Goal: Task Accomplishment & Management: Use online tool/utility

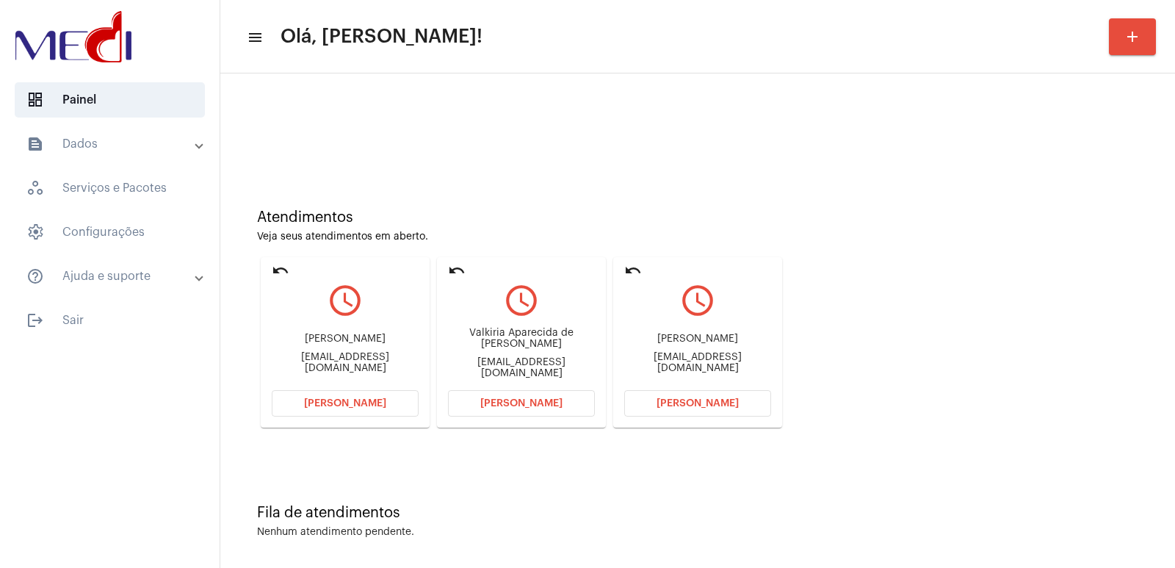
click at [728, 405] on span "[PERSON_NAME]" at bounding box center [697, 403] width 82 height 10
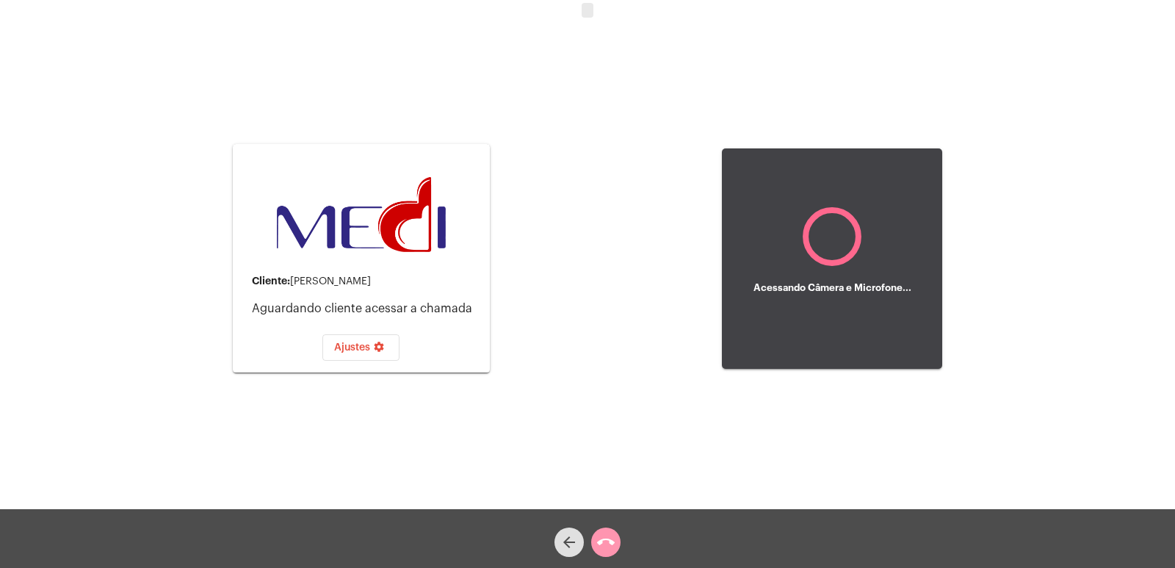
drag, startPoint x: 563, startPoint y: 382, endPoint x: 512, endPoint y: 410, distance: 58.5
click at [540, 396] on div "Cliente: Mayan de Oliveira Campos Aguardando cliente acessar a chamada Ajustes …" at bounding box center [587, 256] width 1172 height 509
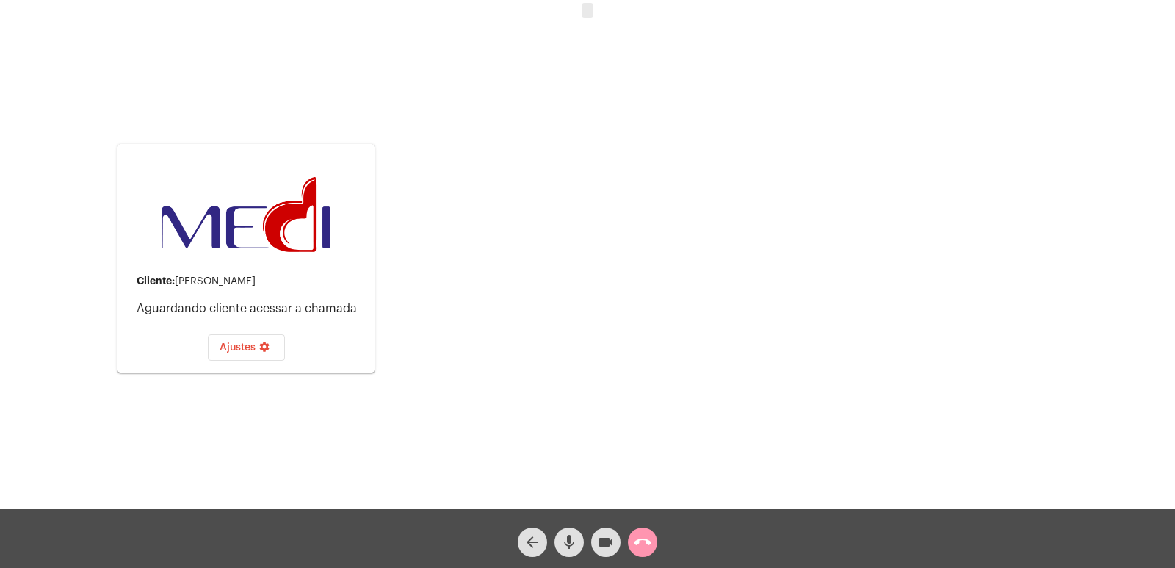
click at [787, 135] on div "Acessando Câmera e Microfone..." at bounding box center [774, 258] width 565 height 505
click at [761, 134] on div "Acessando Câmera e Microfone..." at bounding box center [774, 258] width 565 height 505
click at [529, 540] on mat-icon "arrow_back" at bounding box center [532, 542] width 18 height 18
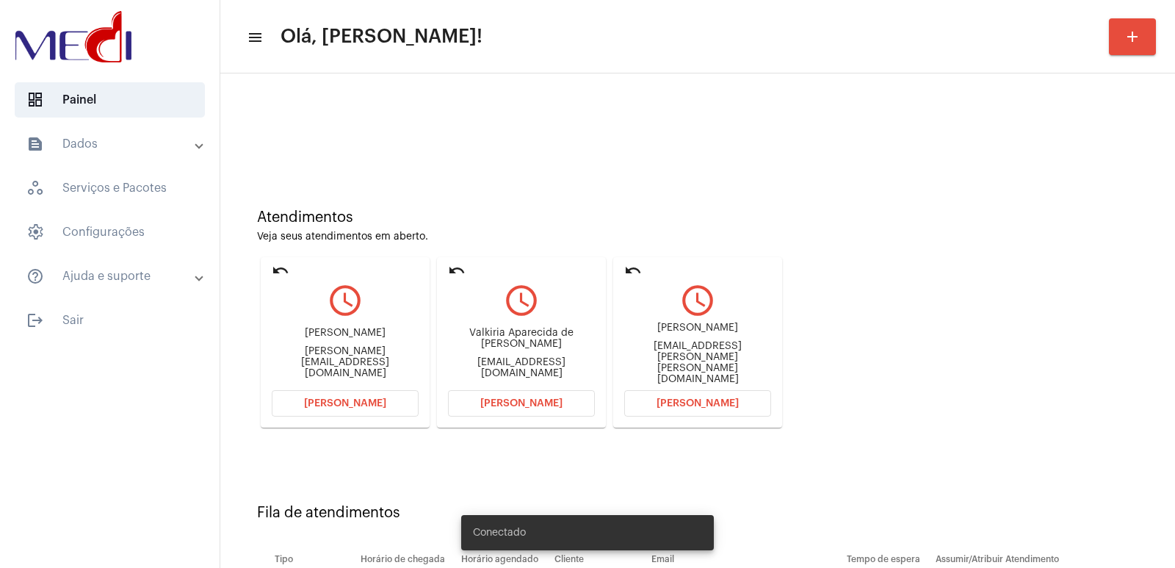
click at [736, 402] on button "[PERSON_NAME]" at bounding box center [697, 403] width 147 height 26
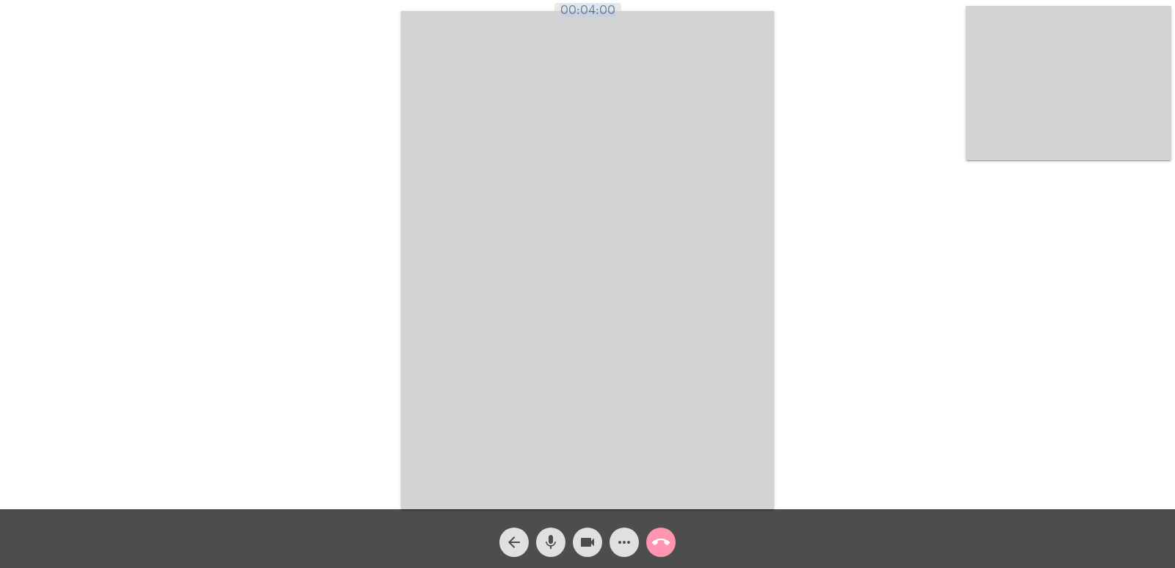
drag, startPoint x: 593, startPoint y: 10, endPoint x: 809, endPoint y: 30, distance: 216.8
click at [653, 12] on div "00:04:00" at bounding box center [587, 10] width 1175 height 13
click at [653, 538] on mat-icon "call_end" at bounding box center [661, 542] width 18 height 18
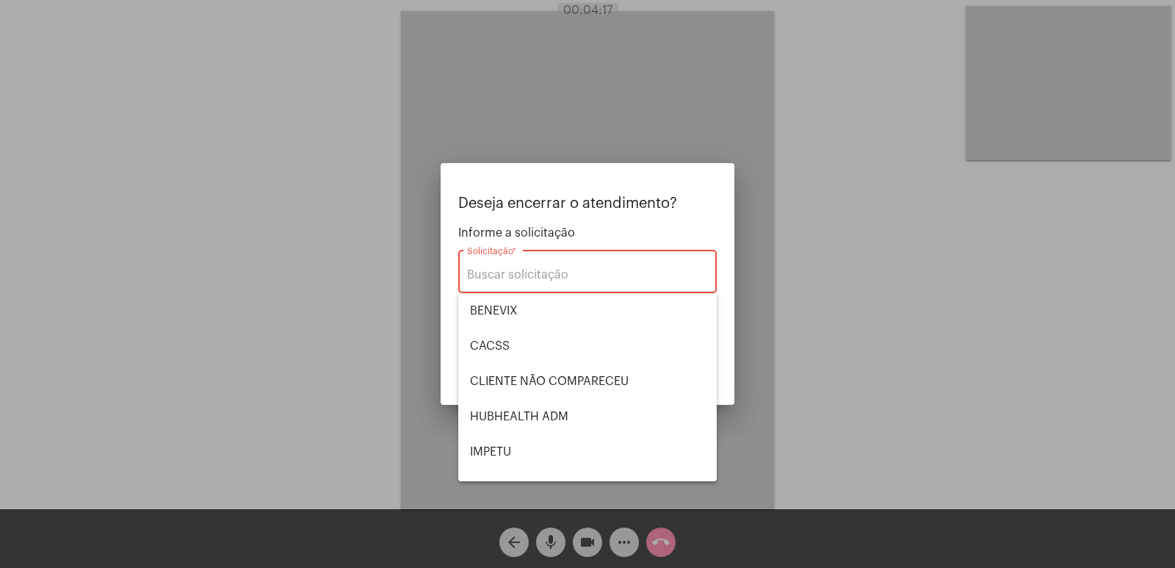
scroll to position [305, 0]
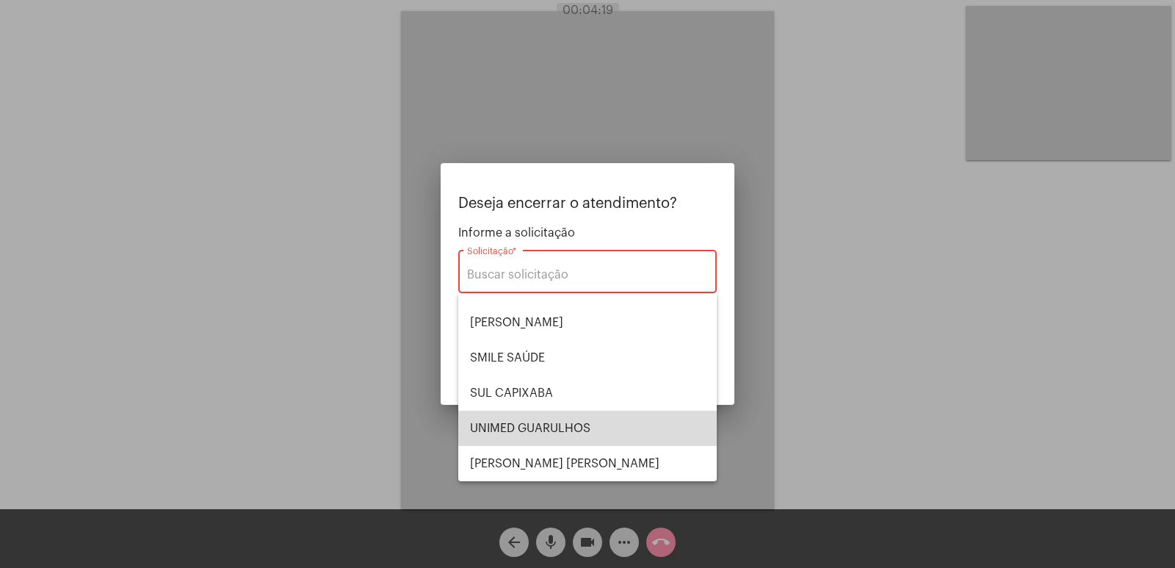
click at [620, 424] on span "UNIMED GUARULHOS" at bounding box center [587, 427] width 235 height 35
type input "UNIMED GUARULHOS"
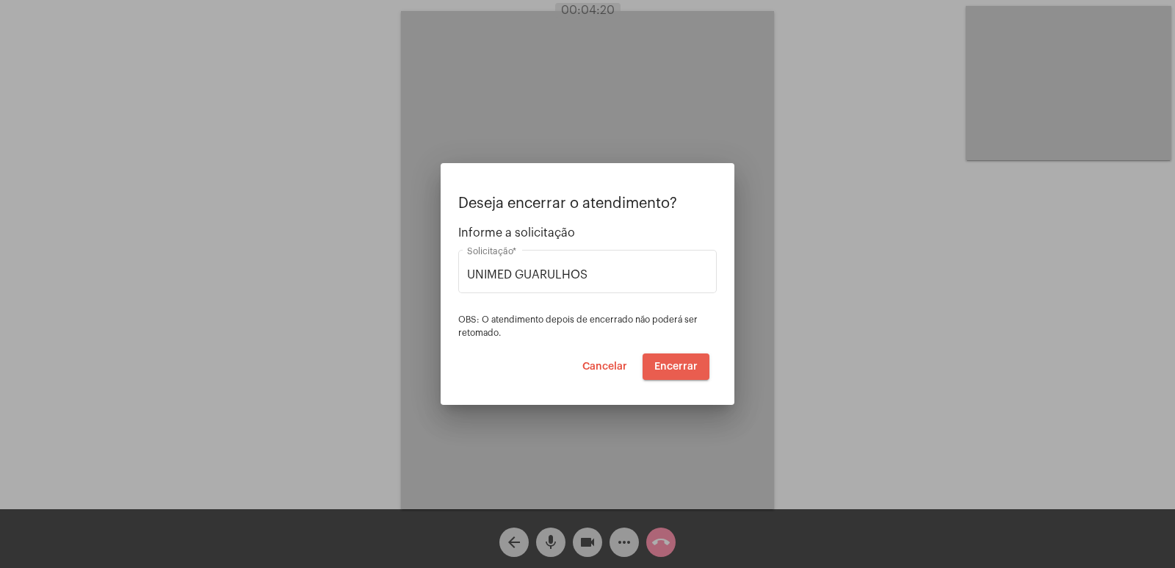
click at [685, 355] on button "Encerrar" at bounding box center [675, 366] width 67 height 26
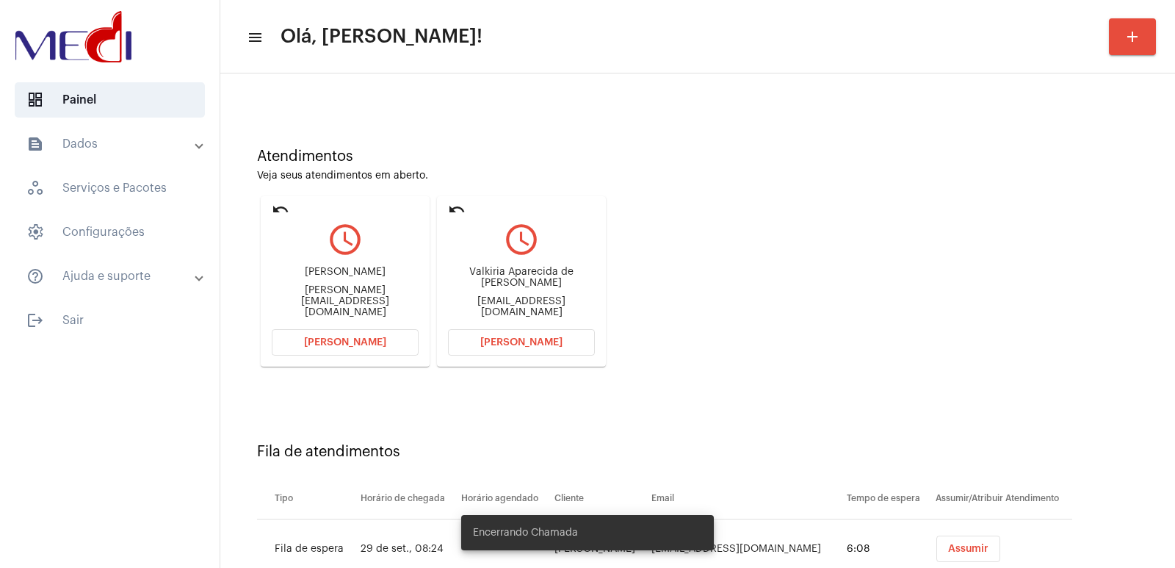
scroll to position [112, 0]
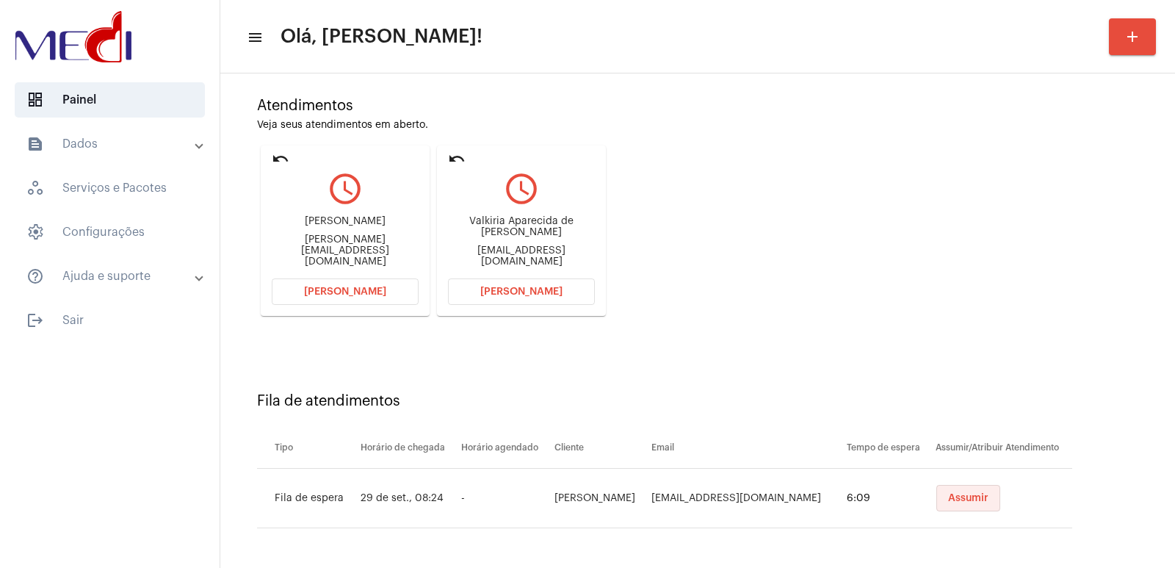
click at [960, 497] on span "Assumir" at bounding box center [968, 498] width 40 height 10
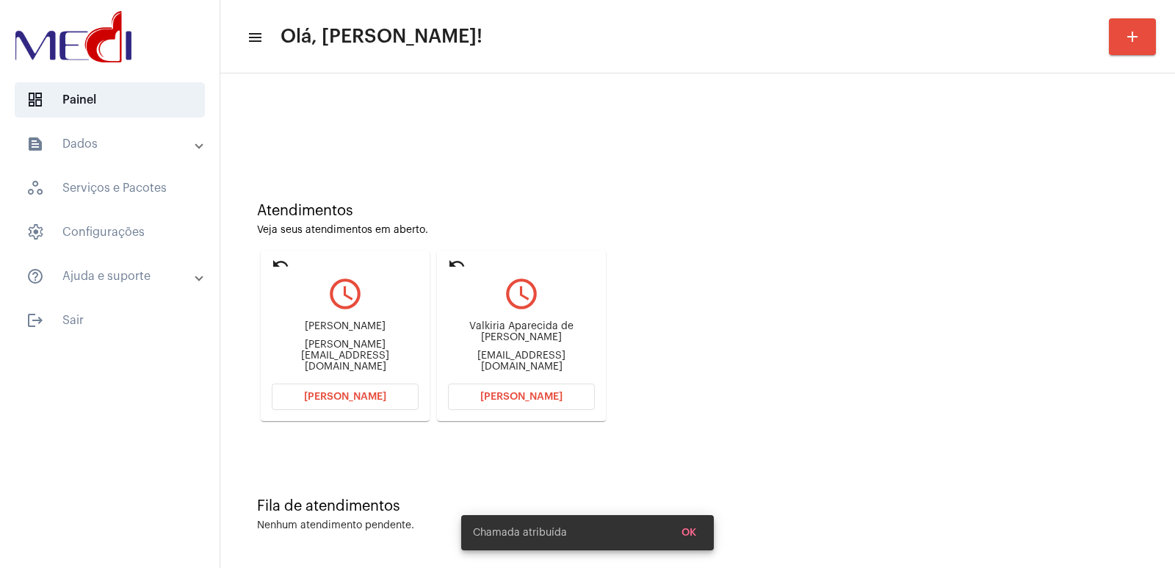
scroll to position [0, 0]
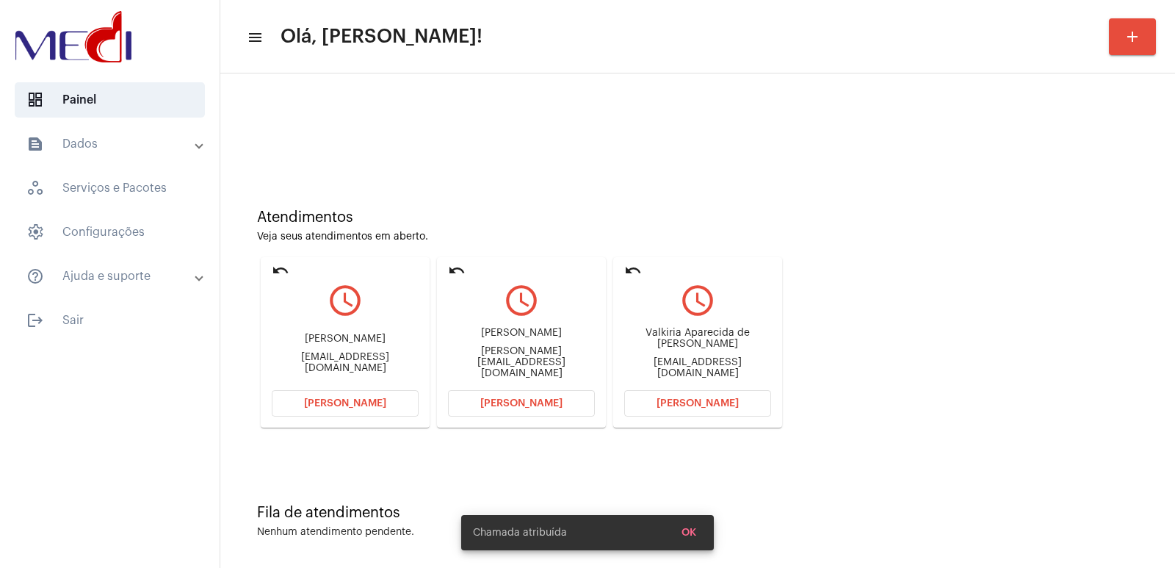
click at [703, 349] on div "Valkiria Aparecida de Jesus Tavares" at bounding box center [697, 338] width 147 height 22
copy div "Valkiria Aparecida de Jesus Tavares"
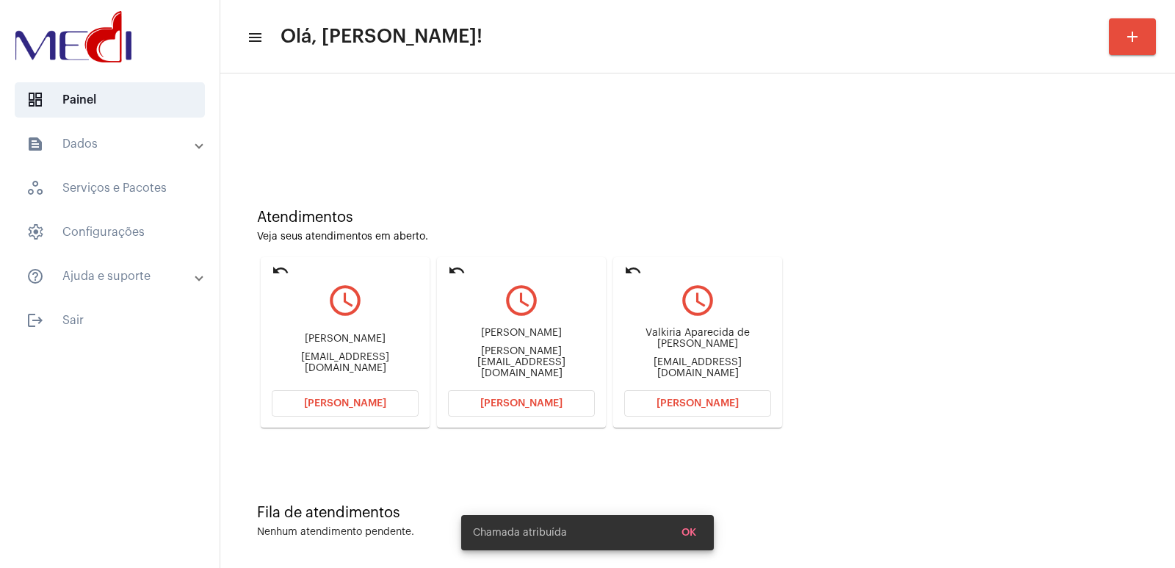
click at [691, 403] on span "Abrir Chamada" at bounding box center [697, 403] width 82 height 10
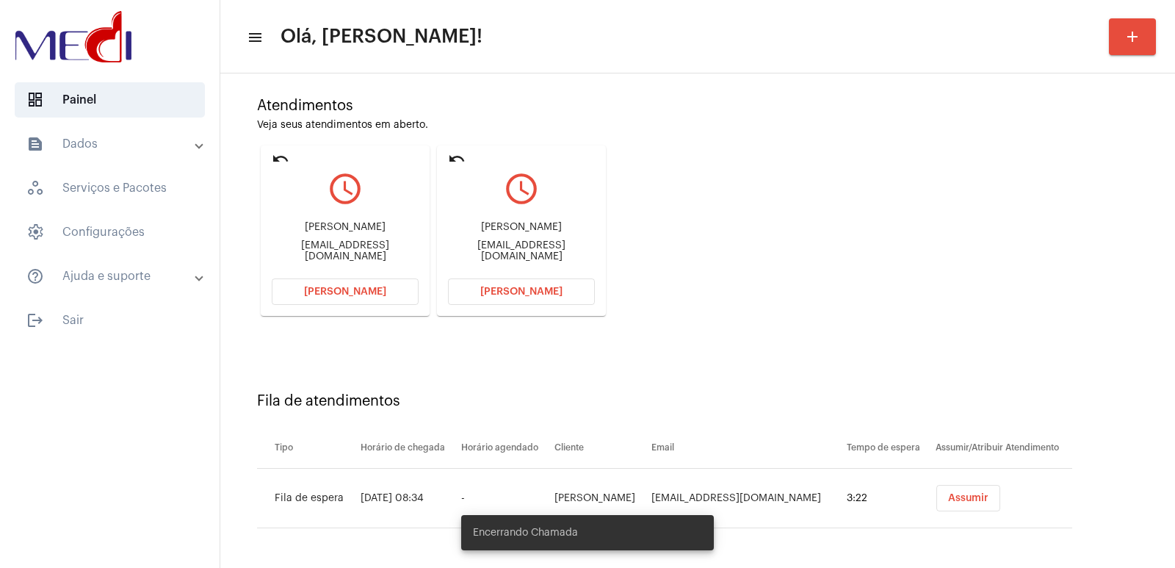
click at [974, 499] on button "Assumir" at bounding box center [968, 498] width 64 height 26
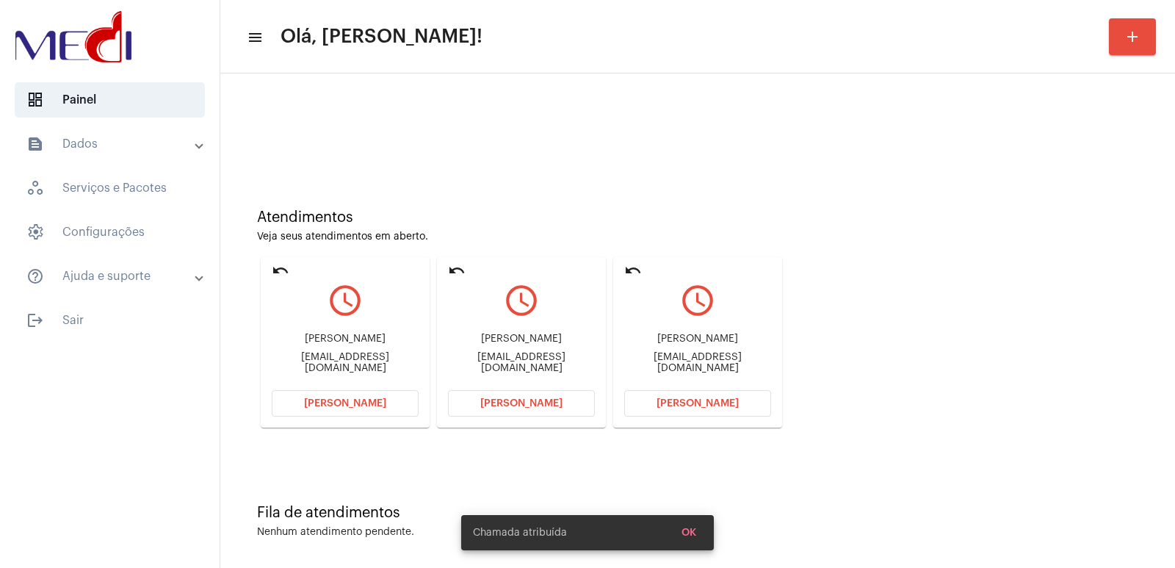
drag, startPoint x: 629, startPoint y: 255, endPoint x: 633, endPoint y: 267, distance: 12.3
click at [632, 255] on div "undo query_builder Rosilene Vieira de Melo Rosymelo23@icloud.com Abrir Chamada …" at bounding box center [521, 342] width 529 height 178
click at [633, 267] on mat-icon "undo" at bounding box center [633, 270] width 18 height 18
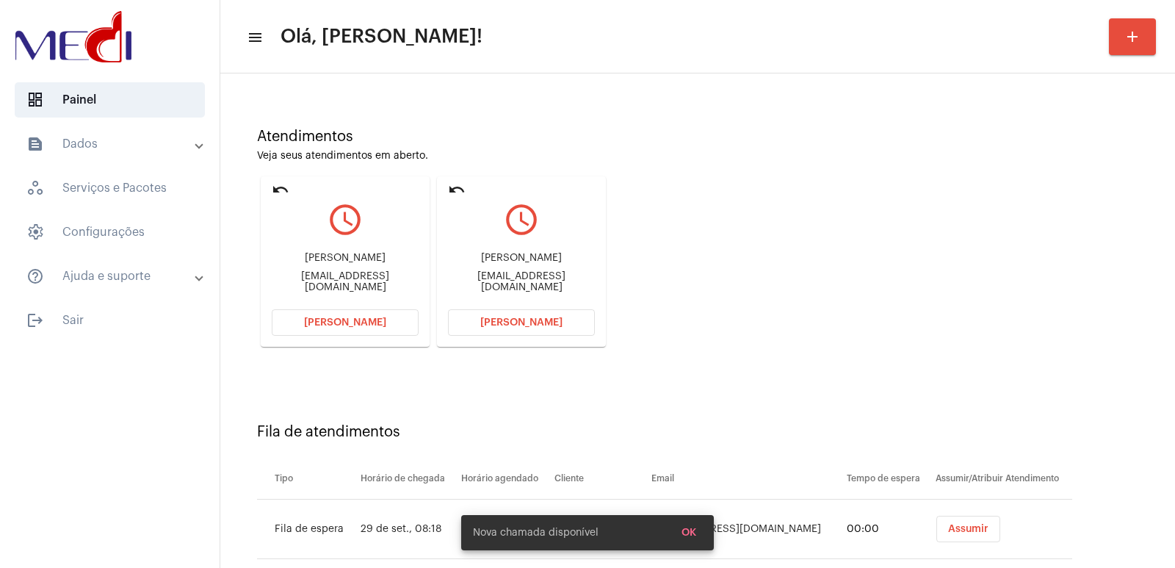
scroll to position [112, 0]
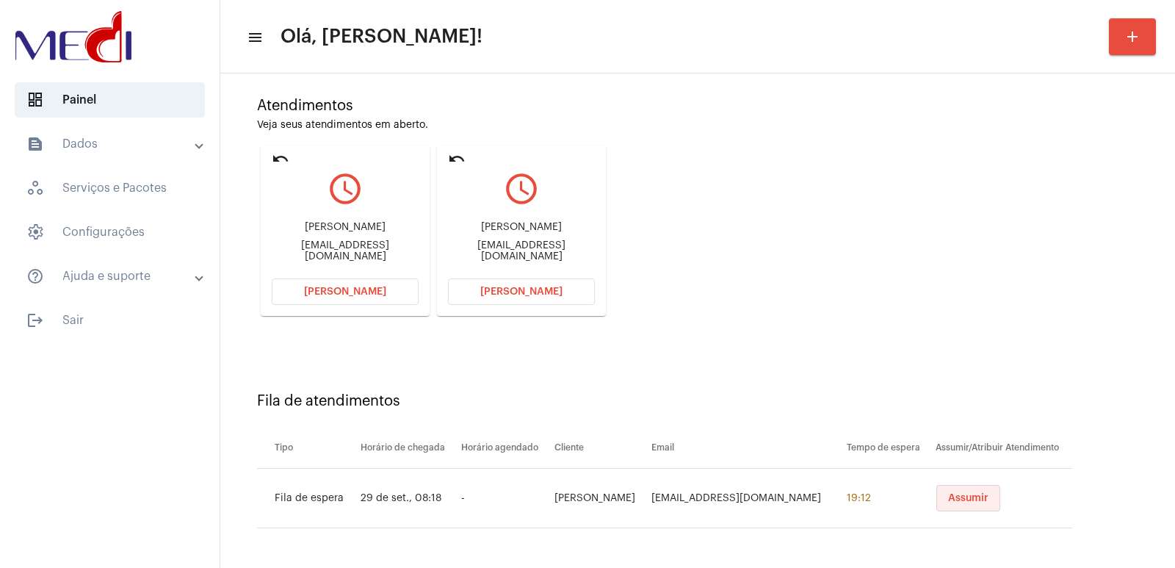
click at [936, 504] on button "Assumir" at bounding box center [968, 498] width 64 height 26
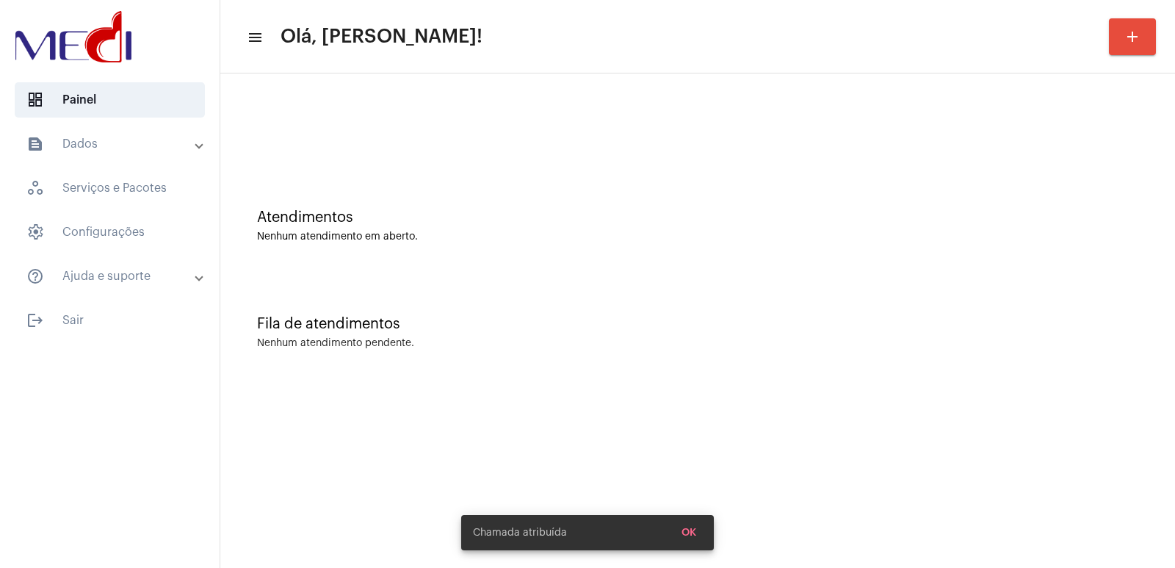
scroll to position [0, 0]
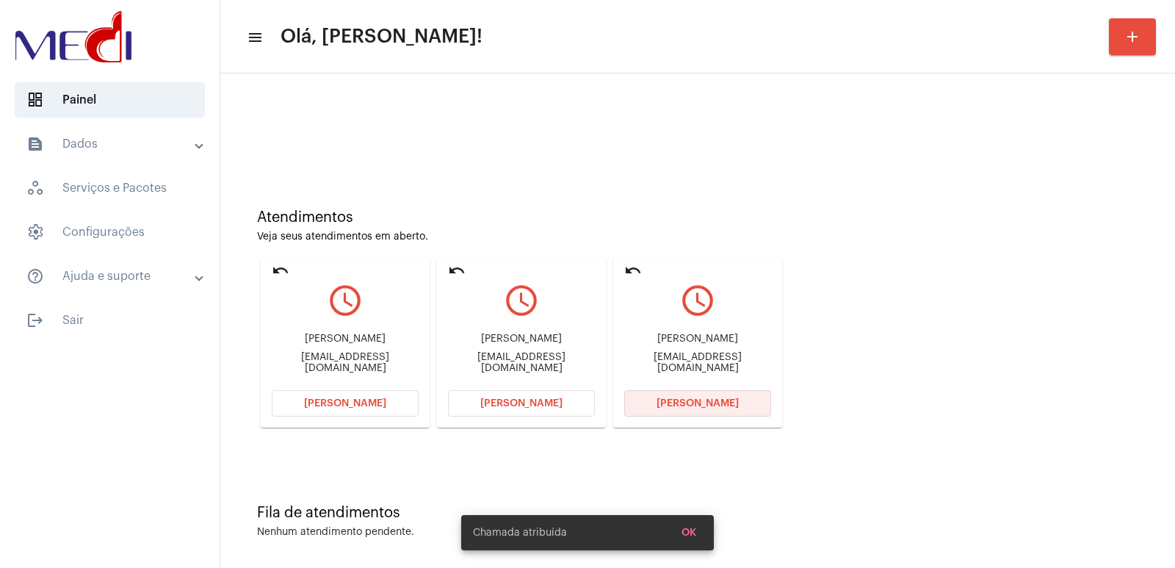
click at [667, 394] on button "Abrir Chamada" at bounding box center [697, 403] width 147 height 26
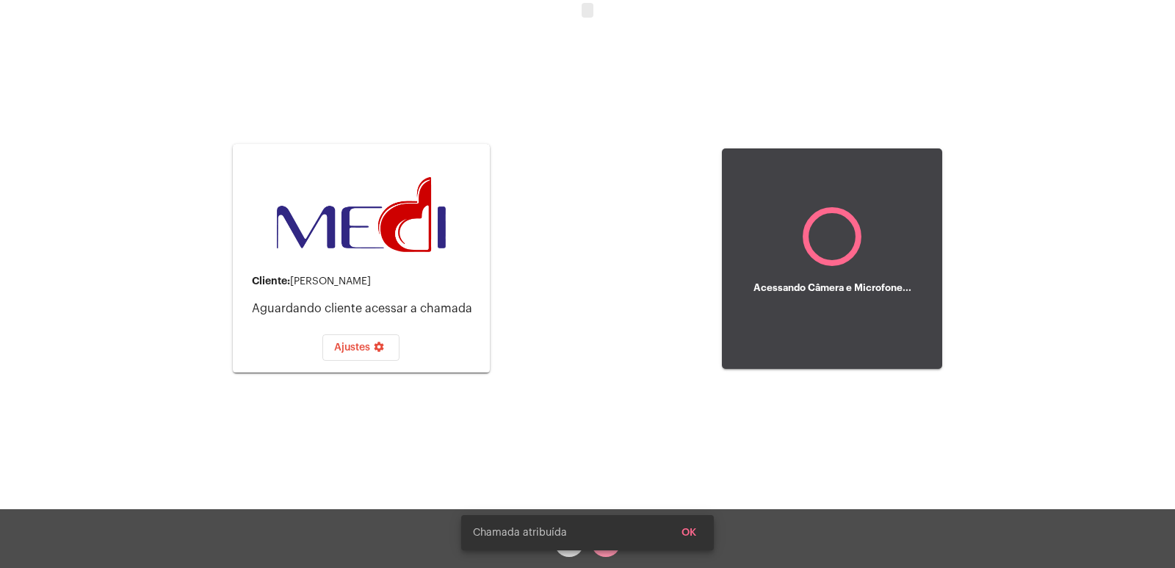
click at [344, 283] on div "Cliente: Bruno Barcellos" at bounding box center [365, 281] width 226 height 12
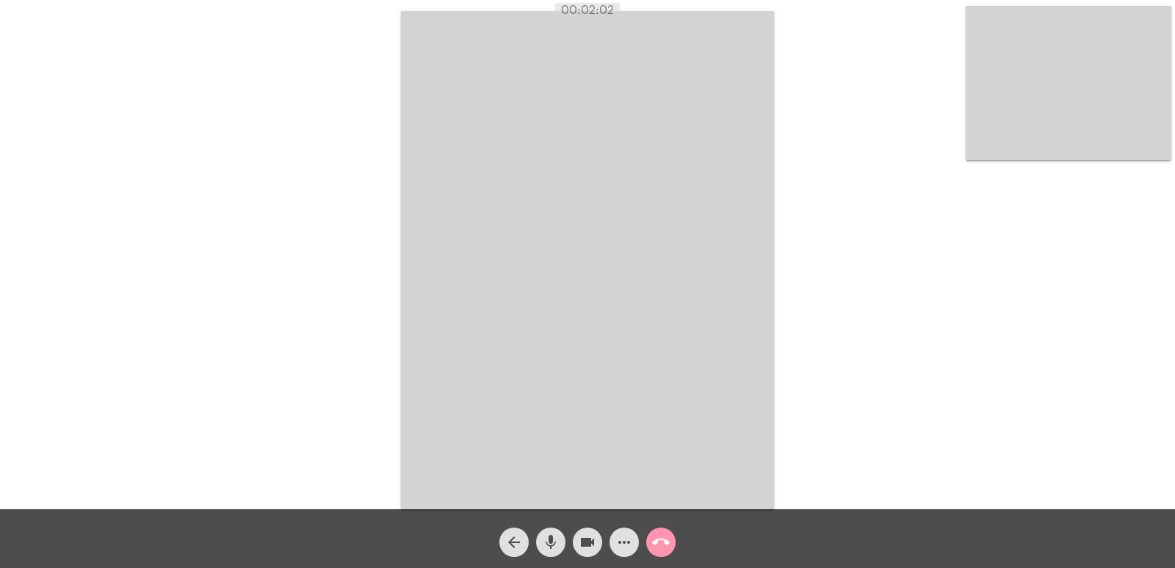
click at [490, 192] on video at bounding box center [587, 260] width 373 height 498
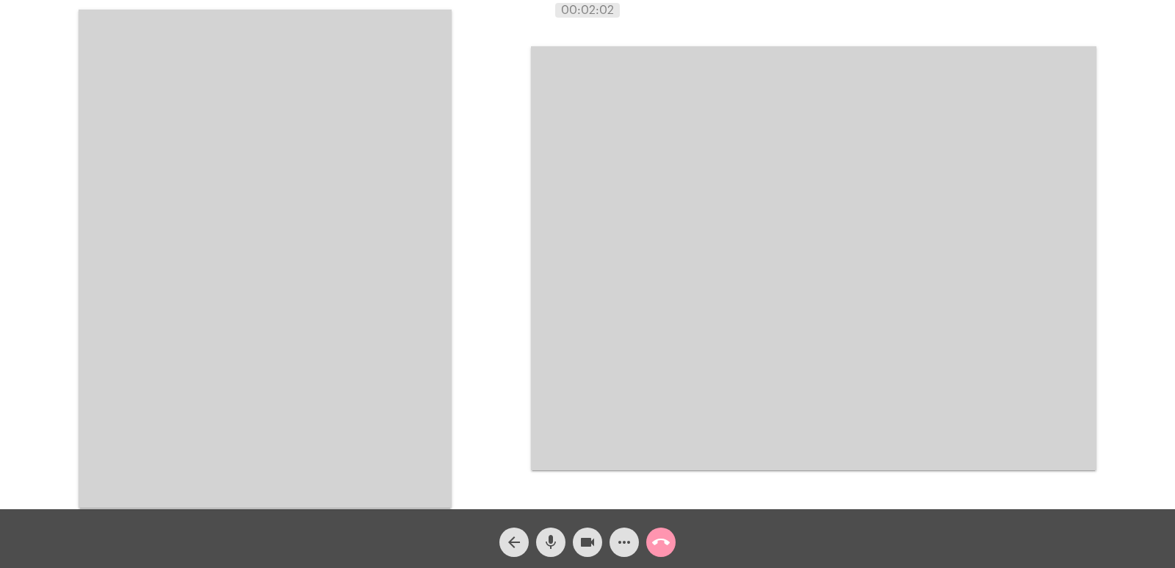
click at [382, 186] on video at bounding box center [265, 259] width 373 height 498
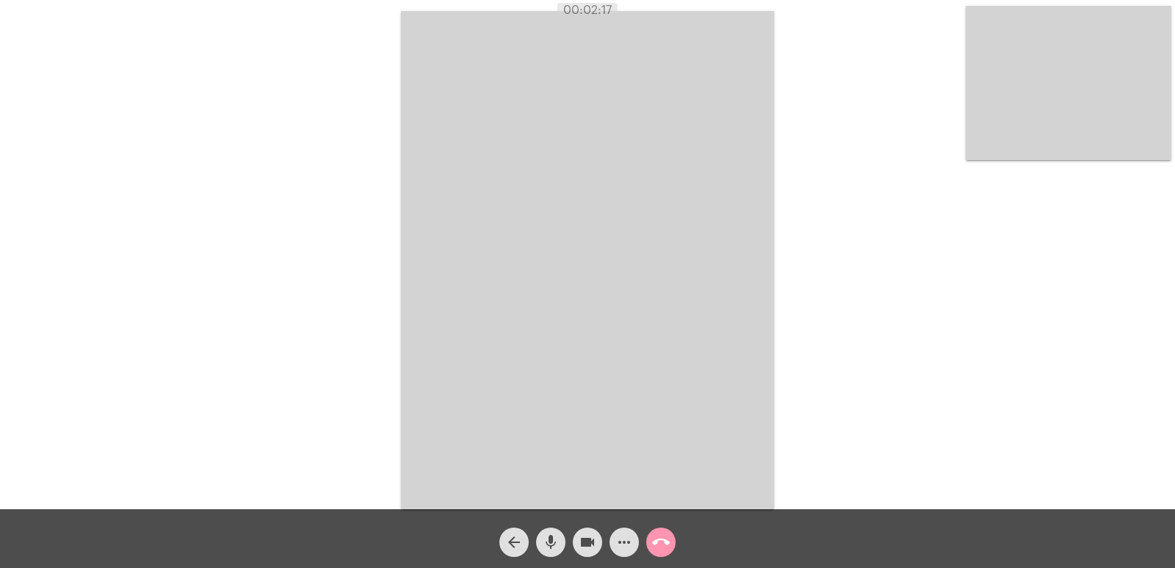
click at [490, 157] on video at bounding box center [587, 260] width 373 height 498
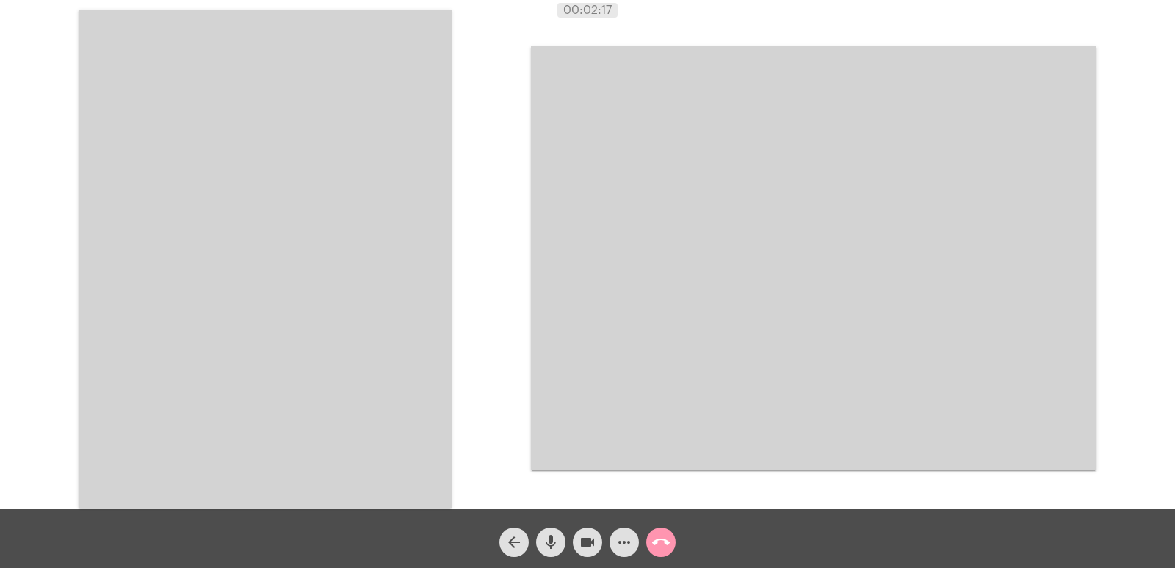
click at [330, 188] on video at bounding box center [265, 259] width 373 height 498
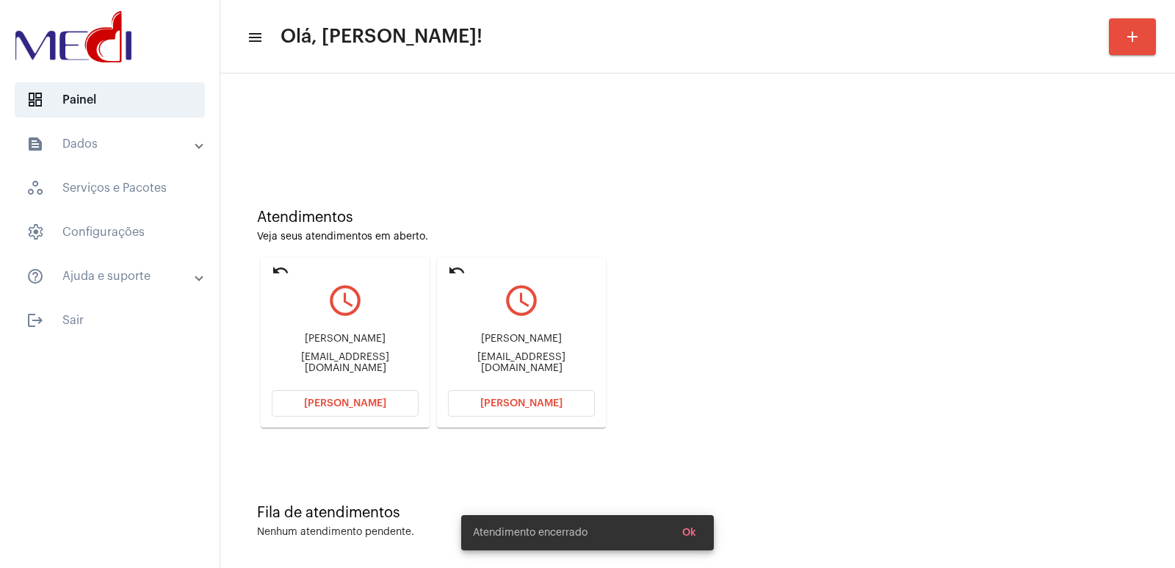
click at [522, 341] on div "[PERSON_NAME]" at bounding box center [521, 338] width 147 height 11
copy div "[PERSON_NAME]"
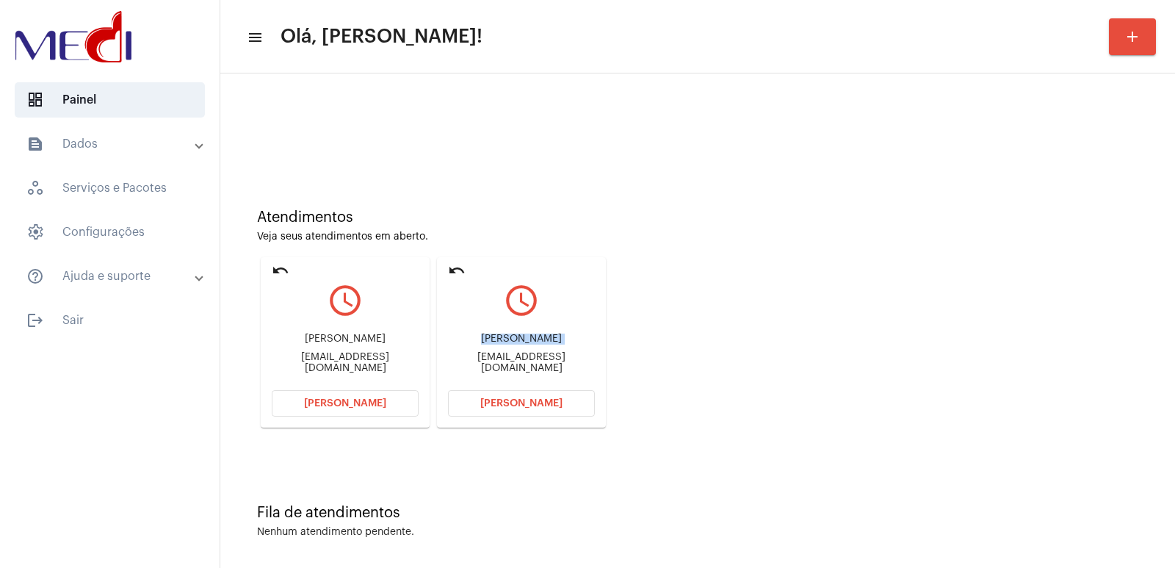
click at [514, 396] on button "[PERSON_NAME]" at bounding box center [521, 403] width 147 height 26
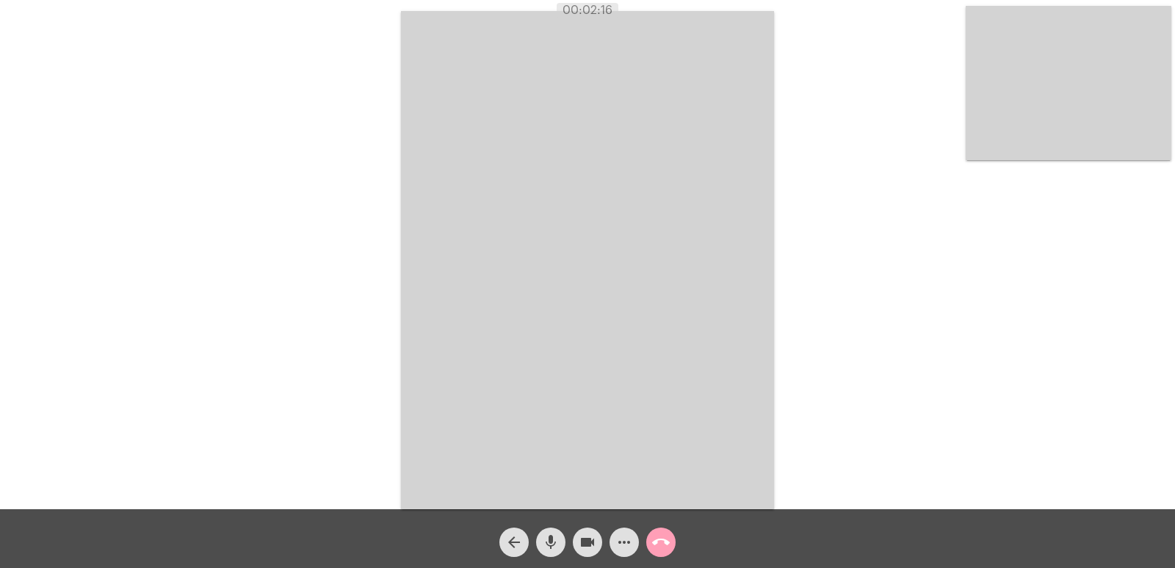
click at [666, 533] on mat-icon "call_end" at bounding box center [661, 542] width 18 height 18
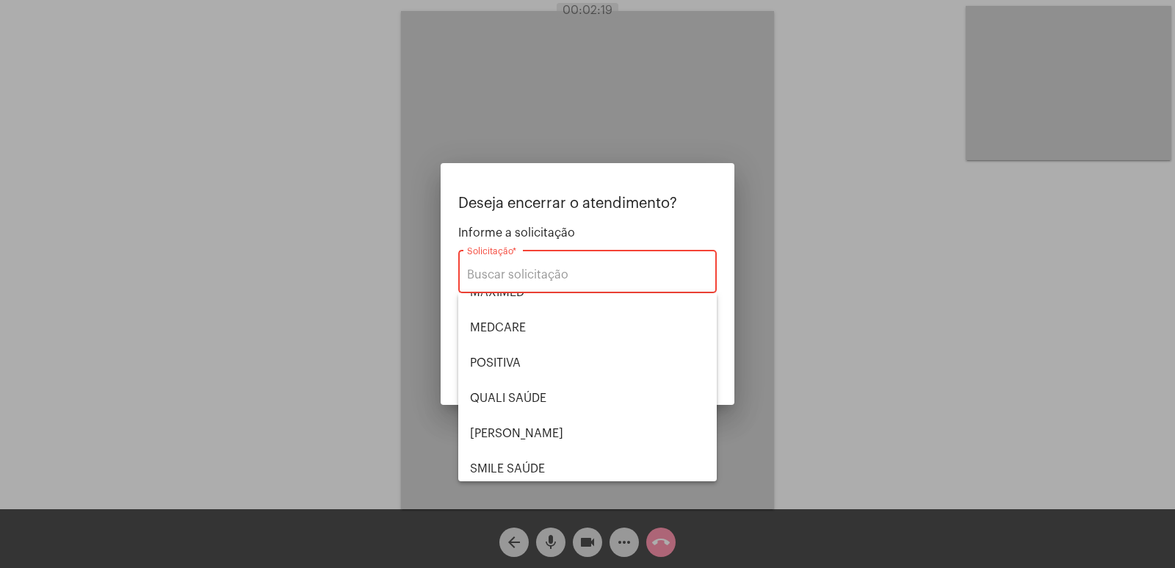
scroll to position [305, 0]
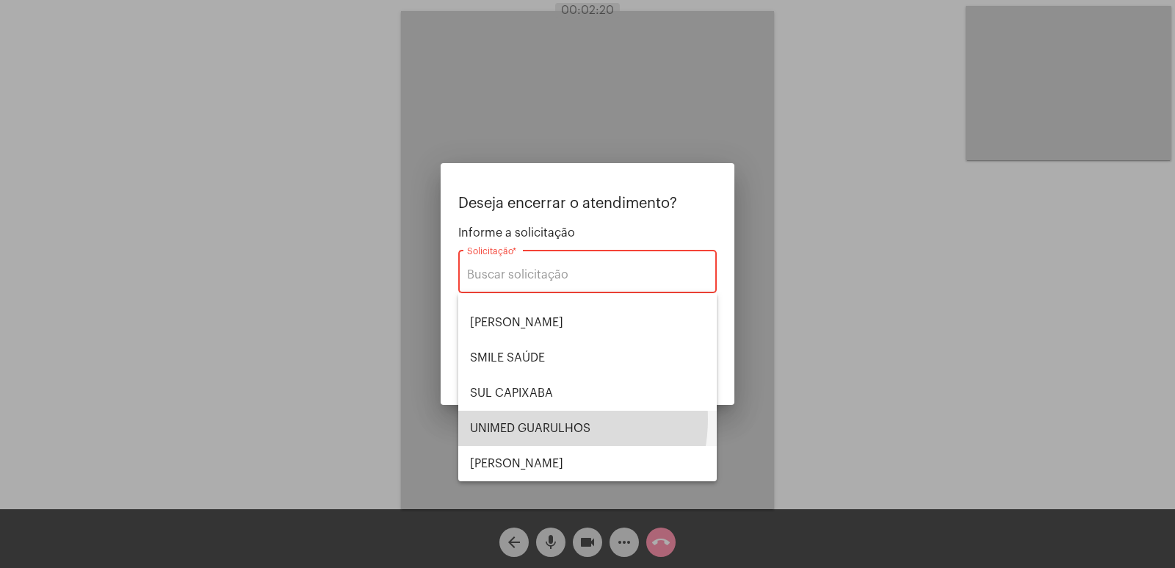
click at [537, 418] on span "UNIMED GUARULHOS" at bounding box center [587, 427] width 235 height 35
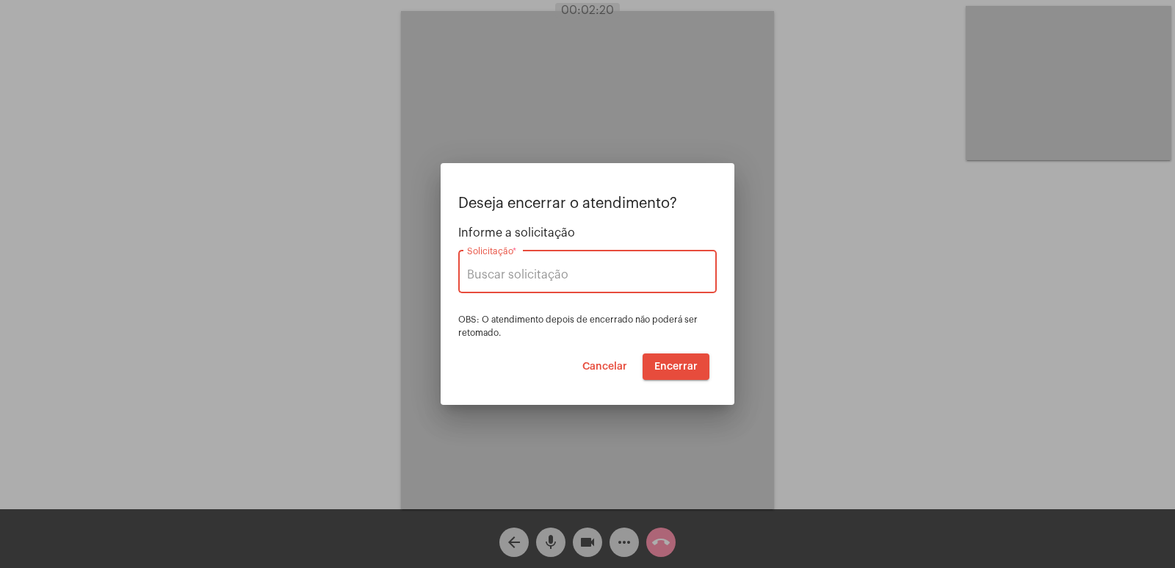
type input "UNIMED GUARULHOS"
click at [667, 373] on button "Encerrar" at bounding box center [675, 366] width 67 height 26
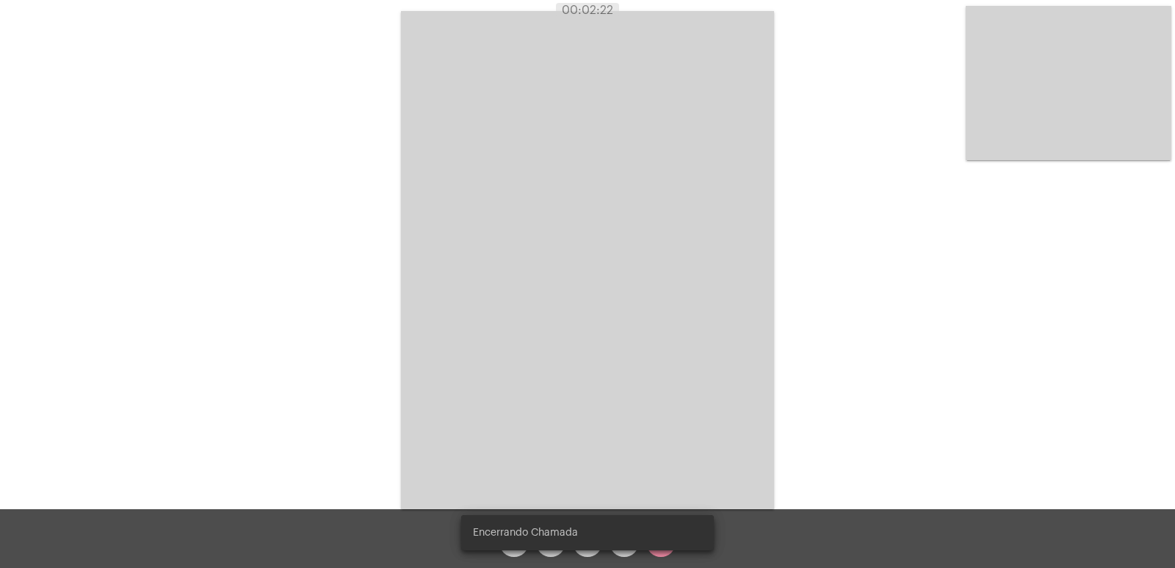
click at [667, 373] on video at bounding box center [587, 260] width 373 height 498
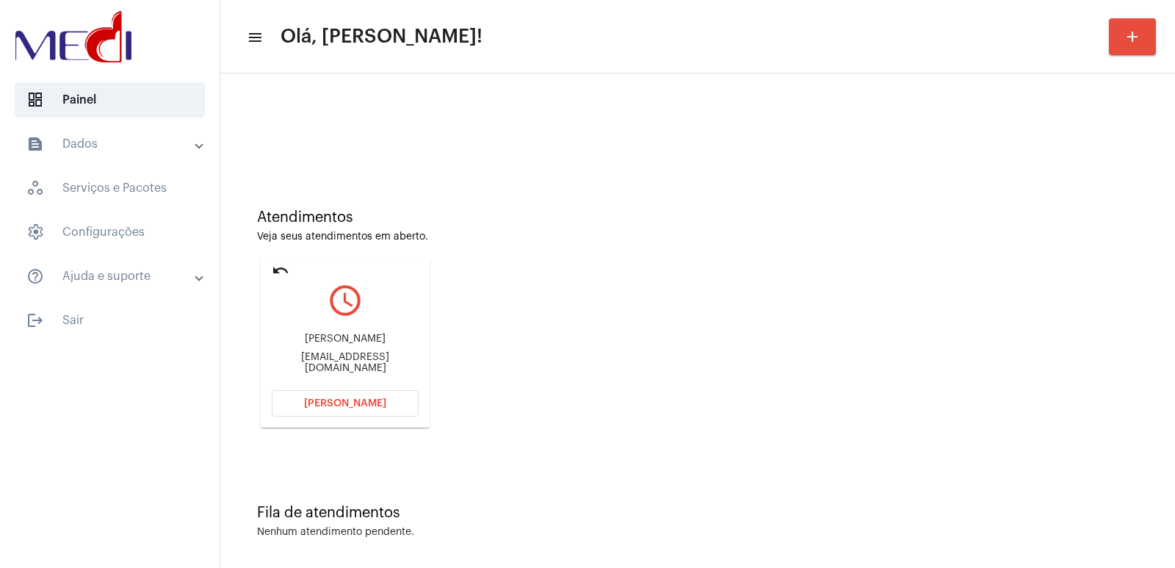
click at [329, 344] on div "Rosilene Vieira de Melo" at bounding box center [345, 338] width 147 height 11
copy div "Rosilene Vieira de Melo"
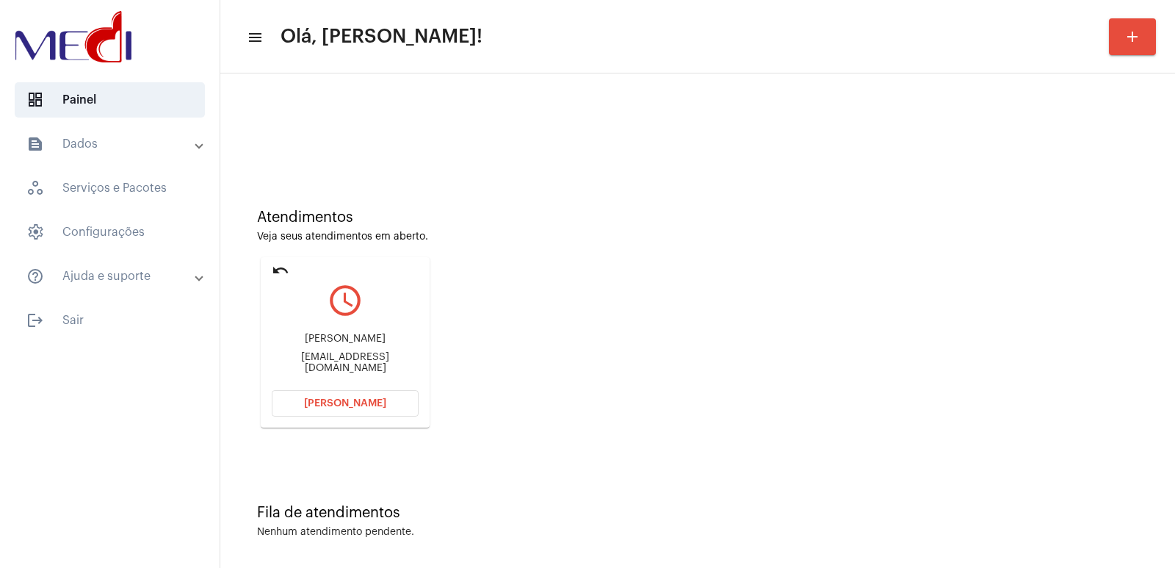
drag, startPoint x: 328, startPoint y: 400, endPoint x: 254, endPoint y: -64, distance: 469.9
click at [254, 0] on html "dashboard Painel text_snippet_outlined Dados history_outlined Histórico schedul…" at bounding box center [587, 284] width 1175 height 568
click at [387, 399] on button "[PERSON_NAME]" at bounding box center [345, 403] width 147 height 26
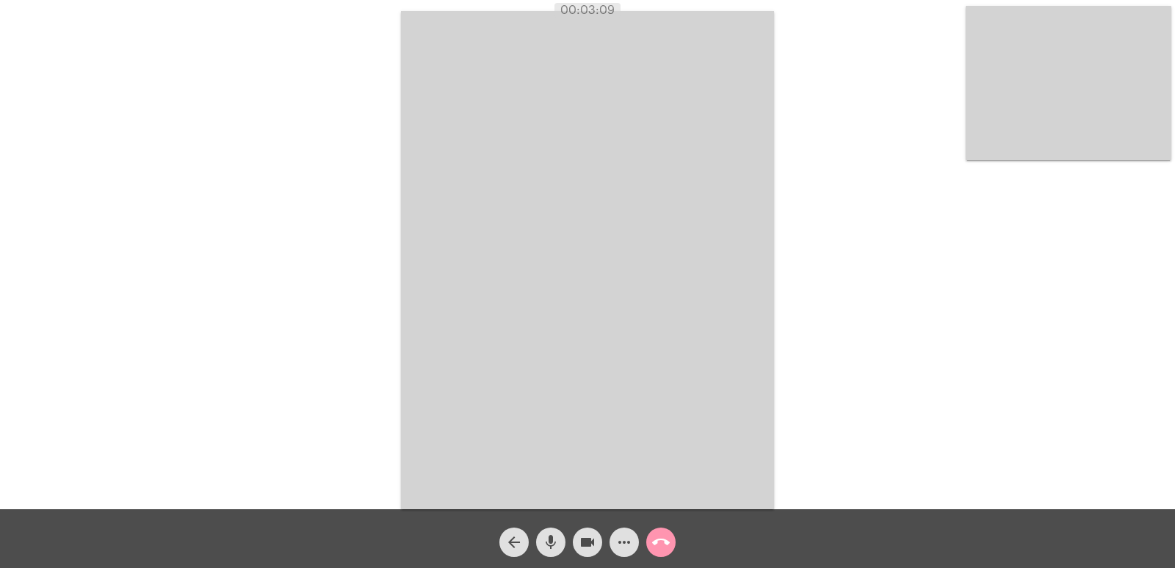
click at [644, 546] on div "call_end" at bounding box center [660, 538] width 37 height 37
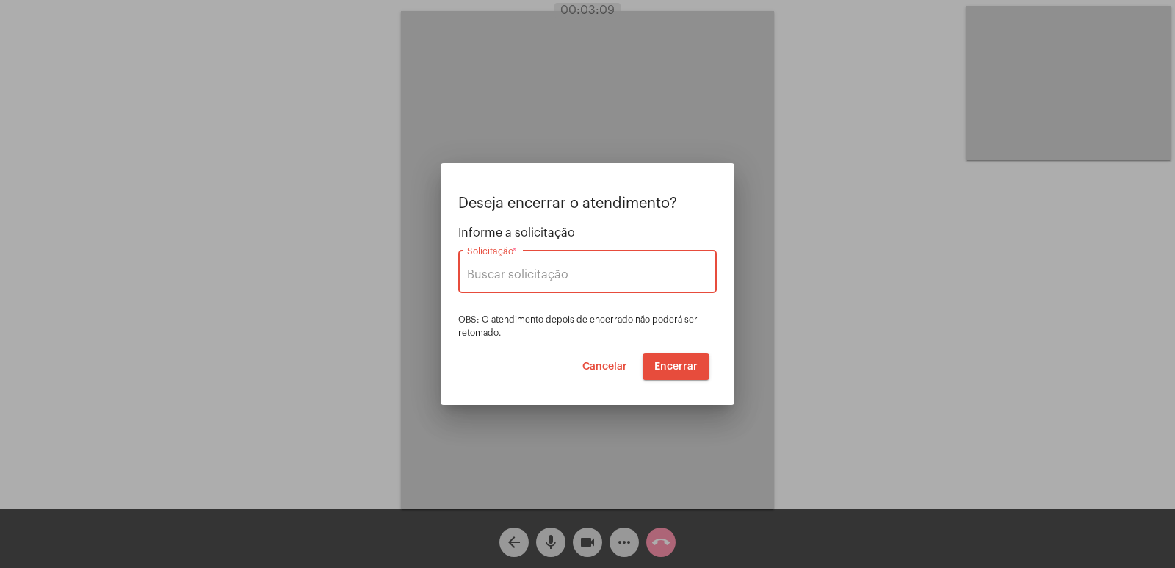
type input "UNIMED GUARULHOS"
drag, startPoint x: 617, startPoint y: 271, endPoint x: 410, endPoint y: 275, distance: 207.1
click at [410, 275] on div "Deseja encerrar o atendimento? Informe a solicitação UNIMED GUARULHOS Solicitaç…" at bounding box center [587, 284] width 1175 height 568
click at [560, 309] on span "HUBHEALTH ADM" at bounding box center [587, 310] width 235 height 35
type input "HUBHEALTH ADM"
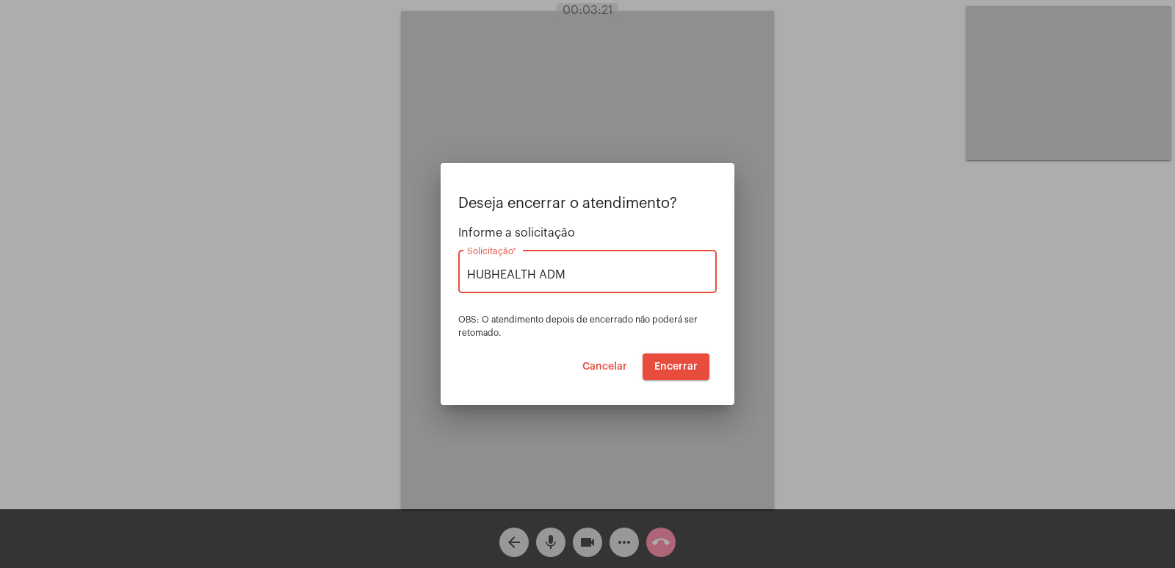
click at [695, 363] on span "Encerrar" at bounding box center [675, 366] width 43 height 10
click at [667, 365] on span "Encerrar" at bounding box center [675, 366] width 43 height 10
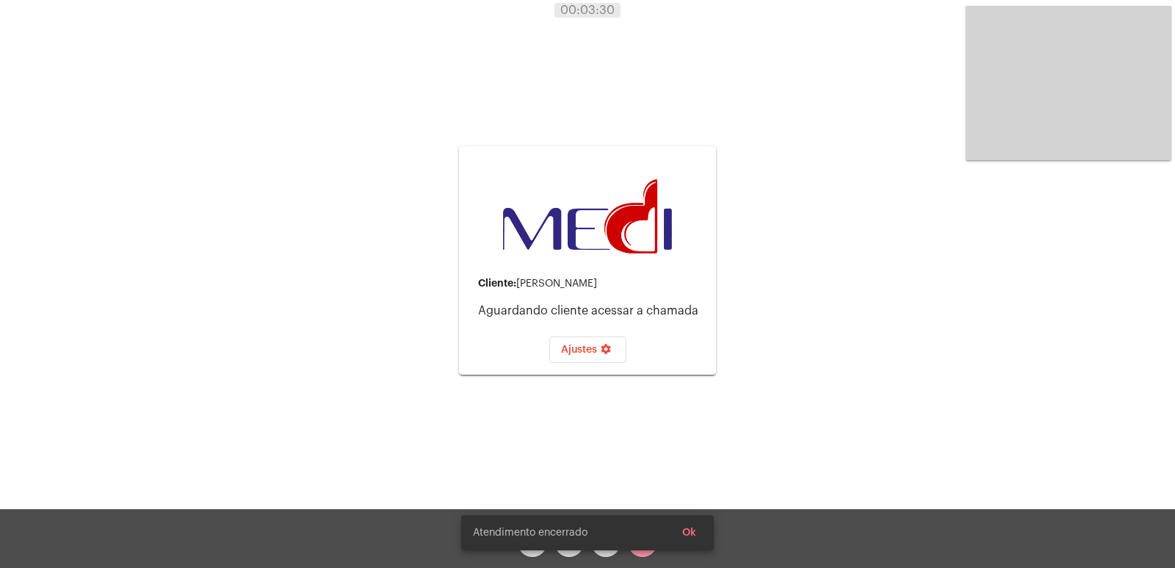
click at [686, 531] on span "Ok" at bounding box center [689, 532] width 14 height 10
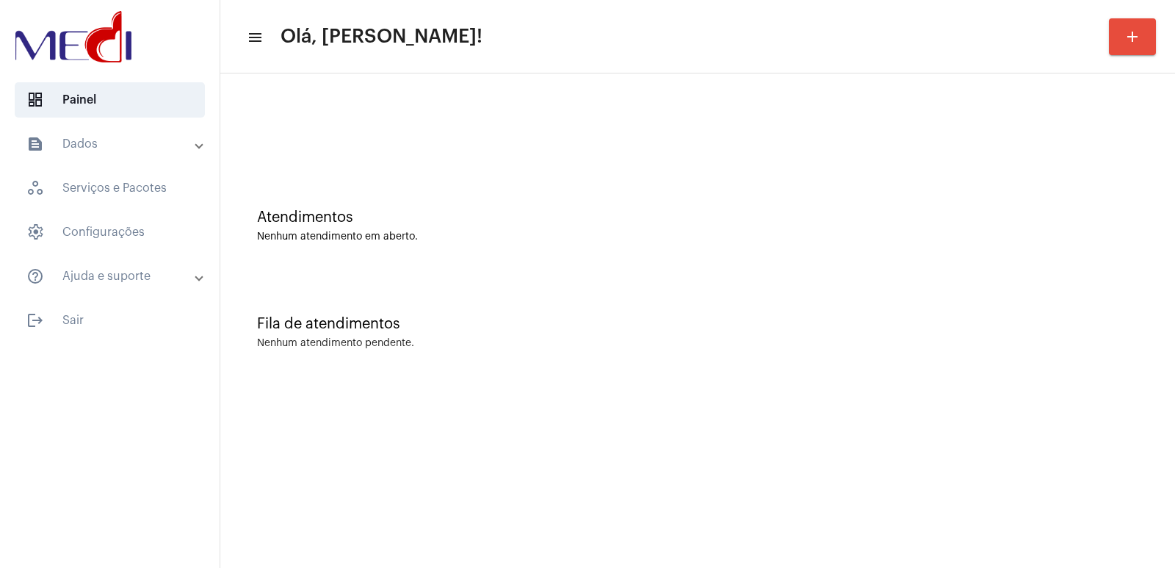
click at [852, 415] on mat-sidenav-content "menu Olá, [PERSON_NAME]! add Atendimentos Nenhum atendimento em aberto. Fila de…" at bounding box center [697, 284] width 954 height 568
click at [334, 548] on mat-sidenav-content "menu Olá, Vivian! add Atendimentos Nenhum atendimento em aberto. Fila de atendi…" at bounding box center [697, 284] width 954 height 568
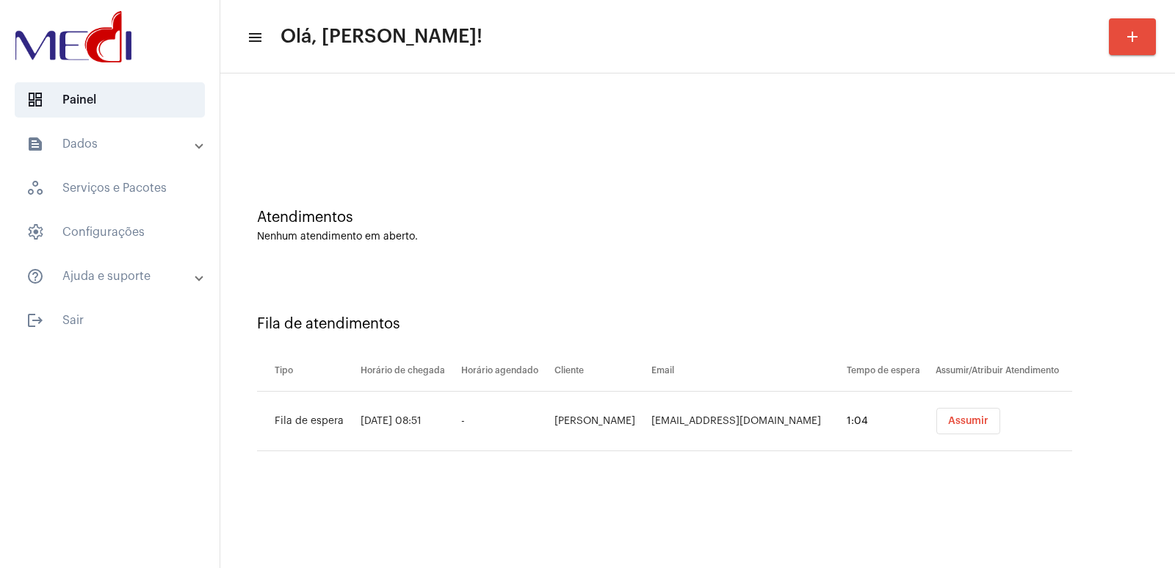
drag, startPoint x: 967, startPoint y: 435, endPoint x: 967, endPoint y: 421, distance: 13.9
click at [967, 428] on td "Assumir" at bounding box center [1002, 420] width 140 height 59
click at [967, 421] on span "Assumir" at bounding box center [968, 421] width 40 height 10
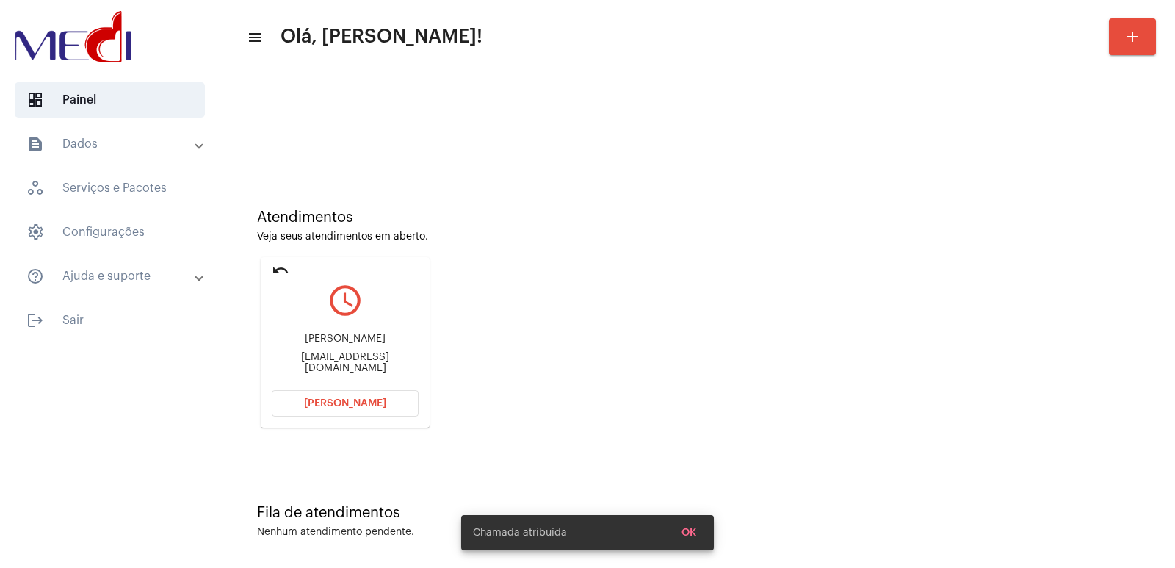
click at [344, 329] on div "Gabriel Magalhães Luandamagalhaes@gmail.com" at bounding box center [345, 353] width 147 height 66
click at [328, 358] on div "Luandamagalhaes@gmail.com" at bounding box center [345, 363] width 147 height 22
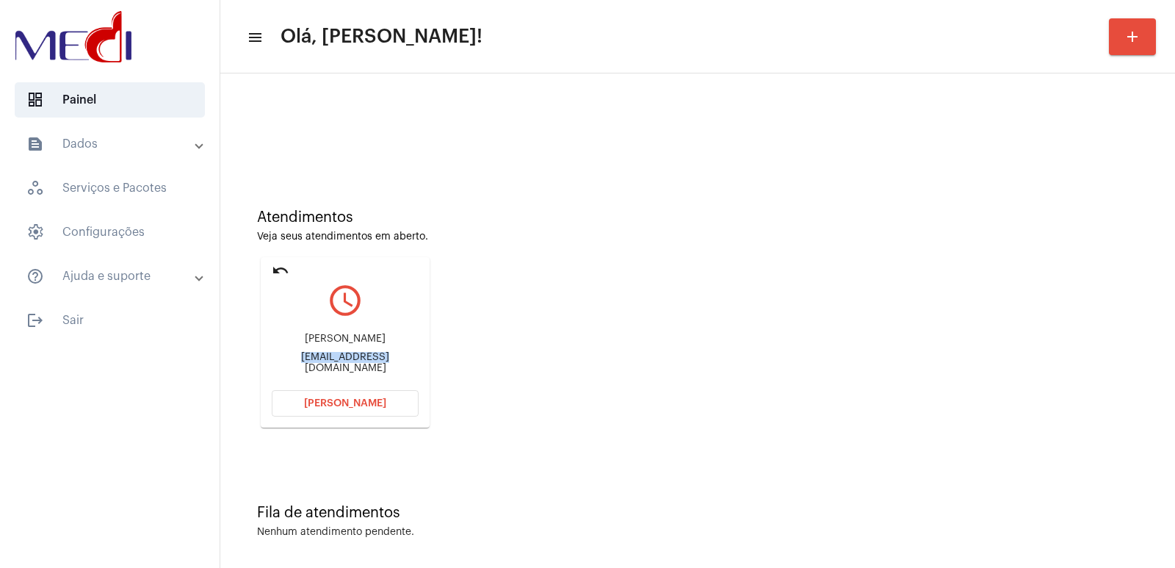
click at [328, 358] on div "Luandamagalhaes@gmail.com" at bounding box center [345, 363] width 147 height 22
copy mat-card-content "Luandamagalhaes@gmail.com Abrir Chamada"
click at [330, 331] on div "Gabriel Magalhães Luandamagalhaes@gmail.com" at bounding box center [345, 353] width 147 height 66
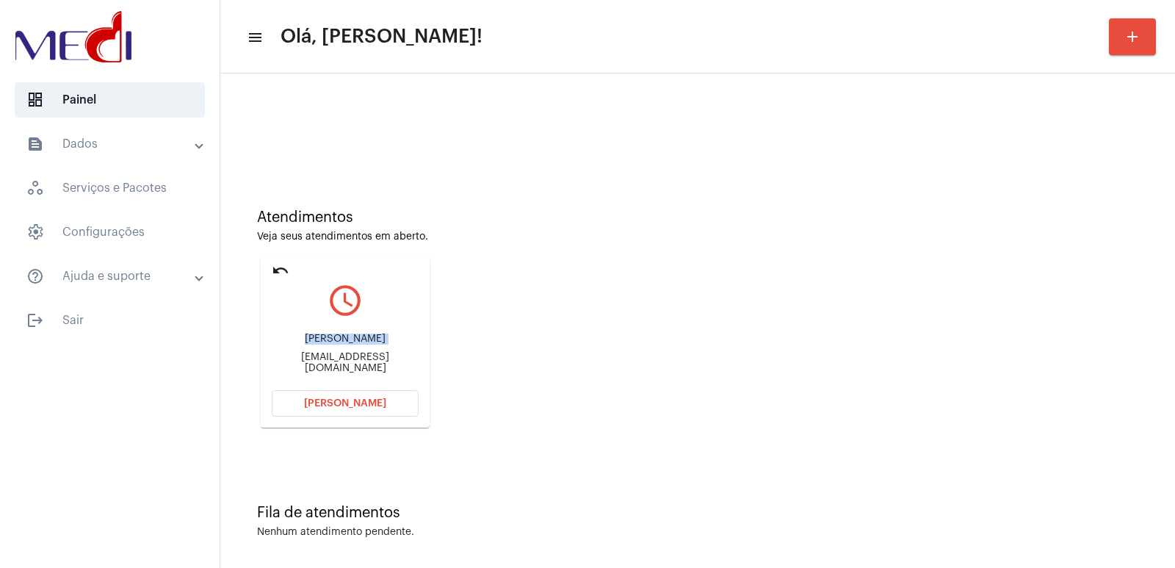
click at [330, 331] on div "Gabriel Magalhães Luandamagalhaes@gmail.com" at bounding box center [345, 353] width 147 height 66
copy div "Gabriel Magalhães"
click at [340, 399] on span "Abrir Chamada" at bounding box center [345, 403] width 82 height 10
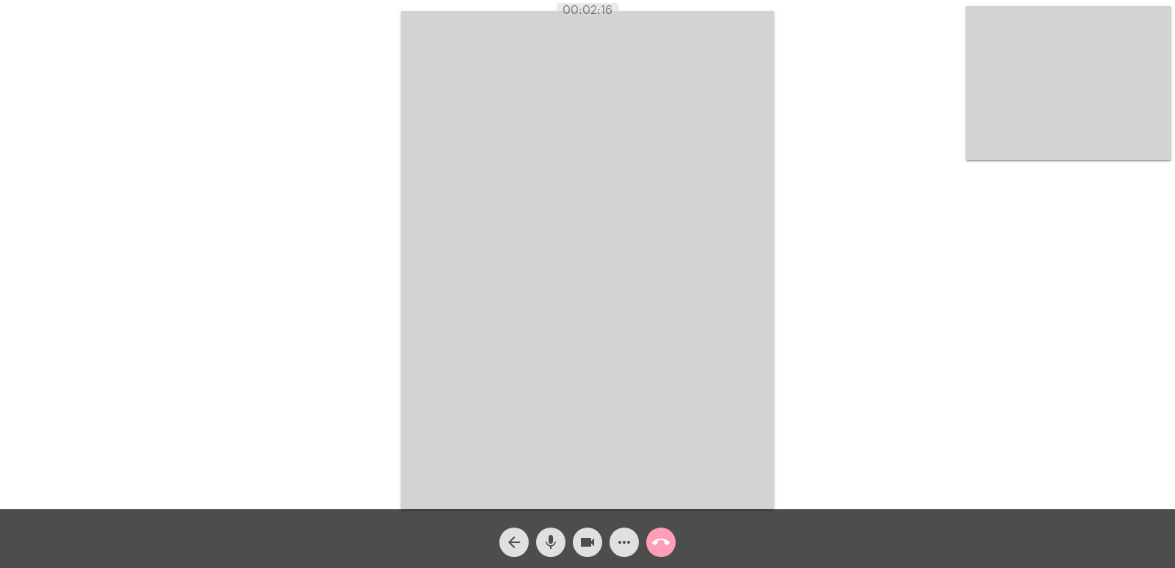
click at [670, 545] on button "call_end" at bounding box center [660, 541] width 29 height 29
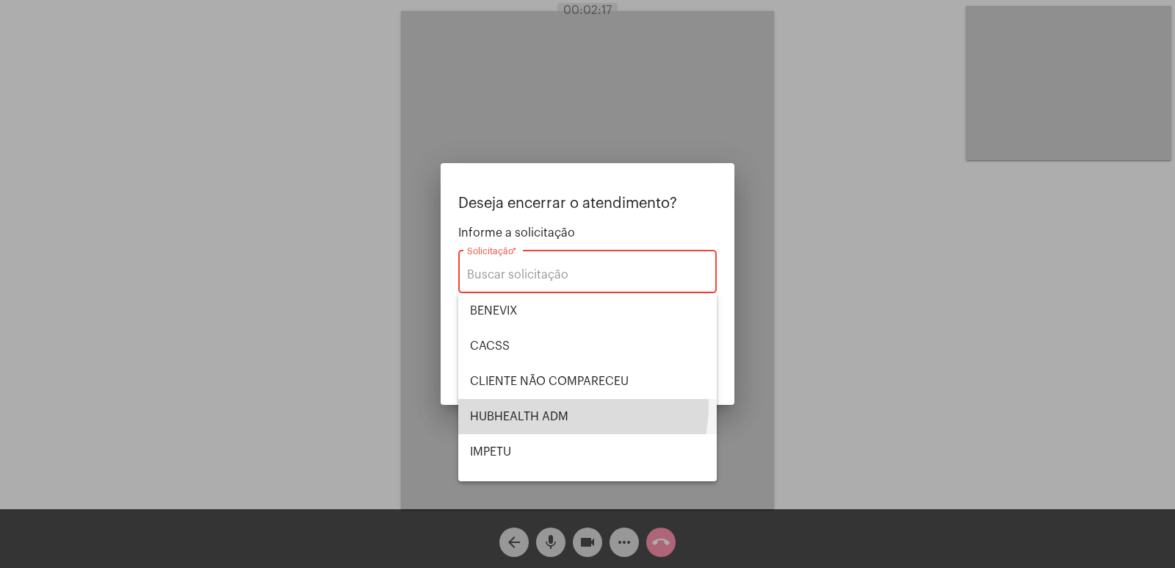
click at [548, 405] on span "HUBHEALTH ADM" at bounding box center [587, 416] width 235 height 35
type input "HUBHEALTH ADM"
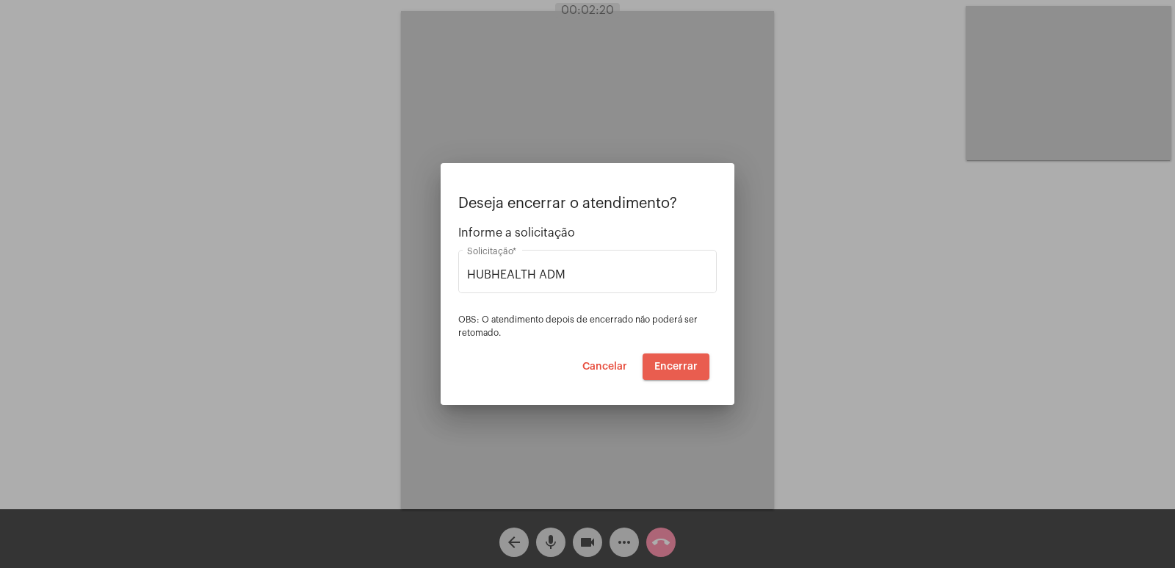
click at [686, 367] on span "Encerrar" at bounding box center [675, 366] width 43 height 10
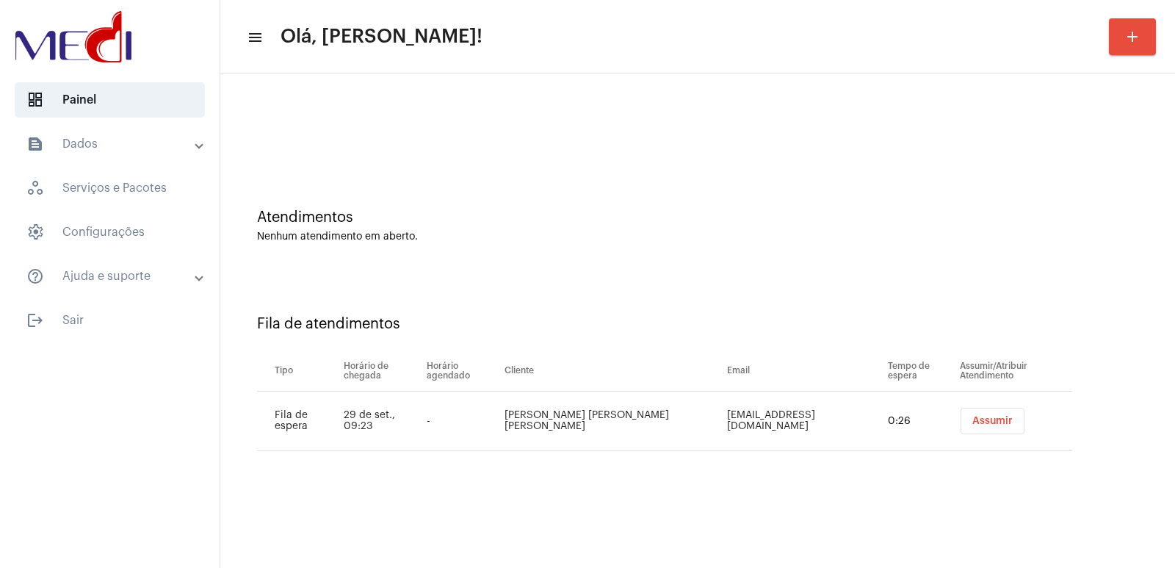
click at [960, 431] on button "Assumir" at bounding box center [992, 420] width 64 height 26
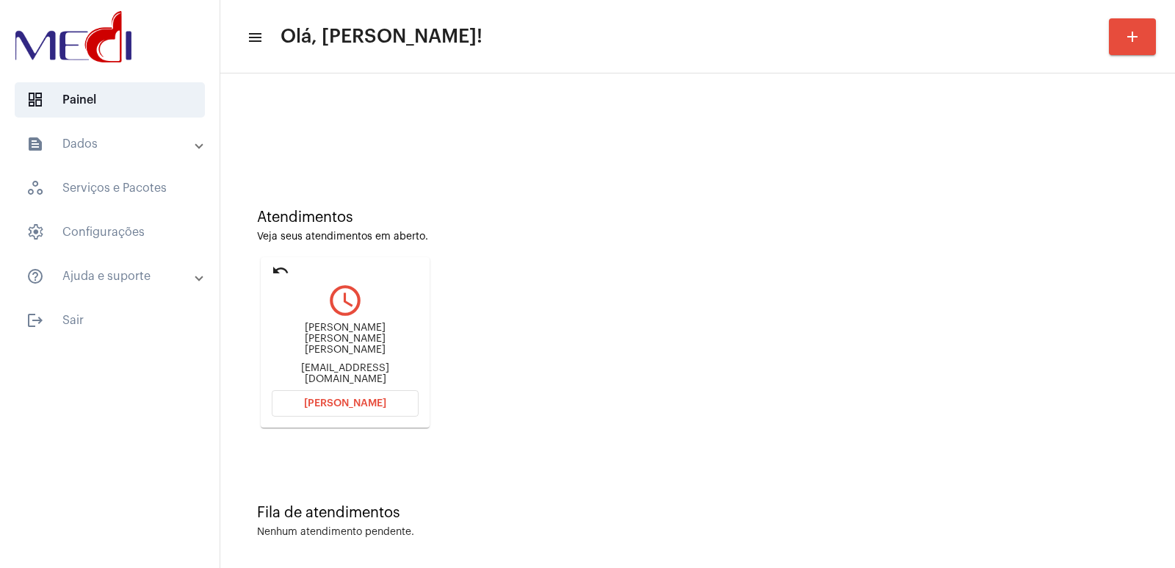
click at [299, 338] on div "Claudio Antônio Odone Neto claudiodone2004@gmail.com" at bounding box center [345, 353] width 147 height 66
copy div "Claudio Antônio Odone Neto"
click at [355, 406] on span "Abrir Chamada" at bounding box center [345, 403] width 82 height 10
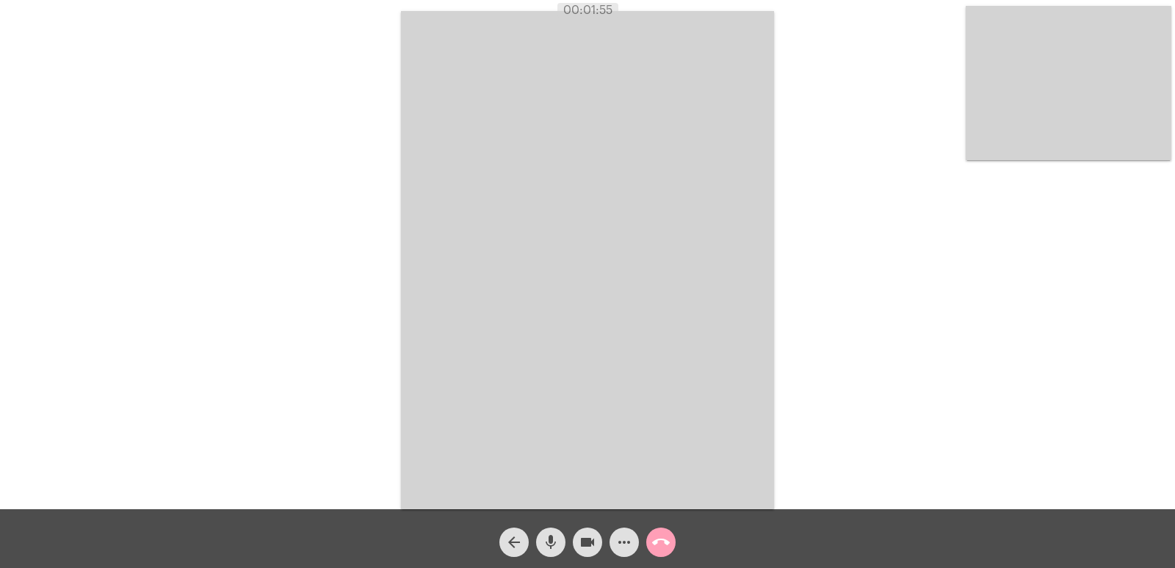
click at [668, 535] on mat-icon "call_end" at bounding box center [661, 542] width 18 height 18
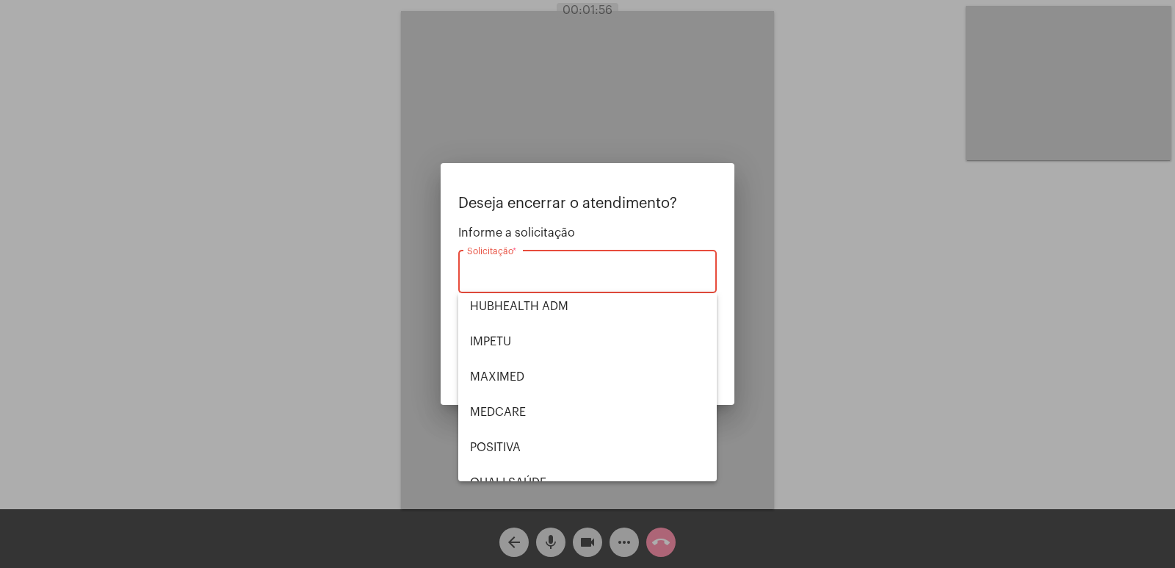
scroll to position [305, 0]
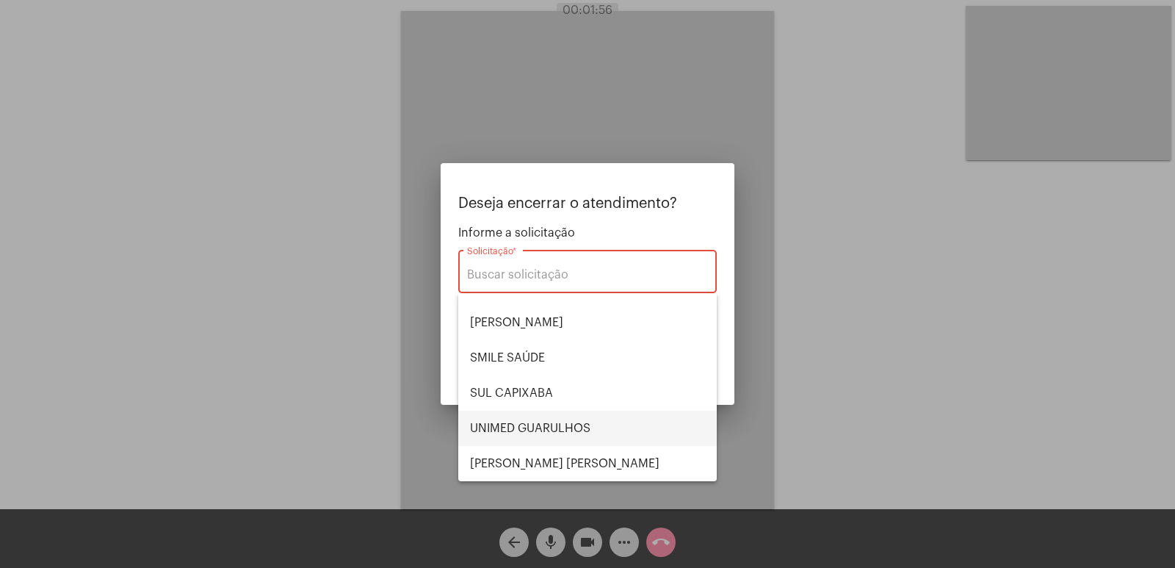
click at [575, 432] on span "UNIMED GUARULHOS" at bounding box center [587, 427] width 235 height 35
type input "UNIMED GUARULHOS"
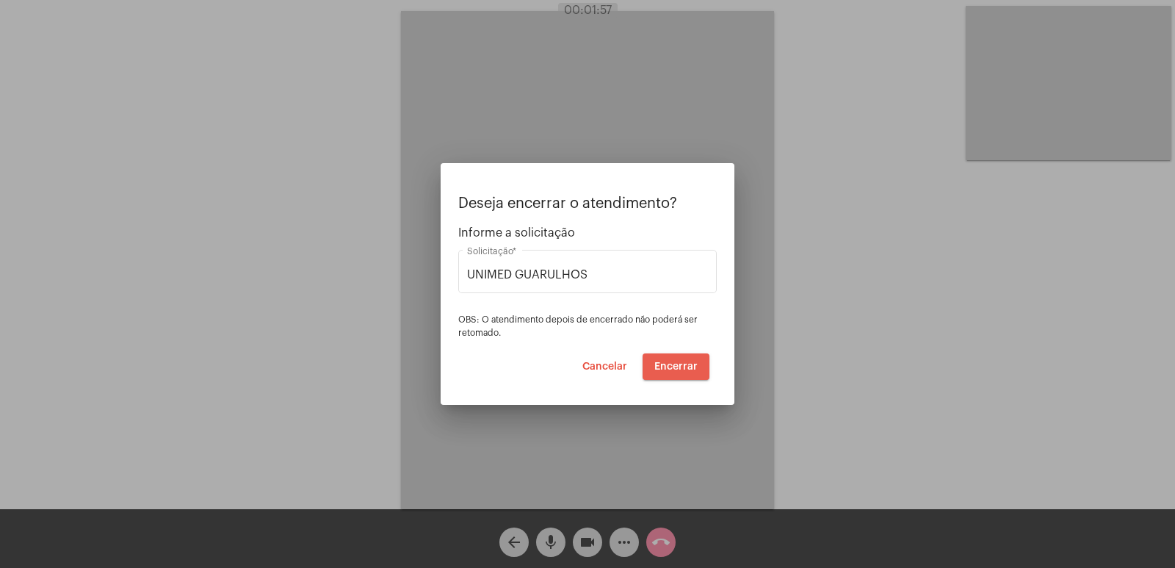
click at [679, 368] on span "Encerrar" at bounding box center [675, 366] width 43 height 10
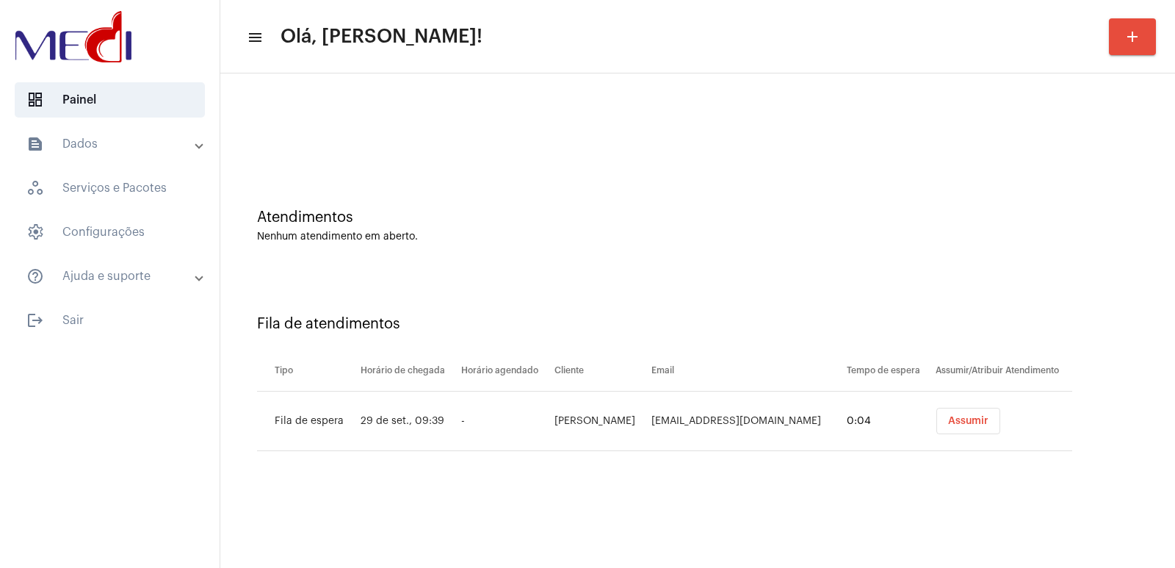
click at [948, 422] on span "Assumir" at bounding box center [968, 421] width 40 height 10
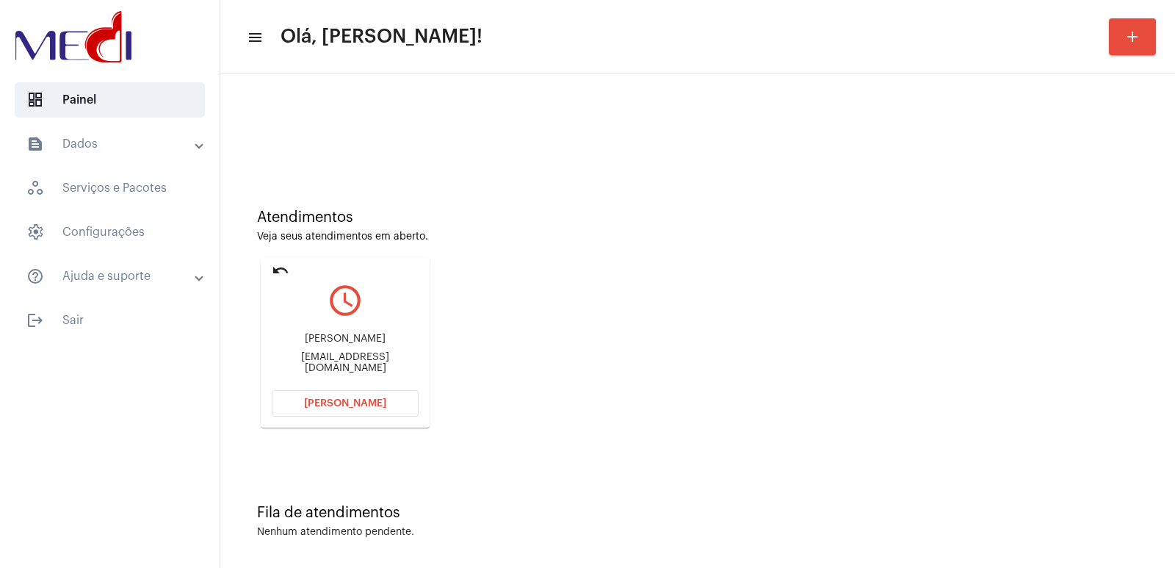
click at [327, 344] on div "[PERSON_NAME]" at bounding box center [345, 338] width 147 height 11
click at [327, 344] on div "Romeu Rodrigues Filho" at bounding box center [345, 338] width 147 height 11
copy div "Romeu Rodrigues Filho"
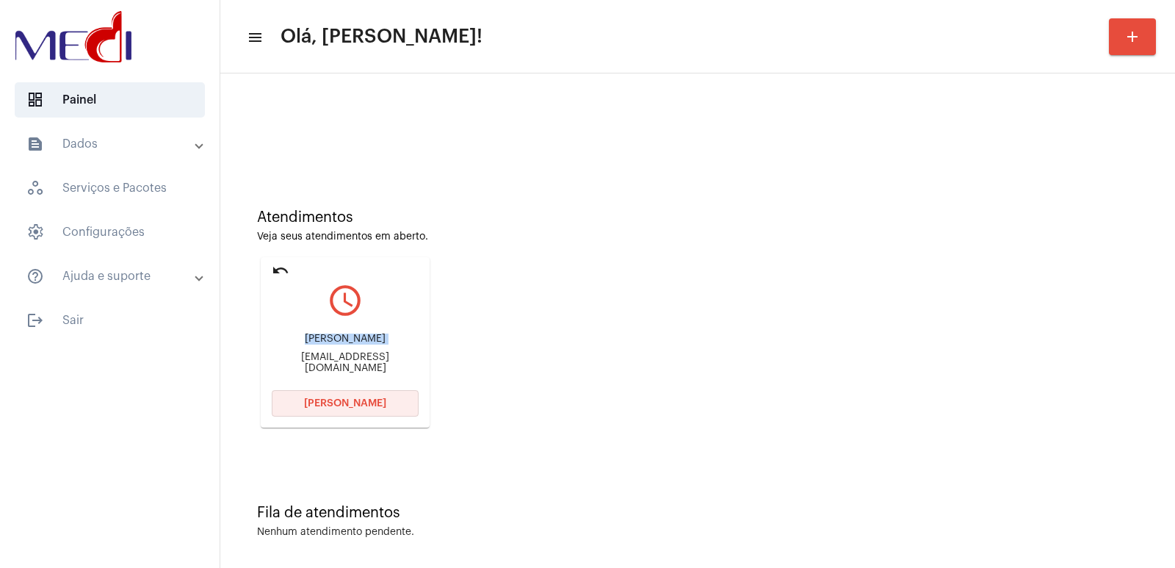
click at [358, 409] on button "[PERSON_NAME]" at bounding box center [345, 403] width 147 height 26
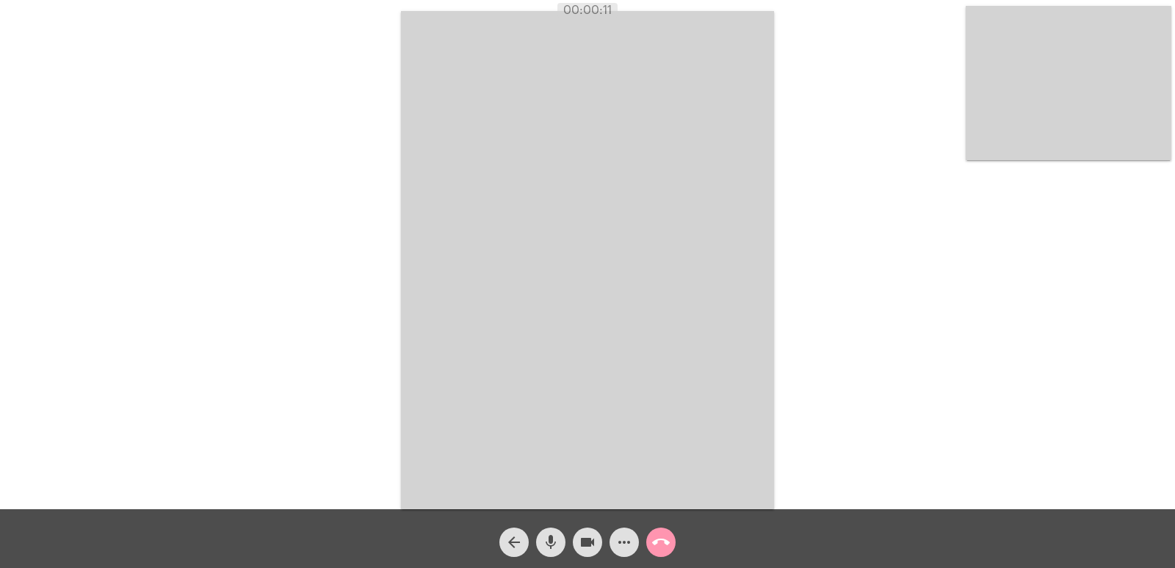
click at [426, 560] on div "arrow_back mic videocam more_horiz call_end" at bounding box center [587, 538] width 1175 height 59
click at [660, 540] on mat-icon "call_end" at bounding box center [661, 542] width 18 height 18
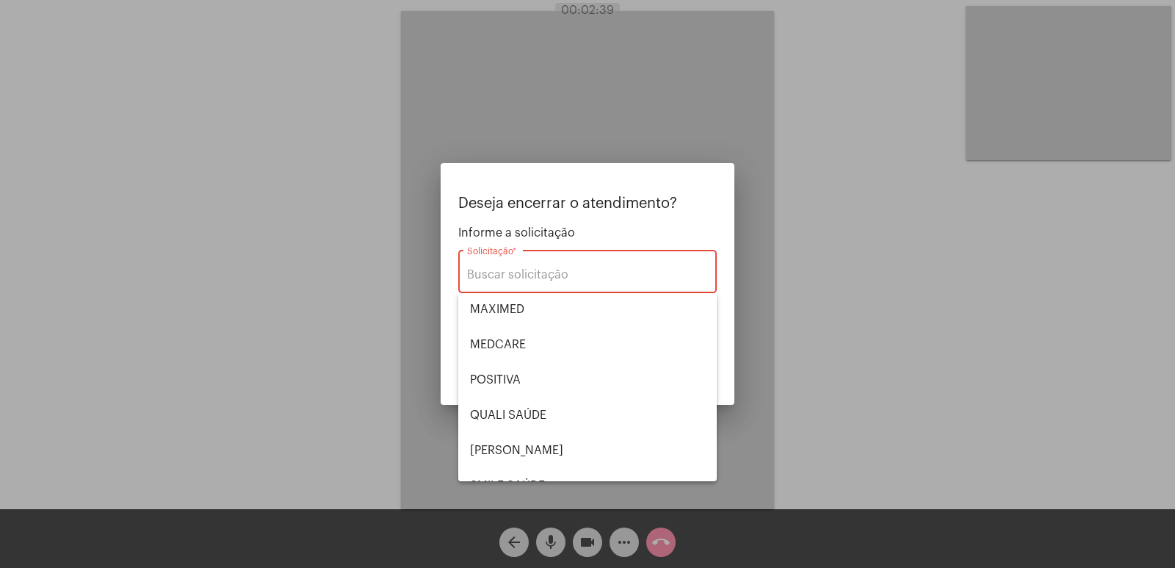
scroll to position [305, 0]
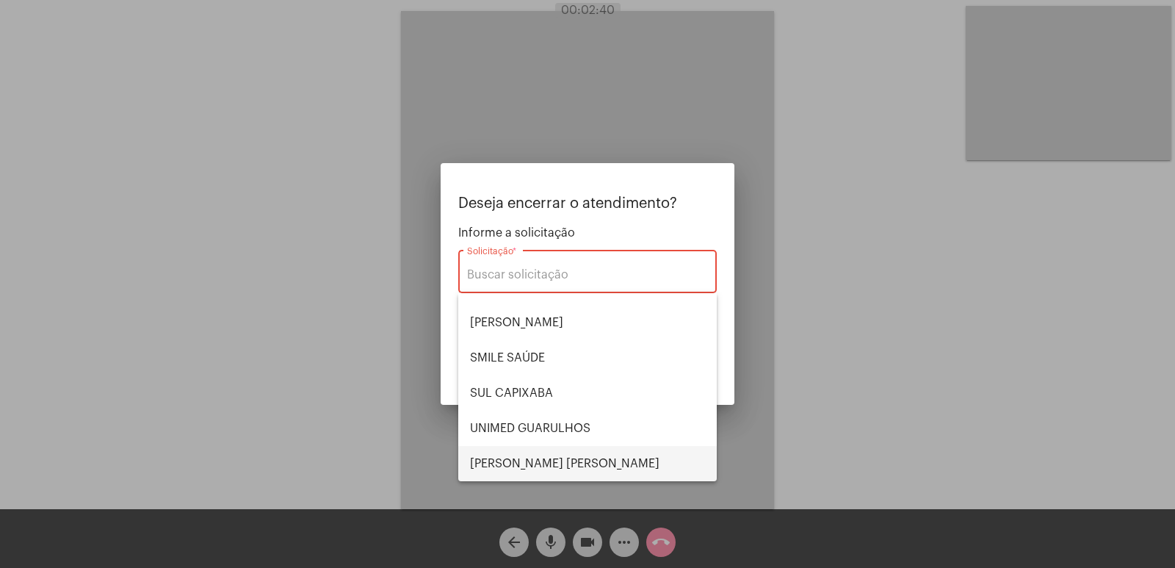
click at [543, 449] on span "[PERSON_NAME] [PERSON_NAME]" at bounding box center [587, 463] width 235 height 35
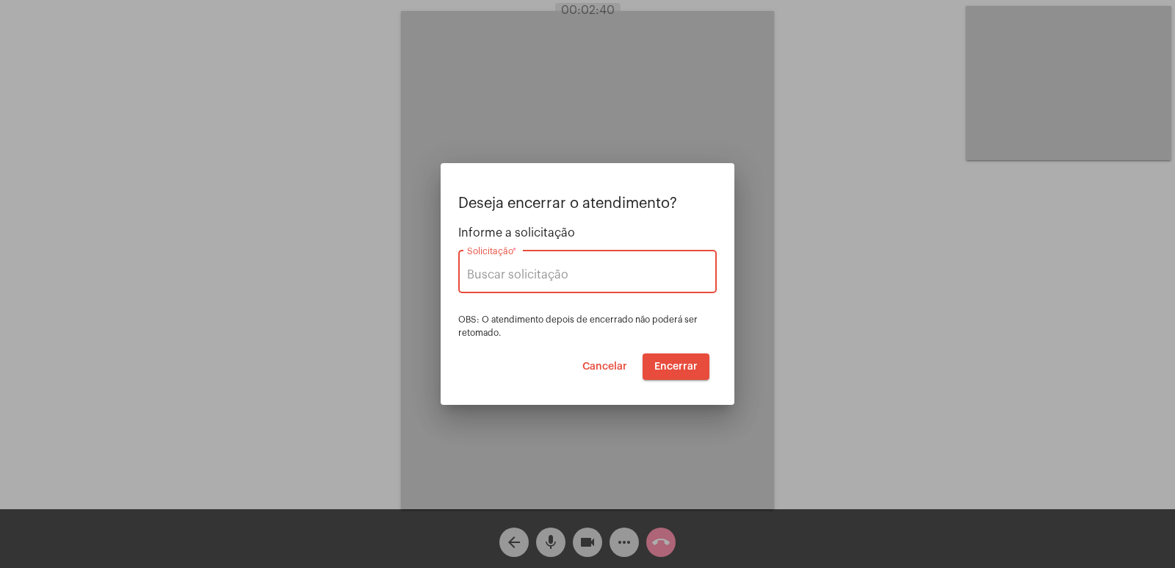
type input "[PERSON_NAME] [PERSON_NAME]"
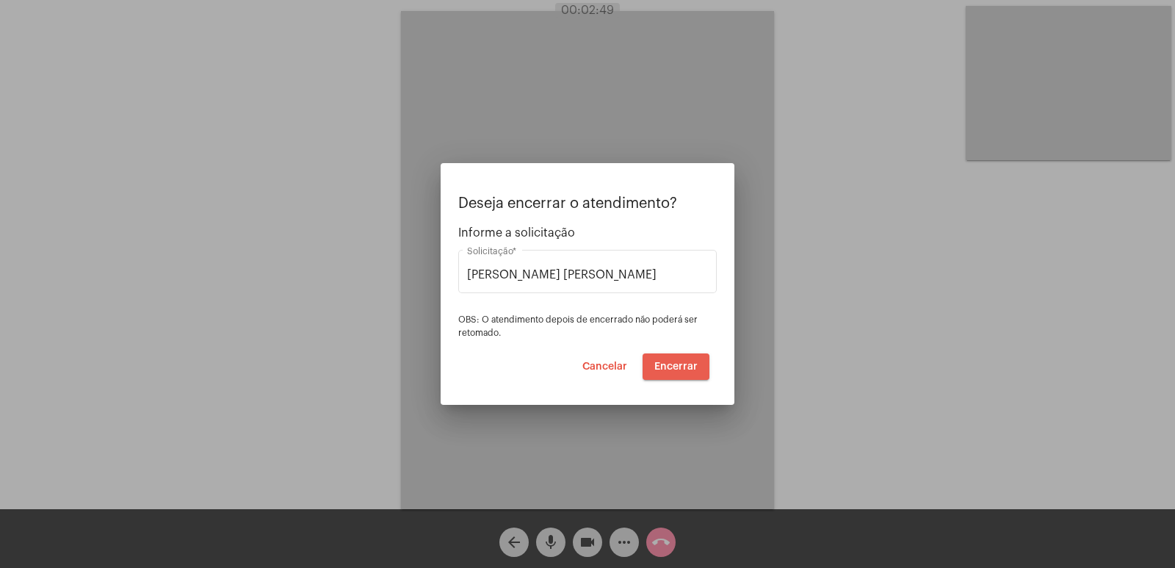
click at [669, 363] on span "Encerrar" at bounding box center [675, 366] width 43 height 10
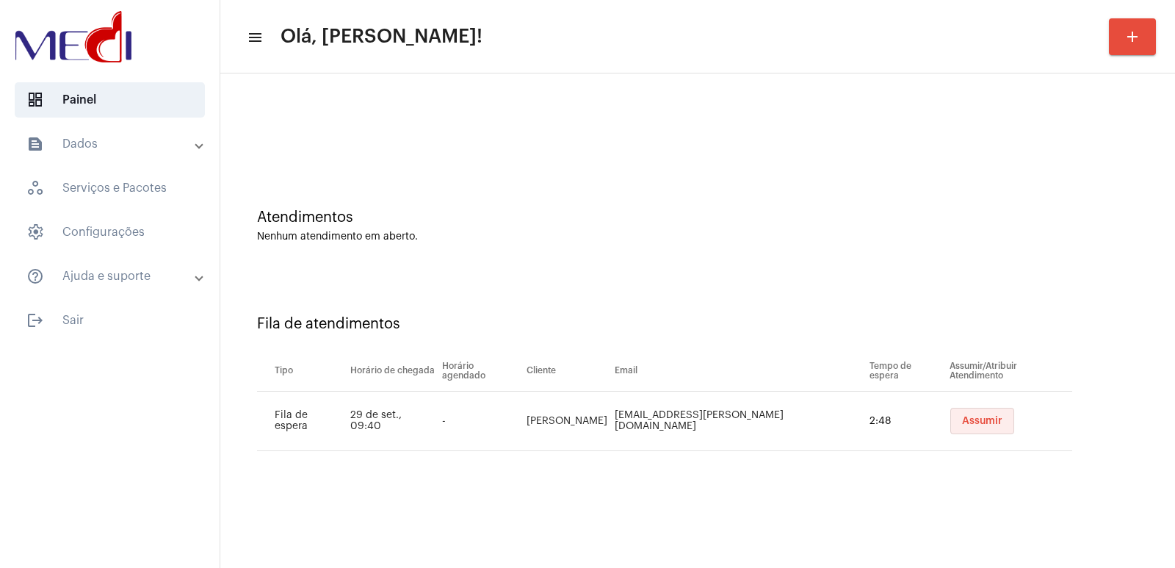
click at [962, 425] on span "Assumir" at bounding box center [982, 421] width 40 height 10
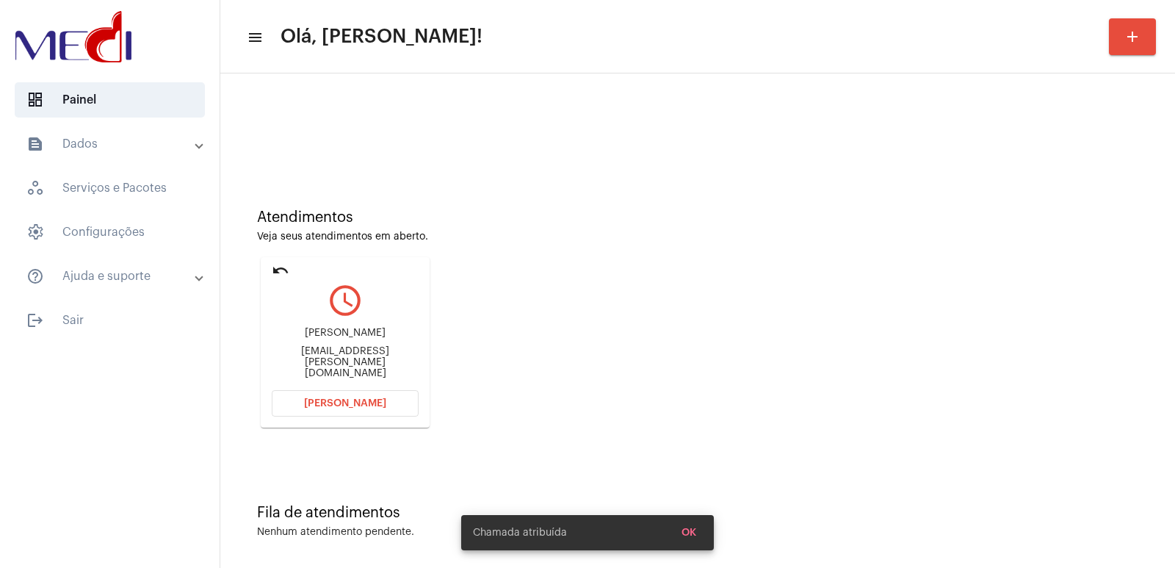
click at [313, 330] on div "polyane alves polyane.alves@hotmail.com" at bounding box center [345, 353] width 147 height 66
click at [313, 338] on div "polyane alves polyane.alves@hotmail.com" at bounding box center [345, 353] width 147 height 66
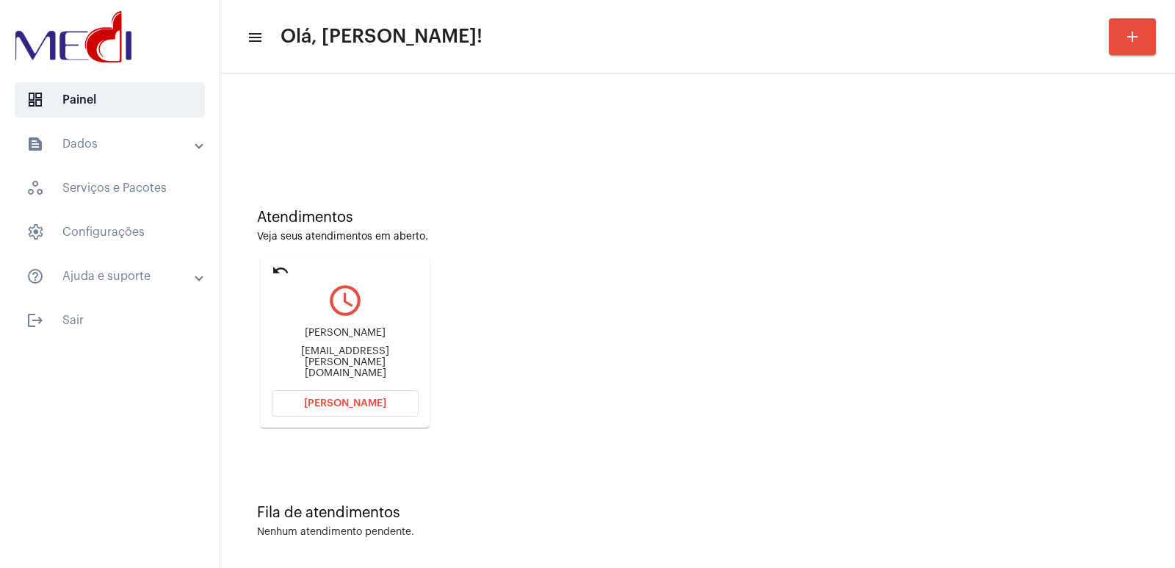
copy div "polyane alves"
click at [356, 391] on button "[PERSON_NAME]" at bounding box center [345, 403] width 147 height 26
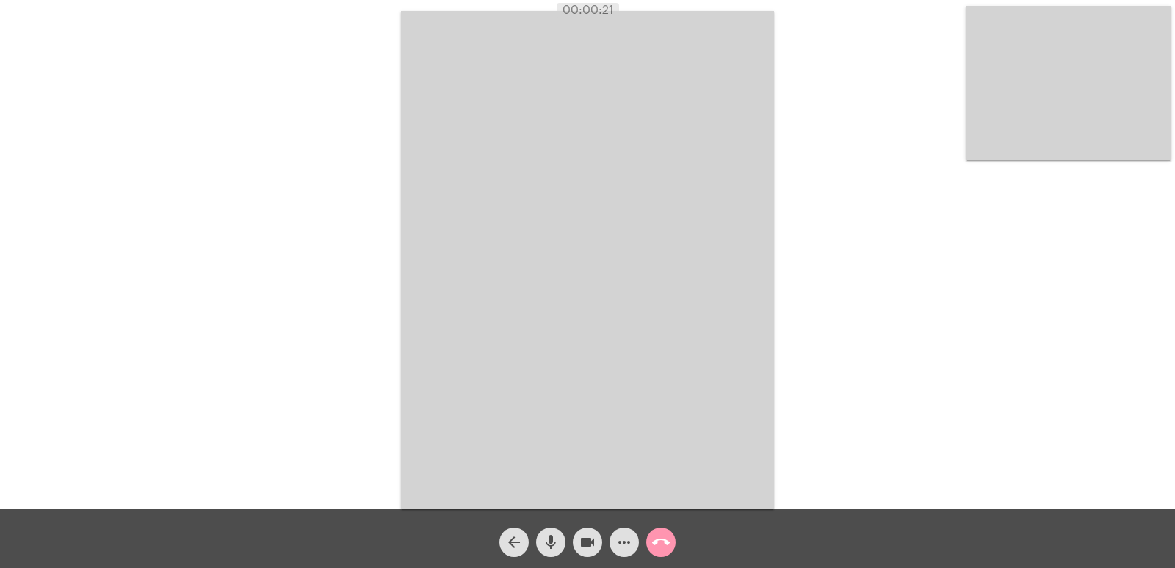
click at [542, 538] on mat-icon "mic" at bounding box center [551, 542] width 18 height 18
click at [560, 540] on button "mic" at bounding box center [550, 541] width 29 height 29
click at [557, 541] on mat-icon "mic" at bounding box center [551, 542] width 18 height 18
click at [588, 537] on mat-icon "videocam" at bounding box center [588, 542] width 18 height 18
click at [515, 536] on mat-icon "arrow_back" at bounding box center [514, 542] width 18 height 18
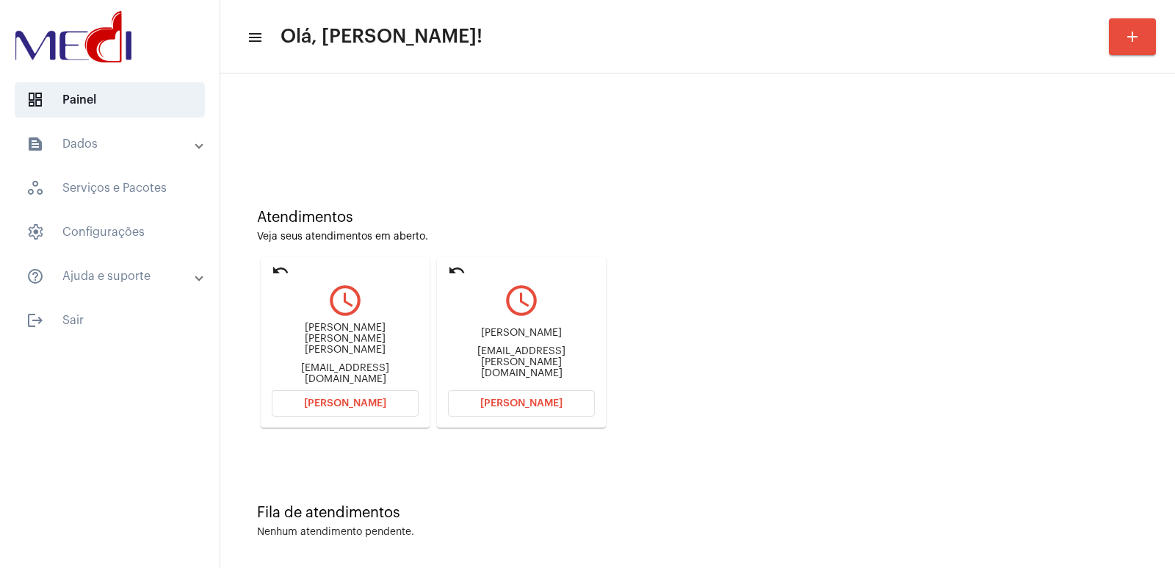
click at [318, 338] on div "Maria da Conceição Rodrigues de Araújo" at bounding box center [345, 338] width 147 height 33
copy div "Maria da Conceição Rodrigues de Araújo"
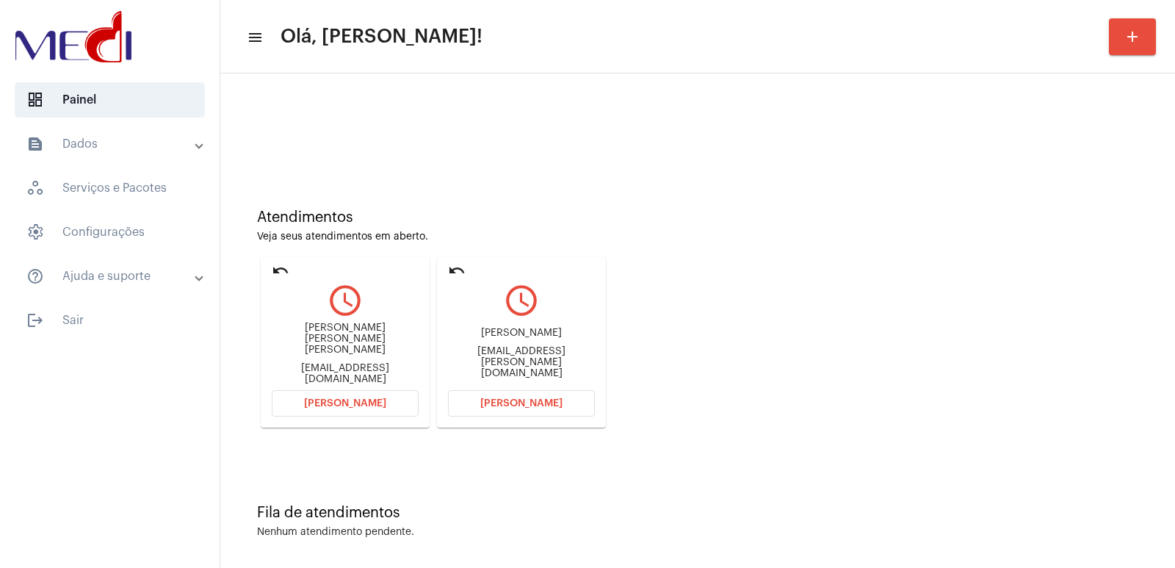
click at [324, 364] on div "Cantinhodobebe3@gmail.com" at bounding box center [345, 374] width 147 height 22
copy div "Cantinhodobebe3@gmail.com Abrir Chamada undo query_builder"
click at [300, 345] on div "Maria da Conceição Rodrigues de Araújo" at bounding box center [345, 338] width 147 height 33
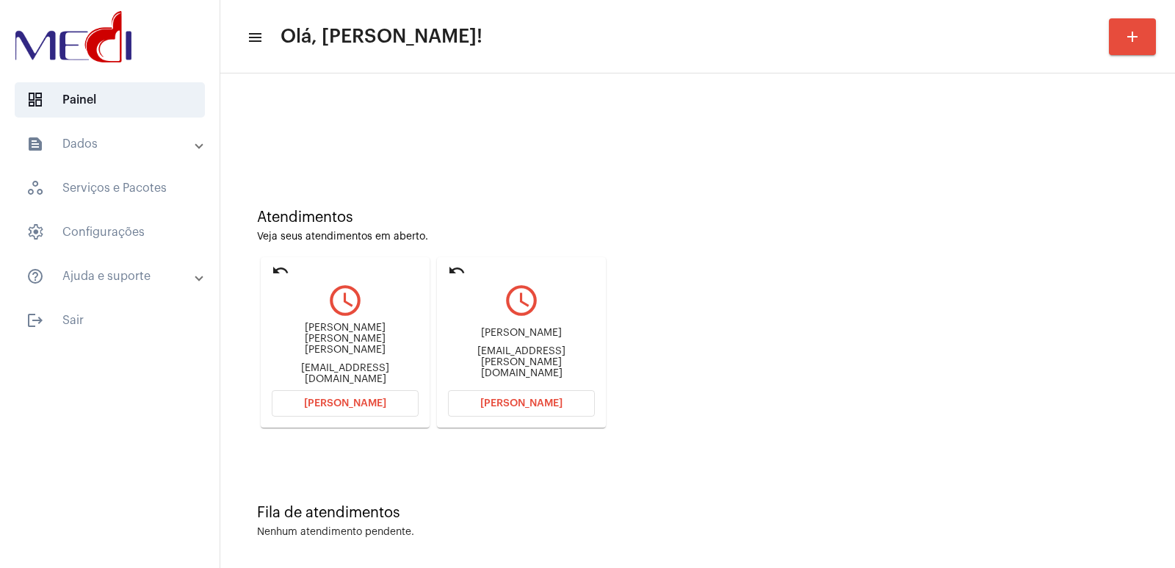
click at [300, 345] on div "Maria da Conceição Rodrigues de Araújo" at bounding box center [345, 338] width 147 height 33
copy div "Maria da Conceição Rodrigues de Araújo"
click at [374, 399] on span "[PERSON_NAME]" at bounding box center [345, 403] width 82 height 10
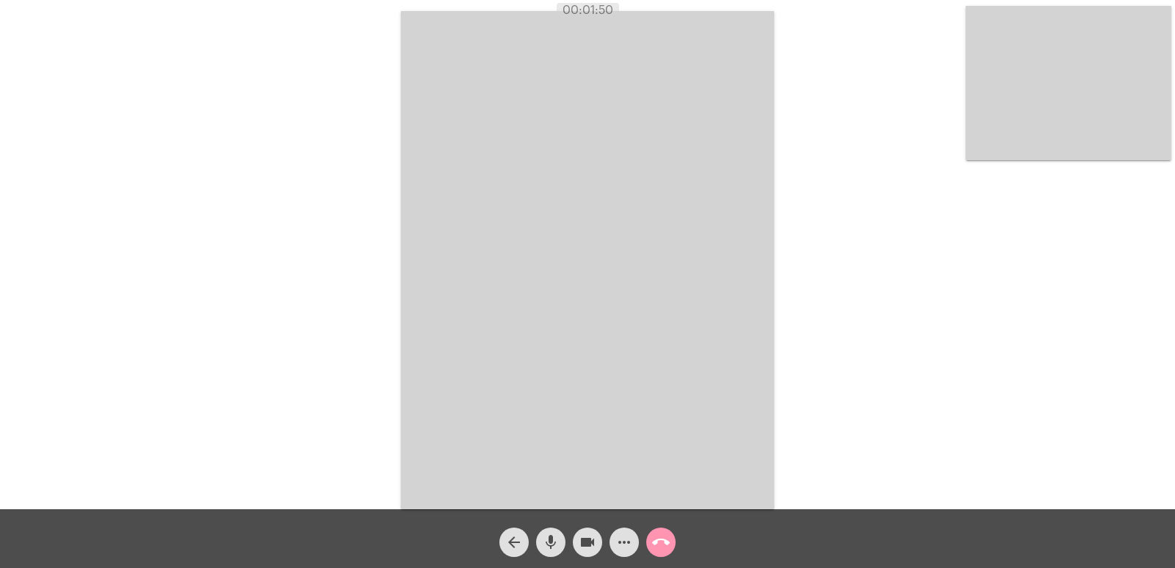
click at [335, 162] on div "Acessando Câmera e Microfone..." at bounding box center [587, 258] width 1172 height 509
click at [511, 145] on video at bounding box center [587, 260] width 373 height 498
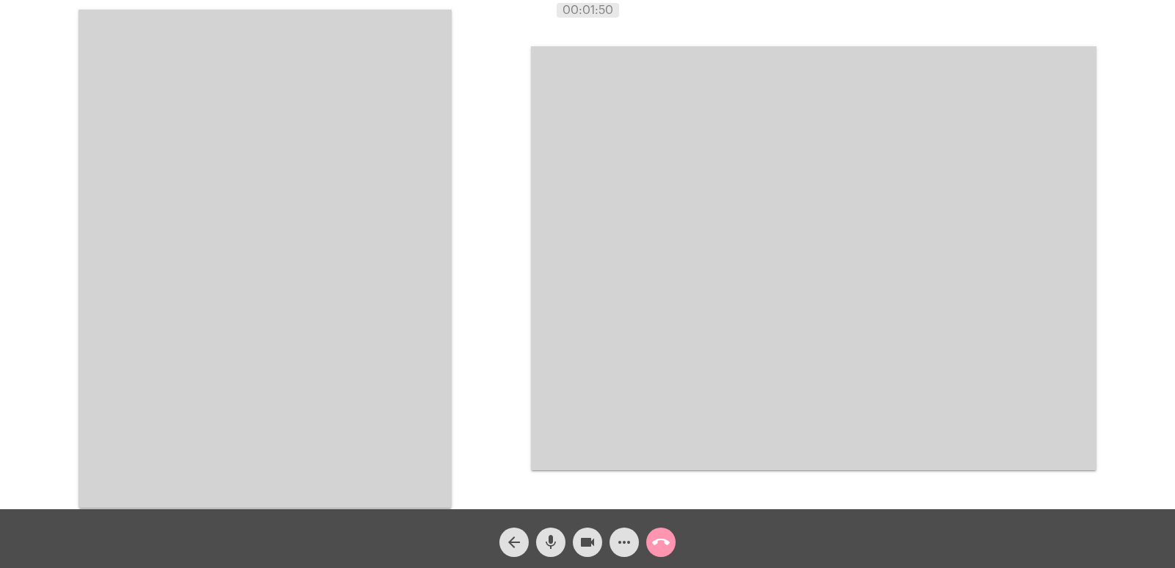
click at [310, 145] on video at bounding box center [265, 259] width 373 height 498
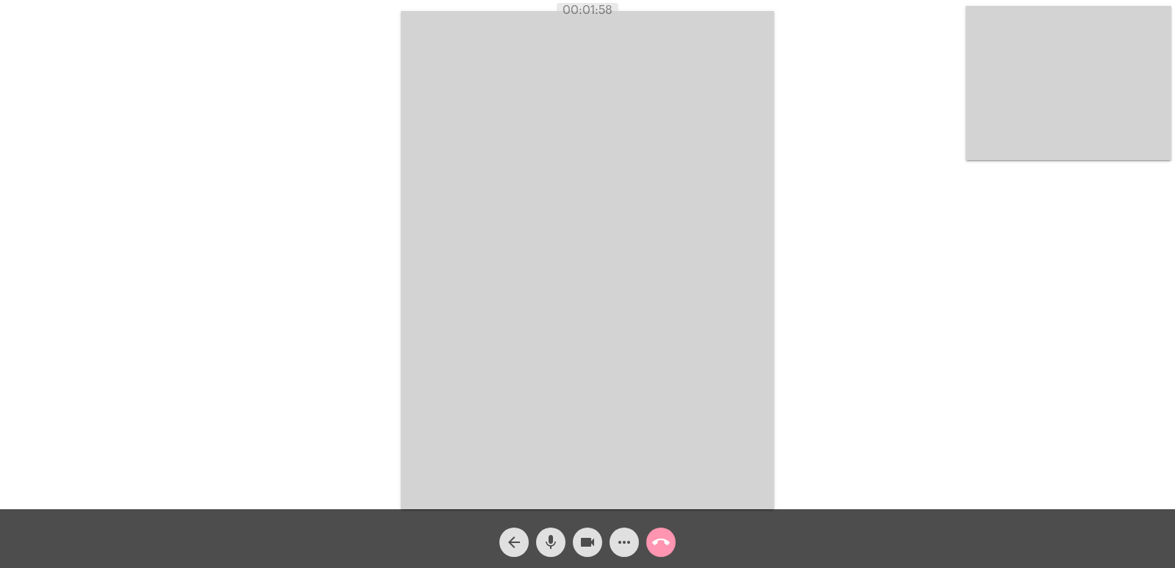
drag, startPoint x: 563, startPoint y: 17, endPoint x: 661, endPoint y: 7, distance: 98.9
click at [661, 7] on div "00:01:58" at bounding box center [587, 10] width 1175 height 13
click at [624, 294] on video at bounding box center [587, 260] width 373 height 498
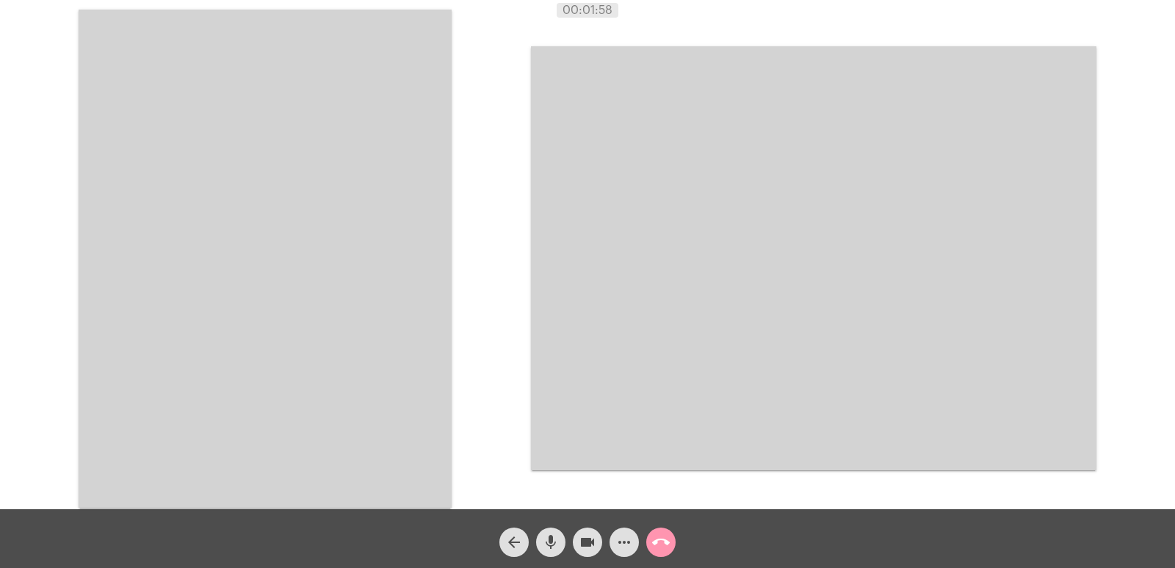
click at [454, 255] on div "Acessando Câmera e Microfone..." at bounding box center [587, 256] width 1172 height 509
click at [669, 543] on mat-icon "call_end" at bounding box center [661, 542] width 18 height 18
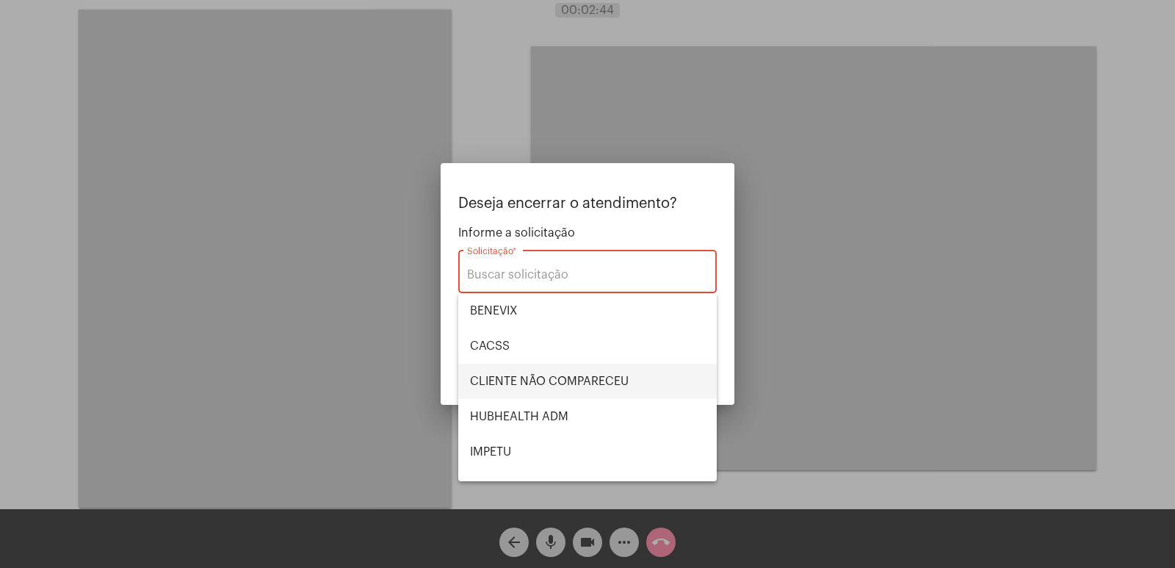
click at [547, 377] on span "CLIENTE NÃO COMPARECEU" at bounding box center [587, 380] width 235 height 35
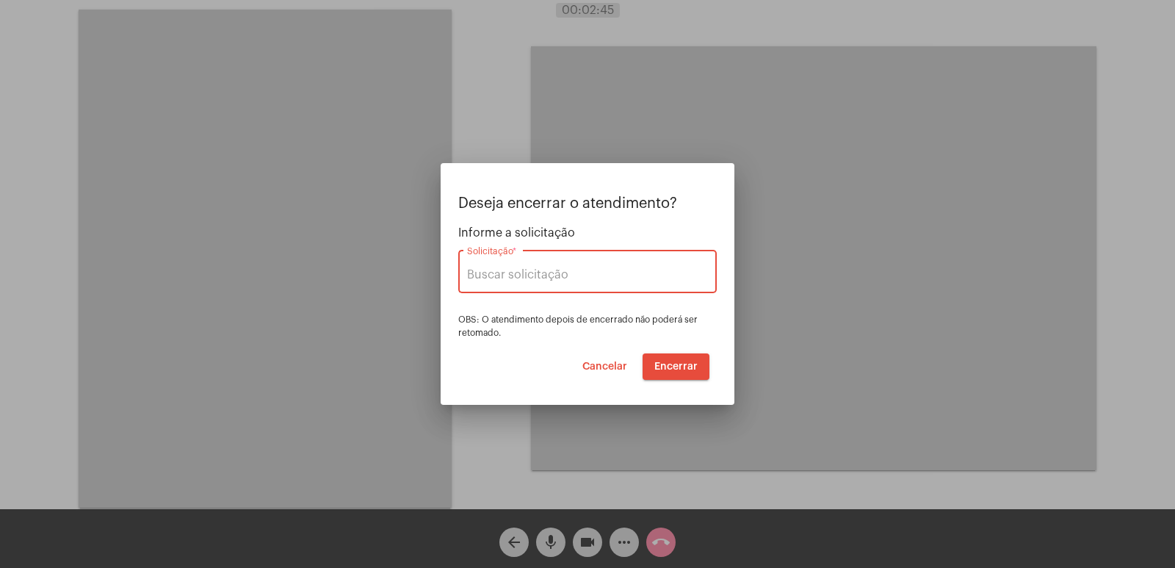
type input "CLIENTE NÃO COMPARECEU"
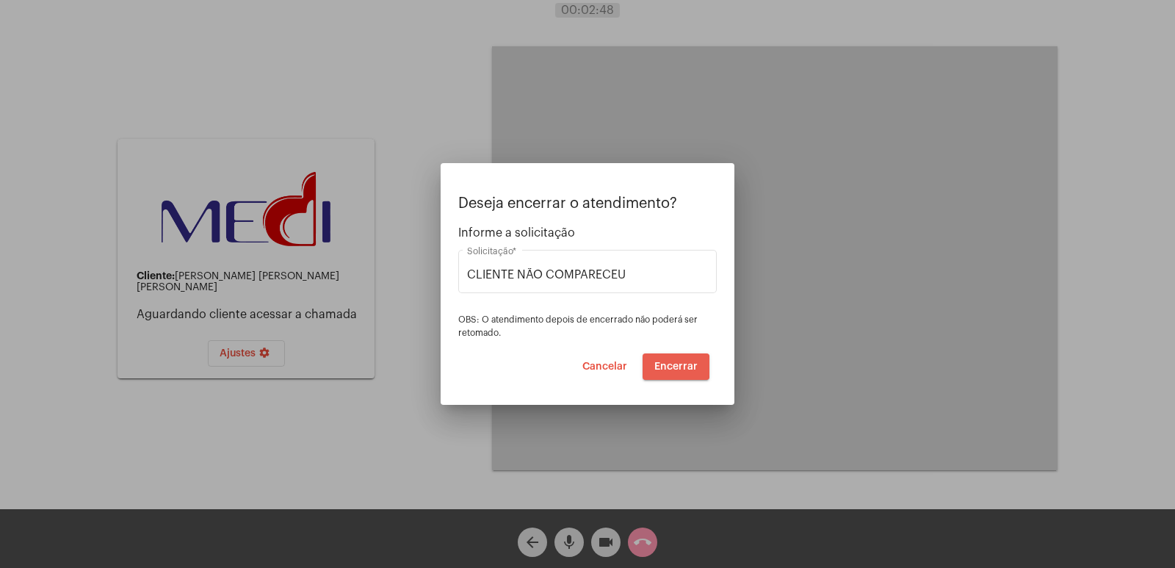
click at [662, 366] on span "Encerrar" at bounding box center [675, 366] width 43 height 10
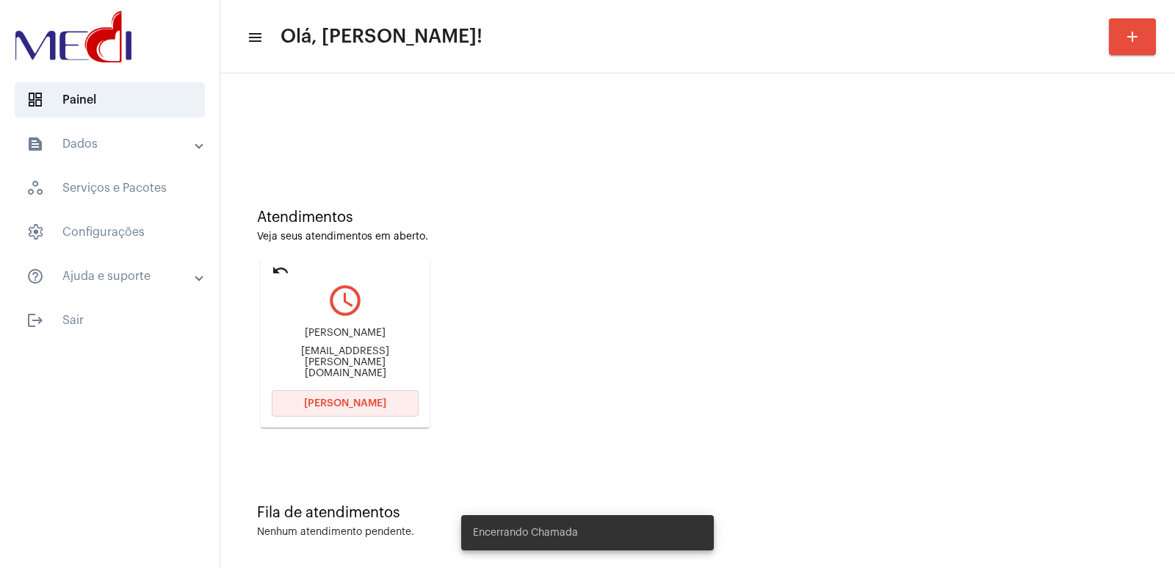
click at [384, 396] on button "[PERSON_NAME]" at bounding box center [345, 403] width 147 height 26
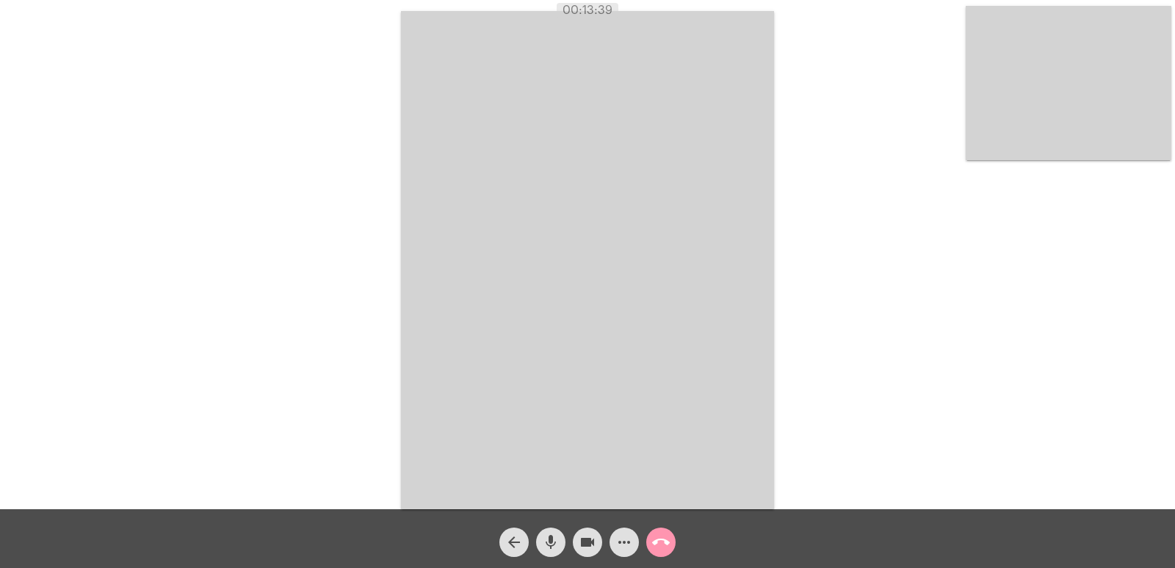
click at [661, 540] on mat-icon "call_end" at bounding box center [661, 542] width 18 height 18
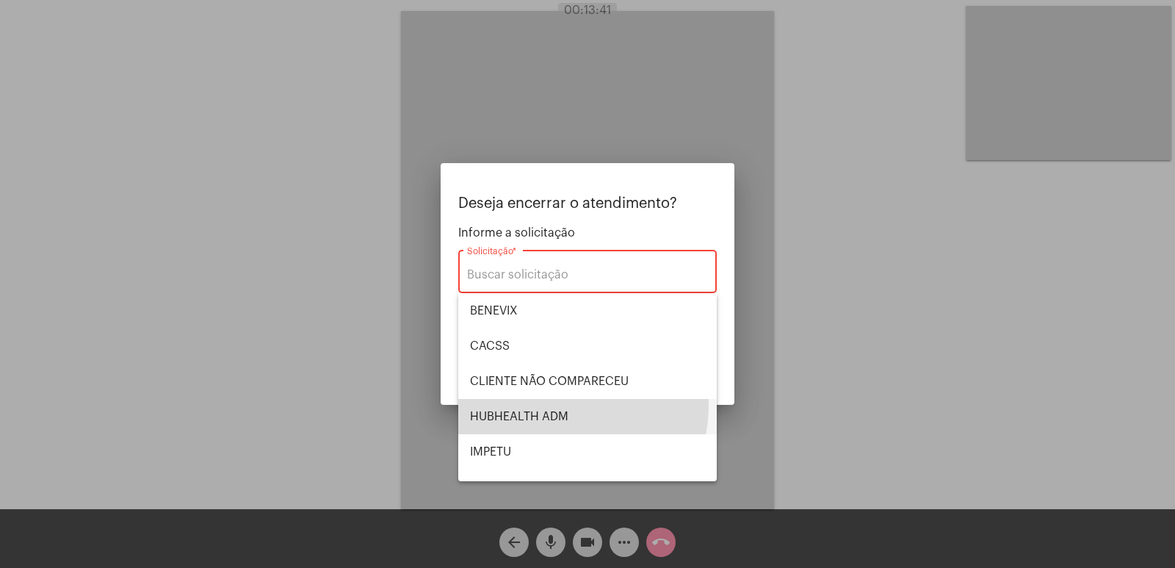
click at [545, 404] on span "HUBHEALTH ADM" at bounding box center [587, 416] width 235 height 35
type input "HUBHEALTH ADM"
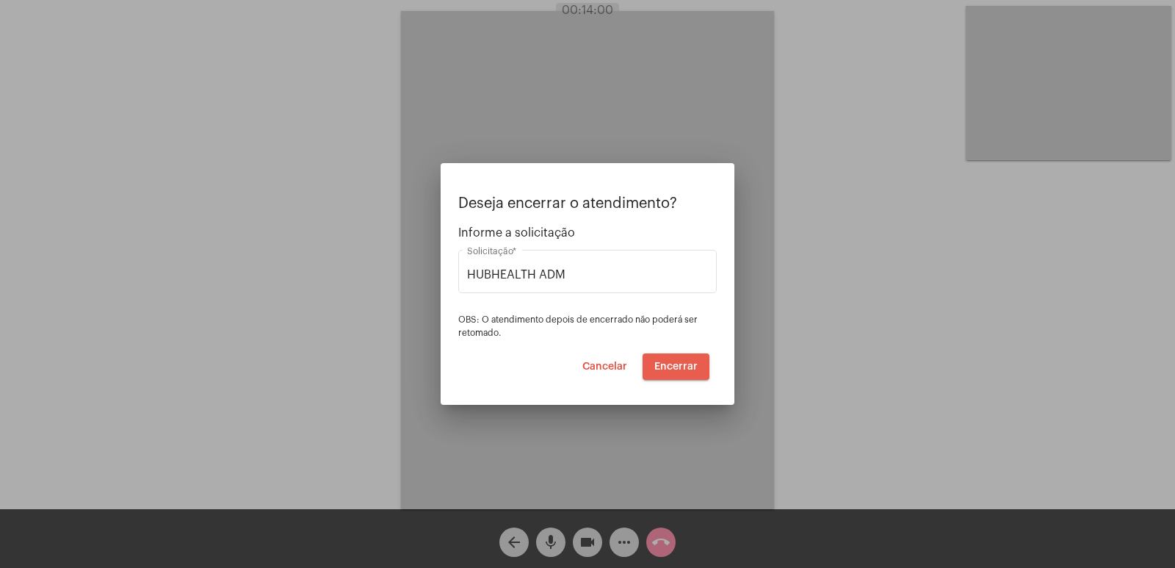
click at [678, 363] on span "Encerrar" at bounding box center [675, 366] width 43 height 10
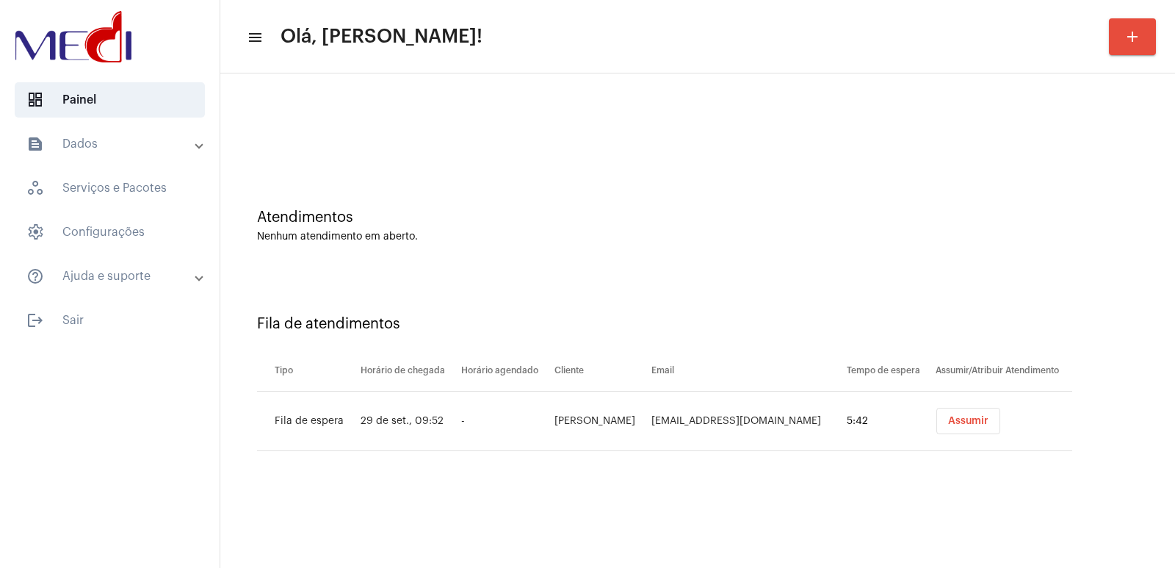
drag, startPoint x: 997, startPoint y: 427, endPoint x: 990, endPoint y: 421, distance: 9.4
click at [994, 424] on div "Assumir" at bounding box center [1003, 420] width 142 height 26
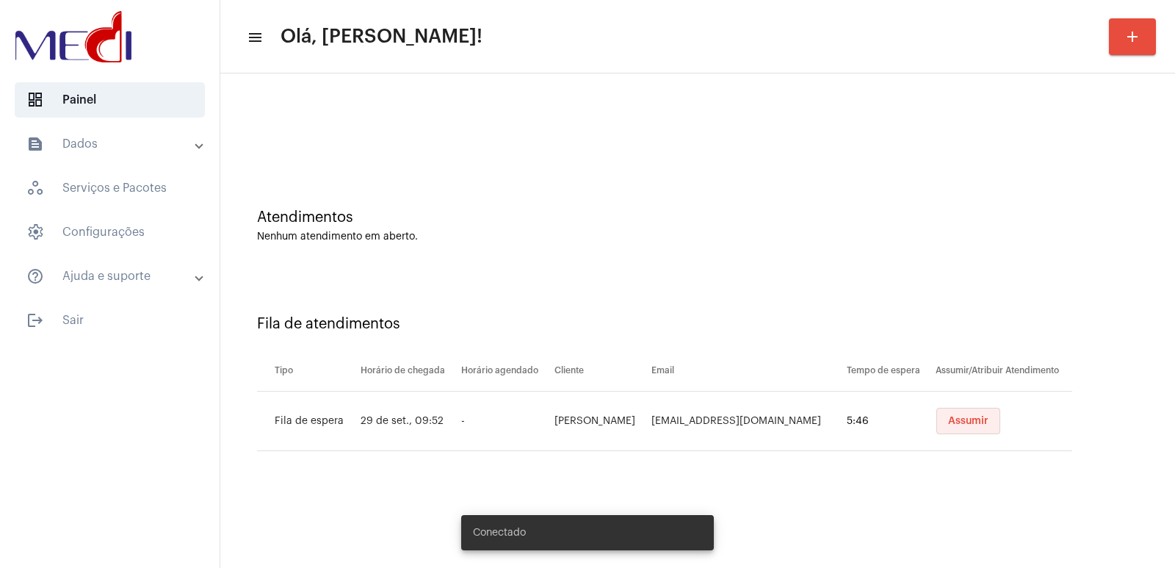
drag, startPoint x: 948, startPoint y: 414, endPoint x: 913, endPoint y: 414, distance: 35.2
click at [949, 414] on button "Assumir" at bounding box center [968, 420] width 64 height 26
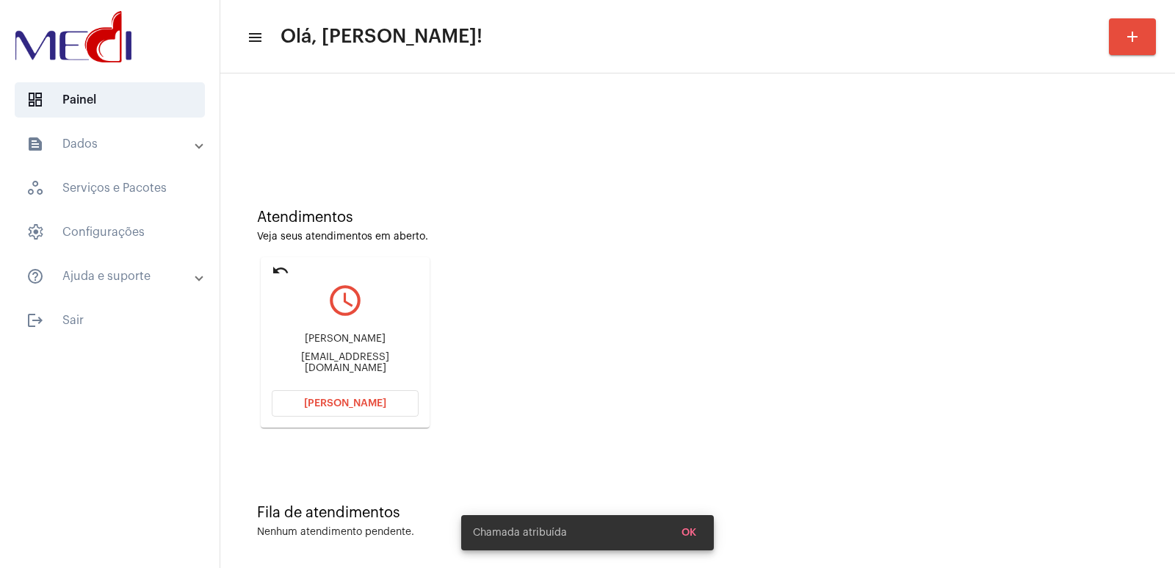
click at [343, 337] on div "Marli Gonçalves Rodrigues r.marli@hotmail.com" at bounding box center [345, 353] width 147 height 66
copy div "Marli Gonçalves Rodrigues"
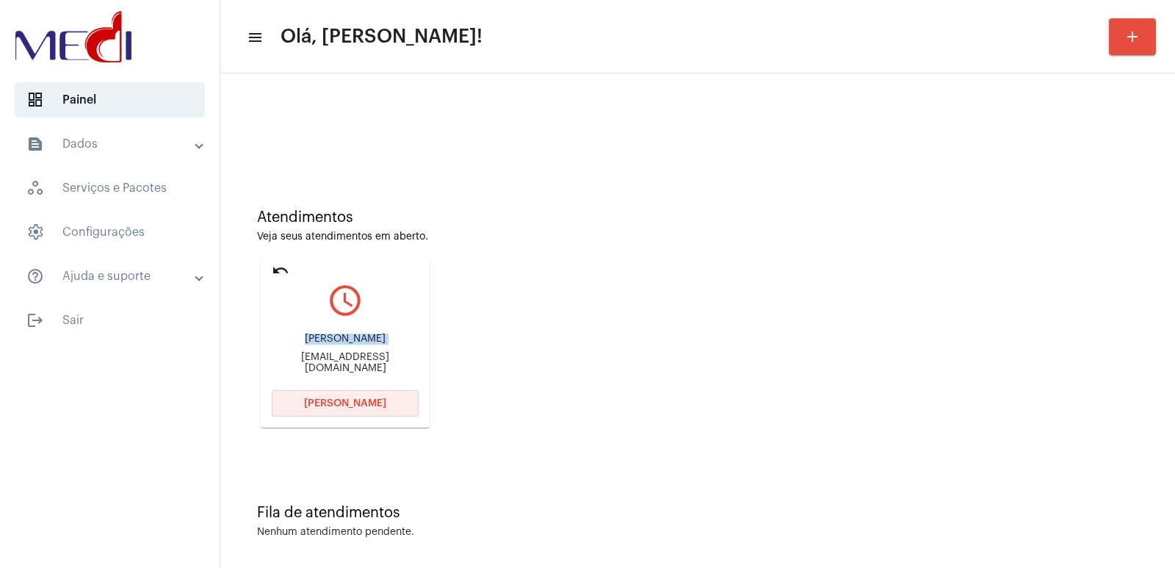
drag, startPoint x: 347, startPoint y: 407, endPoint x: 336, endPoint y: 400, distance: 12.2
click at [341, 405] on span "[PERSON_NAME]" at bounding box center [345, 403] width 82 height 10
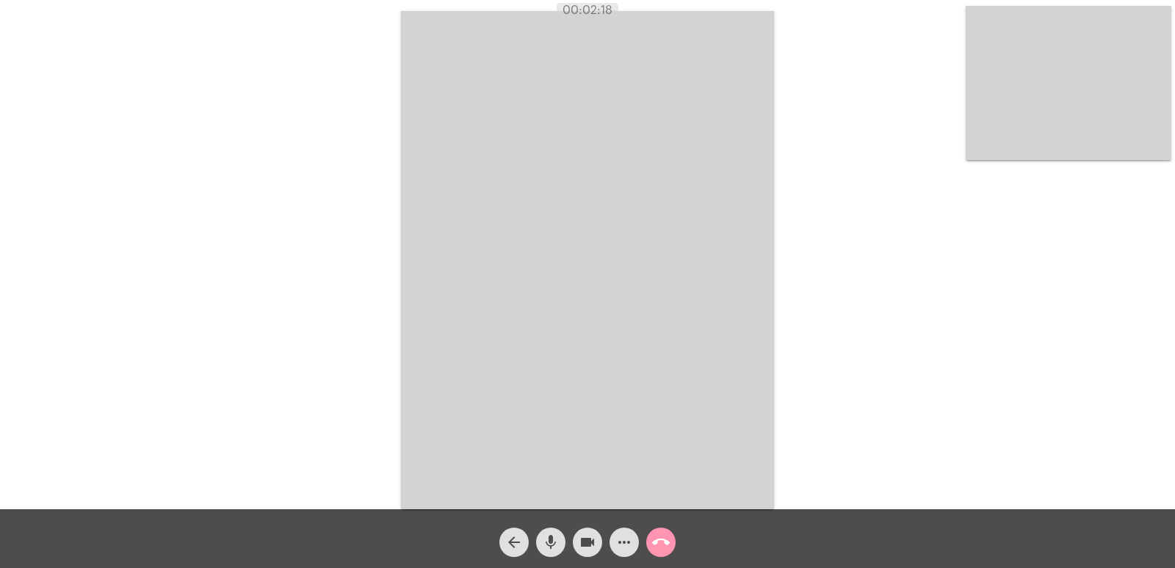
click at [692, 286] on video at bounding box center [587, 260] width 373 height 498
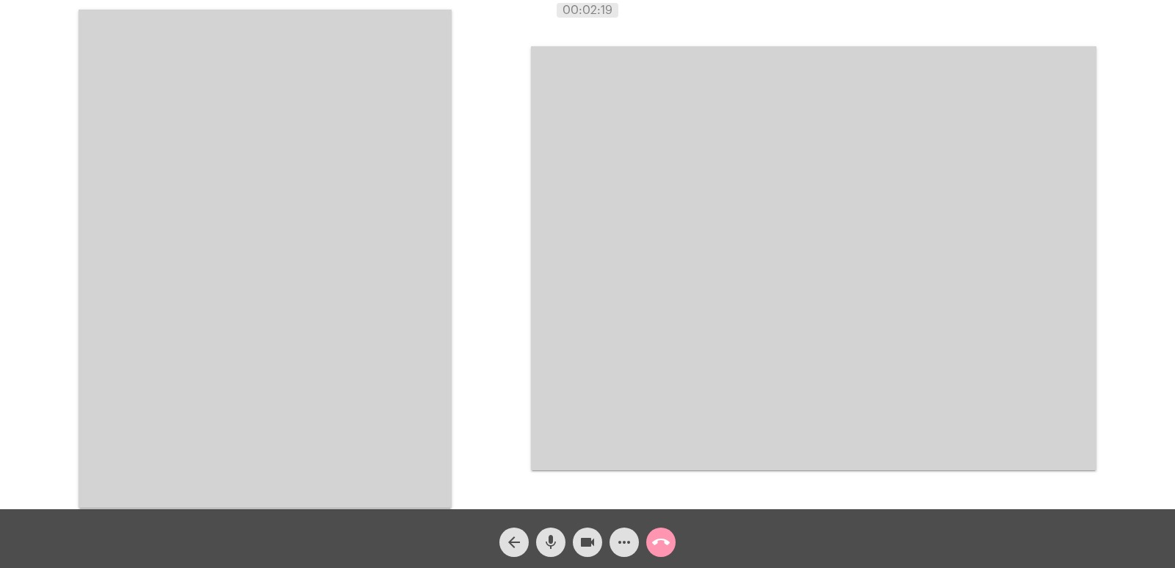
click at [438, 272] on video at bounding box center [265, 259] width 373 height 498
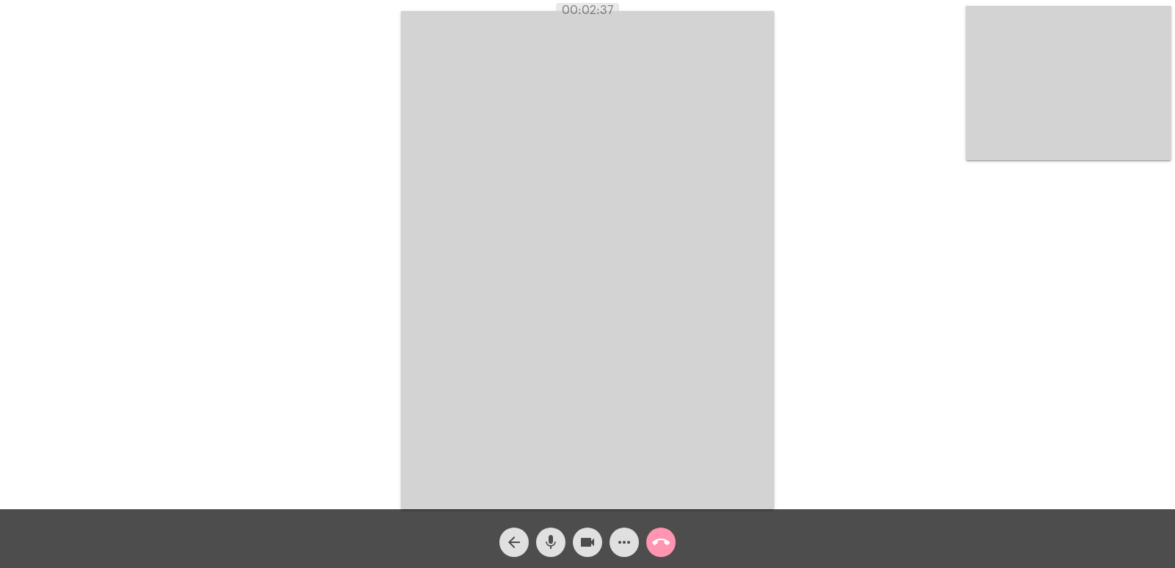
click at [664, 541] on mat-icon "call_end" at bounding box center [661, 542] width 18 height 18
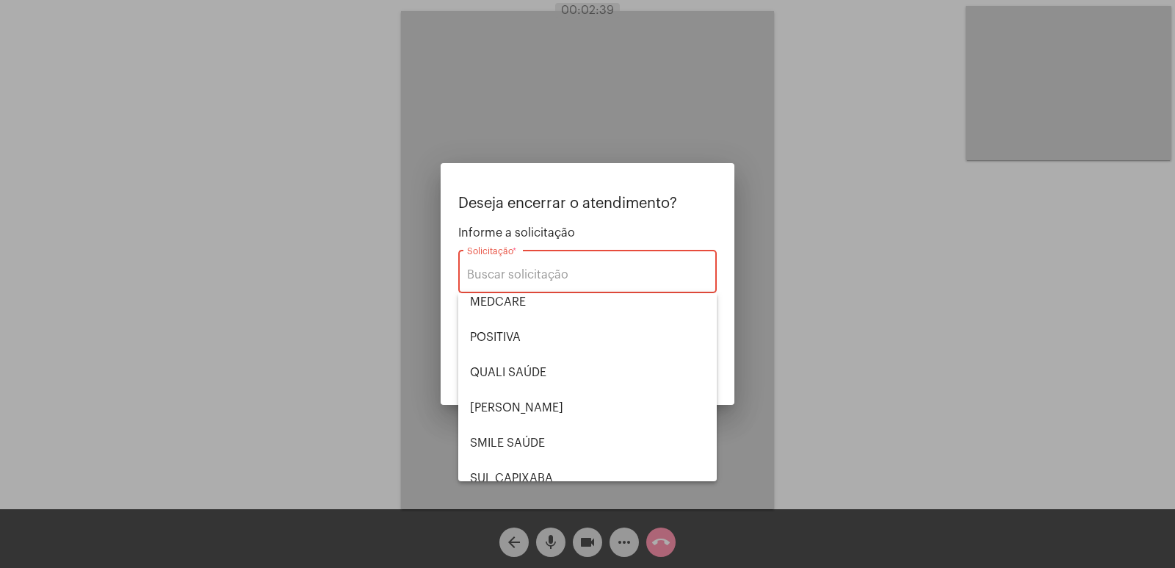
scroll to position [305, 0]
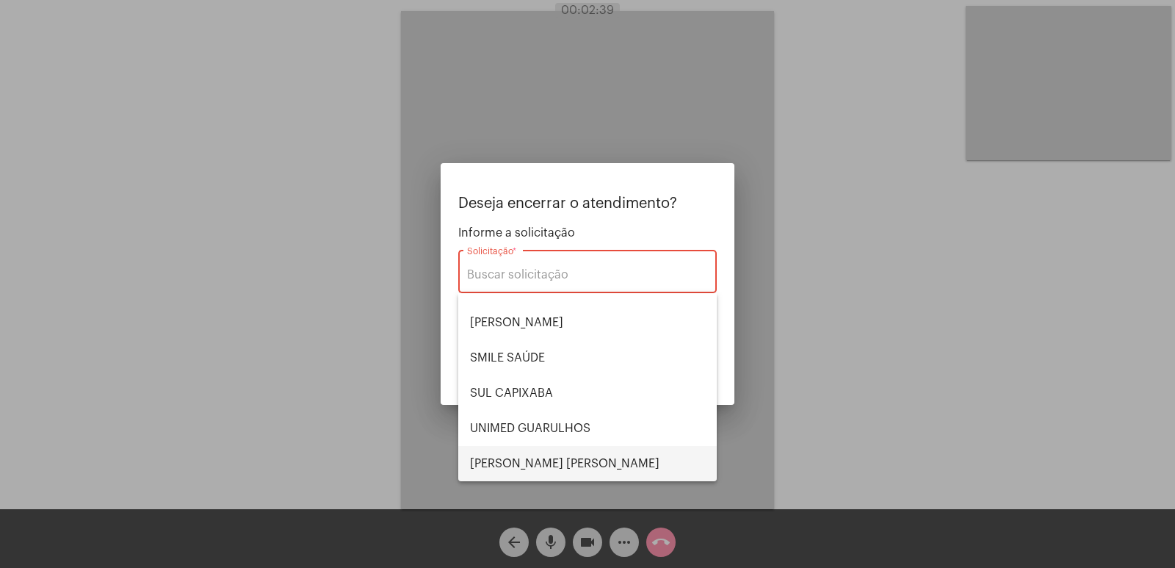
click at [510, 471] on span "VERA CRUZ" at bounding box center [587, 463] width 235 height 35
type input "VERA CRUZ"
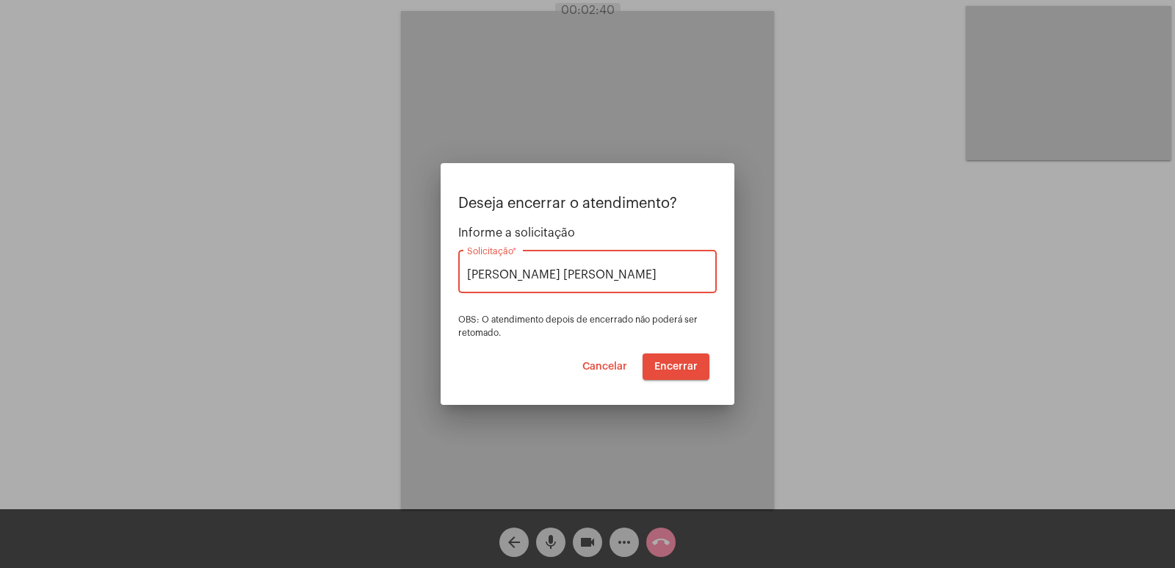
click at [695, 362] on span "Encerrar" at bounding box center [675, 366] width 43 height 10
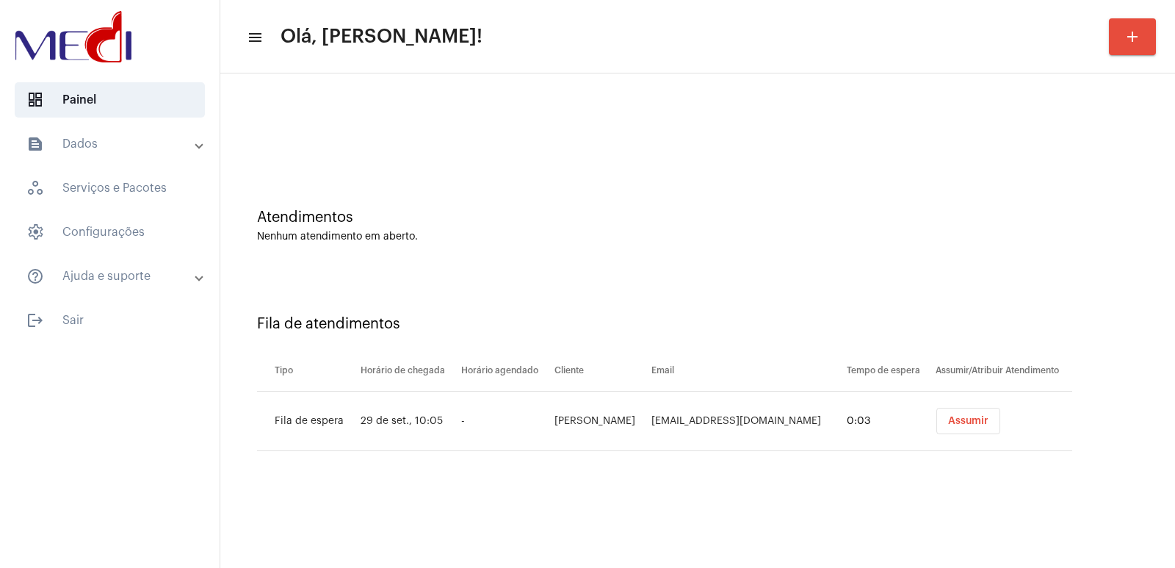
click at [960, 413] on button "Assumir" at bounding box center [968, 420] width 64 height 26
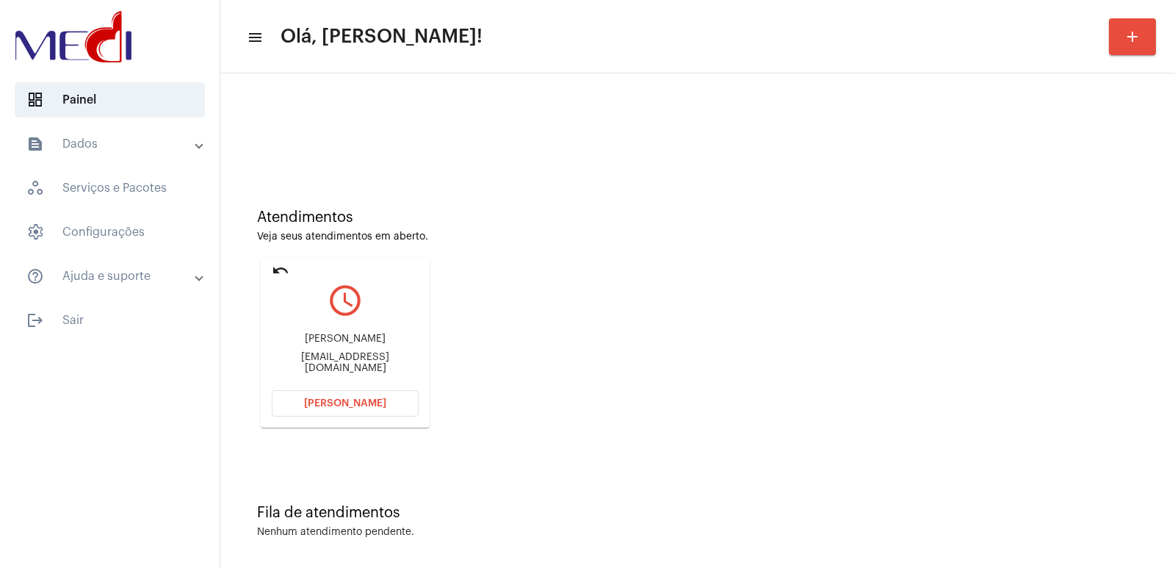
click at [330, 338] on div "EVANDRO CAMPELO de Andrade" at bounding box center [345, 338] width 147 height 11
copy div "EVANDRO CAMPELO de Andrade"
click at [365, 407] on span "[PERSON_NAME]" at bounding box center [345, 403] width 82 height 10
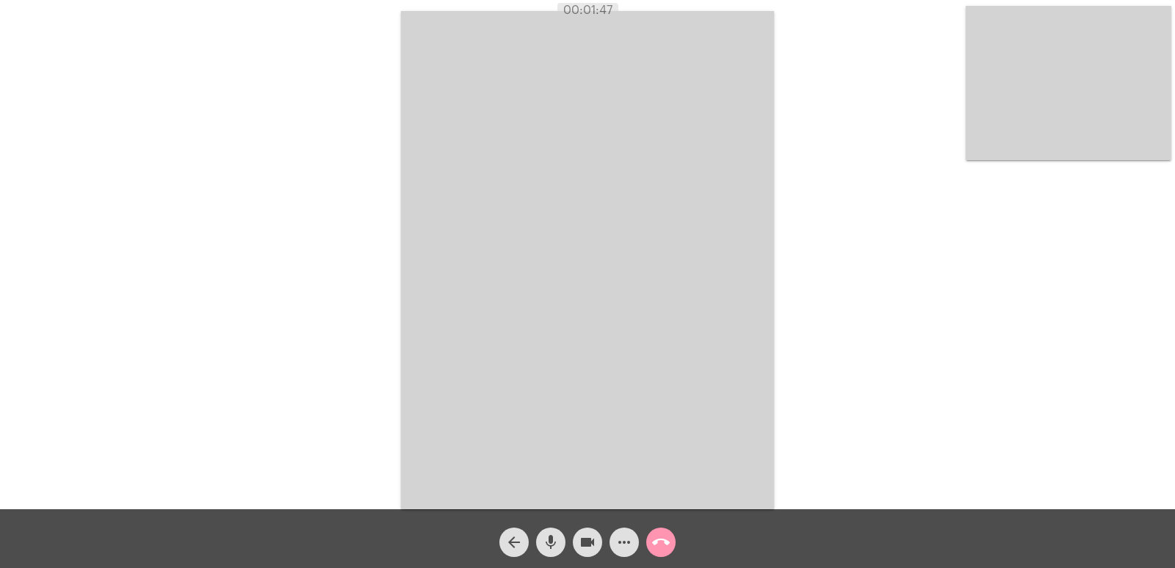
click at [550, 269] on video at bounding box center [587, 260] width 373 height 498
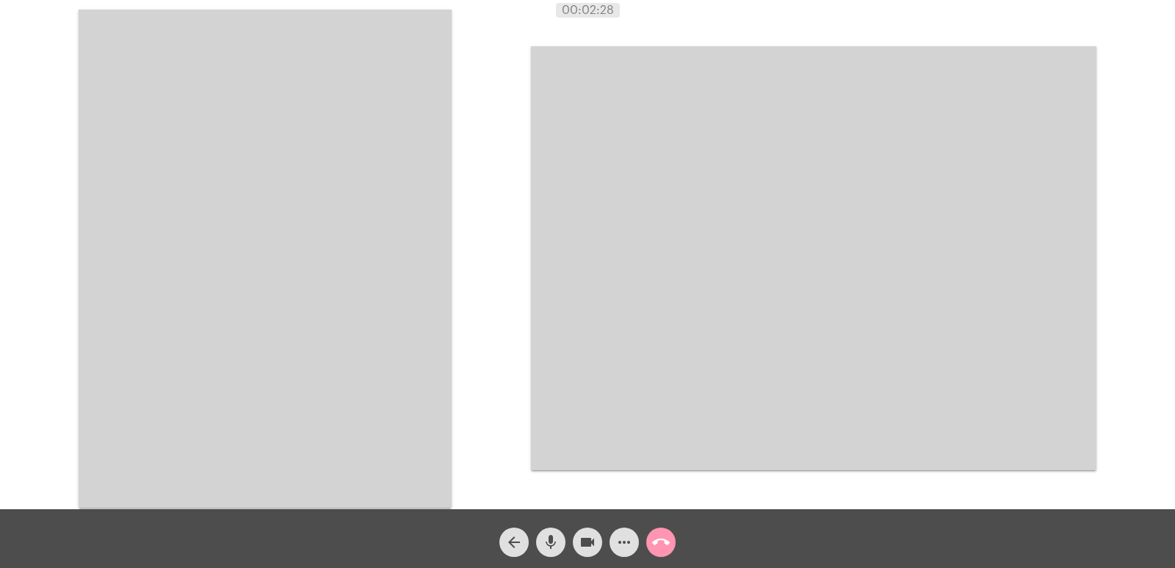
click at [664, 534] on mat-icon "call_end" at bounding box center [661, 542] width 18 height 18
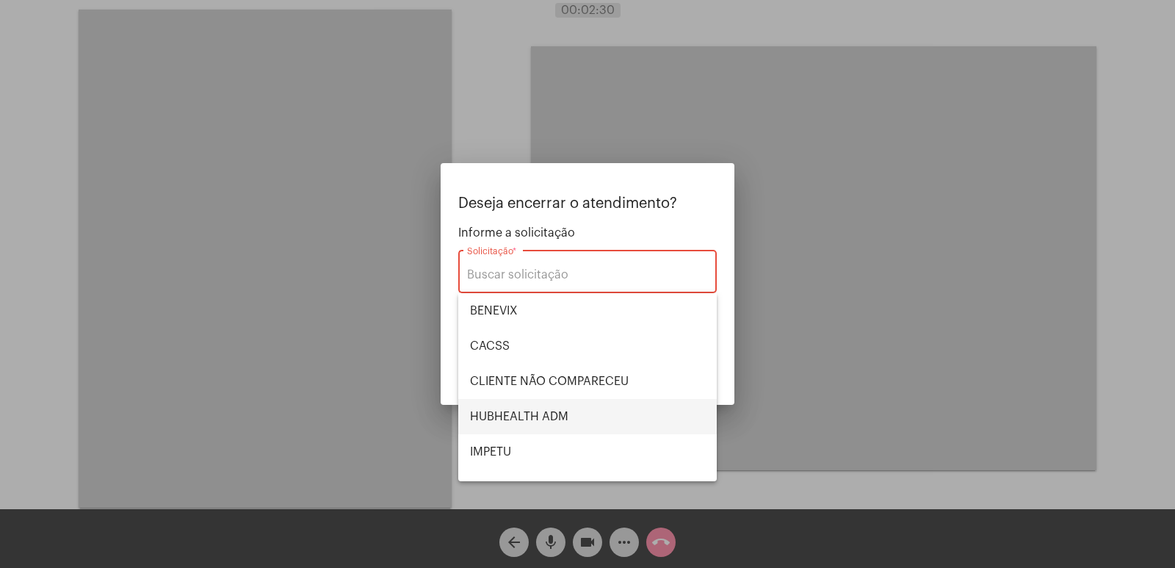
click at [520, 415] on span "HUBHEALTH ADM" at bounding box center [587, 416] width 235 height 35
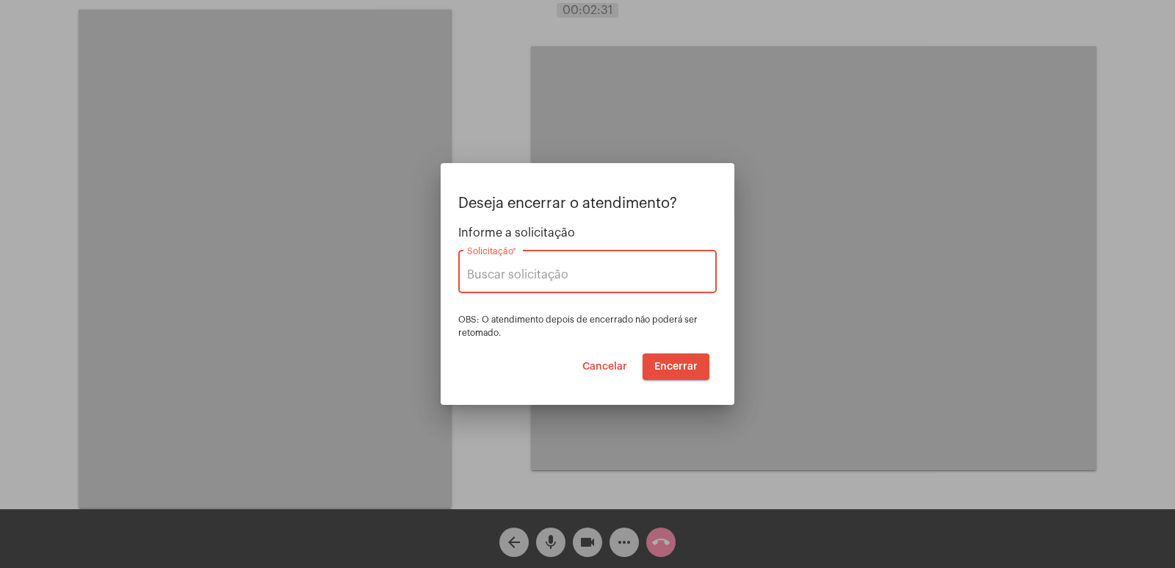
type input "HUBHEALTH ADM"
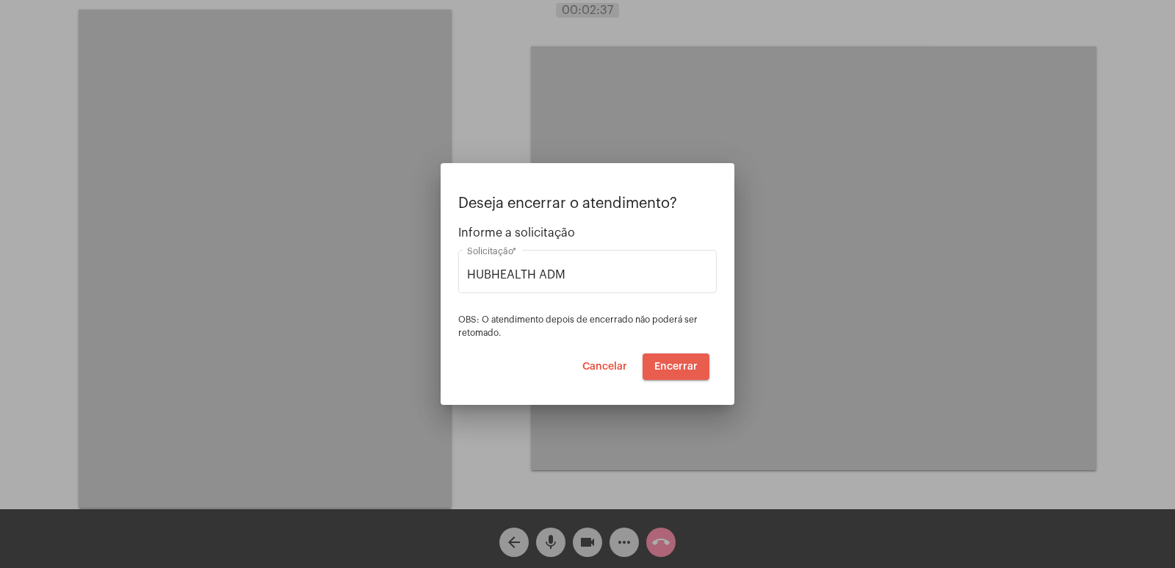
click at [681, 367] on span "Encerrar" at bounding box center [675, 366] width 43 height 10
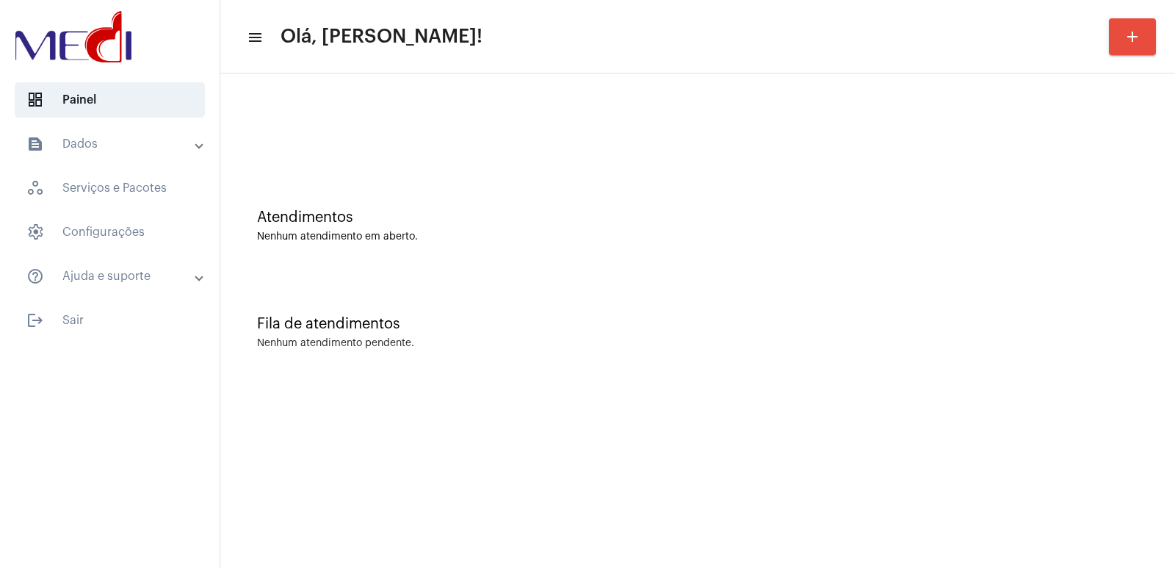
click at [846, 376] on div "Fila de atendimentos Nenhum atendimento pendente." at bounding box center [698, 325] width 940 height 106
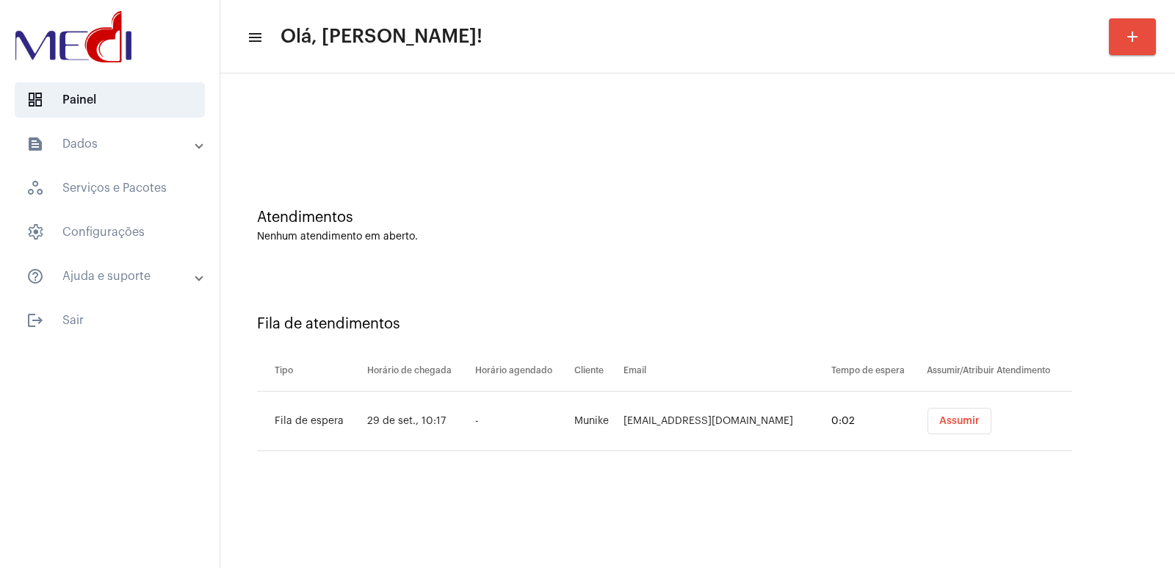
click at [950, 410] on button "Assumir" at bounding box center [959, 420] width 64 height 26
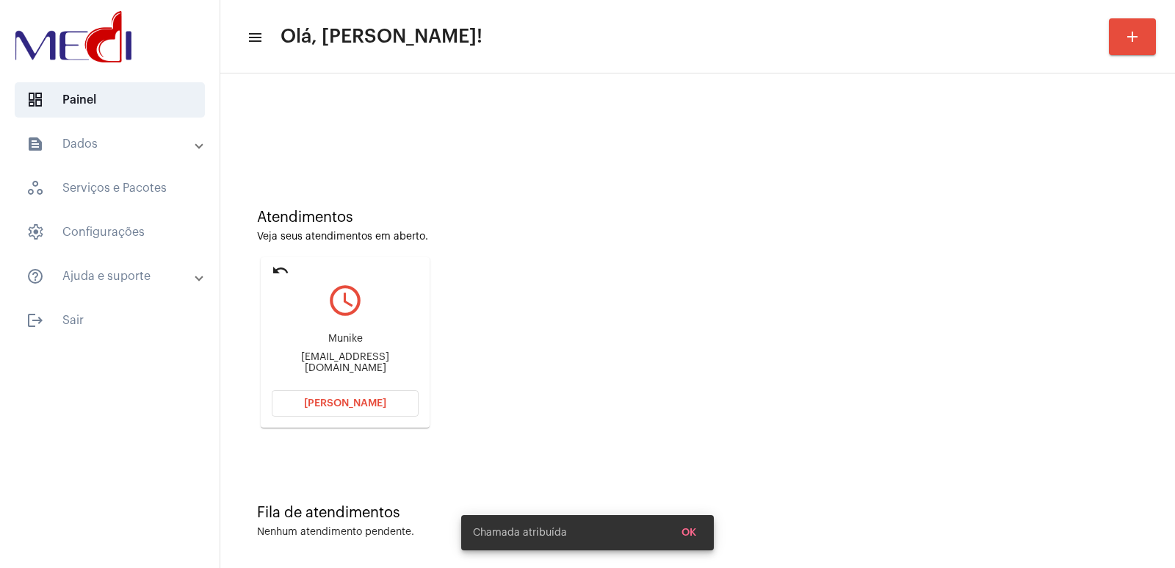
click at [326, 337] on div "Munike [EMAIL_ADDRESS][DOMAIN_NAME]" at bounding box center [345, 353] width 147 height 66
click at [326, 337] on div "Munike munikewgeh@gmail.com" at bounding box center [345, 353] width 147 height 66
copy div "Munike"
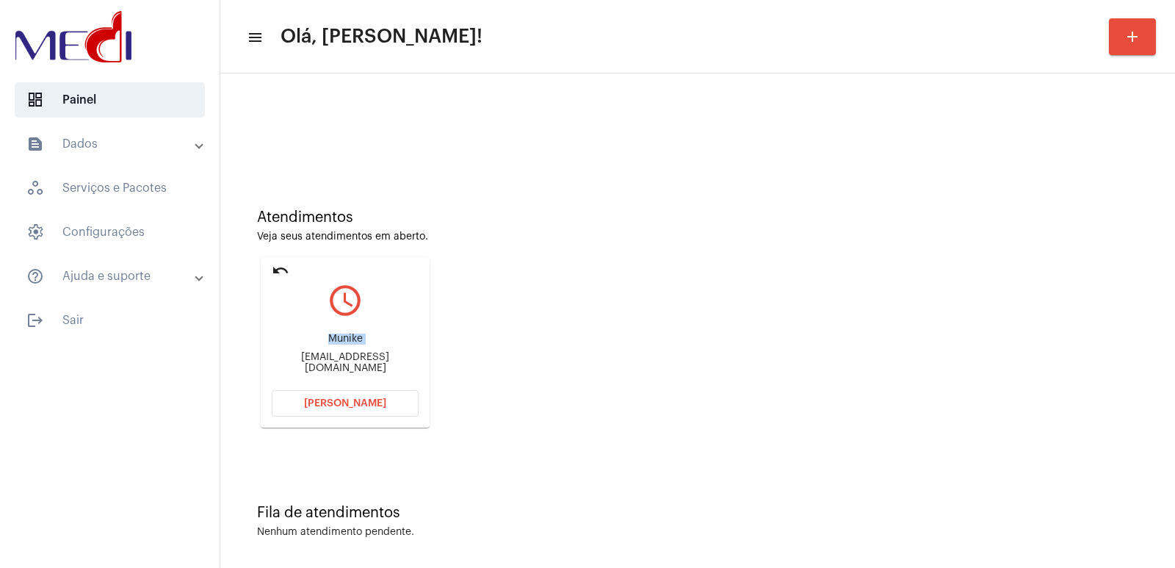
click at [330, 409] on button "[PERSON_NAME]" at bounding box center [345, 403] width 147 height 26
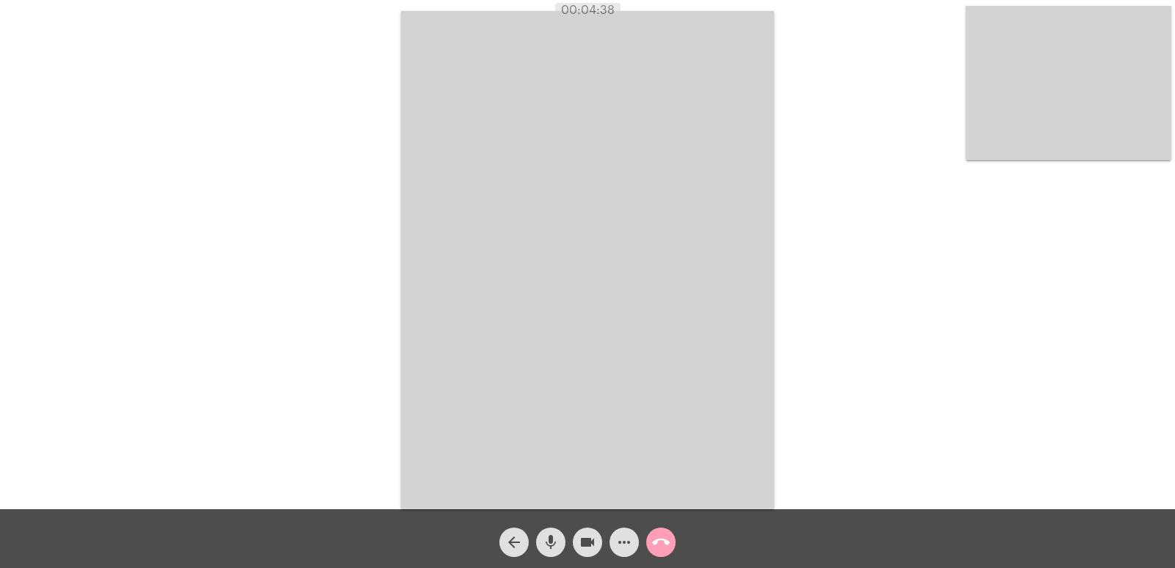
click at [668, 548] on mat-icon "call_end" at bounding box center [661, 542] width 18 height 18
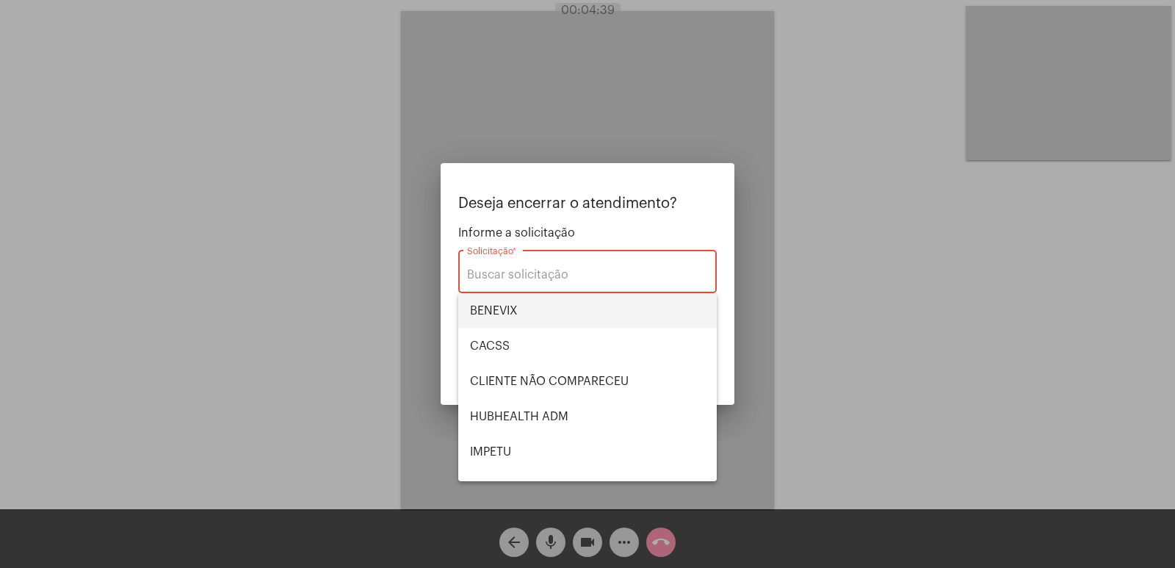
click at [501, 312] on span "BENEVIX" at bounding box center [587, 310] width 235 height 35
type input "BENEVIX"
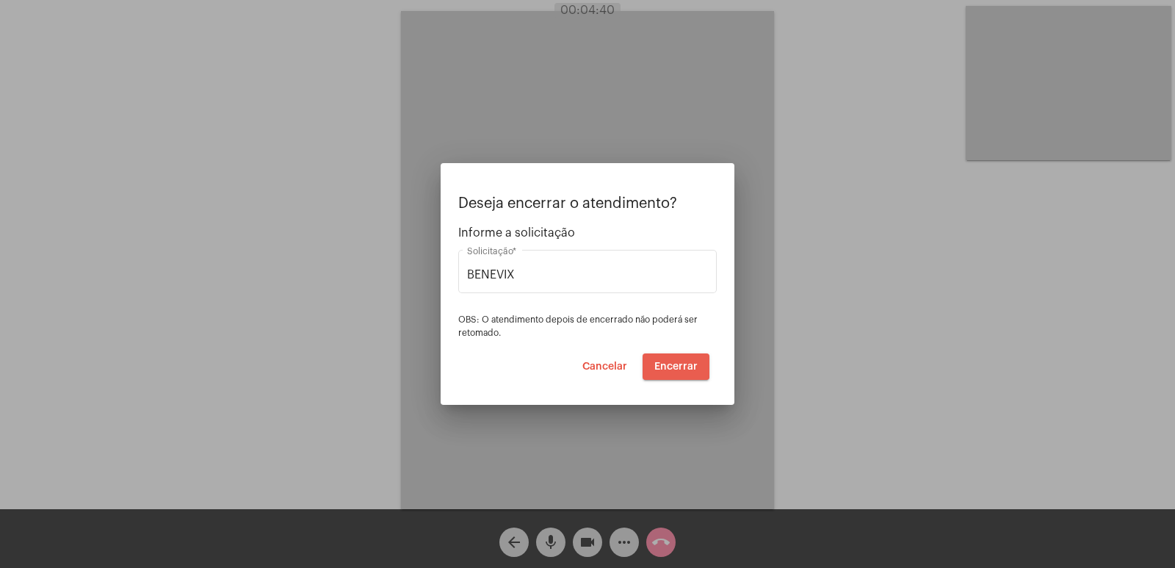
click at [672, 365] on span "Encerrar" at bounding box center [675, 366] width 43 height 10
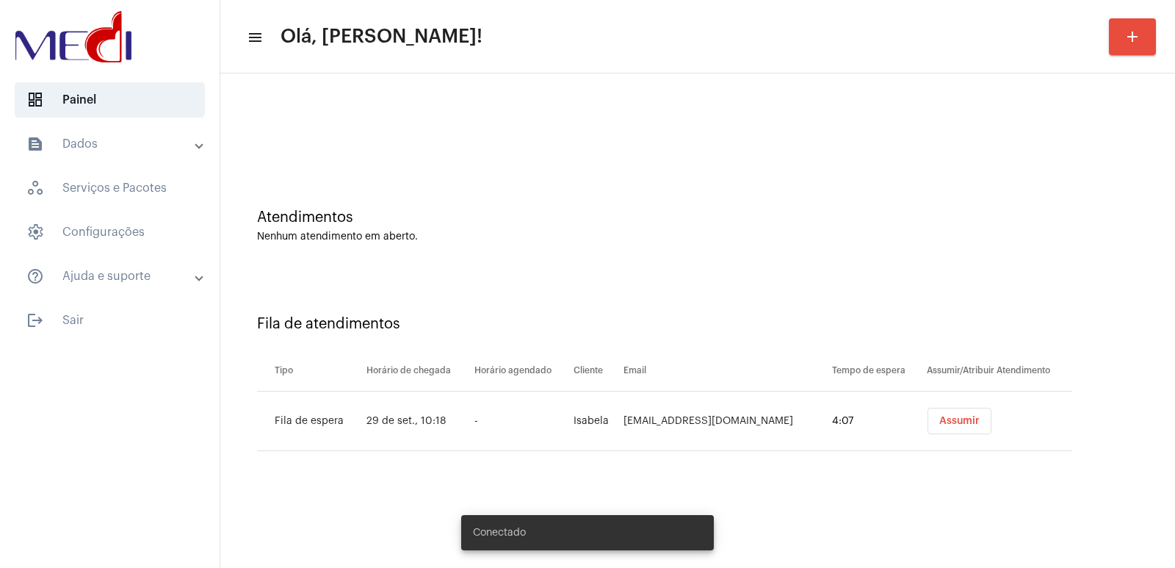
click at [927, 424] on button "Assumir" at bounding box center [959, 420] width 64 height 26
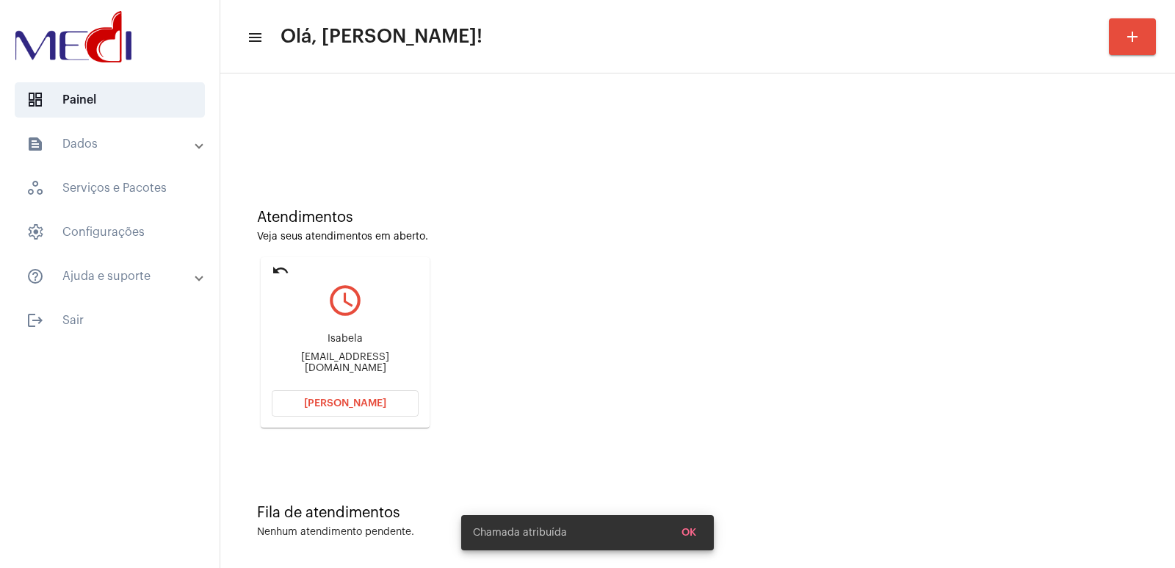
click at [327, 362] on div "[EMAIL_ADDRESS][DOMAIN_NAME]" at bounding box center [345, 363] width 147 height 22
click at [351, 344] on div "Isabela" at bounding box center [345, 338] width 147 height 11
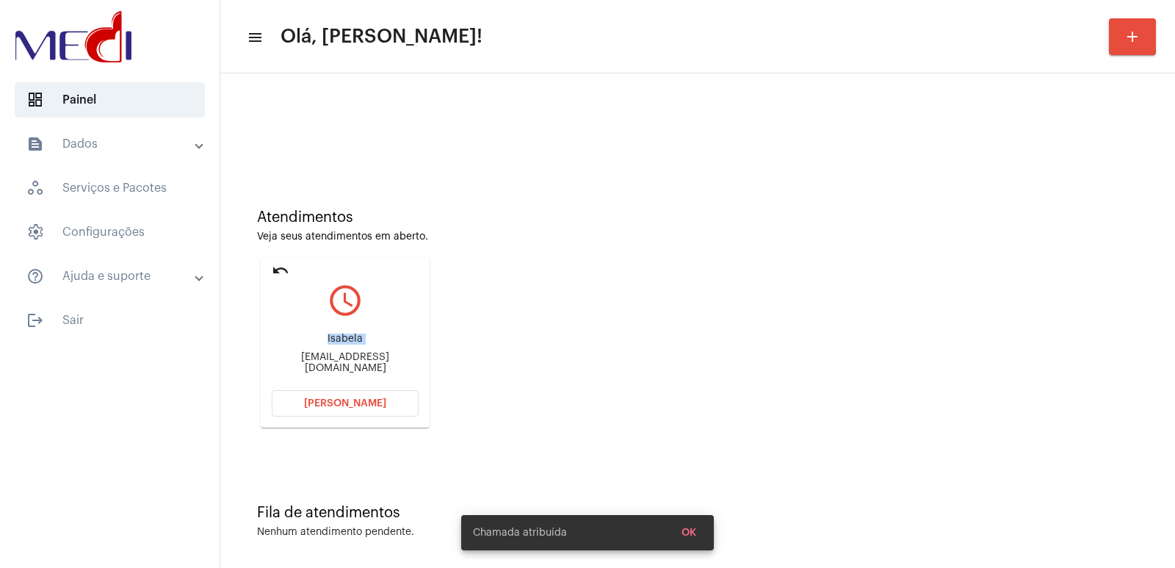
click at [351, 344] on div "Isabela" at bounding box center [345, 338] width 147 height 11
copy div "Isabela"
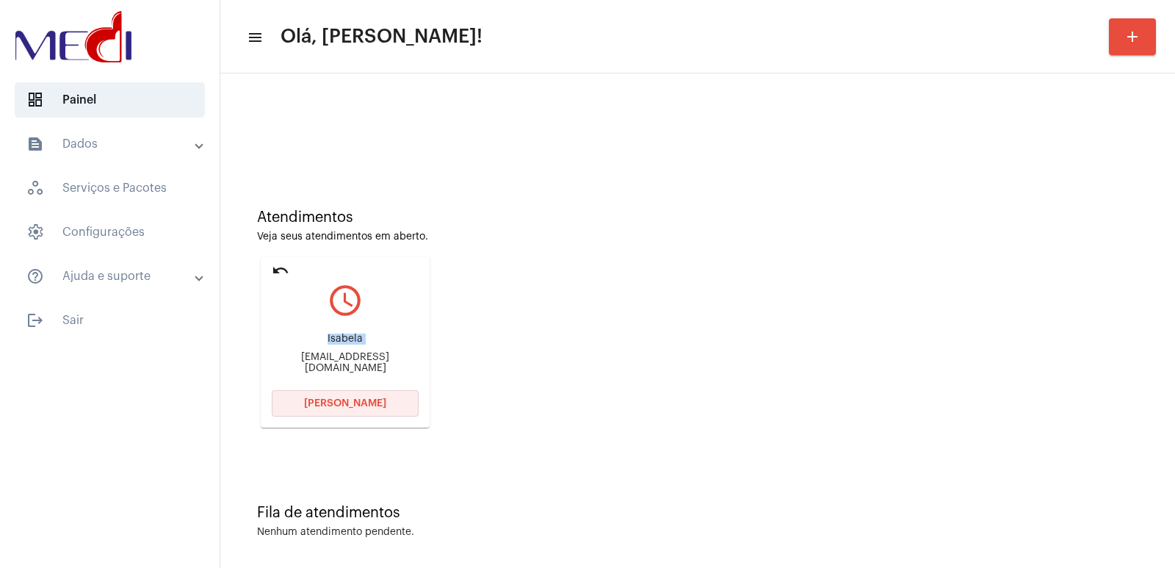
click at [329, 416] on button "[PERSON_NAME]" at bounding box center [345, 403] width 147 height 26
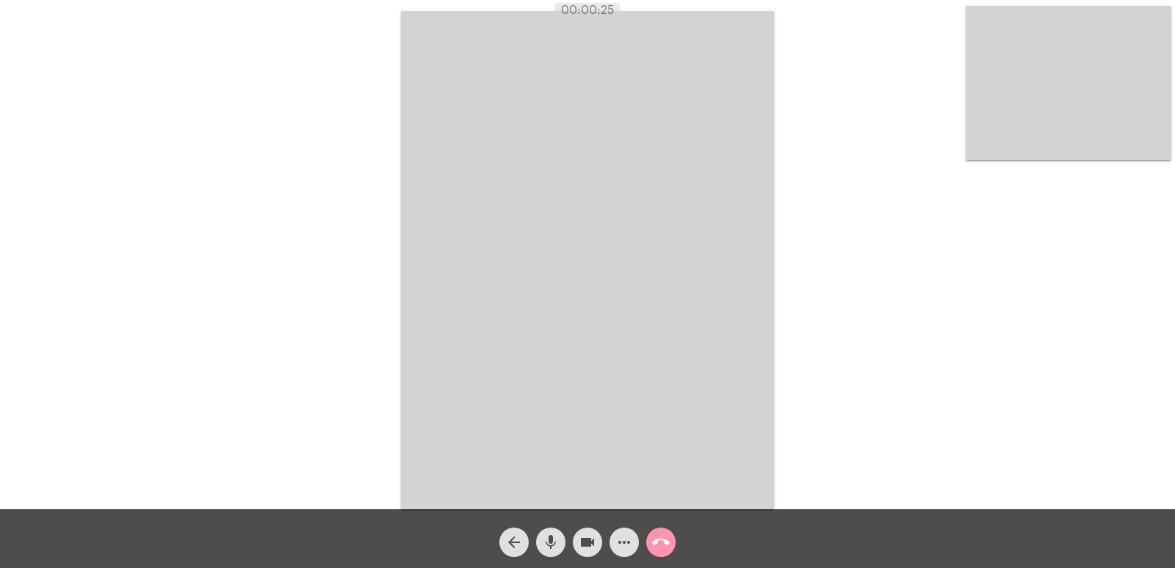
click at [399, 563] on div "arrow_back mic videocam more_horiz call_end" at bounding box center [587, 538] width 1175 height 59
click at [562, 239] on video at bounding box center [587, 260] width 373 height 498
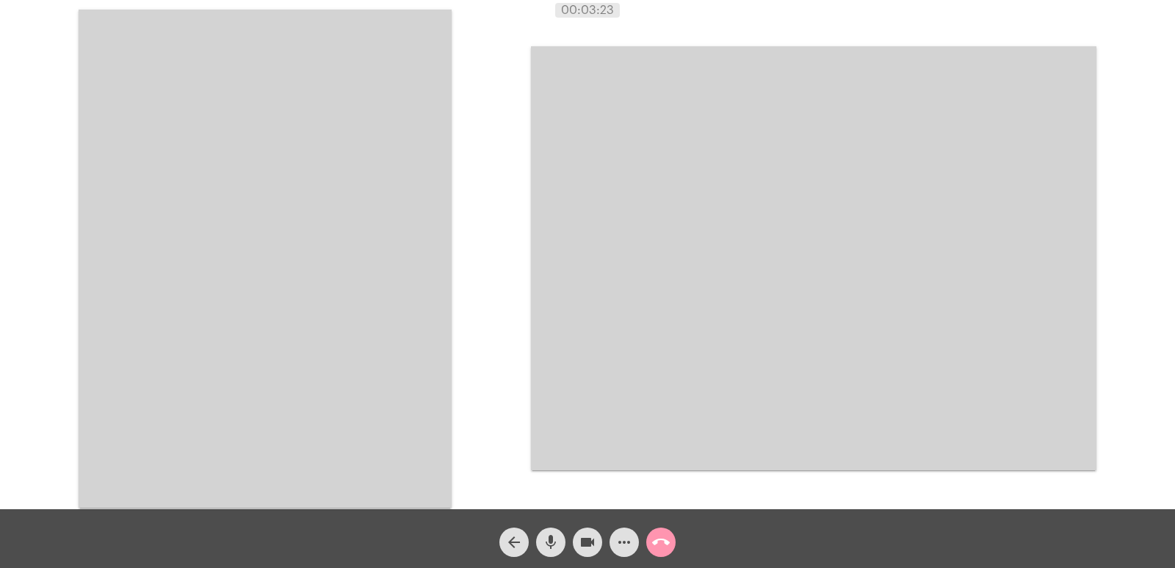
click at [308, 262] on video at bounding box center [265, 259] width 373 height 498
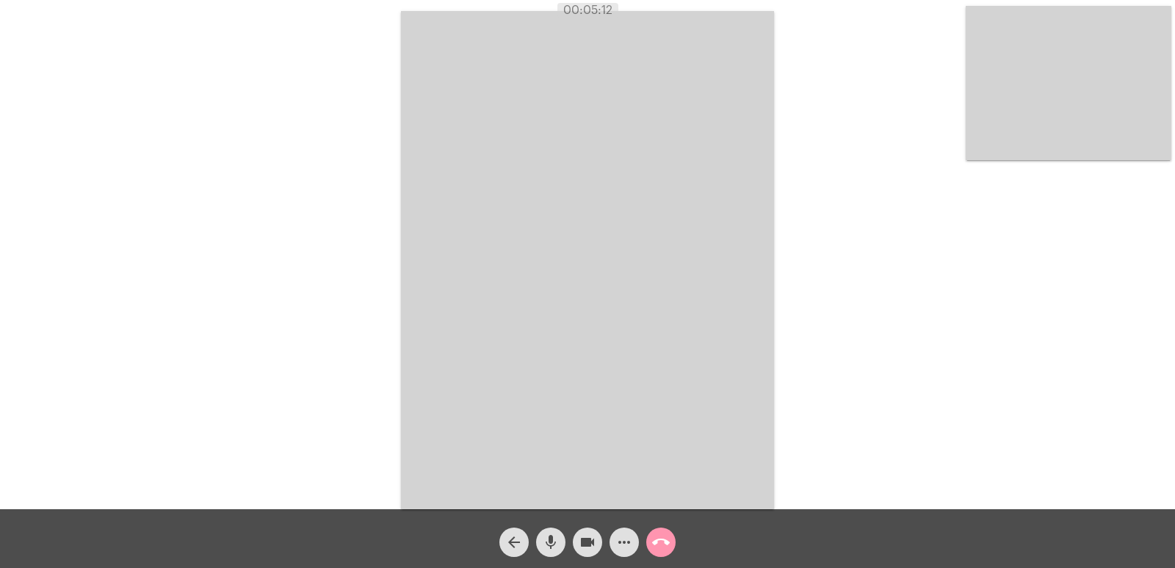
click at [633, 146] on video at bounding box center [587, 260] width 373 height 498
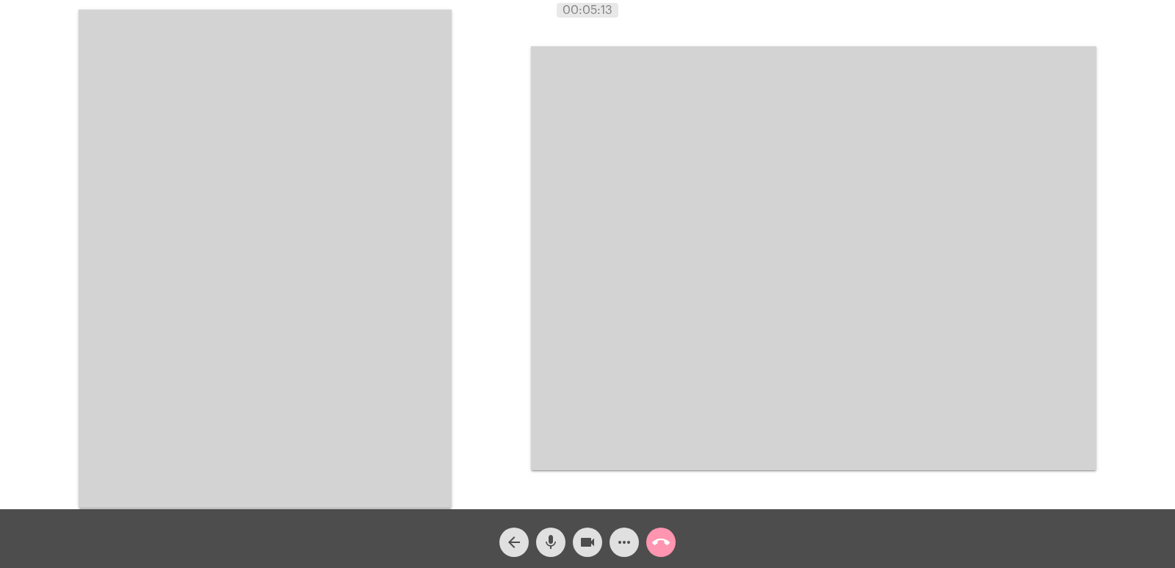
click at [376, 206] on video at bounding box center [265, 259] width 373 height 498
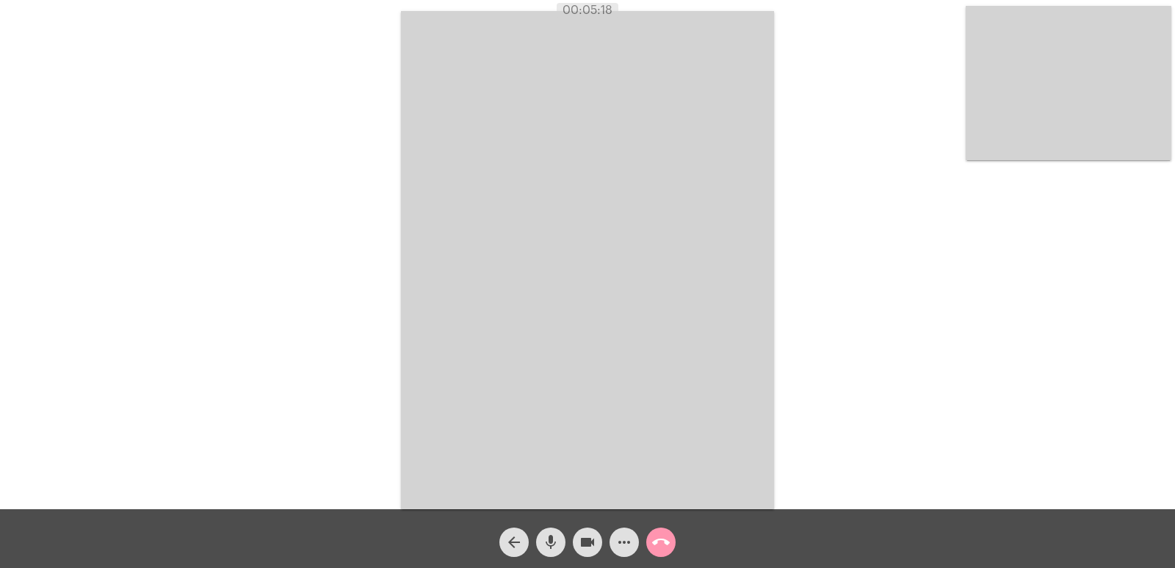
click at [656, 537] on mat-icon "call_end" at bounding box center [661, 542] width 18 height 18
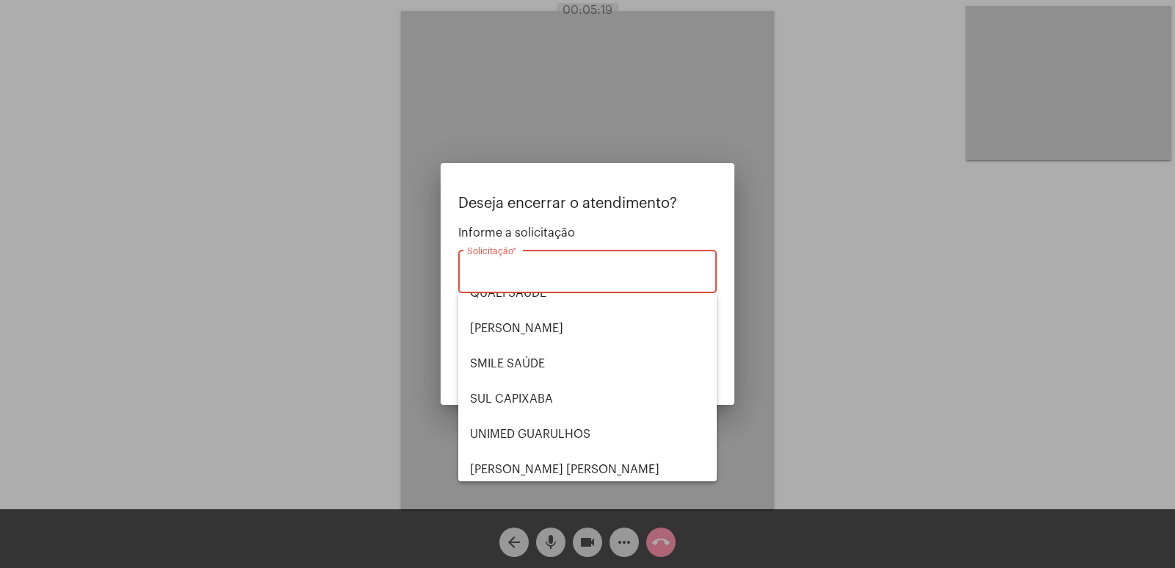
scroll to position [305, 0]
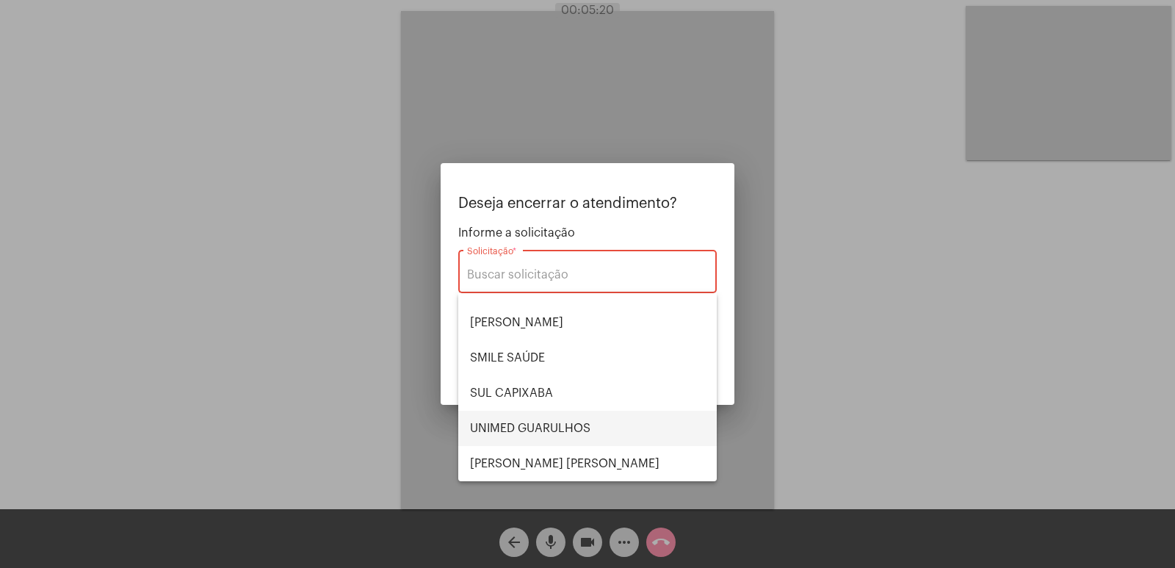
click at [511, 419] on span "UNIMED GUARULHOS" at bounding box center [587, 427] width 235 height 35
type input "UNIMED GUARULHOS"
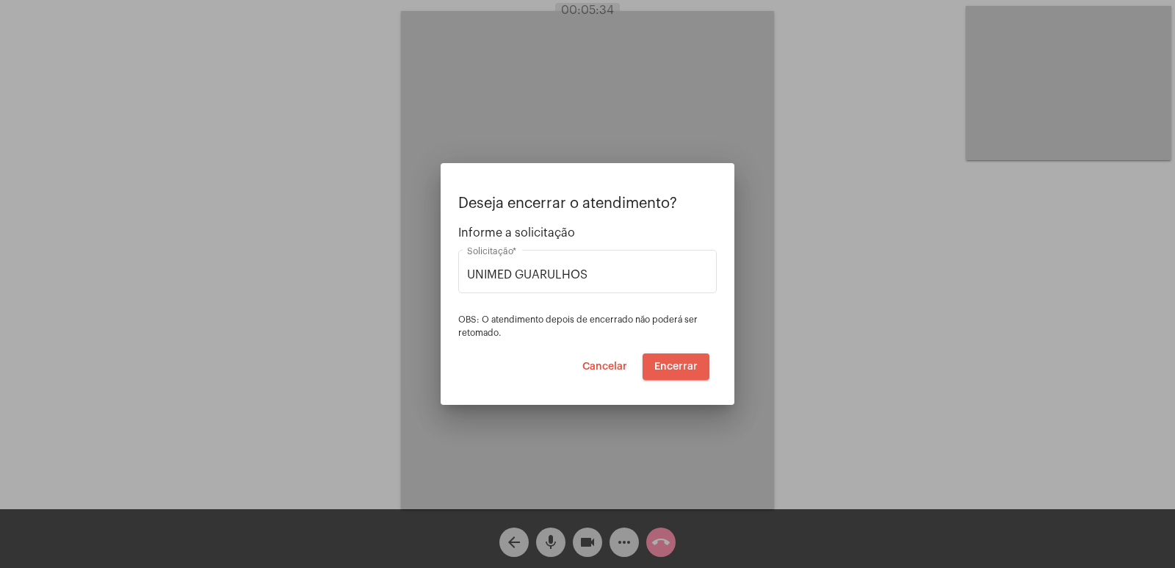
click at [679, 367] on span "Encerrar" at bounding box center [675, 366] width 43 height 10
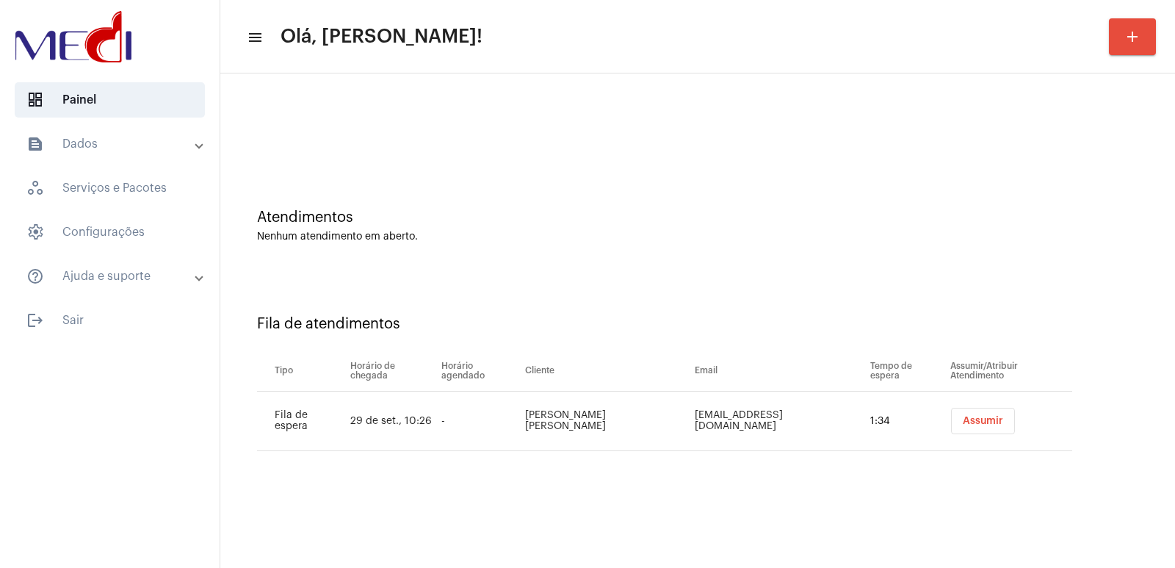
click at [980, 428] on button "Assumir" at bounding box center [983, 420] width 64 height 26
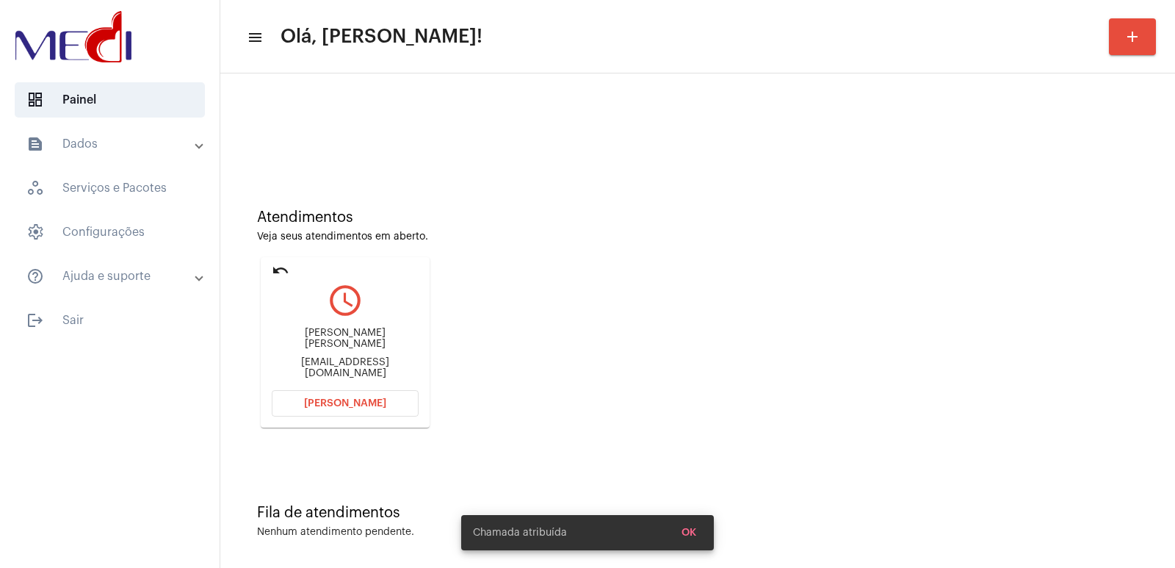
click at [344, 344] on div "Vinicius yamashita de Camargo" at bounding box center [345, 338] width 147 height 22
copy div "Vinicius yamashita de Camargo"
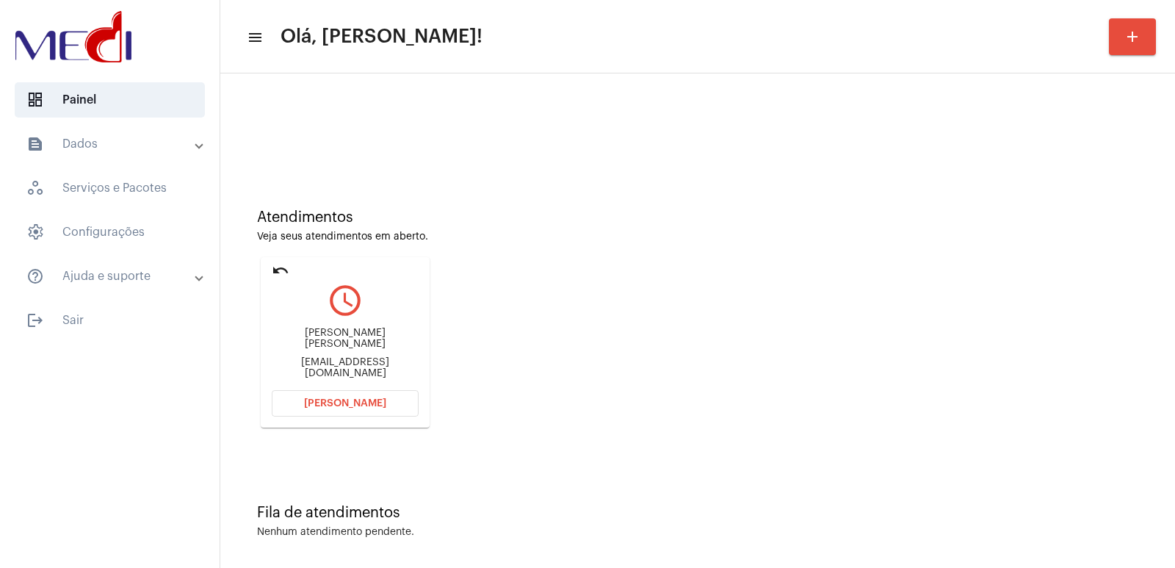
click at [344, 396] on button "[PERSON_NAME]" at bounding box center [345, 403] width 147 height 26
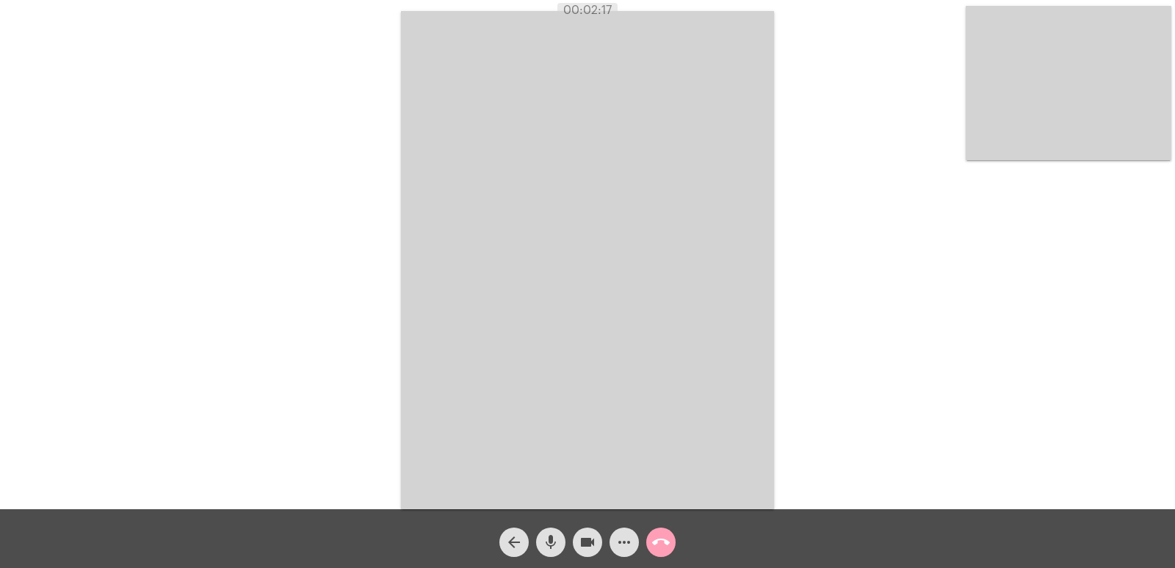
click at [649, 546] on button "call_end" at bounding box center [660, 541] width 29 height 29
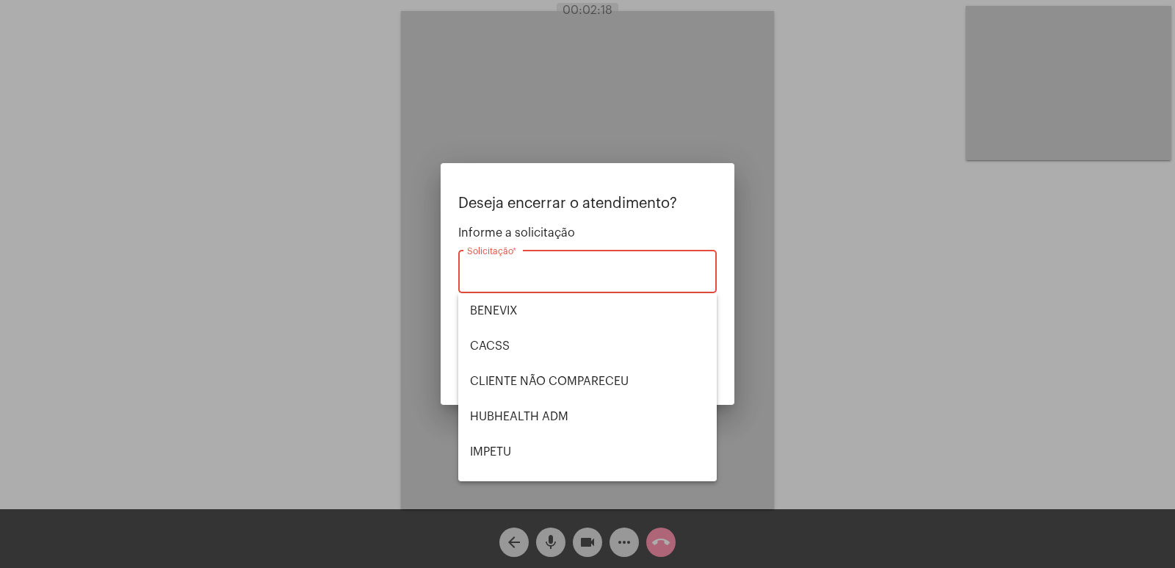
scroll to position [305, 0]
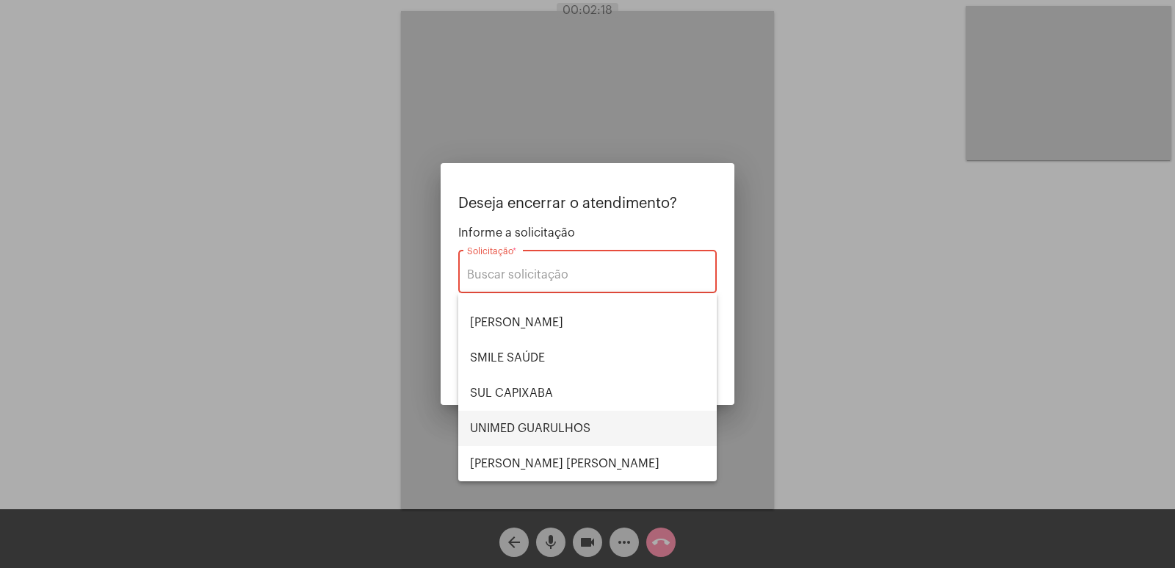
click at [517, 424] on span "UNIMED GUARULHOS" at bounding box center [587, 427] width 235 height 35
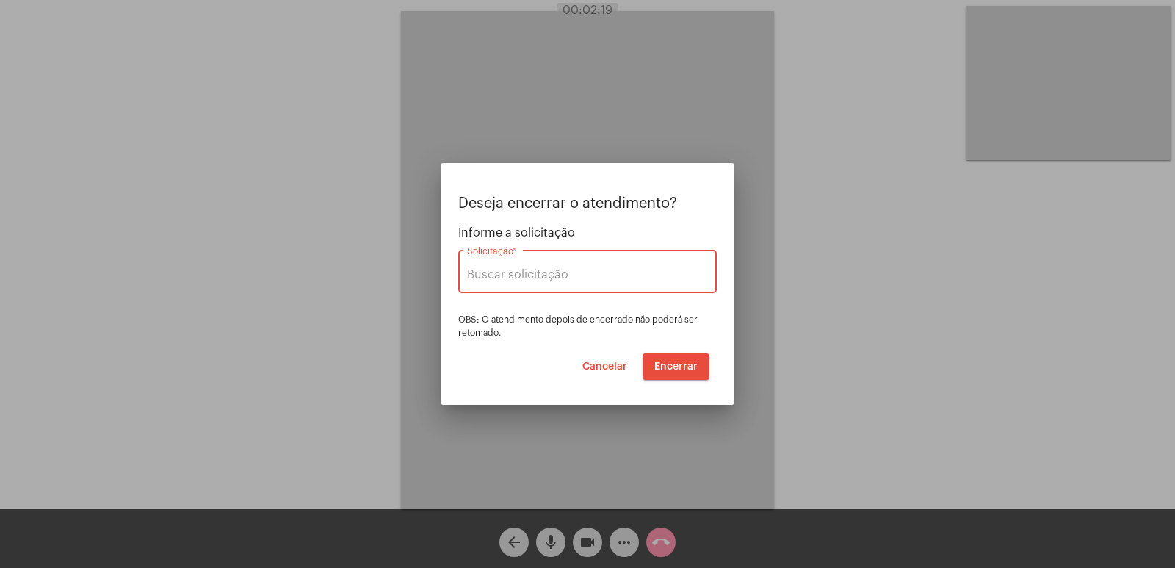
type input "UNIMED GUARULHOS"
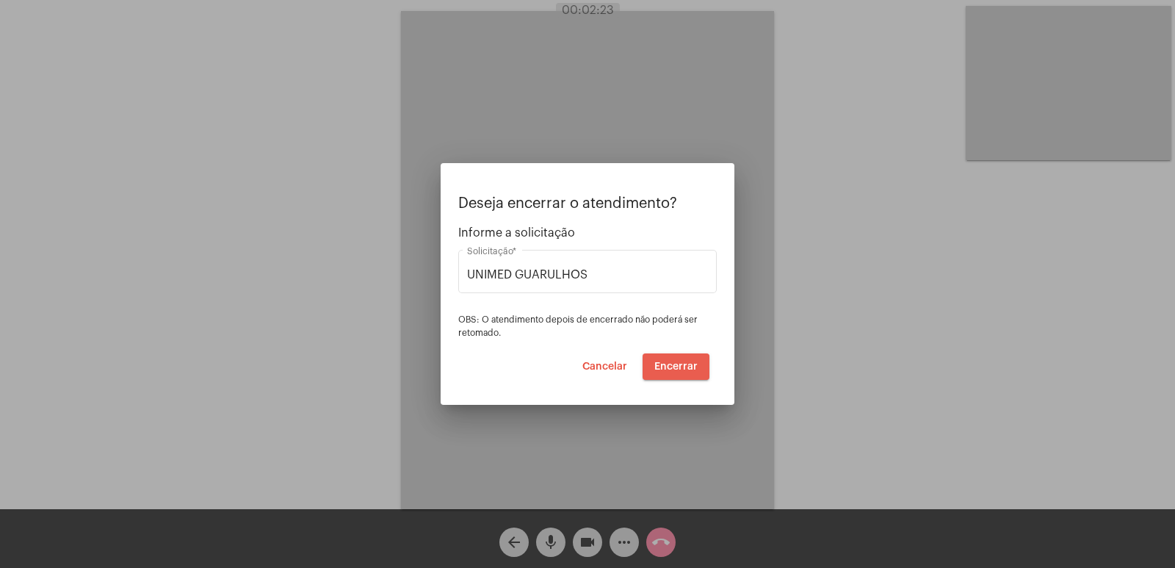
click at [673, 369] on span "Encerrar" at bounding box center [675, 366] width 43 height 10
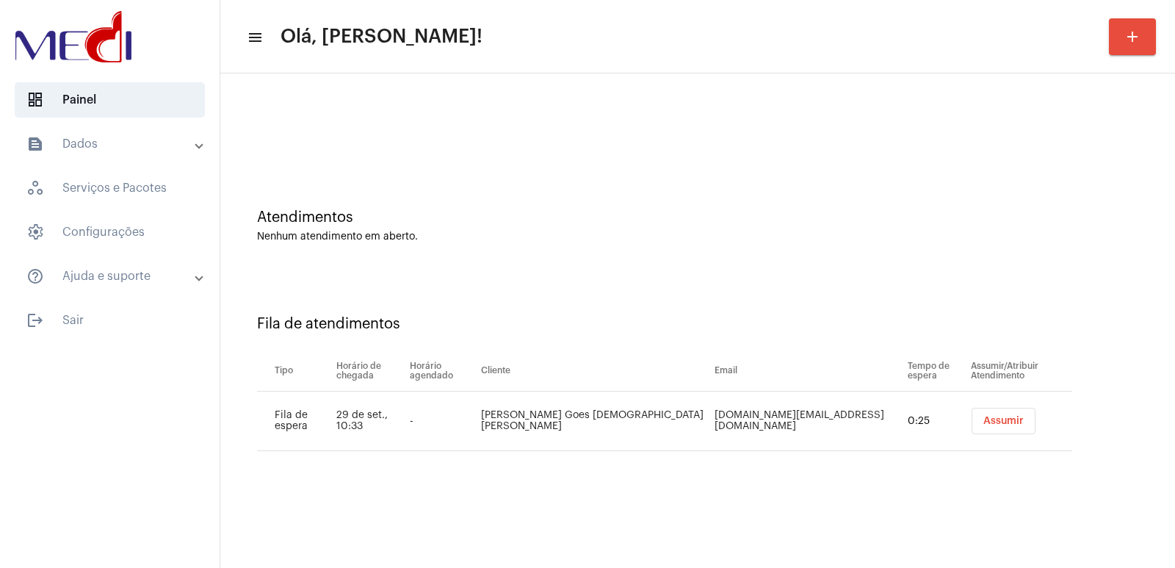
click at [507, 316] on div "Fila de atendimentos" at bounding box center [697, 324] width 881 height 16
click at [983, 421] on span "Assumir" at bounding box center [1003, 421] width 40 height 10
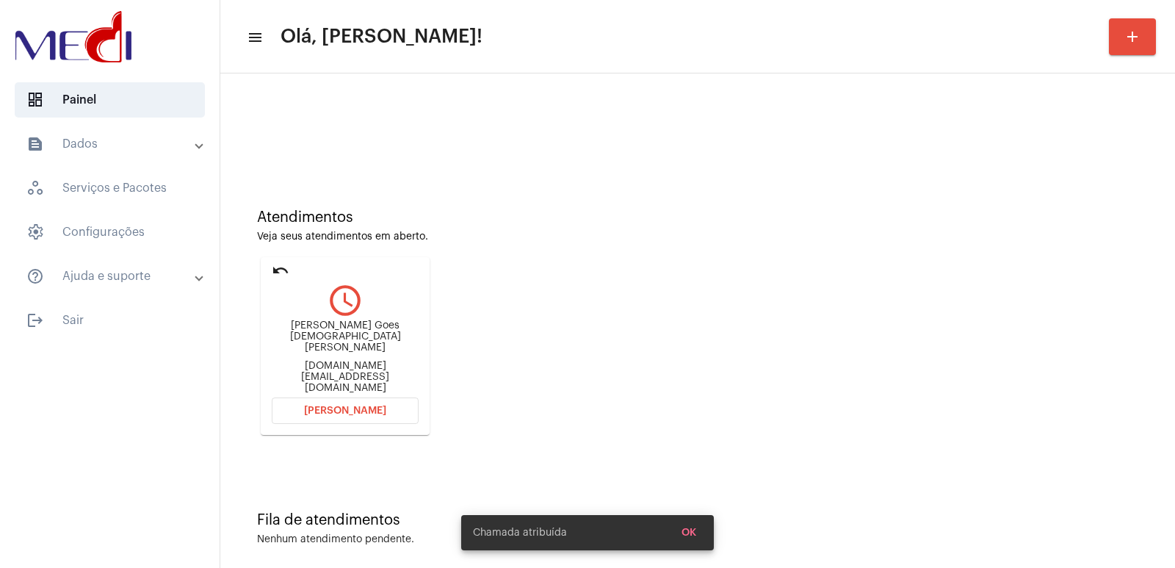
click at [325, 337] on div "[PERSON_NAME] Goes [PERSON_NAME] [DOMAIN_NAME][EMAIL_ADDRESS][DOMAIN_NAME]" at bounding box center [345, 356] width 147 height 73
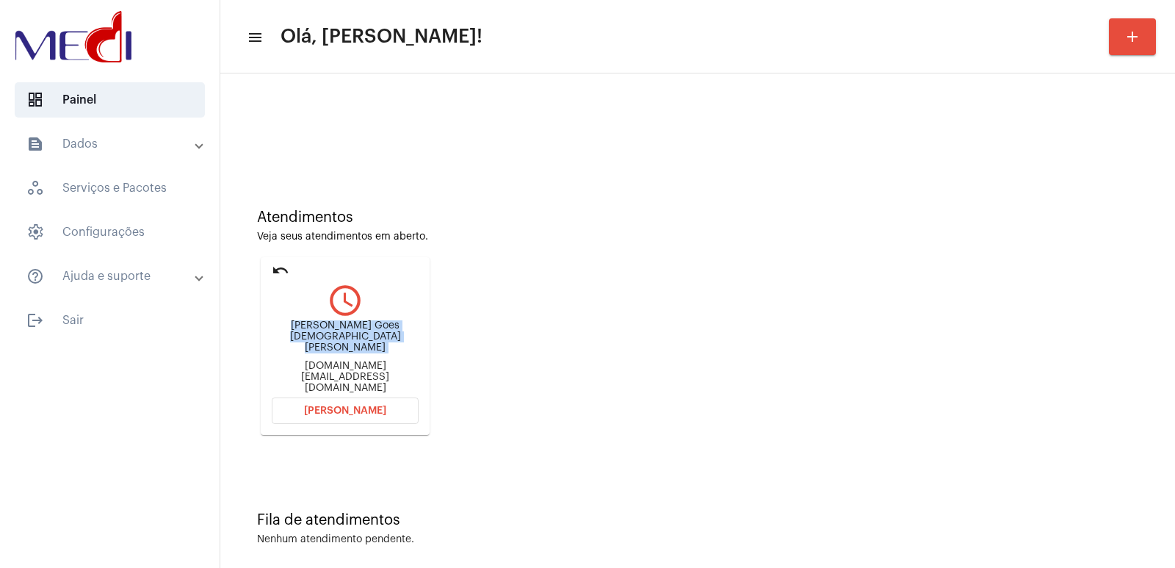
copy div "[PERSON_NAME] Goes [DEMOGRAPHIC_DATA][PERSON_NAME]"
click at [350, 405] on span "[PERSON_NAME]" at bounding box center [345, 410] width 82 height 10
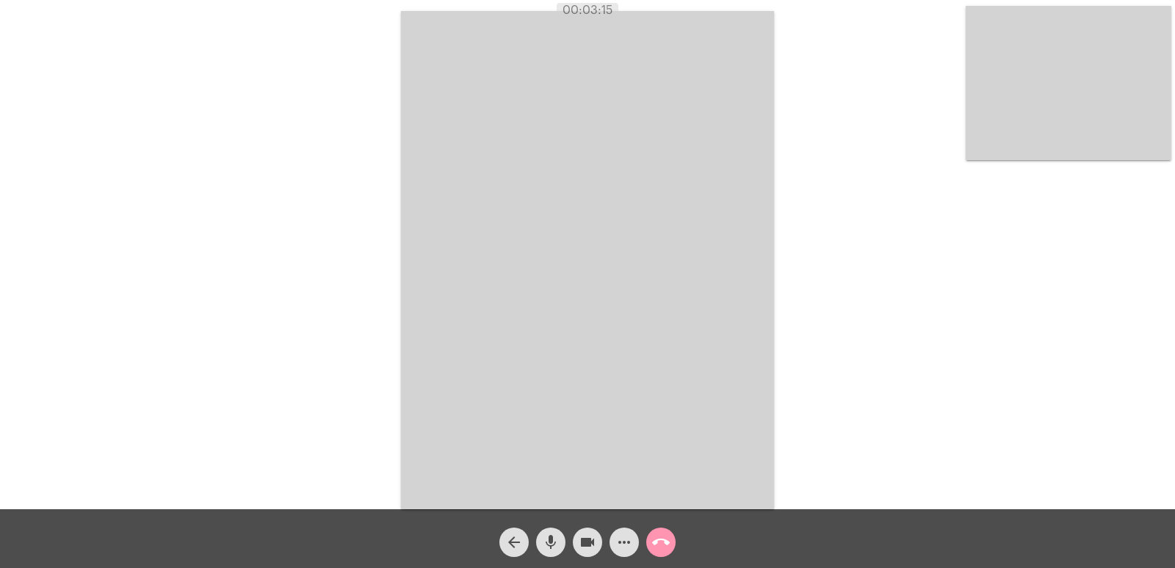
drag, startPoint x: 389, startPoint y: 320, endPoint x: 396, endPoint y: 319, distance: 7.4
click at [393, 319] on div "Acessando Câmera e Microfone..." at bounding box center [587, 258] width 1172 height 509
click at [655, 540] on mat-icon "call_end" at bounding box center [661, 542] width 18 height 18
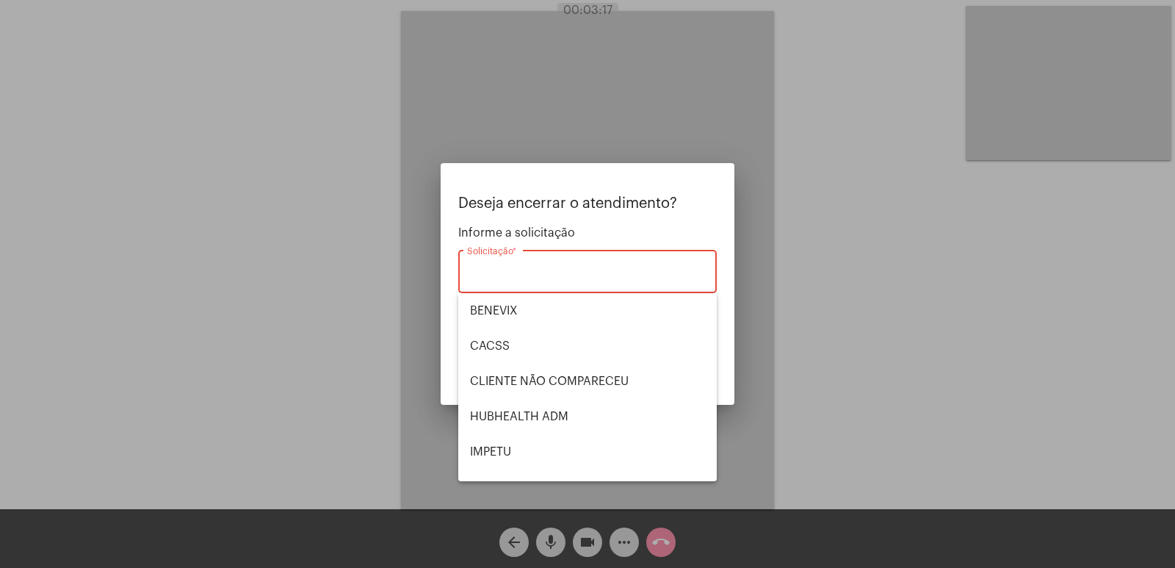
scroll to position [305, 0]
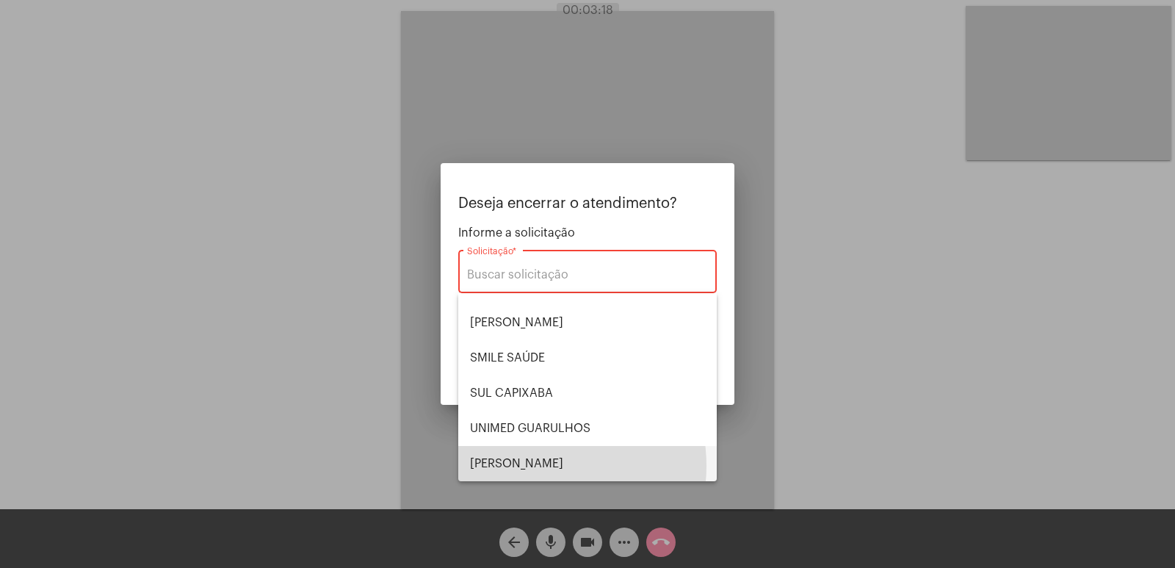
click at [529, 465] on span "[PERSON_NAME]" at bounding box center [587, 463] width 235 height 35
type input "[PERSON_NAME]"
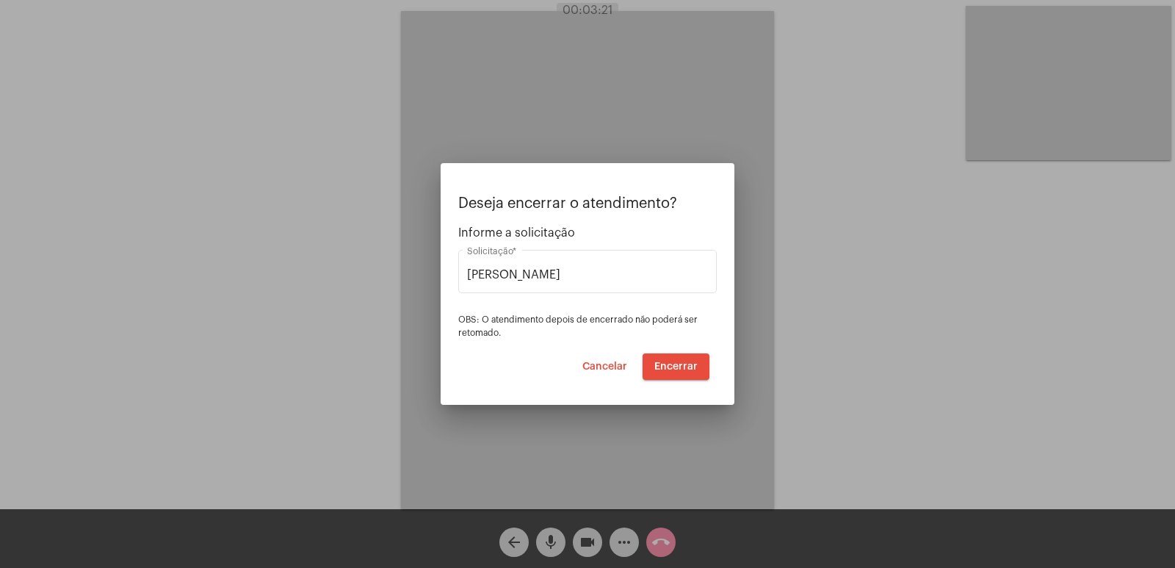
click at [660, 383] on mat-dialog-container "Deseja encerrar o atendimento? Informe a solicitação VERA CRUZ Solicitação * OB…" at bounding box center [588, 284] width 294 height 242
click at [669, 377] on button "Encerrar" at bounding box center [675, 366] width 67 height 26
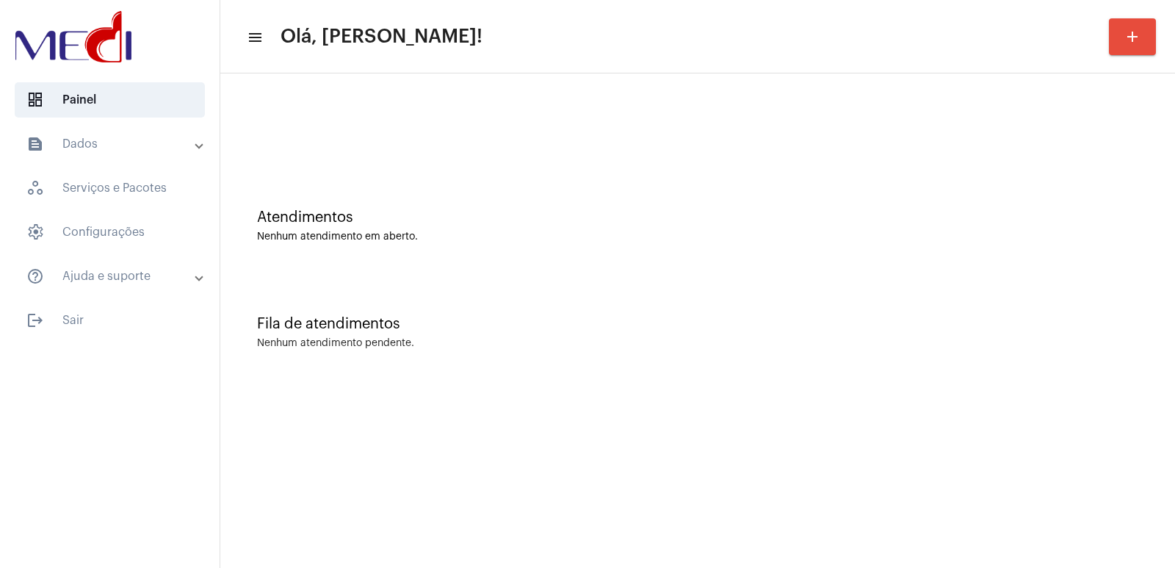
click at [579, 241] on div "Nenhum atendimento em aberto." at bounding box center [697, 236] width 881 height 11
click at [339, 452] on mat-sidenav-content "menu Olá, [PERSON_NAME]! add Atendimentos Nenhum atendimento em aberto. Fila de…" at bounding box center [697, 284] width 954 height 568
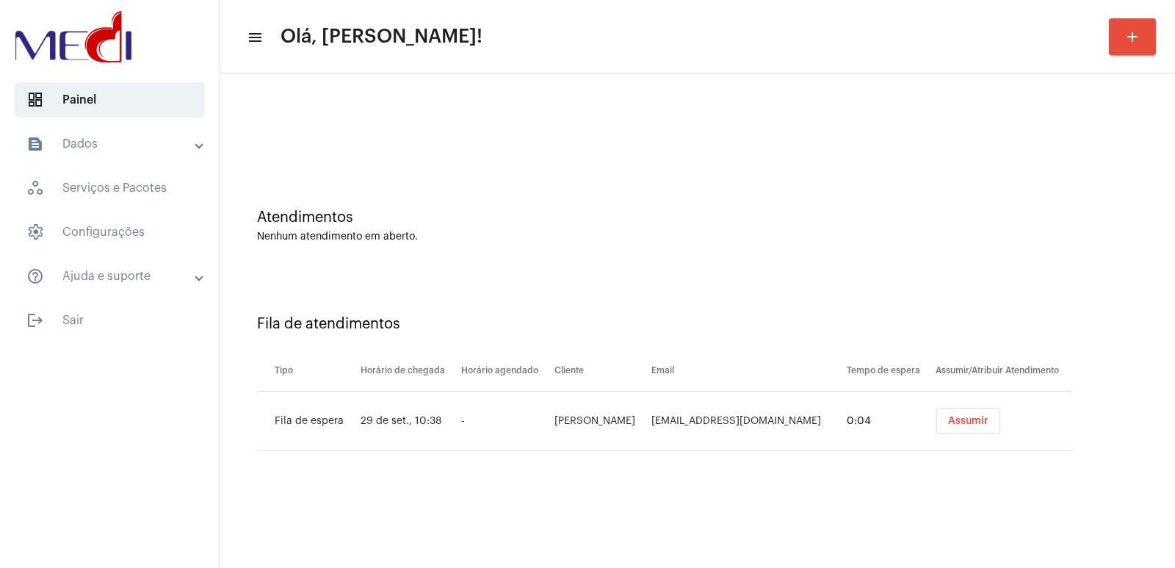
click at [946, 406] on td "Assumir" at bounding box center [1002, 420] width 140 height 59
click at [948, 425] on span "Assumir" at bounding box center [968, 421] width 40 height 10
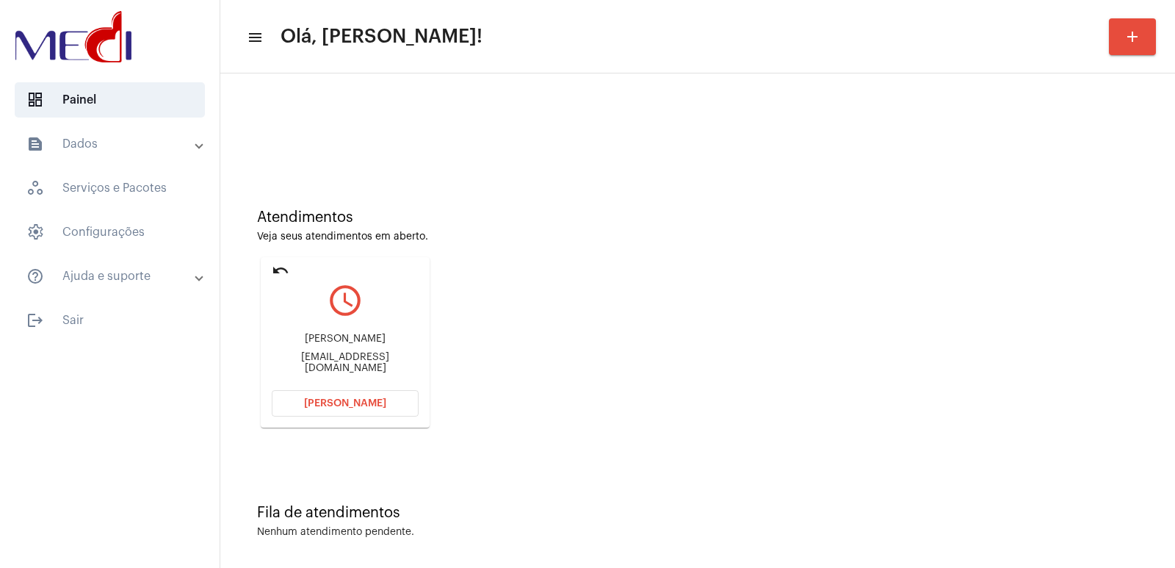
click at [347, 337] on div "[PERSON_NAME] [EMAIL_ADDRESS][DOMAIN_NAME]" at bounding box center [345, 353] width 147 height 66
click at [347, 336] on div "[PERSON_NAME] [EMAIL_ADDRESS][DOMAIN_NAME]" at bounding box center [345, 353] width 147 height 66
copy div "[PERSON_NAME]"
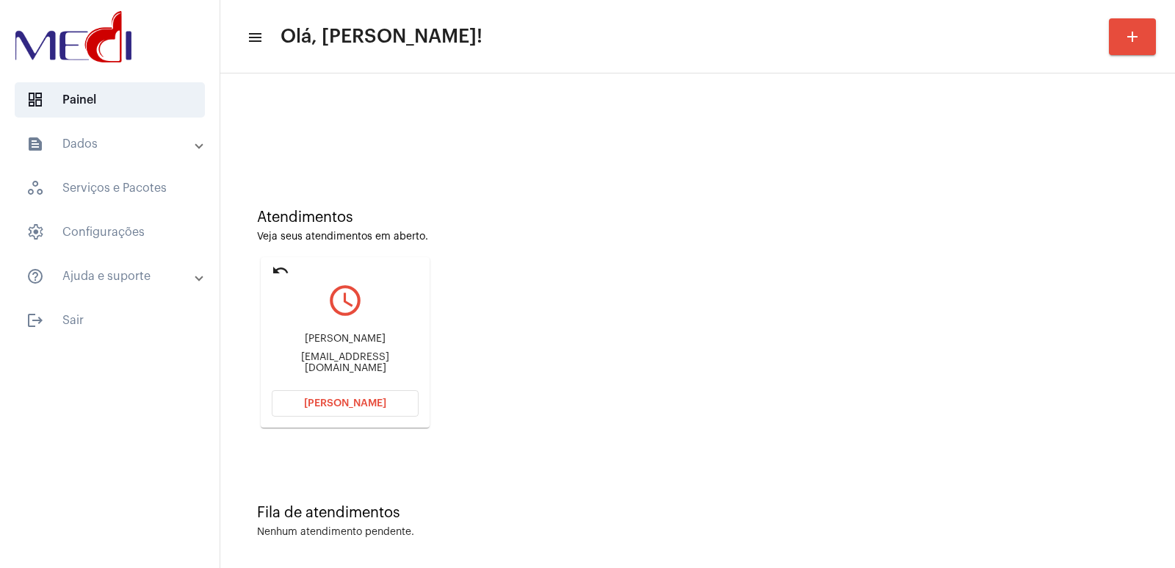
click at [383, 407] on button "[PERSON_NAME]" at bounding box center [345, 403] width 147 height 26
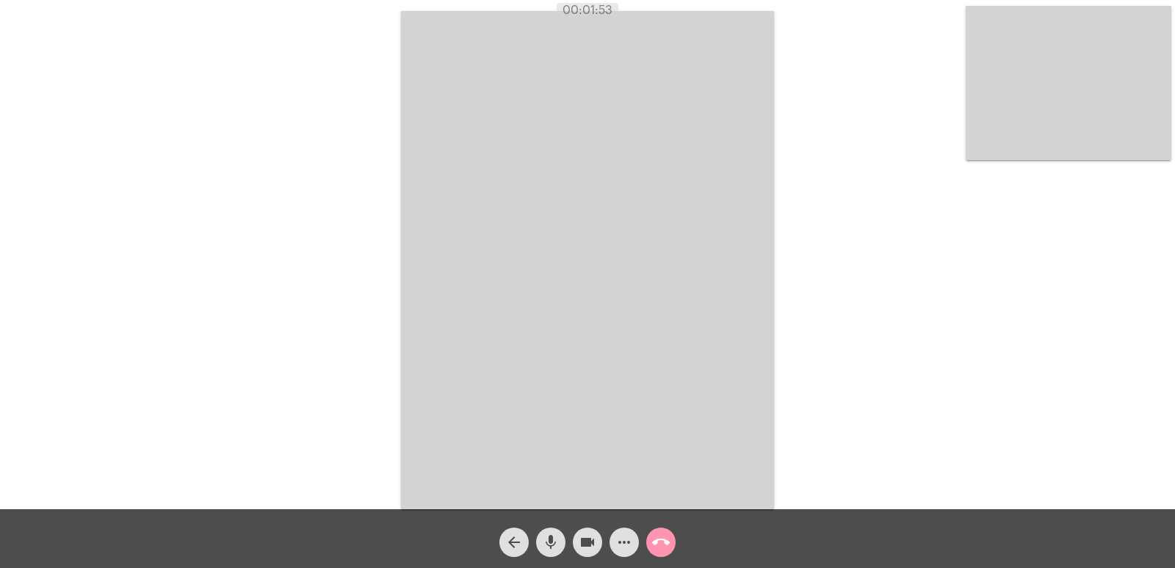
click at [662, 547] on mat-icon "call_end" at bounding box center [661, 542] width 18 height 18
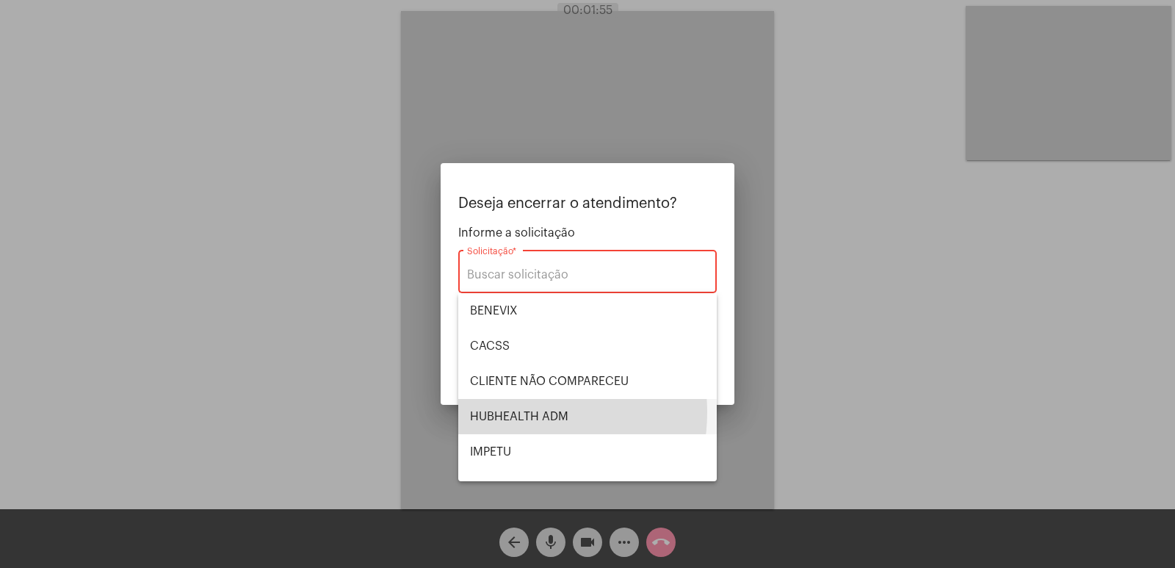
click at [515, 412] on span "HUBHEALTH ADM" at bounding box center [587, 416] width 235 height 35
type input "HUBHEALTH ADM"
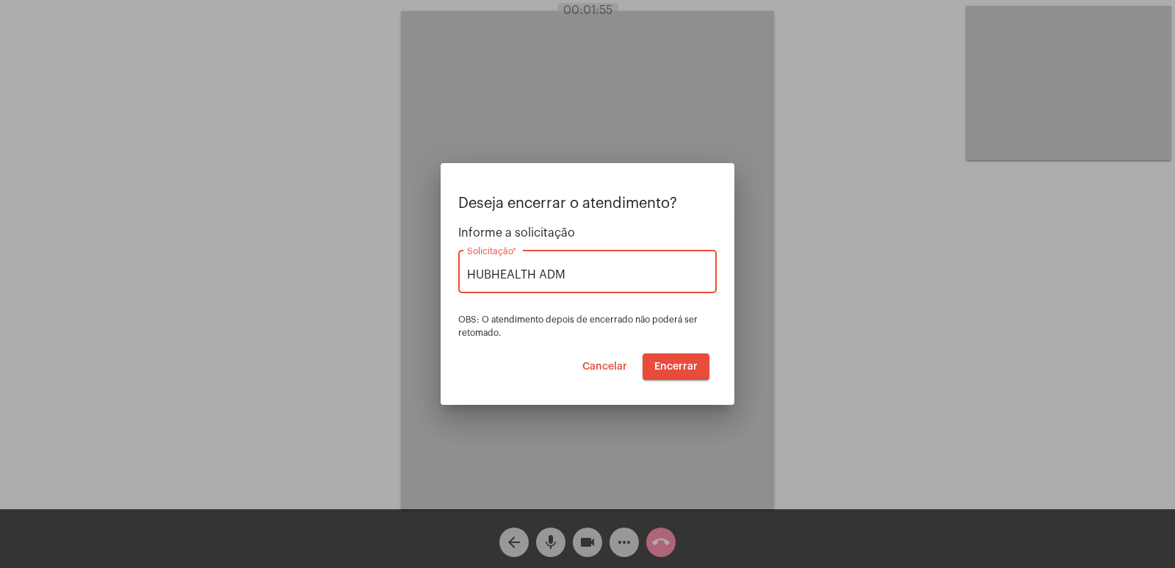
click at [661, 355] on button "Encerrar" at bounding box center [675, 366] width 67 height 26
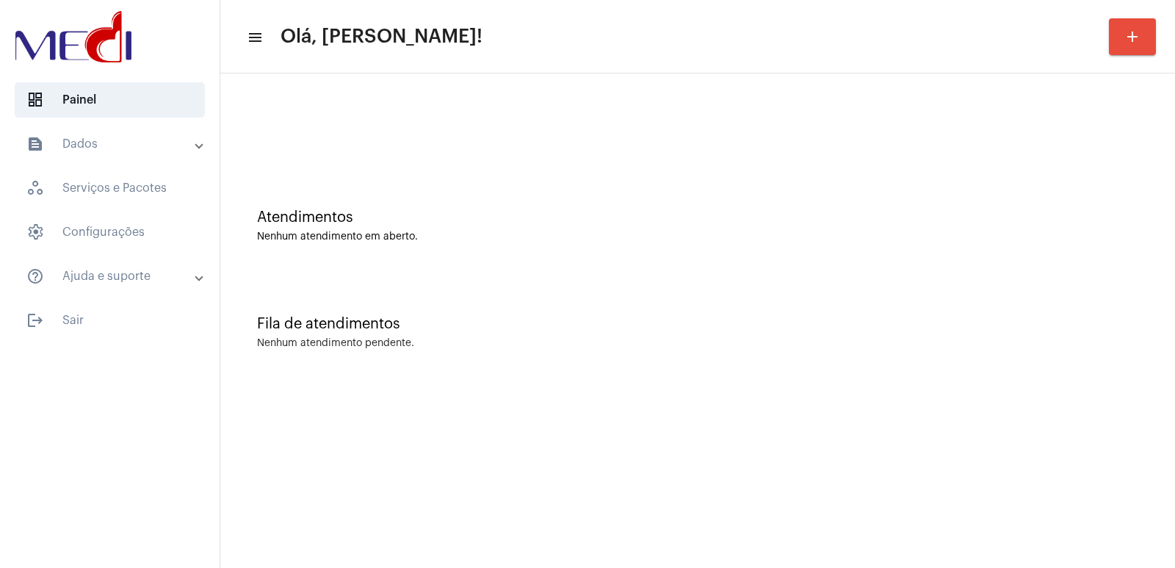
click at [352, 186] on div "Atendimentos Nenhum atendimento em aberto." at bounding box center [698, 218] width 940 height 106
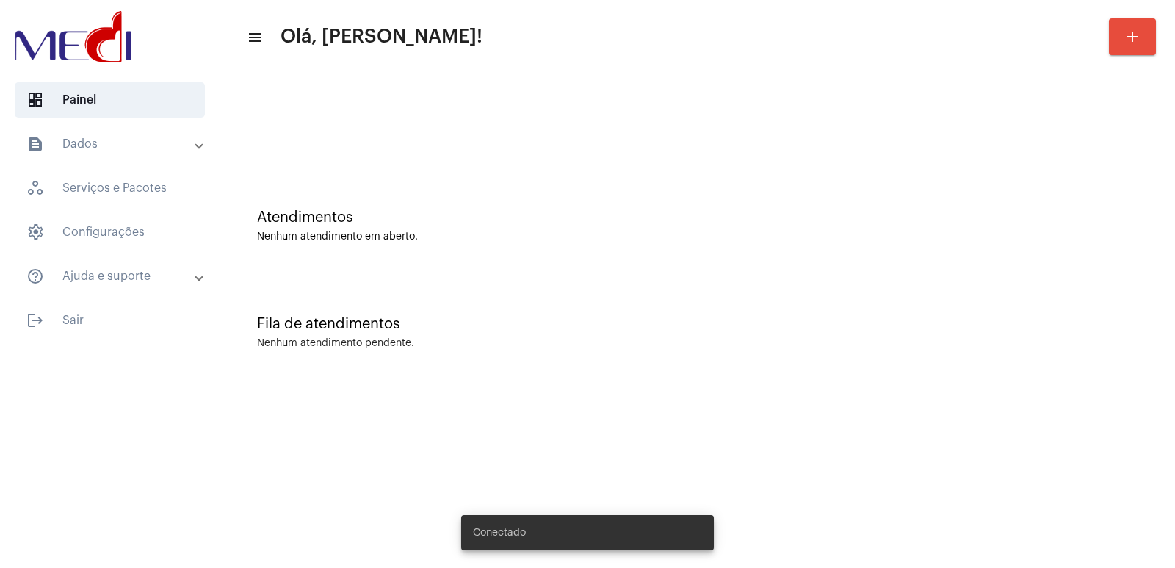
click at [372, 487] on mat-sidenav-content "menu Olá, Vivian! add Atendimentos Nenhum atendimento em aberto. Fila de atendi…" at bounding box center [697, 284] width 954 height 568
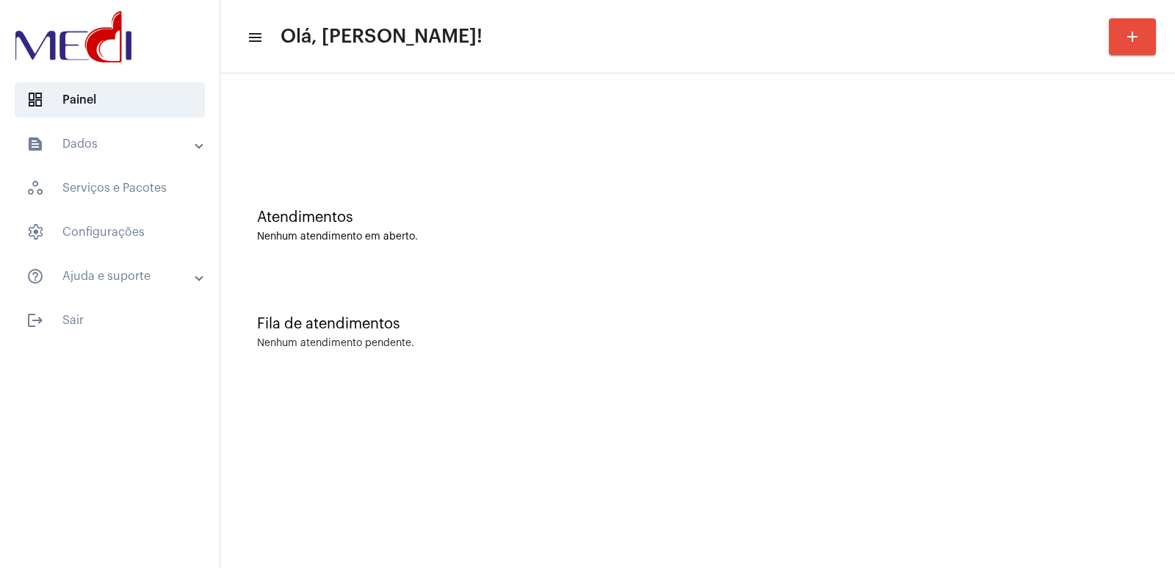
click at [399, 516] on mat-sidenav-content "menu Olá, [PERSON_NAME]! add Atendimentos Nenhum atendimento em aberto. Fila de…" at bounding box center [697, 284] width 954 height 568
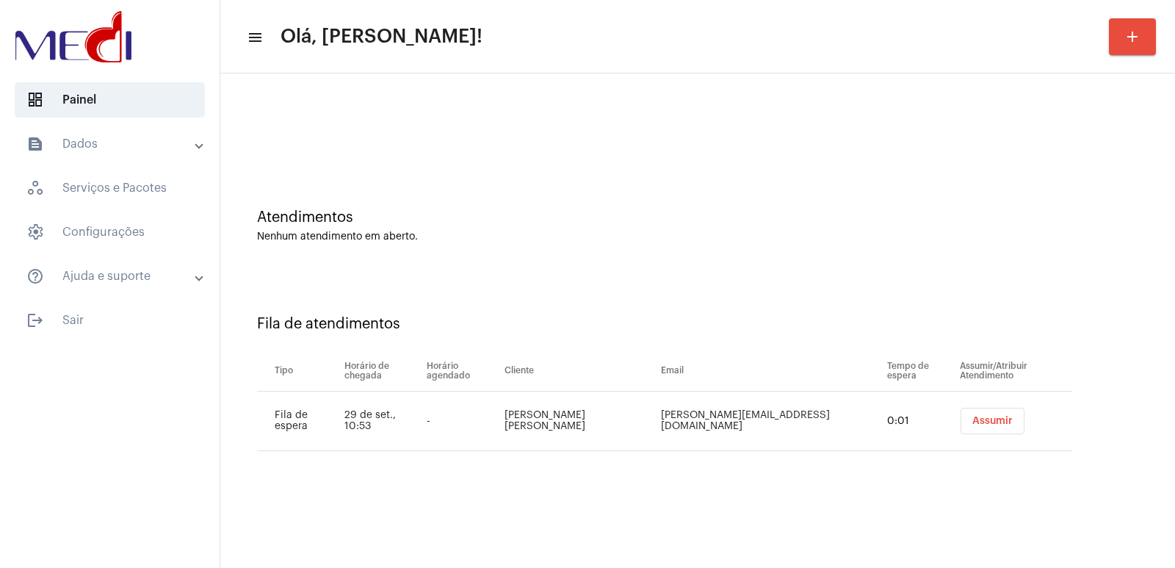
click at [960, 410] on button "Assumir" at bounding box center [992, 420] width 64 height 26
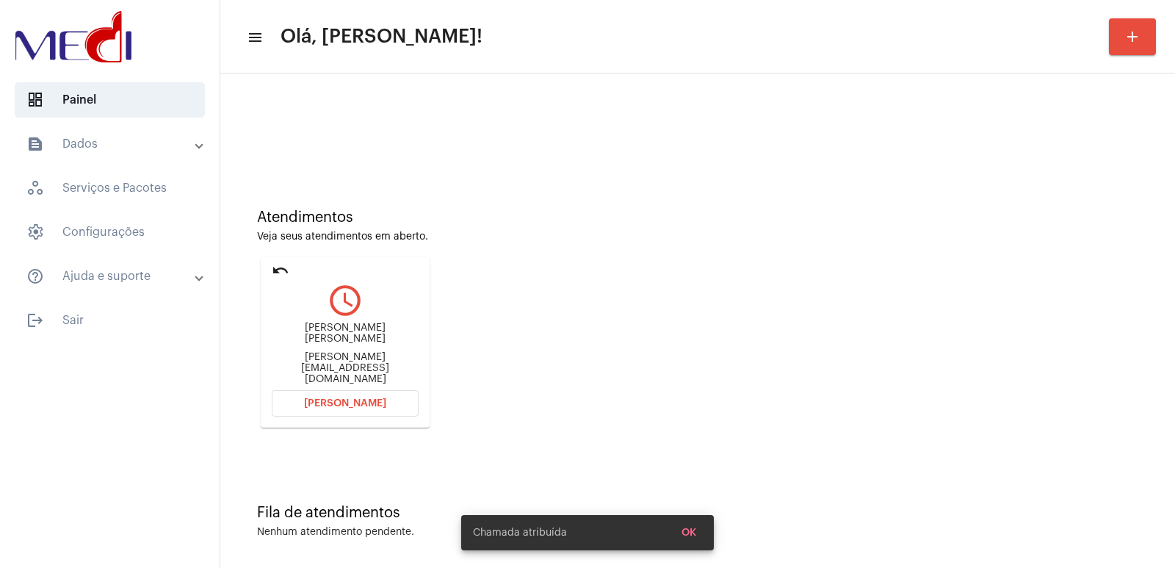
click at [313, 338] on div "[PERSON_NAME] [PERSON_NAME] [EMAIL_ADDRESS][DOMAIN_NAME]" at bounding box center [345, 353] width 147 height 66
click at [313, 338] on div "ERICA ALEXANDRA NALLIN erica_nallin@hotmaail.com" at bounding box center [345, 353] width 147 height 66
copy div "ERICA ALEXANDRA NALLIN"
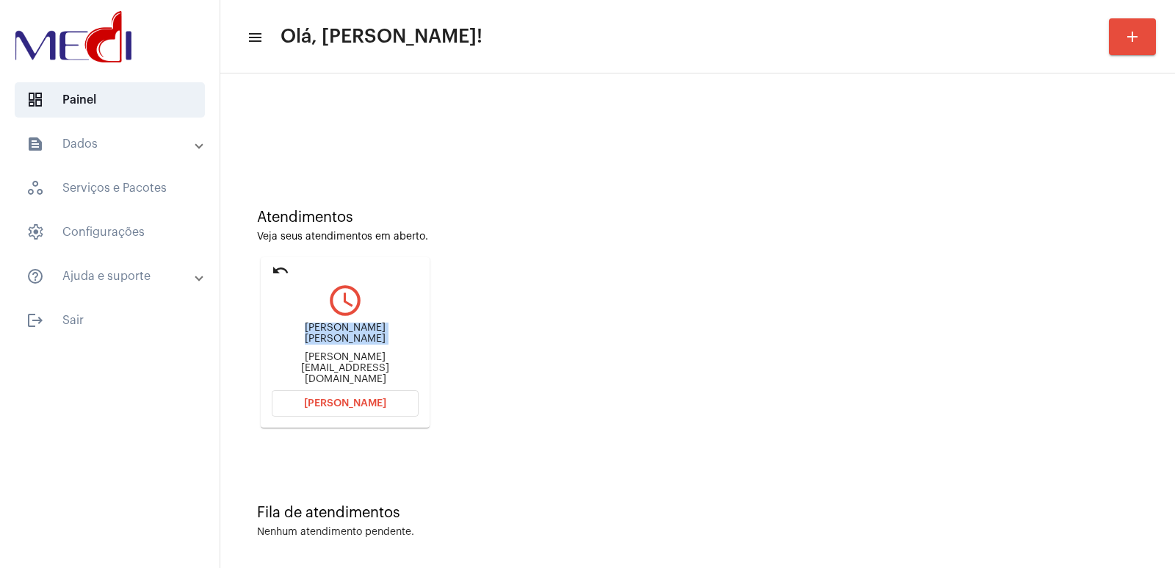
click at [396, 415] on button "Abrir Chamada" at bounding box center [345, 403] width 147 height 26
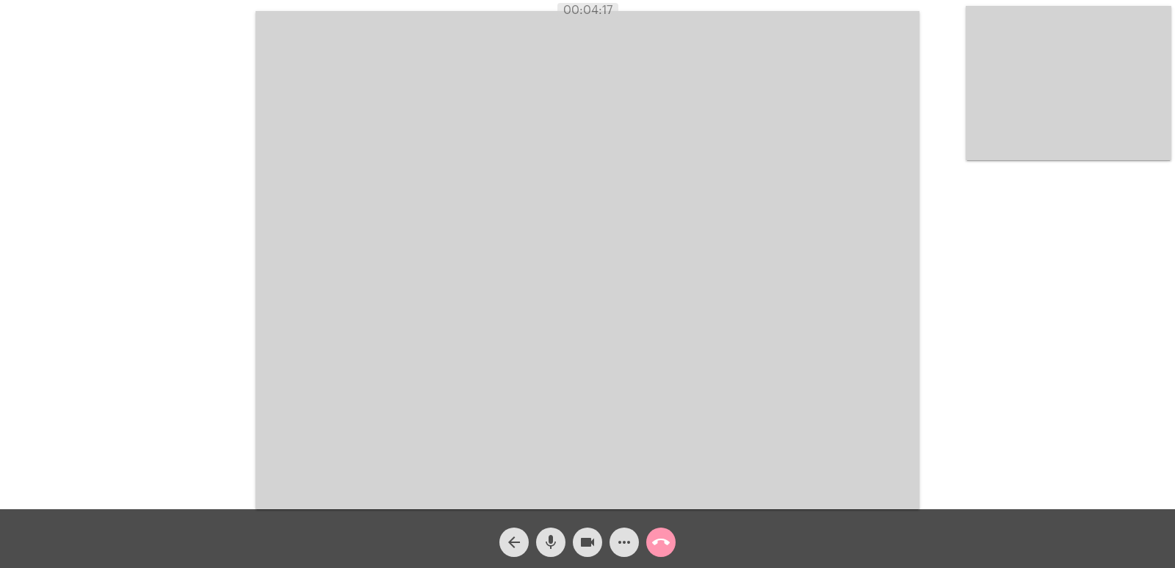
click at [1036, 114] on video at bounding box center [1068, 83] width 206 height 154
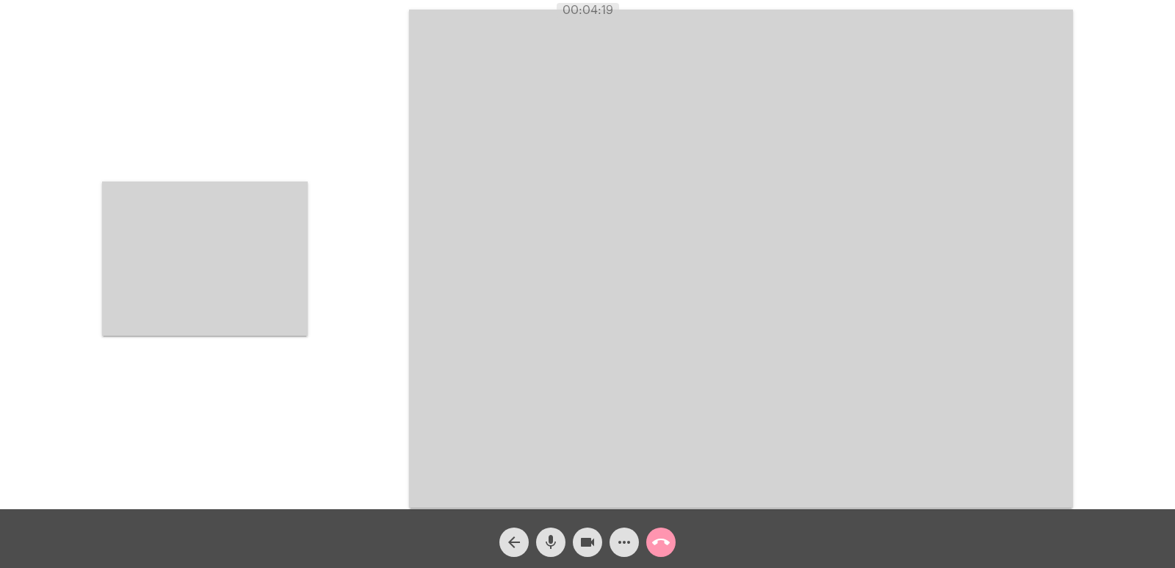
click at [207, 274] on video at bounding box center [205, 258] width 206 height 154
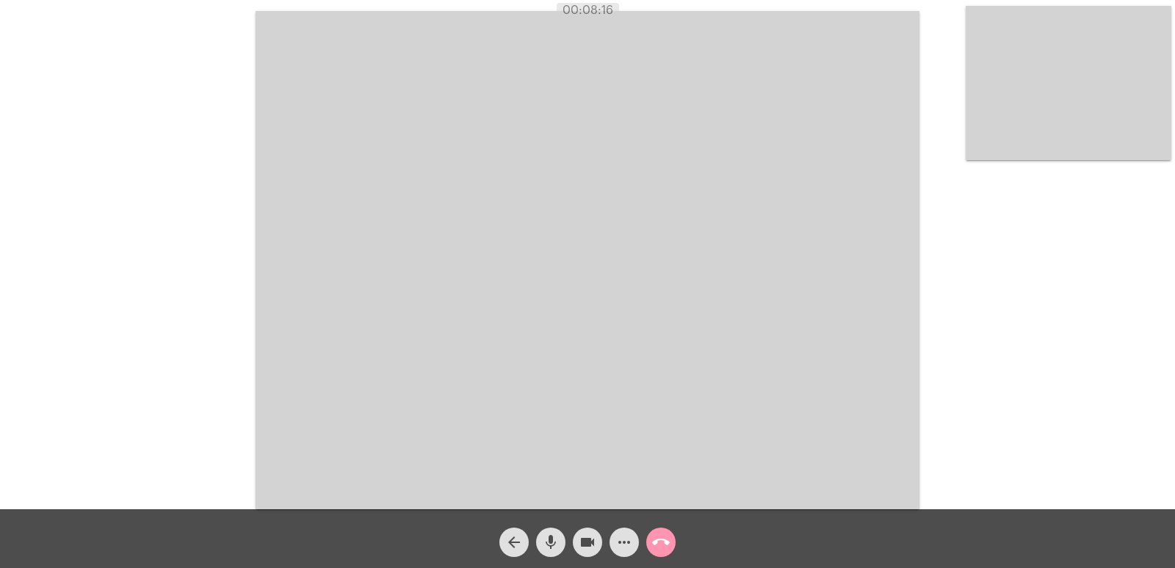
click at [665, 543] on mat-icon "call_end" at bounding box center [661, 542] width 18 height 18
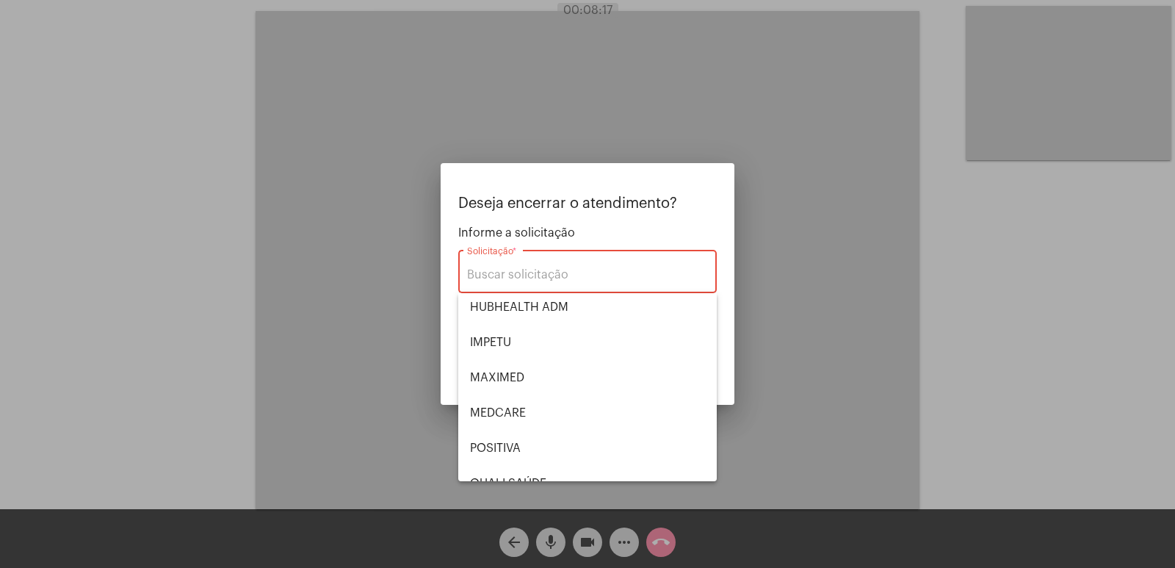
scroll to position [305, 0]
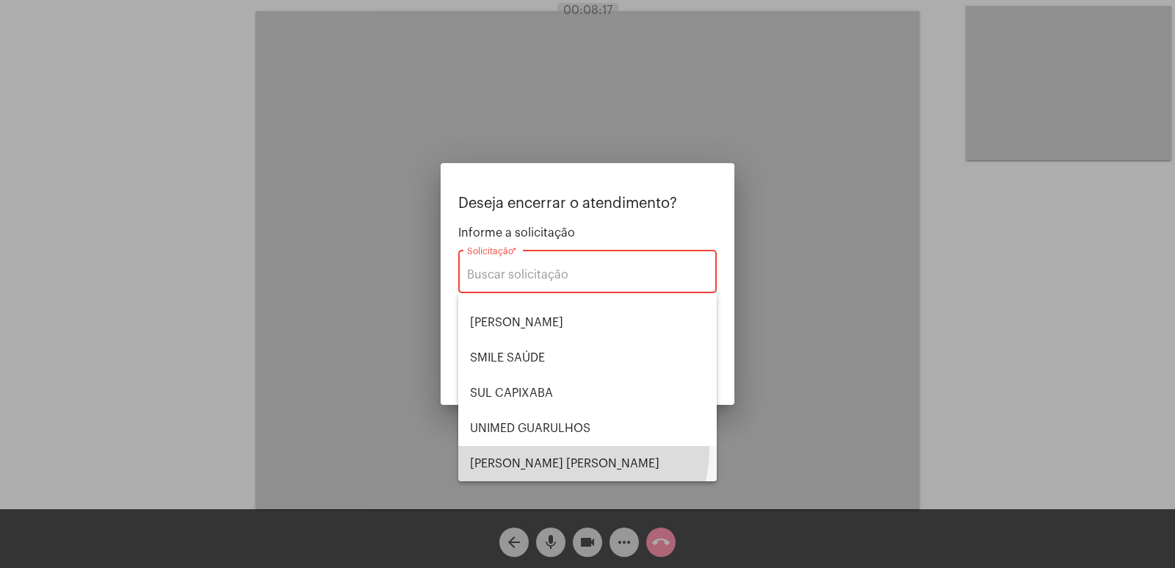
click at [552, 448] on span "VERA CRUZ" at bounding box center [587, 463] width 235 height 35
type input "VERA CRUZ"
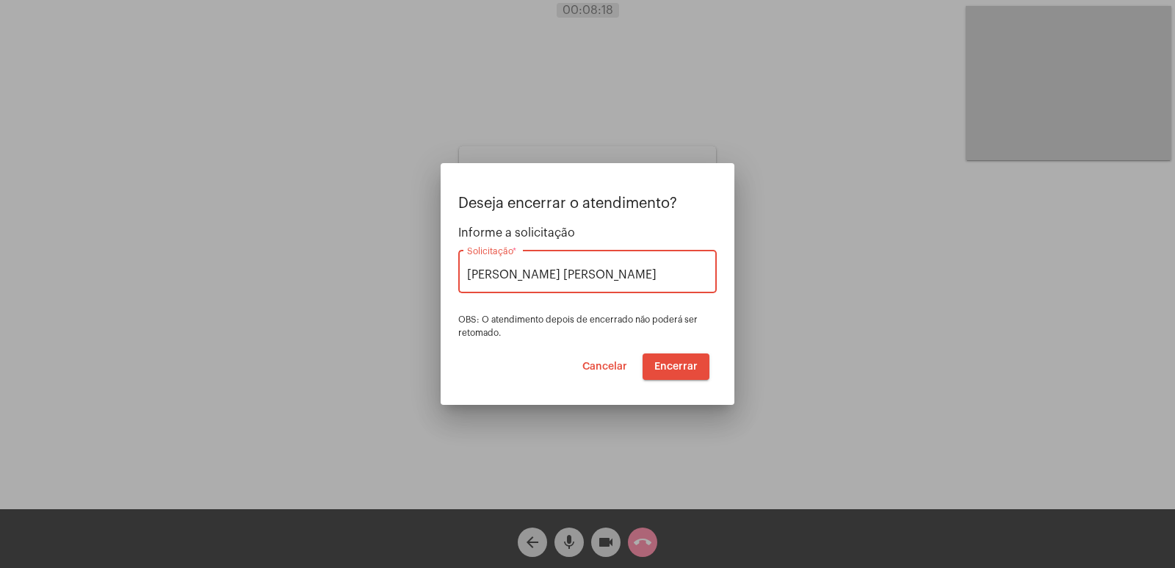
click at [692, 359] on button "Encerrar" at bounding box center [675, 366] width 67 height 26
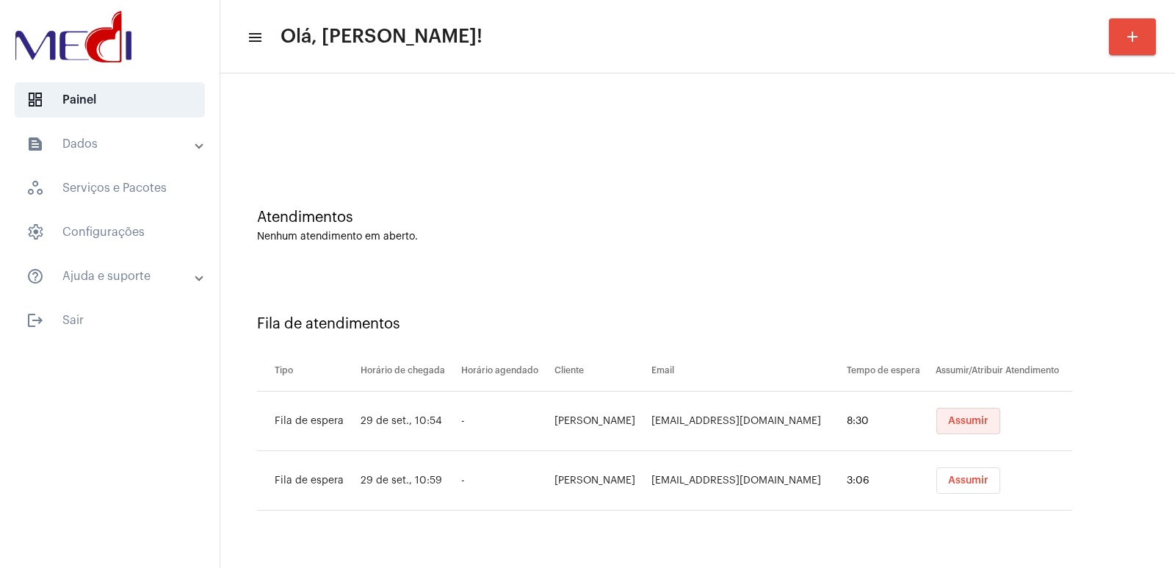
click at [959, 424] on span "Assumir" at bounding box center [968, 421] width 40 height 10
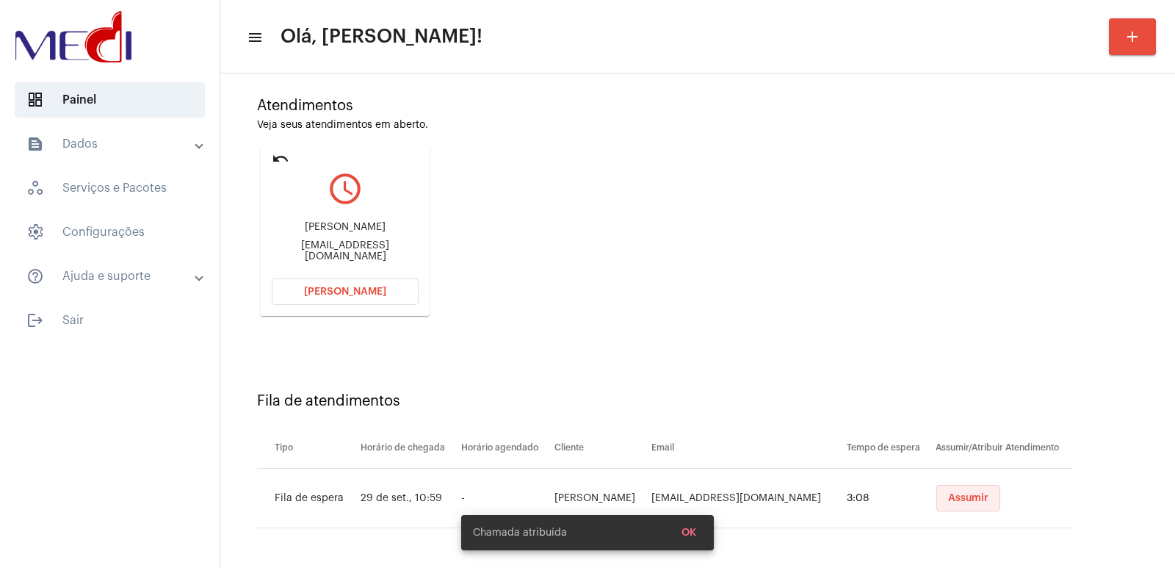
drag, startPoint x: 962, startPoint y: 499, endPoint x: 780, endPoint y: 445, distance: 190.0
click at [959, 499] on span "Assumir" at bounding box center [968, 498] width 40 height 10
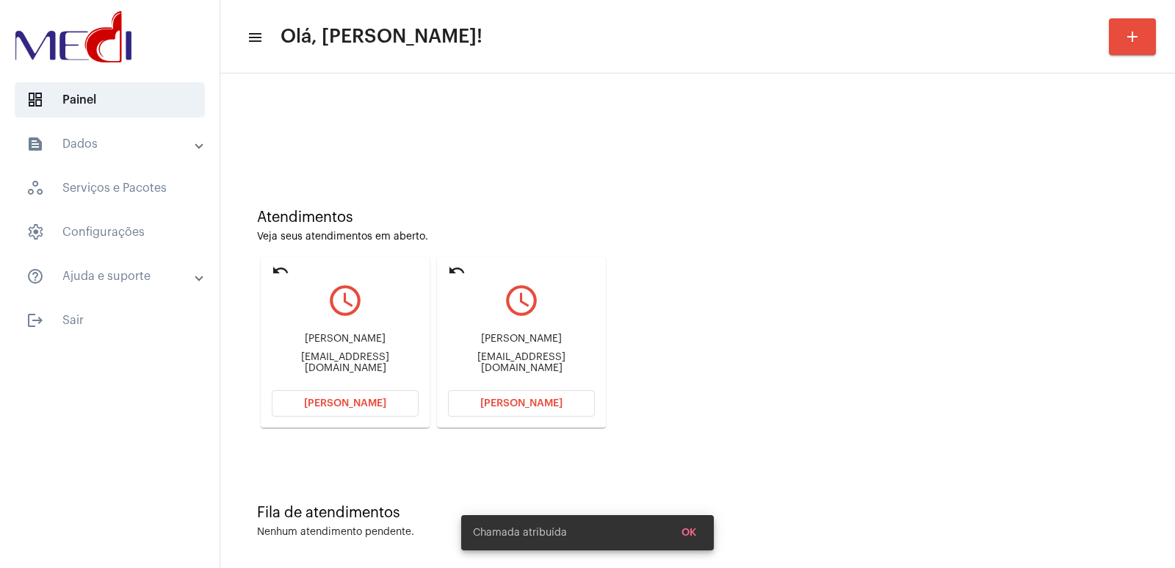
click at [516, 351] on div "Clarissa souto mariavitasaude4@gmail.com" at bounding box center [521, 353] width 147 height 66
click at [516, 349] on div "Clarissa souto mariavitasaude4@gmail.com" at bounding box center [521, 353] width 147 height 66
click at [516, 344] on div "Clarissa souto" at bounding box center [521, 338] width 147 height 11
click at [517, 344] on div "Clarissa souto" at bounding box center [521, 338] width 147 height 11
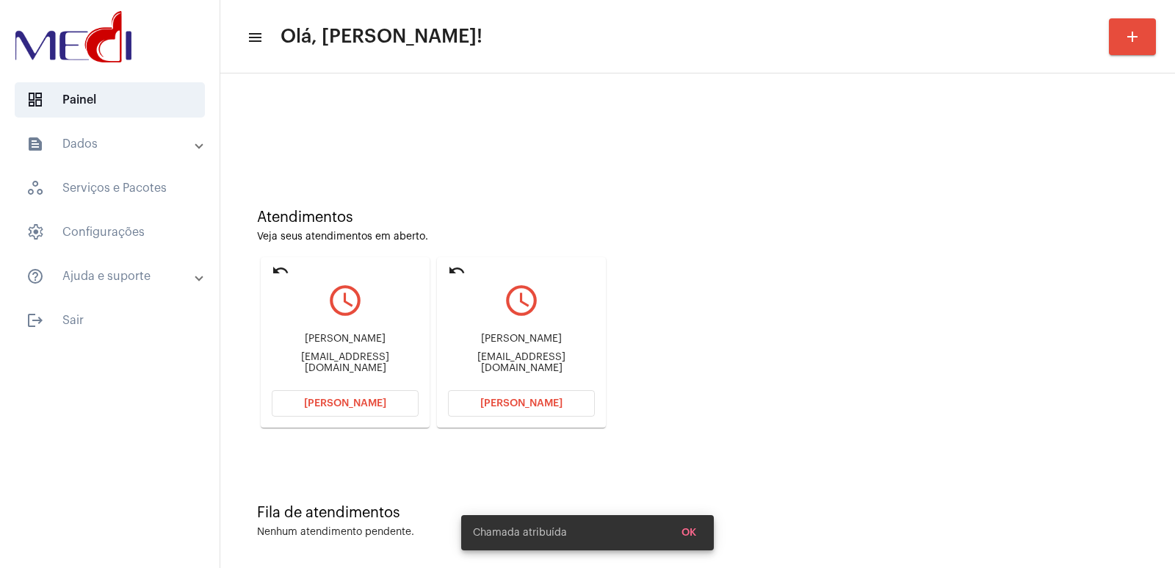
click at [517, 344] on div "Clarissa souto" at bounding box center [521, 338] width 147 height 11
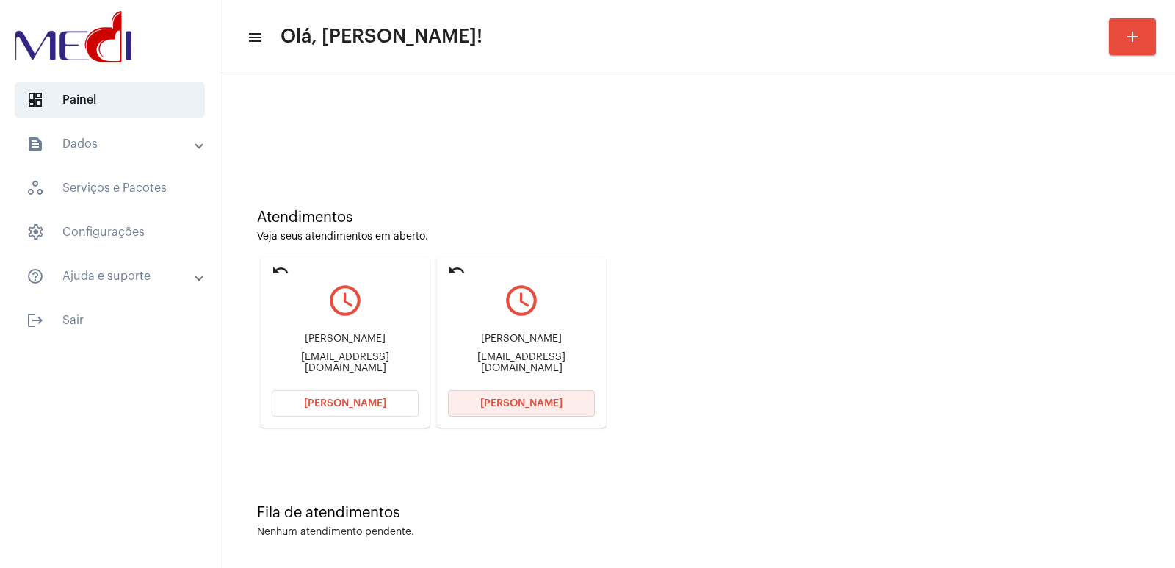
click at [526, 416] on button "Abrir Chamada" at bounding box center [521, 403] width 147 height 26
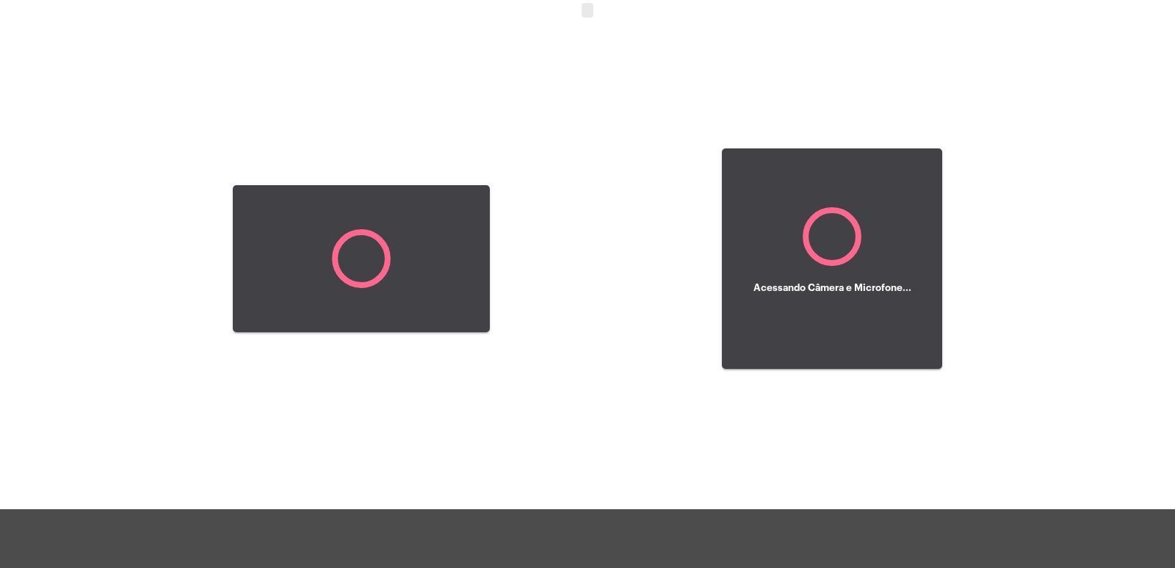
click at [516, 400] on div "Acessando Câmera e Microfone..." at bounding box center [587, 256] width 1172 height 509
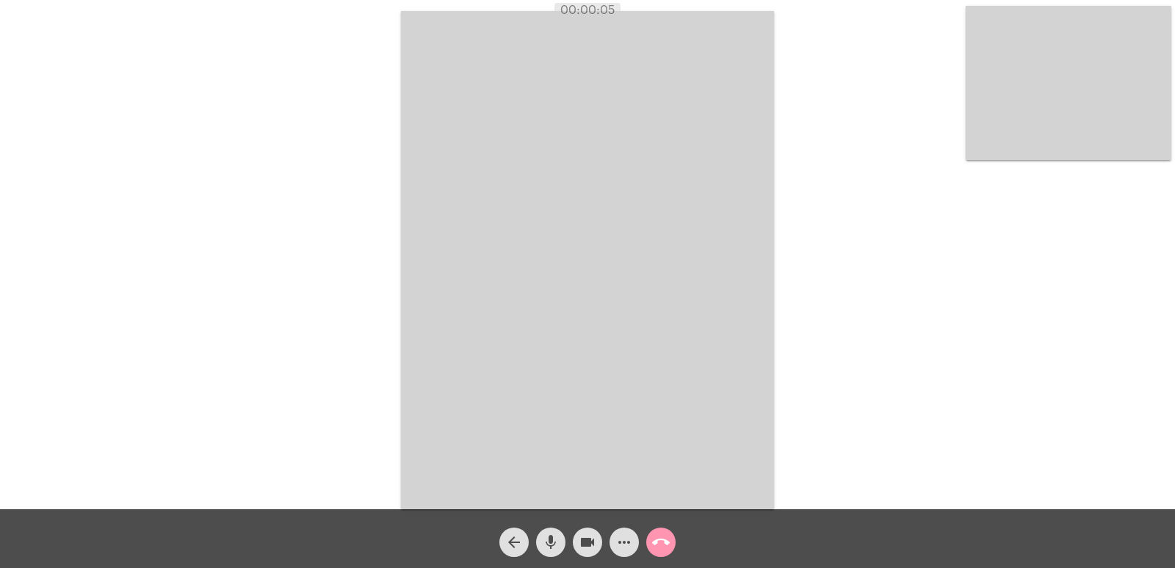
drag, startPoint x: 562, startPoint y: 9, endPoint x: 630, endPoint y: -14, distance: 72.0
click at [630, 0] on html "00:00:05 Acessando Câmera e Microfone... arrow_back mic videocam more_horiz cal…" at bounding box center [587, 284] width 1175 height 568
click at [481, 181] on video at bounding box center [587, 260] width 373 height 498
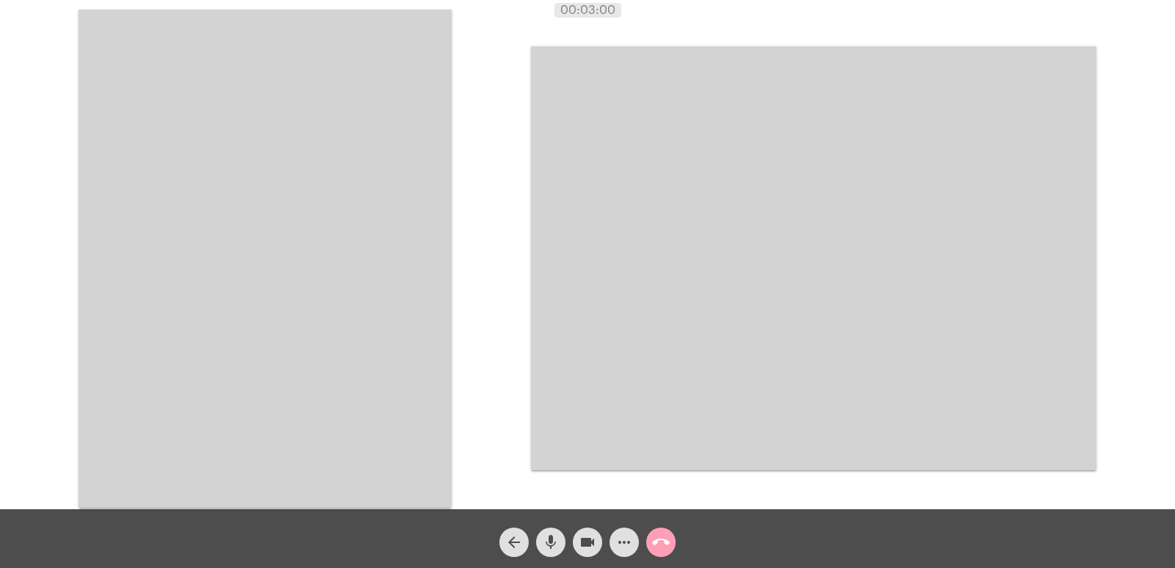
click at [665, 532] on span "call_end" at bounding box center [661, 541] width 18 height 29
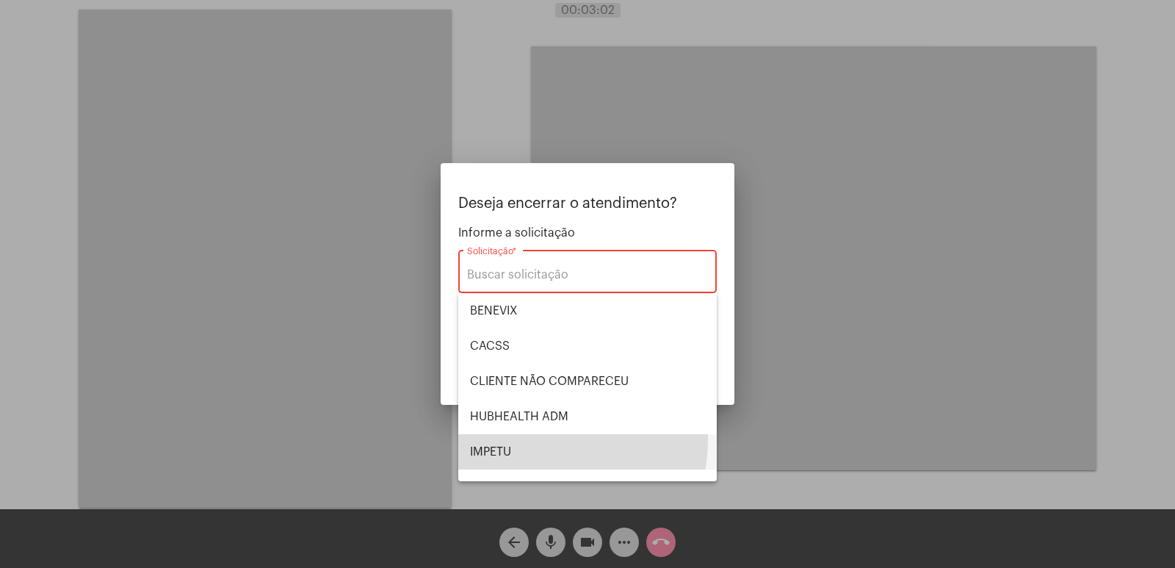
click at [504, 438] on span "IMPETU" at bounding box center [587, 451] width 235 height 35
type input "IMPETU"
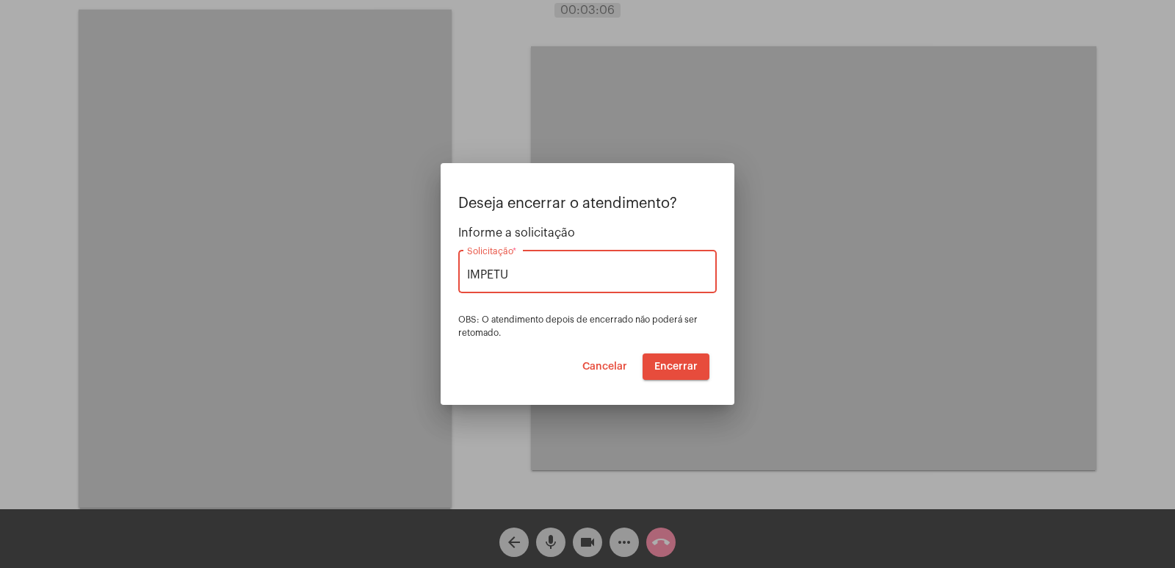
click at [694, 366] on span "Encerrar" at bounding box center [675, 366] width 43 height 10
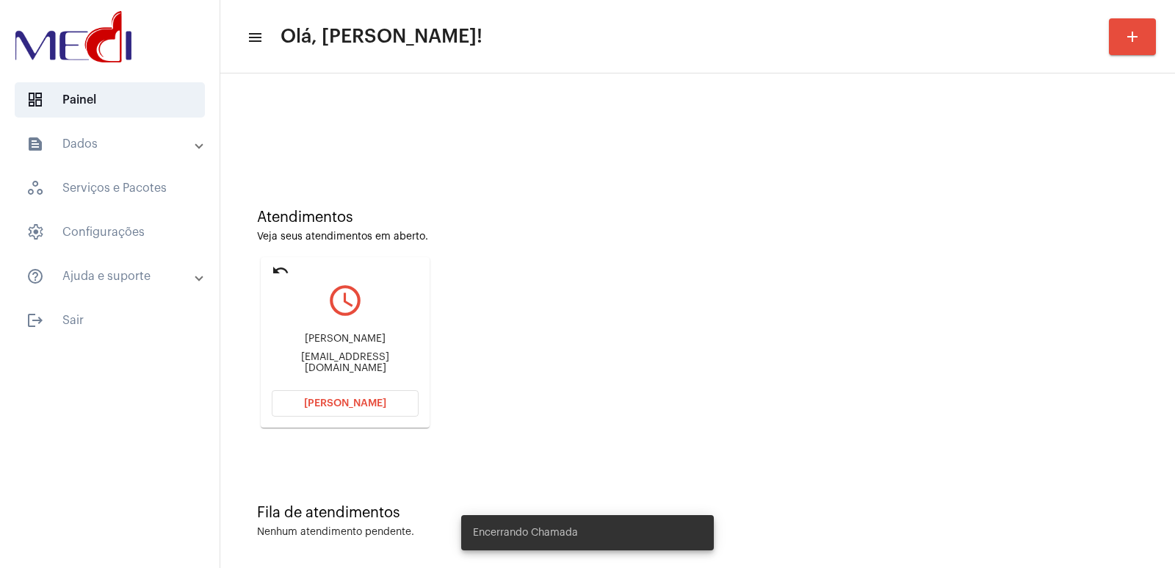
click at [325, 341] on div "Augusto Santos" at bounding box center [345, 338] width 147 height 11
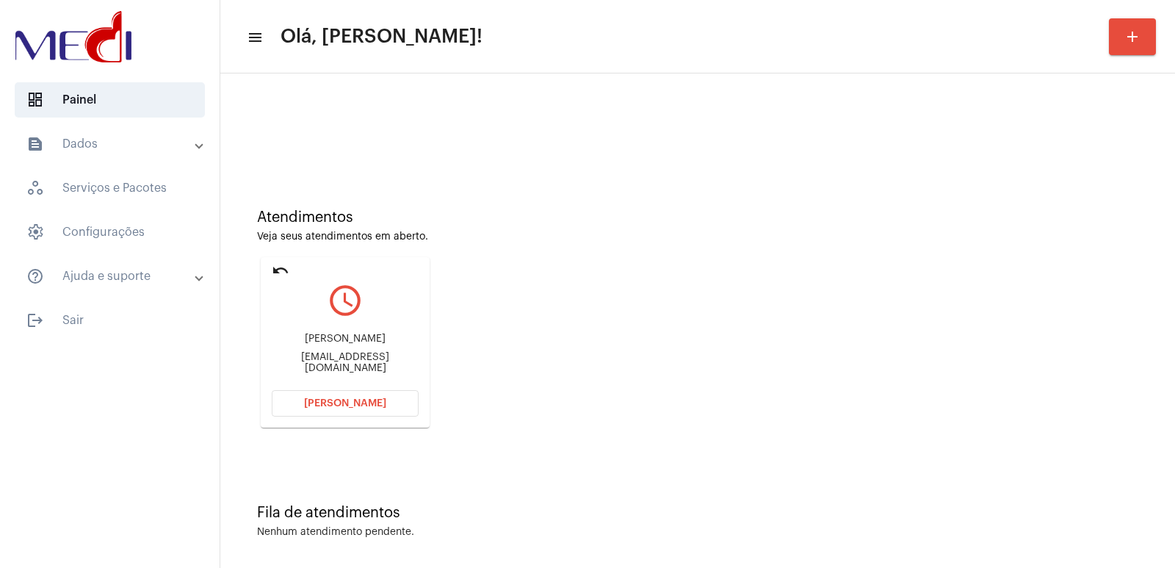
click at [325, 341] on div "Augusto Santos" at bounding box center [345, 338] width 147 height 11
copy div "Augusto Santos"
click at [300, 352] on div "Augusto Santos Augustocosme7@gmail.com" at bounding box center [345, 353] width 147 height 66
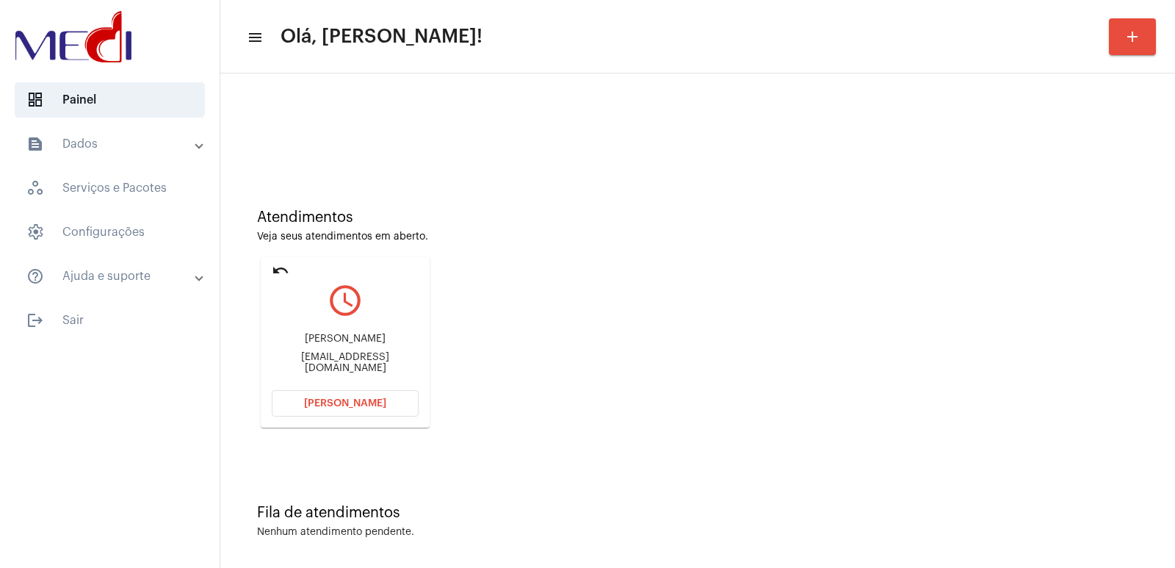
click at [300, 352] on div "Augusto Santos Augustocosme7@gmail.com" at bounding box center [345, 353] width 147 height 66
click at [271, 365] on mat-card "undo query_builder Augusto Santos Augustocosme7@gmail.com Abrir Chamada" at bounding box center [345, 342] width 169 height 170
copy mat-card-content "Augustocosme7@gmail.com Abrir Chamada"
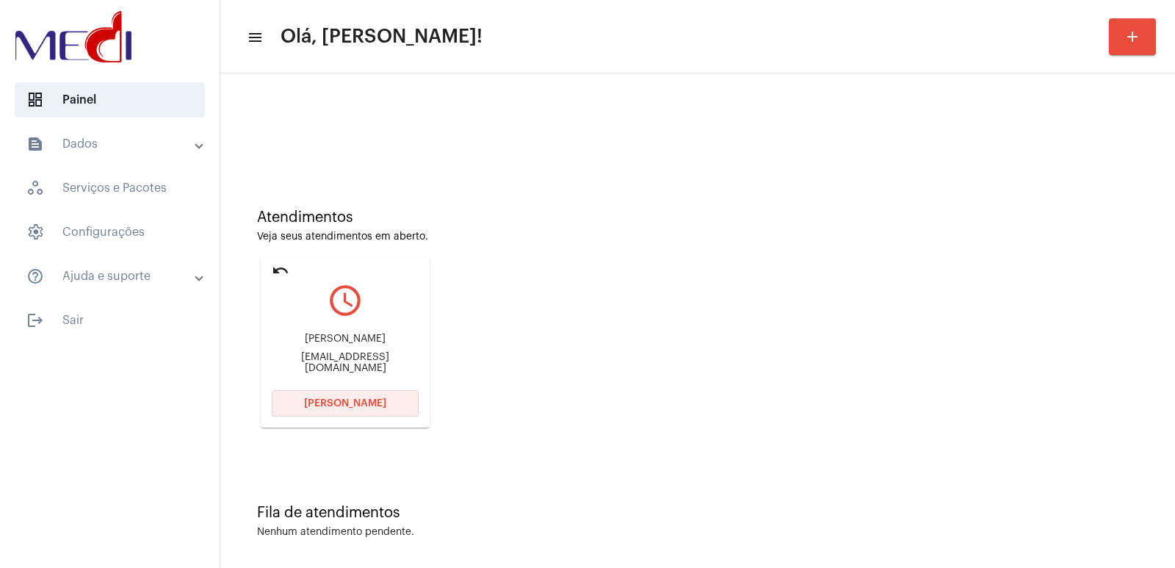
click at [370, 410] on button "Abrir Chamada" at bounding box center [345, 403] width 147 height 26
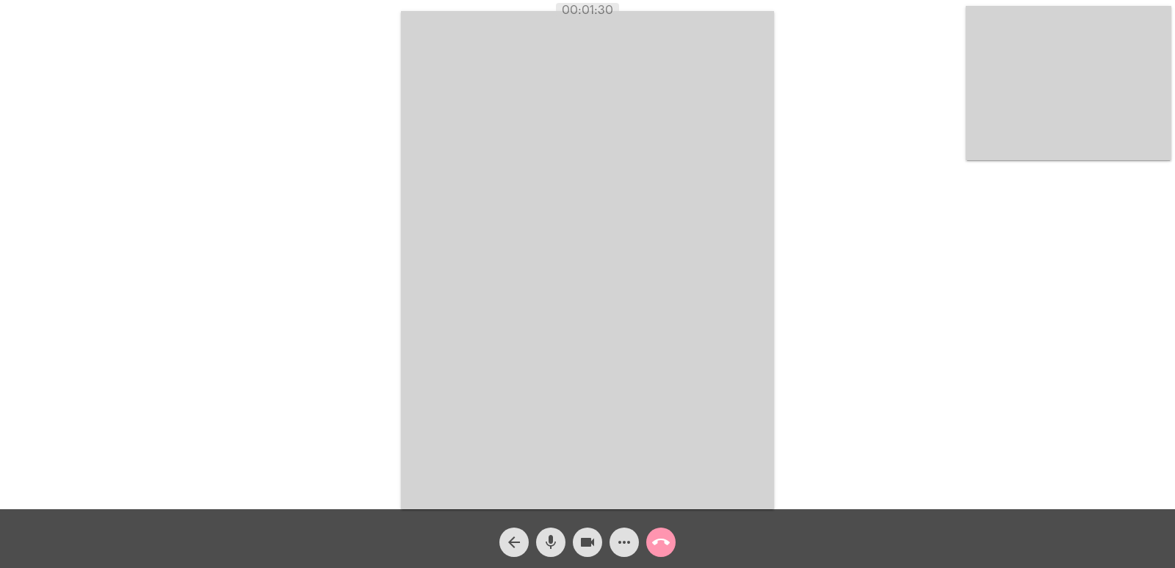
click at [471, 212] on video at bounding box center [587, 260] width 373 height 498
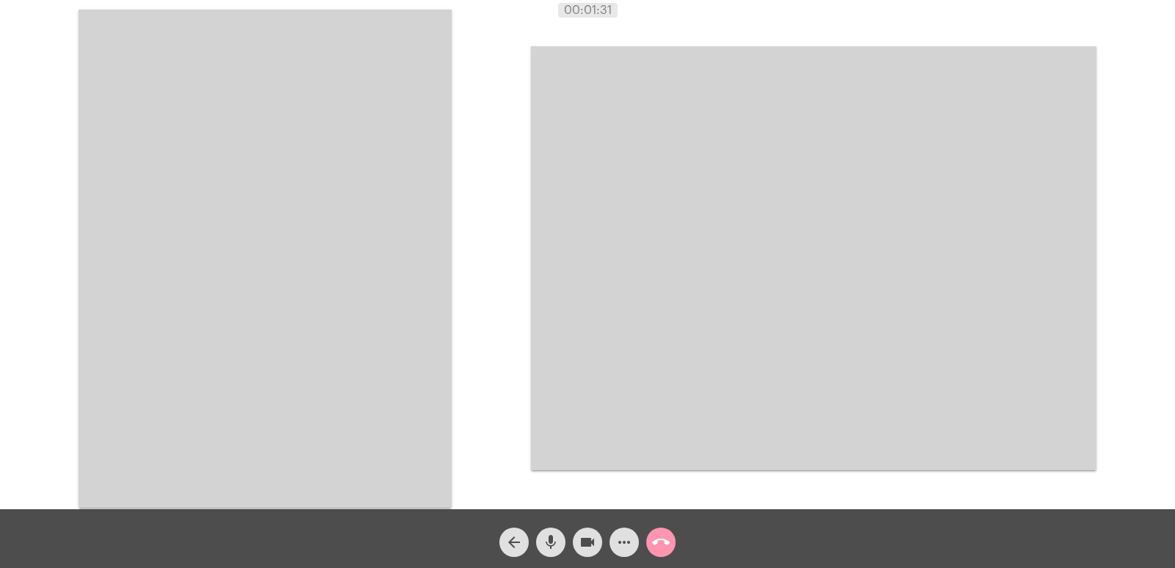
click at [368, 292] on video at bounding box center [265, 259] width 373 height 498
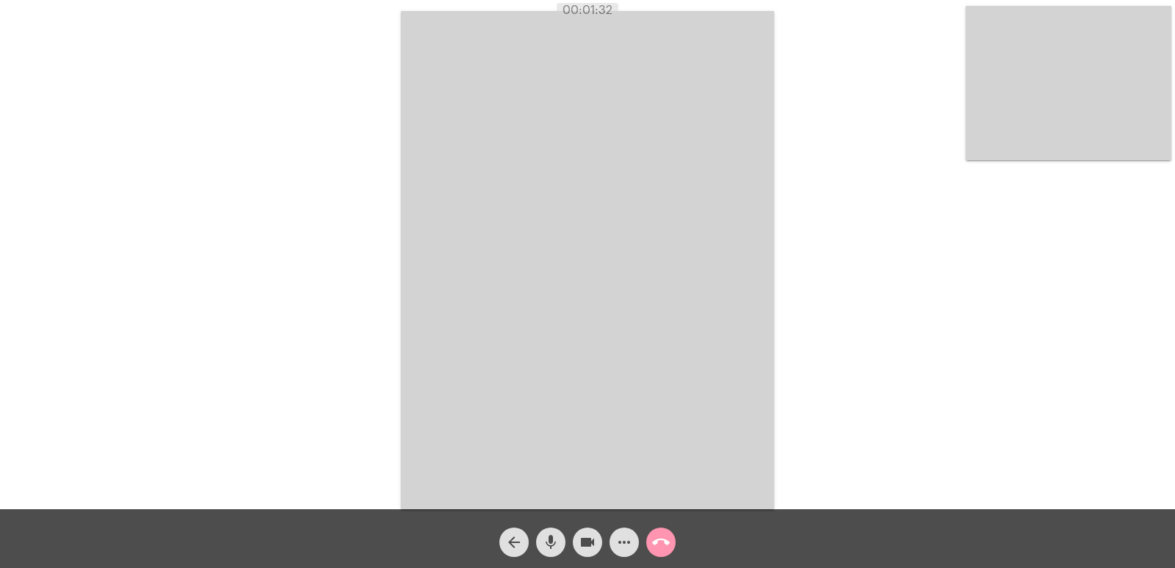
click at [668, 533] on mat-icon "call_end" at bounding box center [661, 542] width 18 height 18
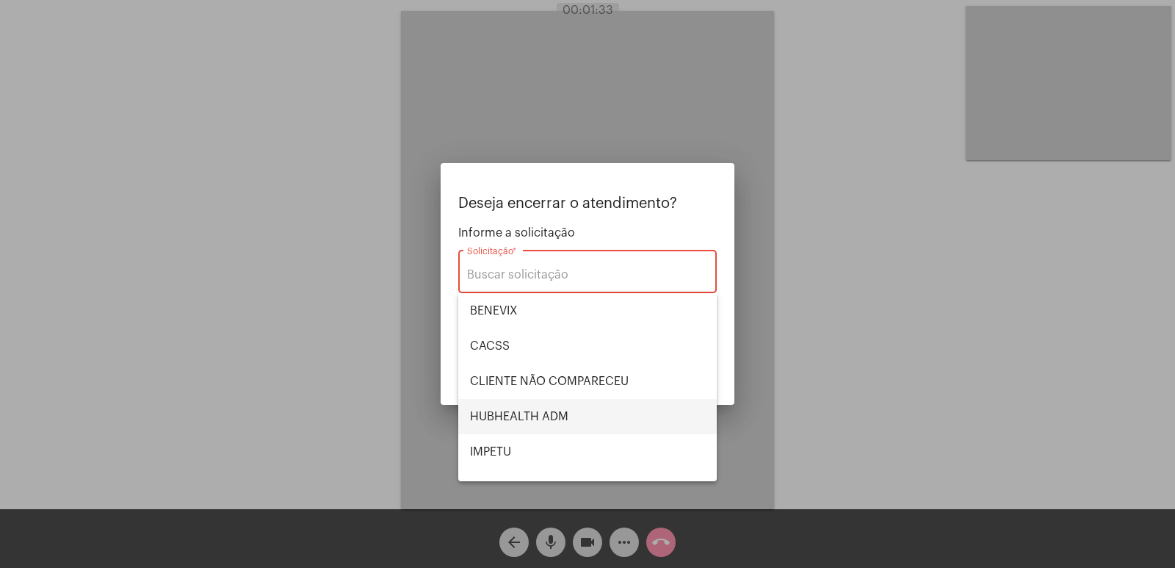
click at [529, 405] on span "HUBHEALTH ADM" at bounding box center [587, 416] width 235 height 35
type input "HUBHEALTH ADM"
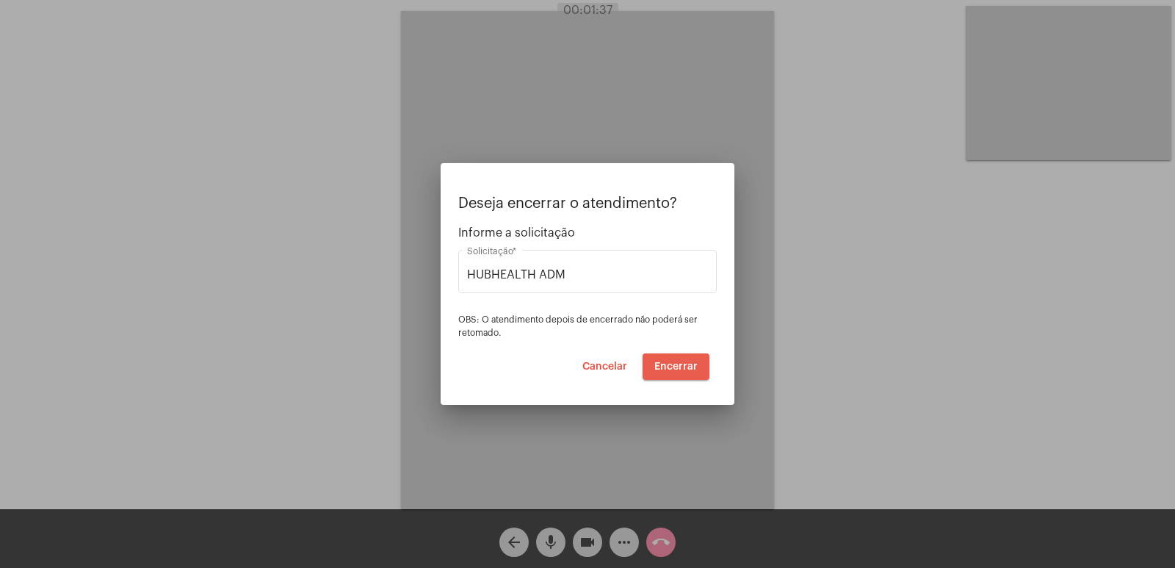
click at [680, 361] on span "Encerrar" at bounding box center [675, 366] width 43 height 10
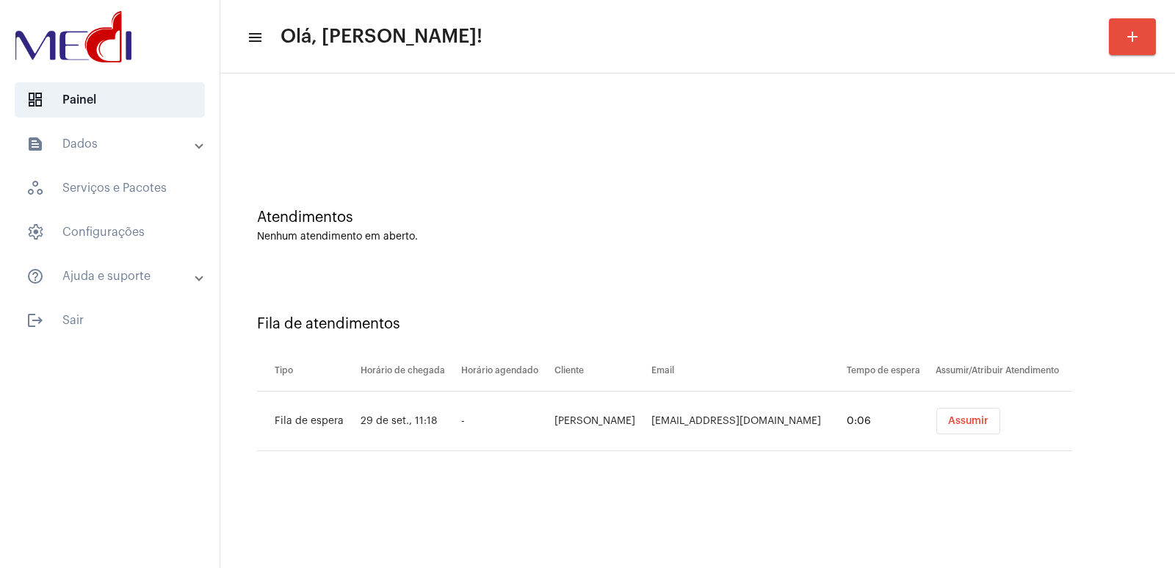
click at [401, 227] on div "Atendimentos Nenhum atendimento em aberto." at bounding box center [697, 225] width 881 height 33
click at [961, 418] on span "Assumir" at bounding box center [968, 421] width 40 height 10
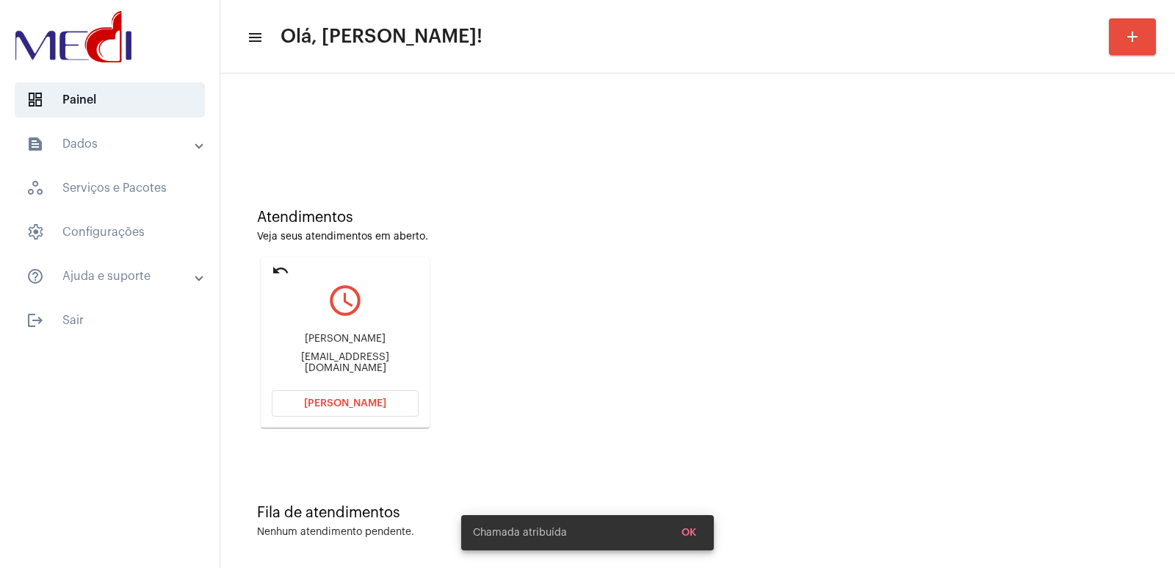
click at [348, 329] on div "[PERSON_NAME] [EMAIL_ADDRESS][DOMAIN_NAME]" at bounding box center [345, 353] width 147 height 66
copy div "[PERSON_NAME]"
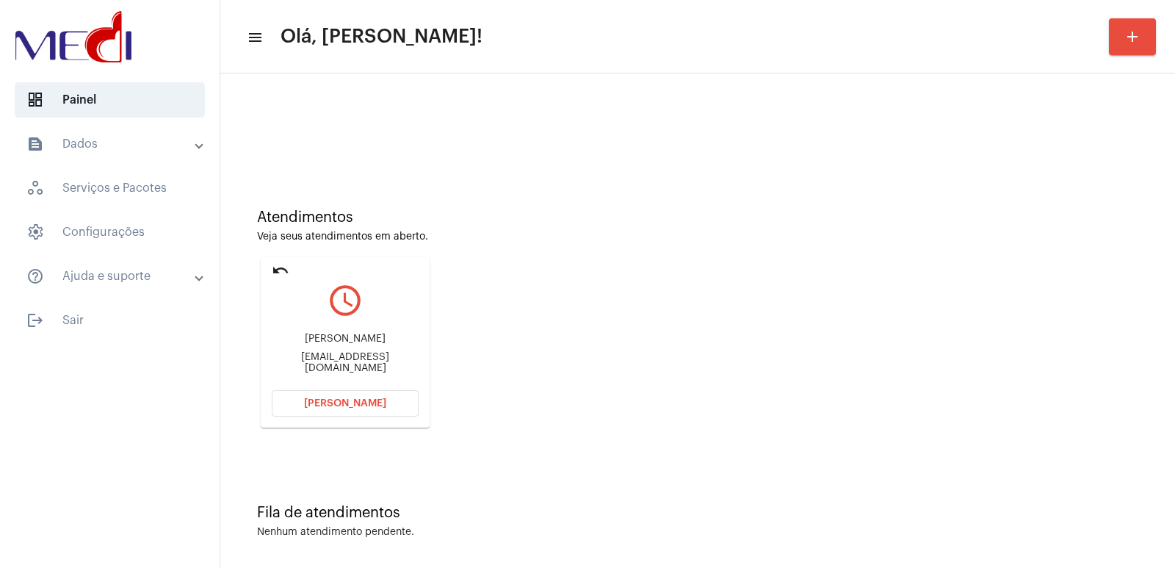
click at [357, 361] on div "[EMAIL_ADDRESS][DOMAIN_NAME]" at bounding box center [345, 363] width 147 height 22
copy mat-card-content "[EMAIL_ADDRESS][DOMAIN_NAME] [PERSON_NAME]"
click at [353, 405] on span "[PERSON_NAME]" at bounding box center [345, 403] width 82 height 10
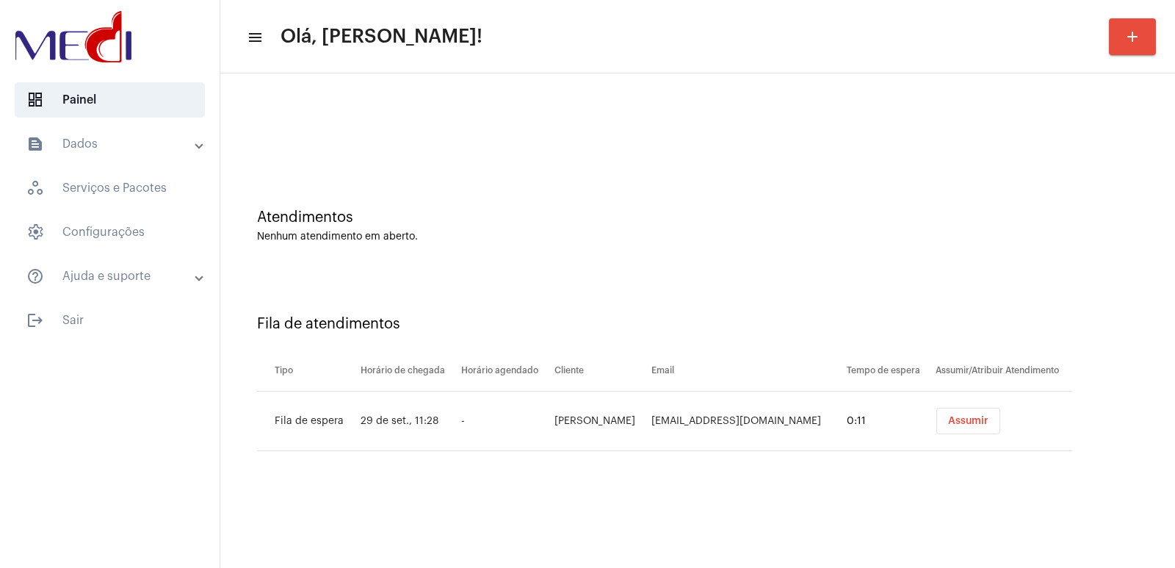
click at [412, 365] on th "Horário de chegada" at bounding box center [407, 370] width 101 height 41
click at [967, 438] on td "Assumir" at bounding box center [1002, 420] width 140 height 59
drag, startPoint x: 967, startPoint y: 427, endPoint x: 937, endPoint y: 444, distance: 34.5
click at [966, 427] on button "Assumir" at bounding box center [968, 420] width 64 height 26
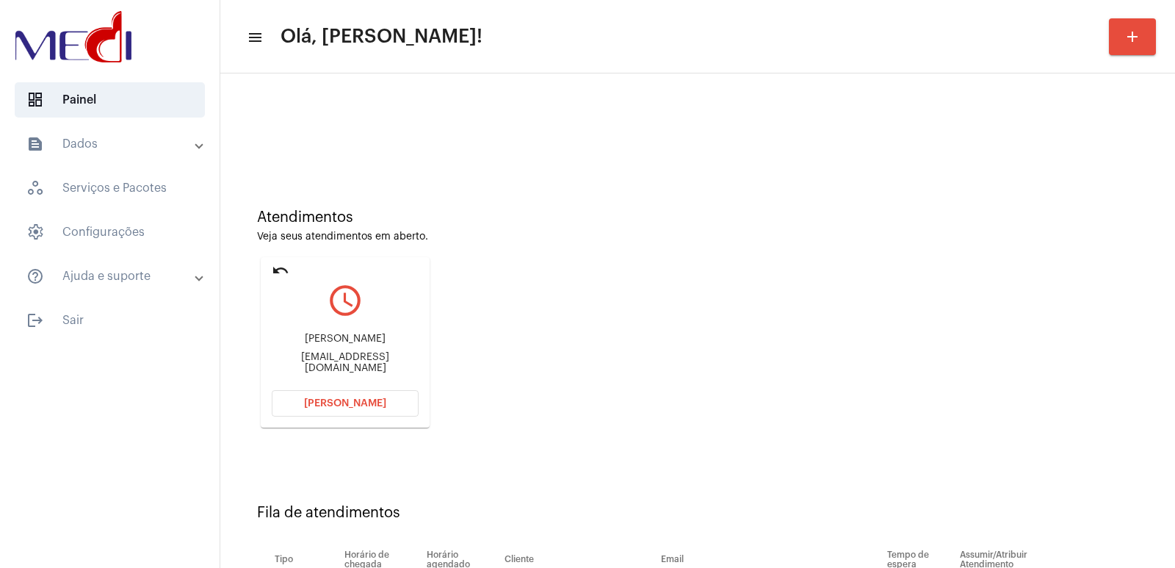
click at [315, 344] on div "[PERSON_NAME]" at bounding box center [345, 338] width 147 height 11
click at [355, 344] on div "[PERSON_NAME]" at bounding box center [345, 338] width 147 height 11
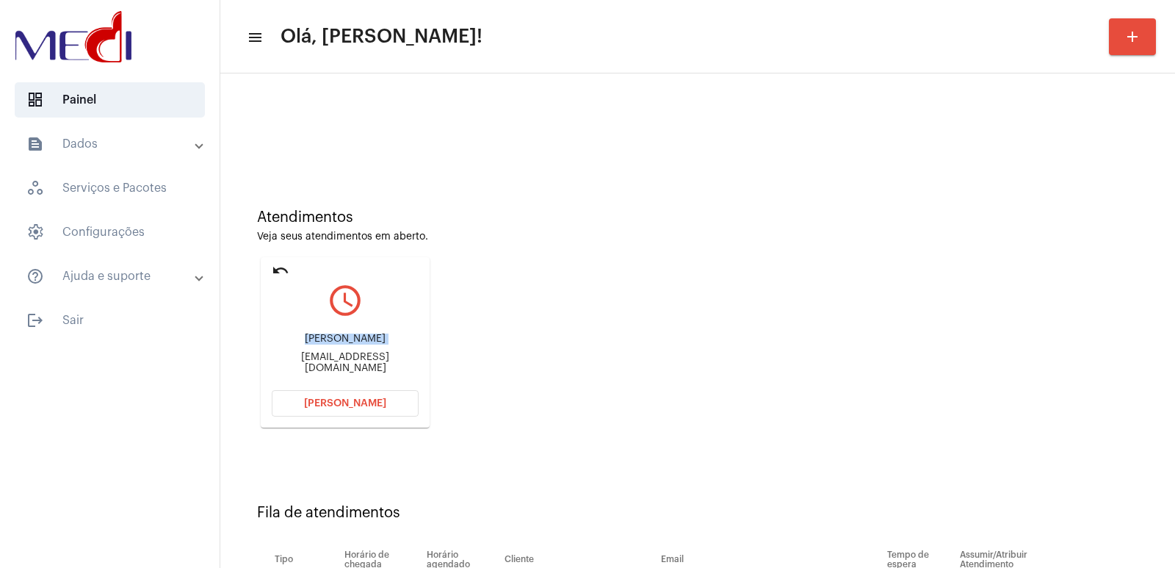
click at [355, 344] on div "[PERSON_NAME]" at bounding box center [345, 338] width 147 height 11
copy div "[PERSON_NAME]"
click at [340, 355] on div "[PERSON_NAME] [PERSON_NAME][EMAIL_ADDRESS][DOMAIN_NAME]" at bounding box center [345, 353] width 147 height 66
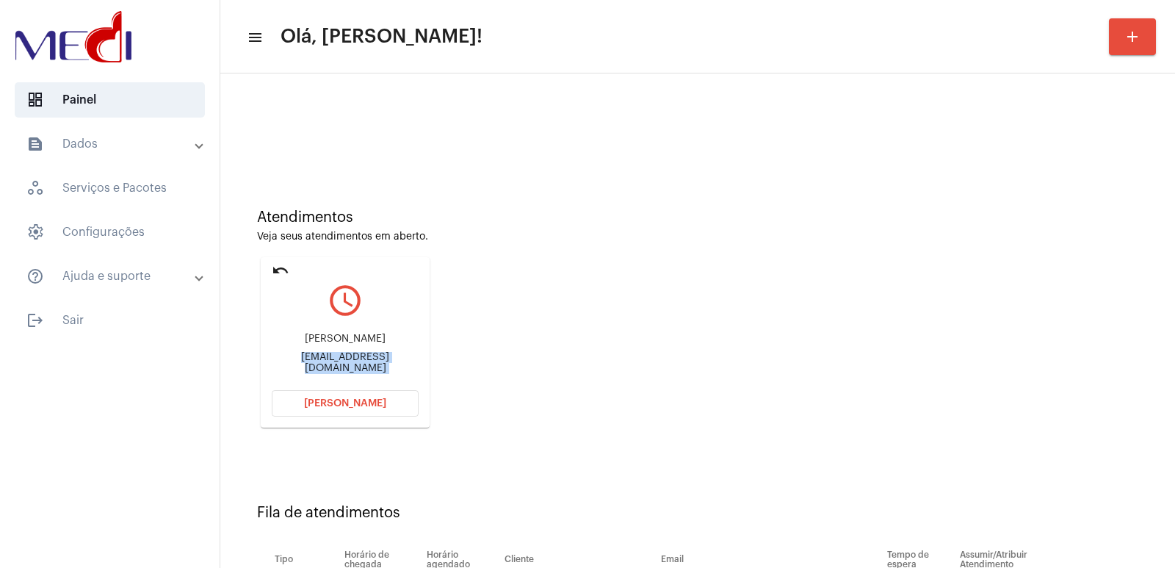
copy mat-card-content "[EMAIL_ADDRESS][DOMAIN_NAME] [PERSON_NAME]"
click at [338, 352] on div "[PERSON_NAME] [PERSON_NAME][EMAIL_ADDRESS][DOMAIN_NAME]" at bounding box center [345, 353] width 147 height 66
drag, startPoint x: 338, startPoint y: 349, endPoint x: 342, endPoint y: 338, distance: 12.3
click at [338, 349] on div "[PERSON_NAME] [PERSON_NAME][EMAIL_ADDRESS][DOMAIN_NAME]" at bounding box center [345, 353] width 147 height 66
click at [342, 338] on div "[PERSON_NAME] [PERSON_NAME][EMAIL_ADDRESS][DOMAIN_NAME]" at bounding box center [345, 353] width 147 height 66
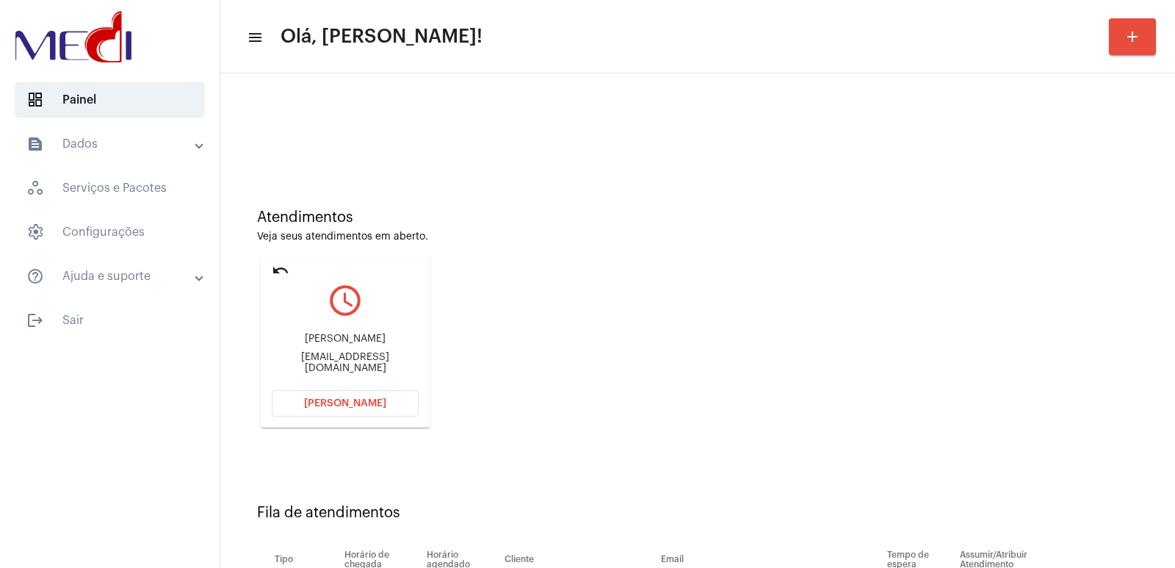
click at [342, 338] on div "[PERSON_NAME] [PERSON_NAME][EMAIL_ADDRESS][DOMAIN_NAME]" at bounding box center [345, 353] width 147 height 66
copy div "[PERSON_NAME]"
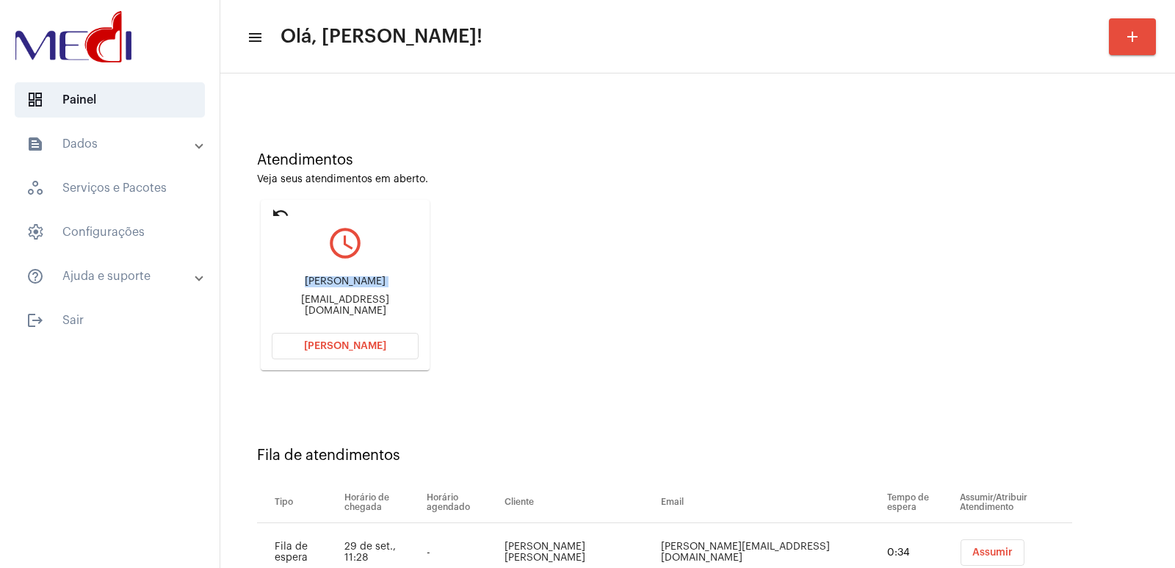
scroll to position [112, 0]
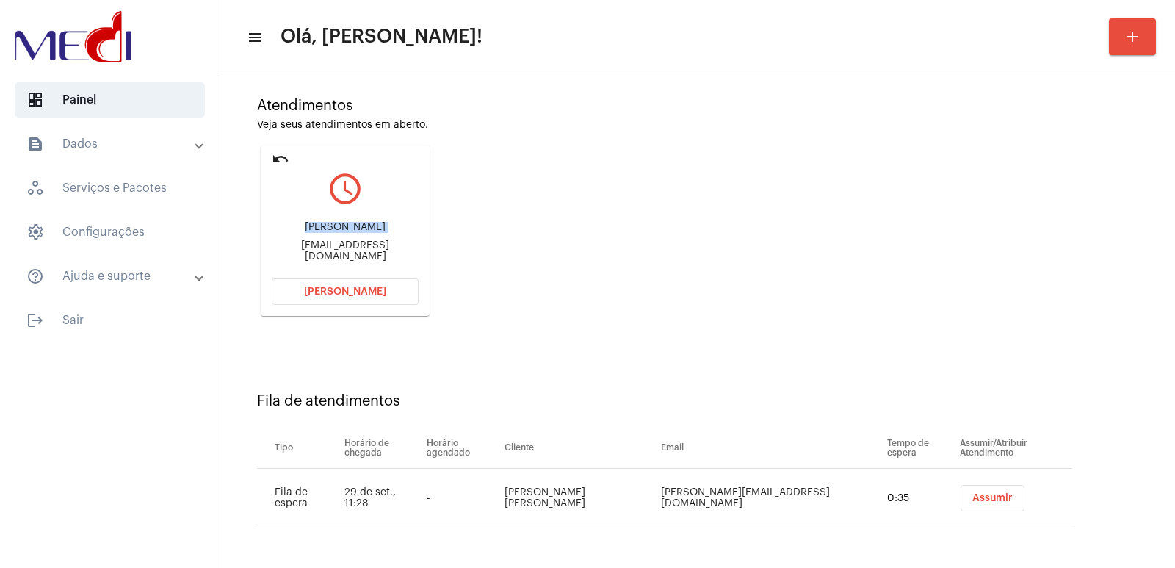
click at [972, 496] on span "Assumir" at bounding box center [992, 498] width 40 height 10
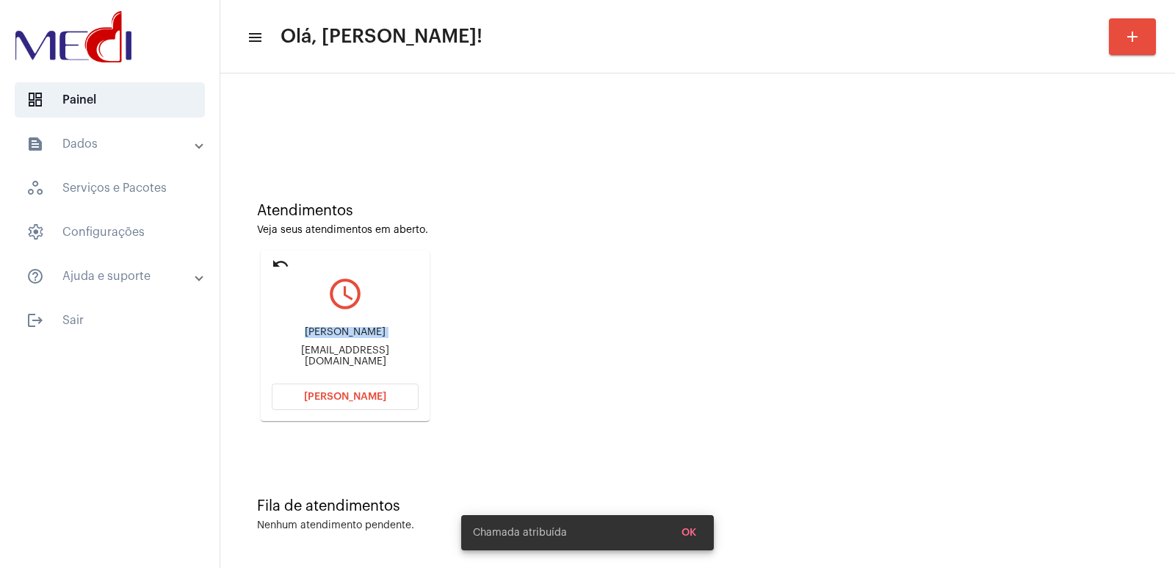
scroll to position [0, 0]
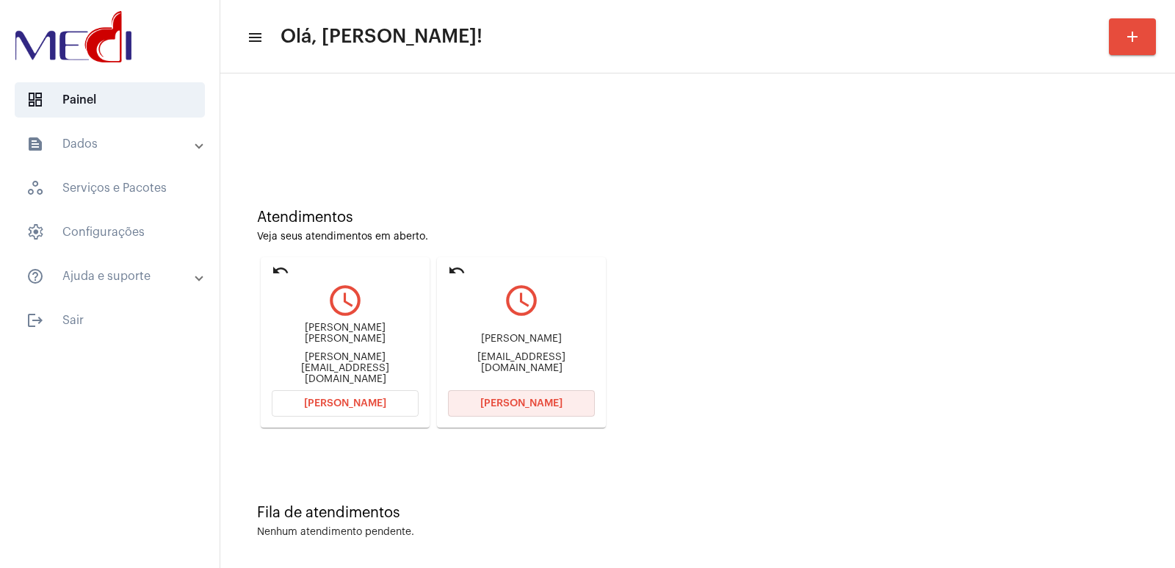
click at [495, 394] on button "[PERSON_NAME]" at bounding box center [521, 403] width 147 height 26
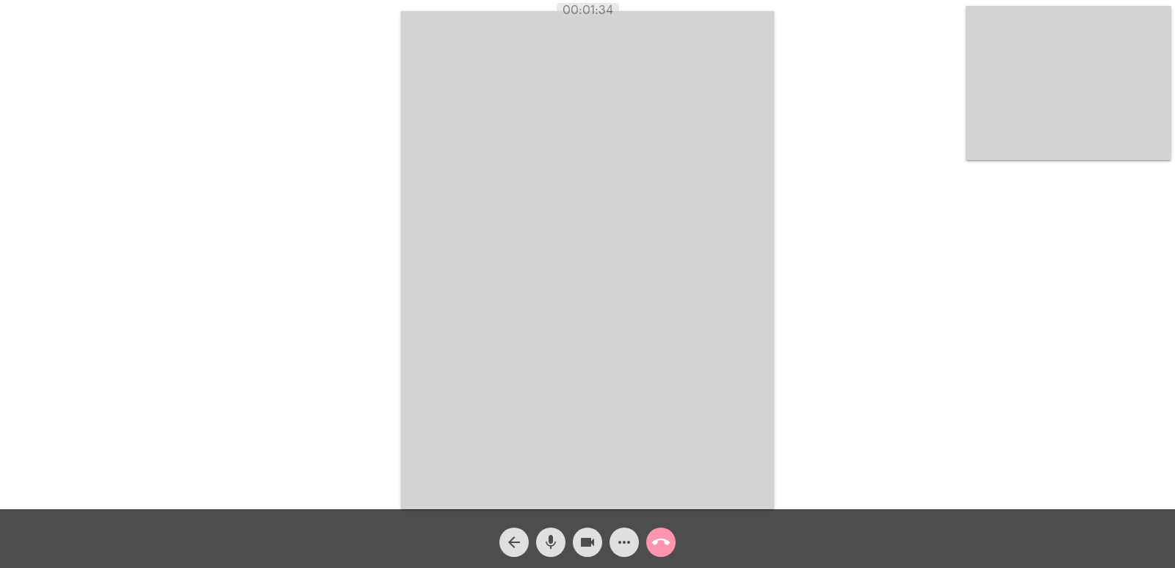
click at [668, 536] on mat-icon "call_end" at bounding box center [661, 542] width 18 height 18
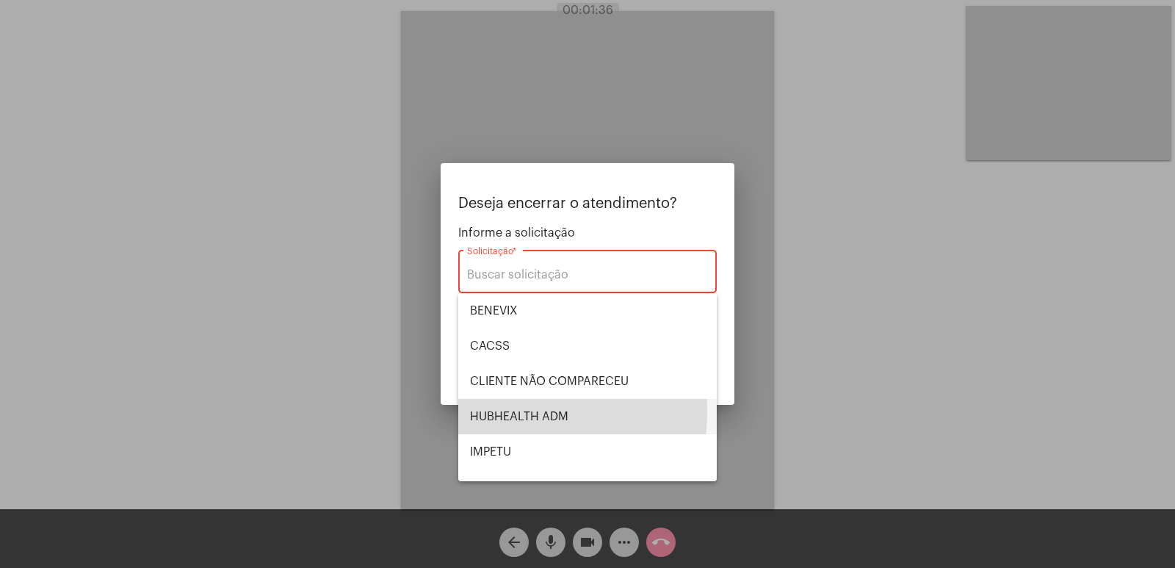
click at [512, 413] on span "HUBHEALTH ADM" at bounding box center [587, 416] width 235 height 35
type input "HUBHEALTH ADM"
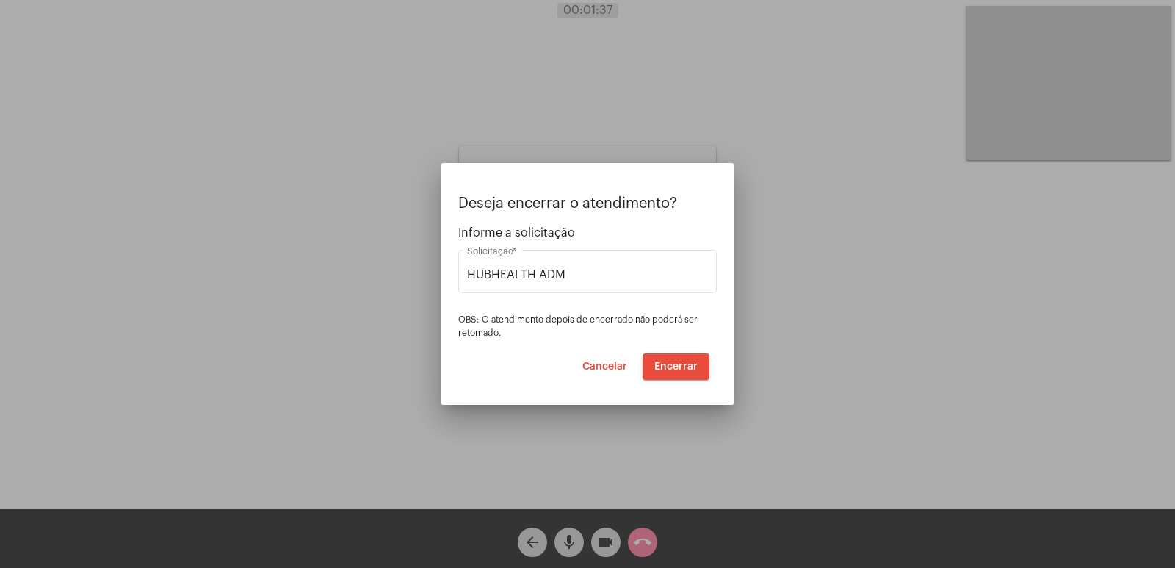
drag, startPoint x: 590, startPoint y: 266, endPoint x: 568, endPoint y: 269, distance: 22.9
click at [436, 269] on div "Deseja encerrar o atendimento? Informe a solicitação HUBHEALTH ADM Solicitação …" at bounding box center [587, 284] width 1175 height 568
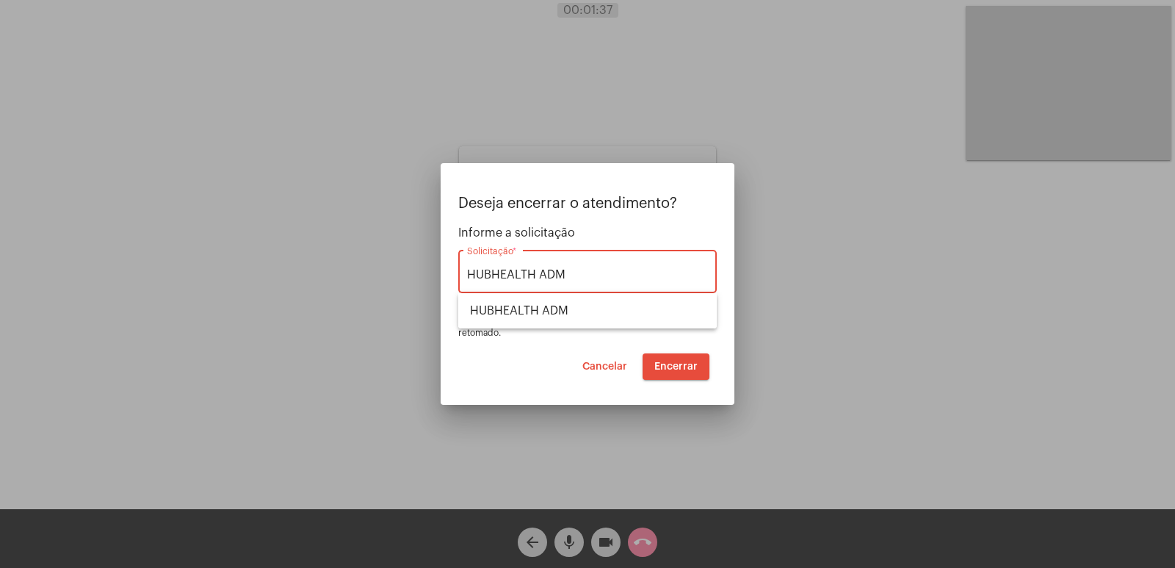
drag, startPoint x: 591, startPoint y: 272, endPoint x: 308, endPoint y: 277, distance: 283.4
click at [308, 277] on div "Deseja encerrar o atendimento? Informe a solicitação HUBHEALTH ADM Solicitação …" at bounding box center [587, 284] width 1175 height 568
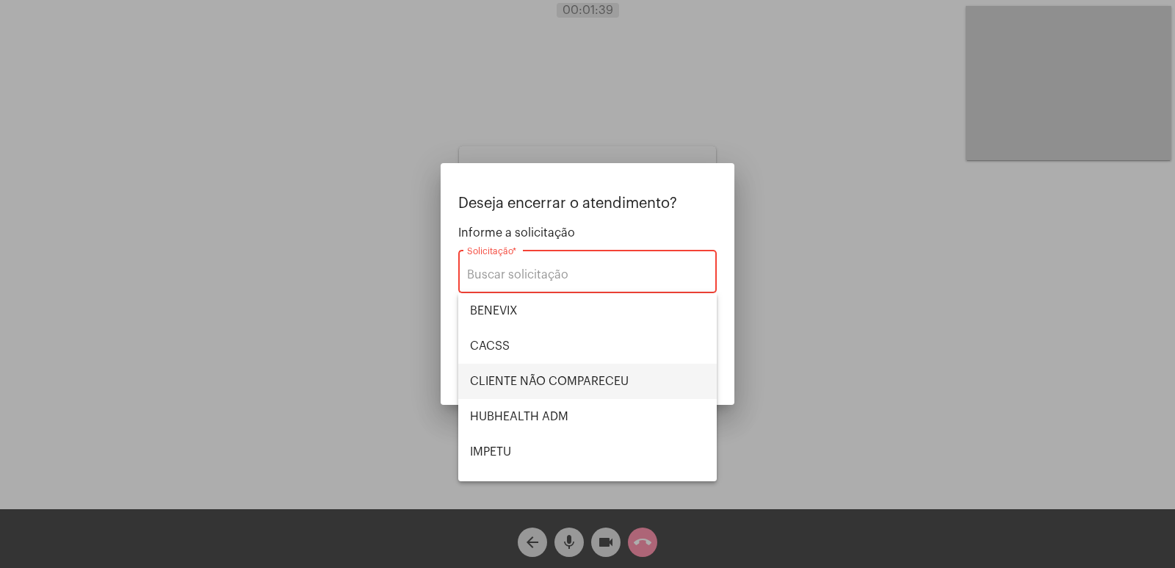
click at [536, 393] on span "CLIENTE NÃO COMPARECEU" at bounding box center [587, 380] width 235 height 35
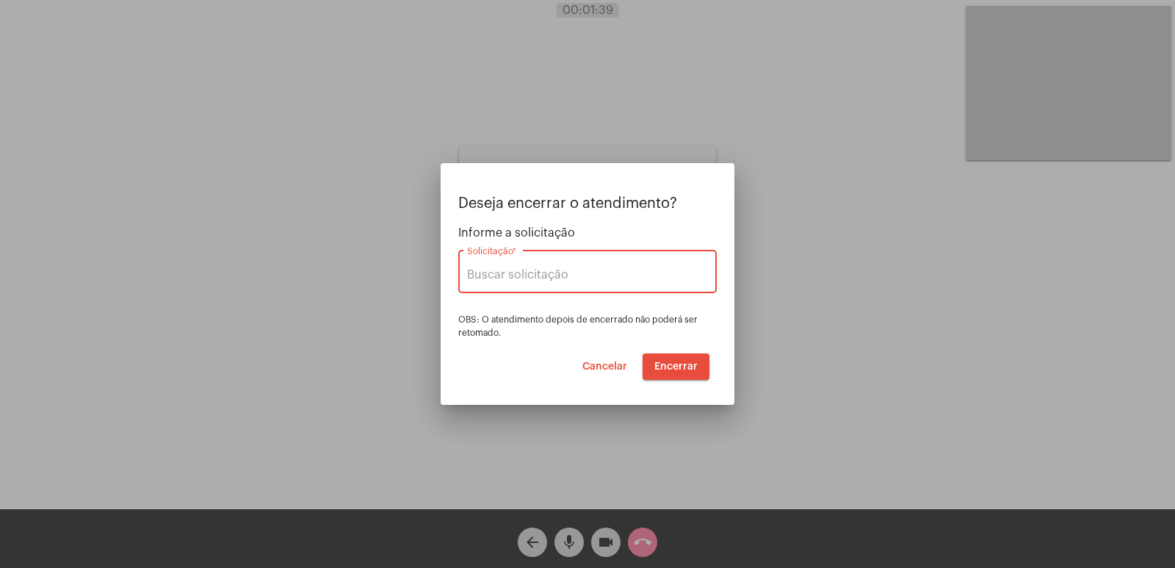
type input "CLIENTE NÃO COMPARECEU"
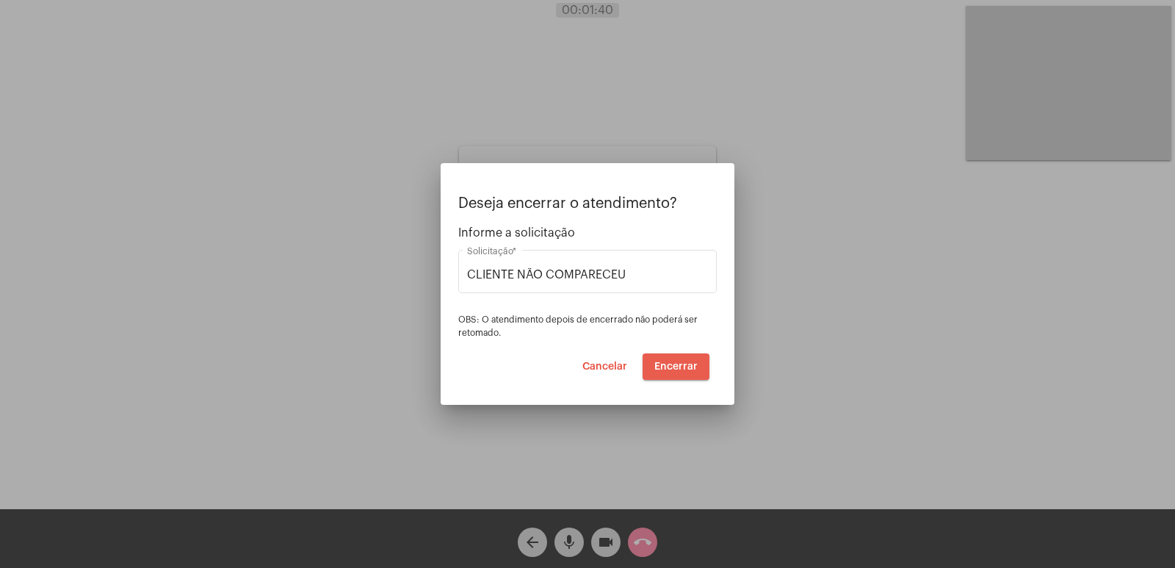
click at [680, 376] on button "Encerrar" at bounding box center [675, 366] width 67 height 26
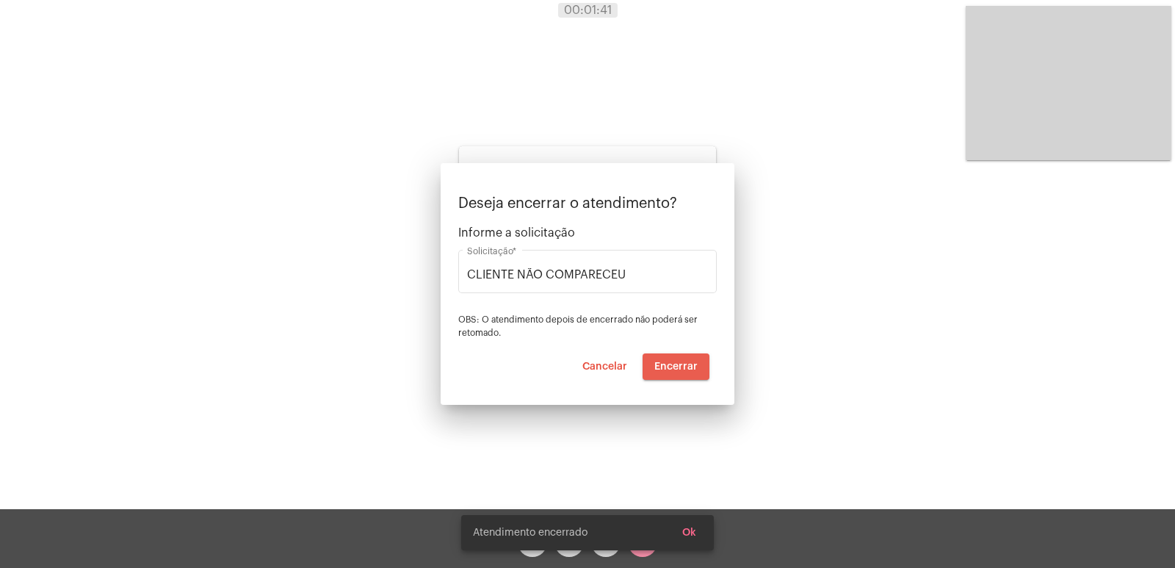
click at [680, 374] on button "Encerrar" at bounding box center [675, 366] width 67 height 26
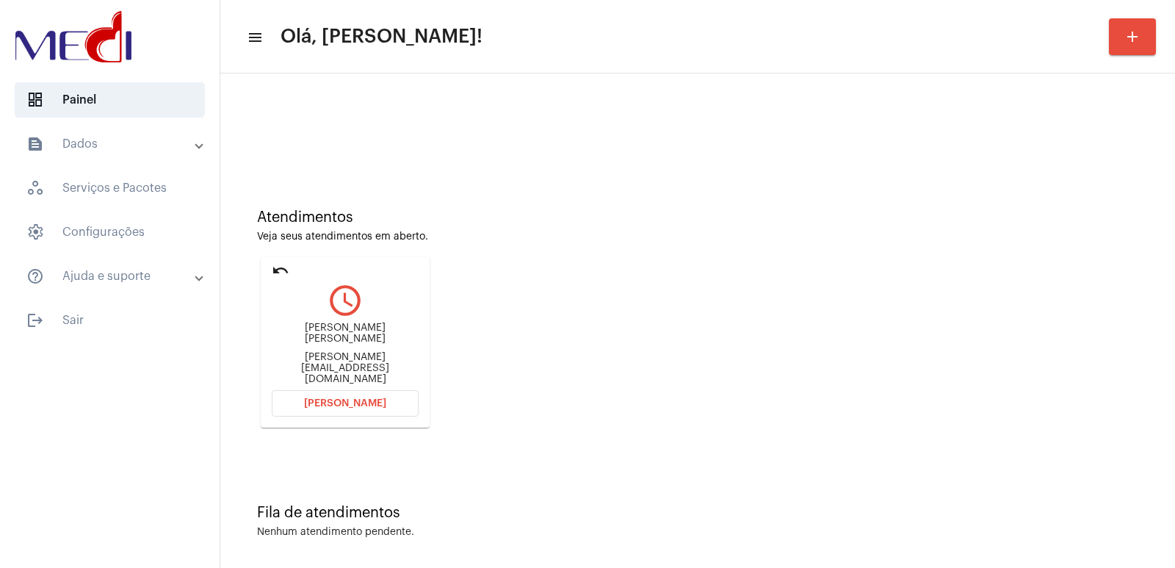
click at [296, 336] on div "[PERSON_NAME] Farias [EMAIL_ADDRESS][DOMAIN_NAME]" at bounding box center [345, 353] width 147 height 66
copy div "[PERSON_NAME] [PERSON_NAME]"
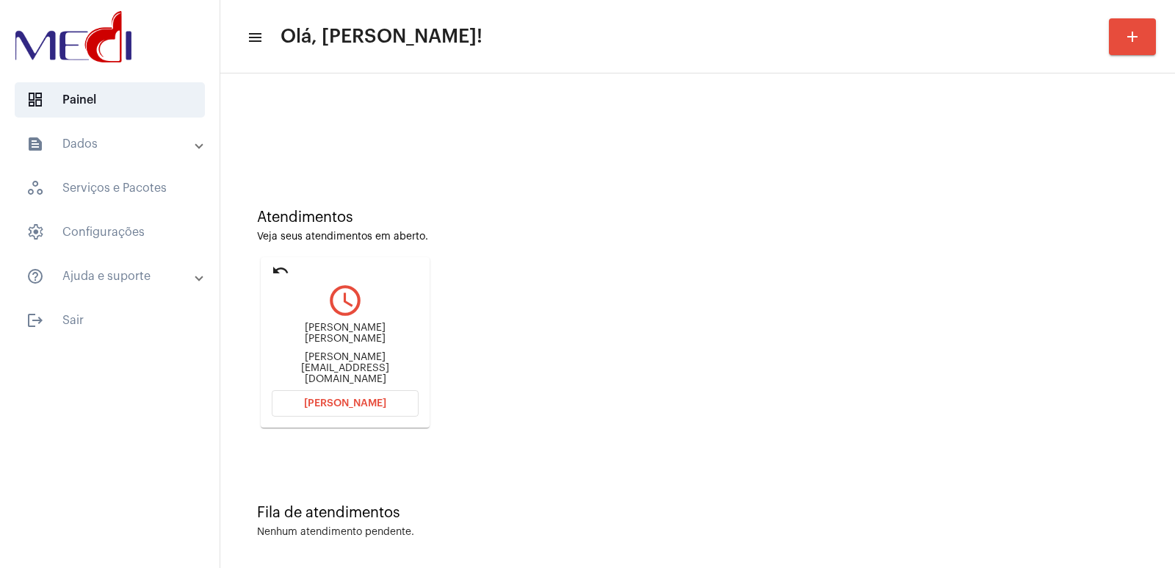
click at [340, 413] on button "[PERSON_NAME]" at bounding box center [345, 403] width 147 height 26
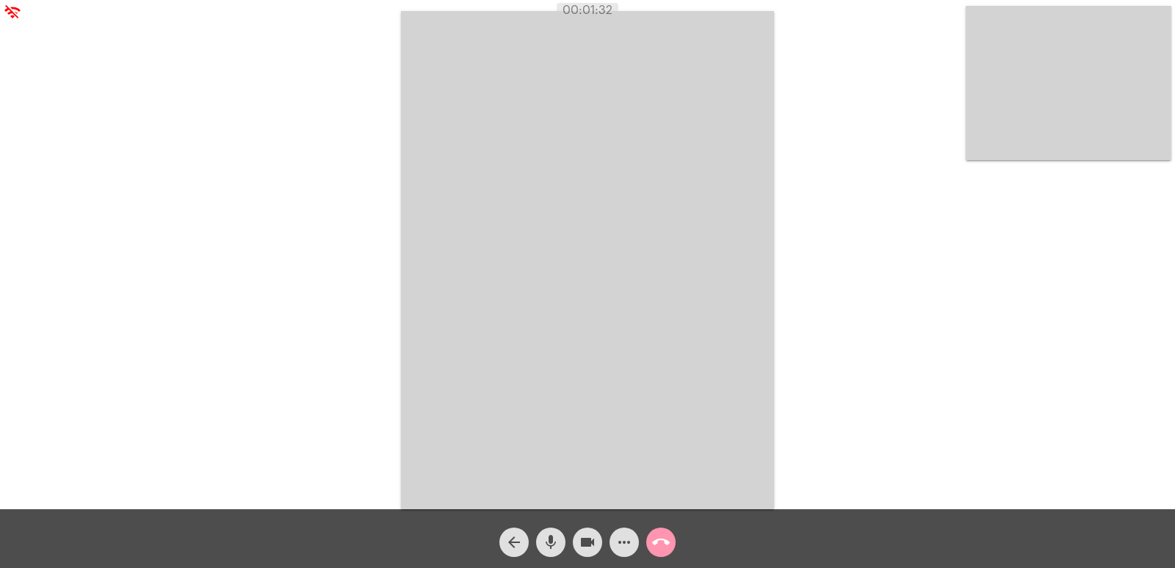
click at [7, 14] on div "00:01:32" at bounding box center [587, 10] width 1175 height 13
click at [639, 238] on video at bounding box center [587, 260] width 373 height 498
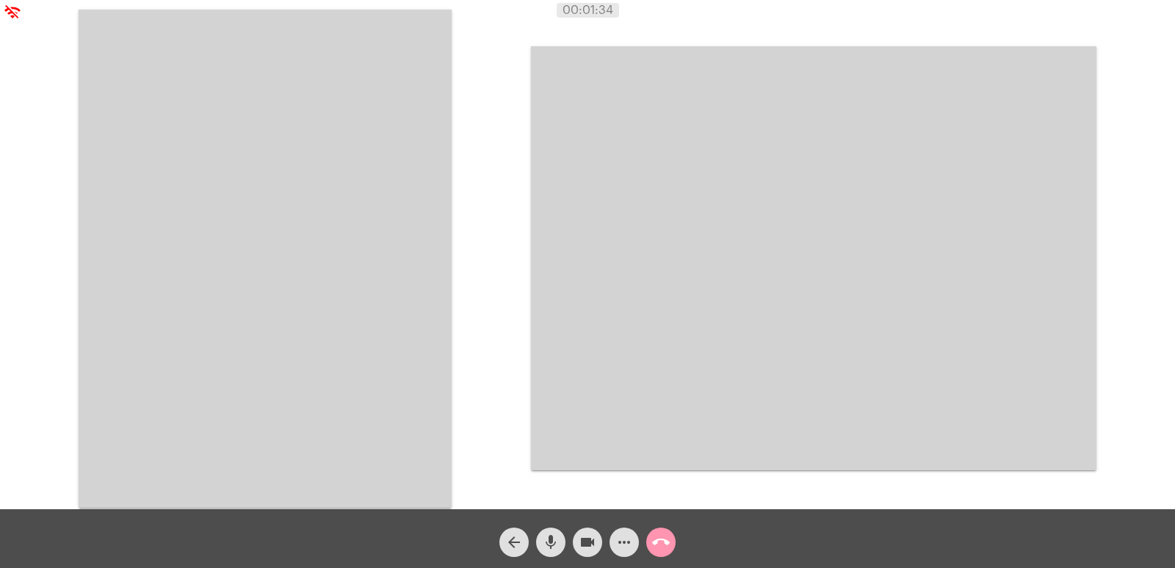
click at [221, 264] on video at bounding box center [265, 259] width 373 height 498
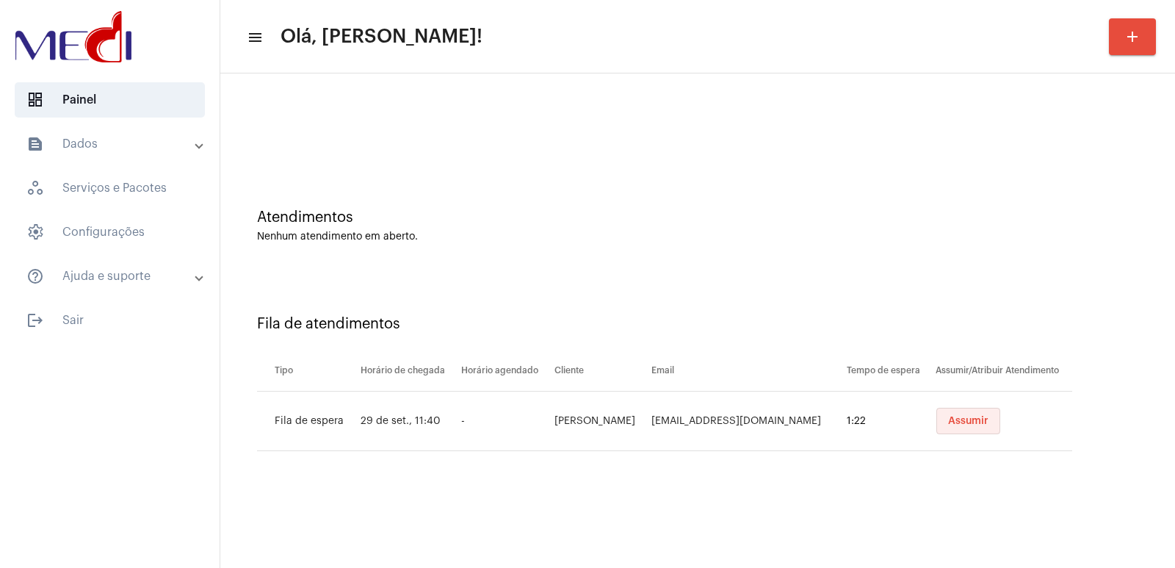
click at [969, 413] on button "Assumir" at bounding box center [968, 420] width 64 height 26
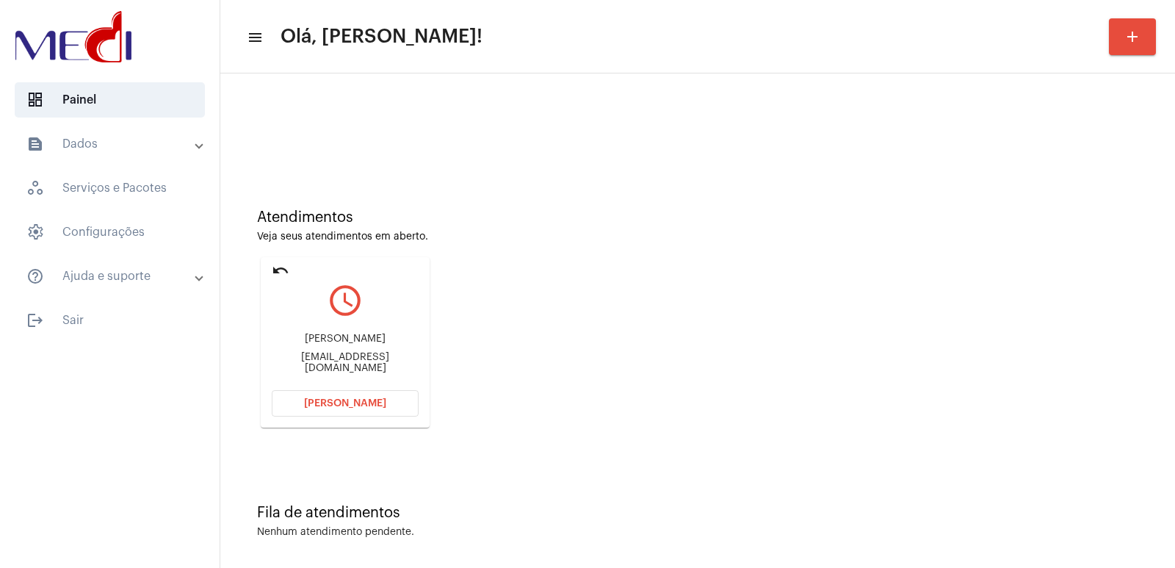
click at [322, 340] on div "[PERSON_NAME]" at bounding box center [345, 338] width 147 height 11
copy div "[PERSON_NAME]"
click at [350, 392] on button "[PERSON_NAME]" at bounding box center [345, 403] width 147 height 26
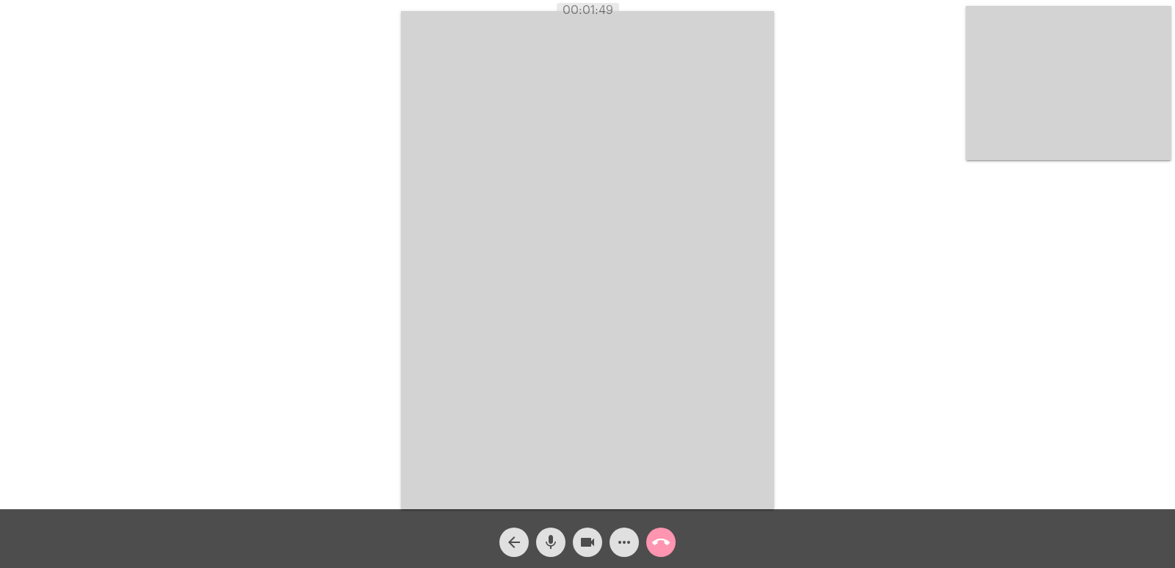
click at [661, 534] on mat-icon "call_end" at bounding box center [661, 542] width 18 height 18
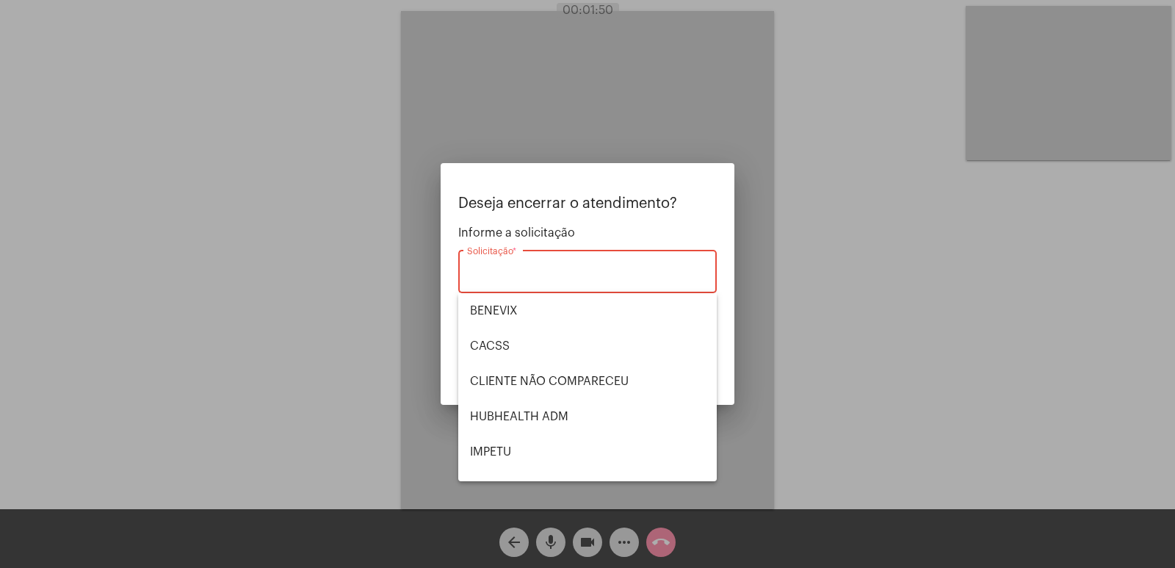
scroll to position [305, 0]
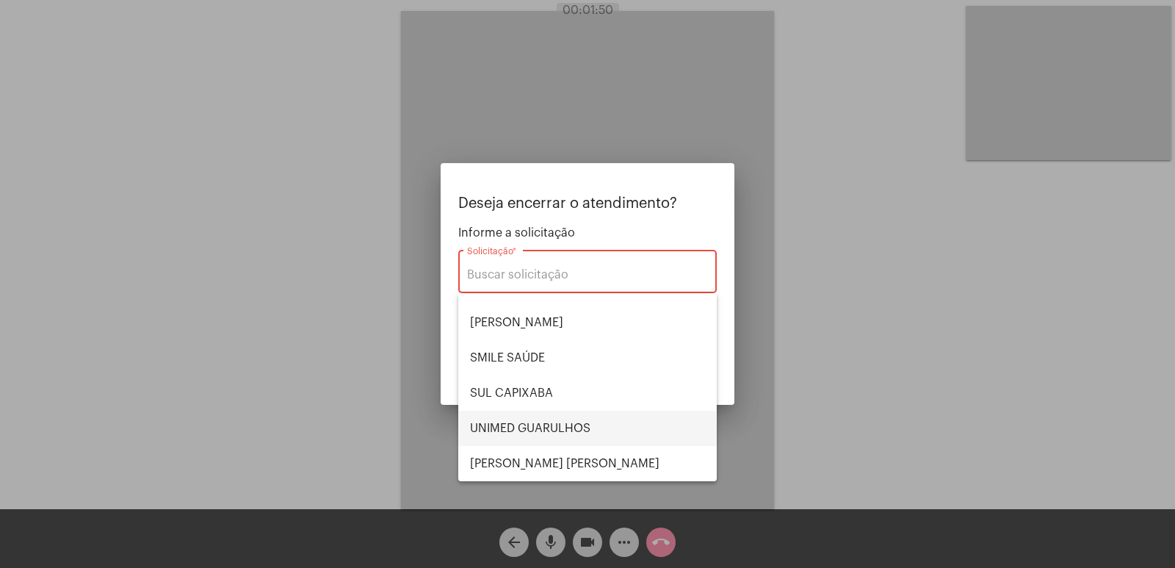
click at [555, 428] on span "UNIMED GUARULHOS" at bounding box center [587, 427] width 235 height 35
type input "UNIMED GUARULHOS"
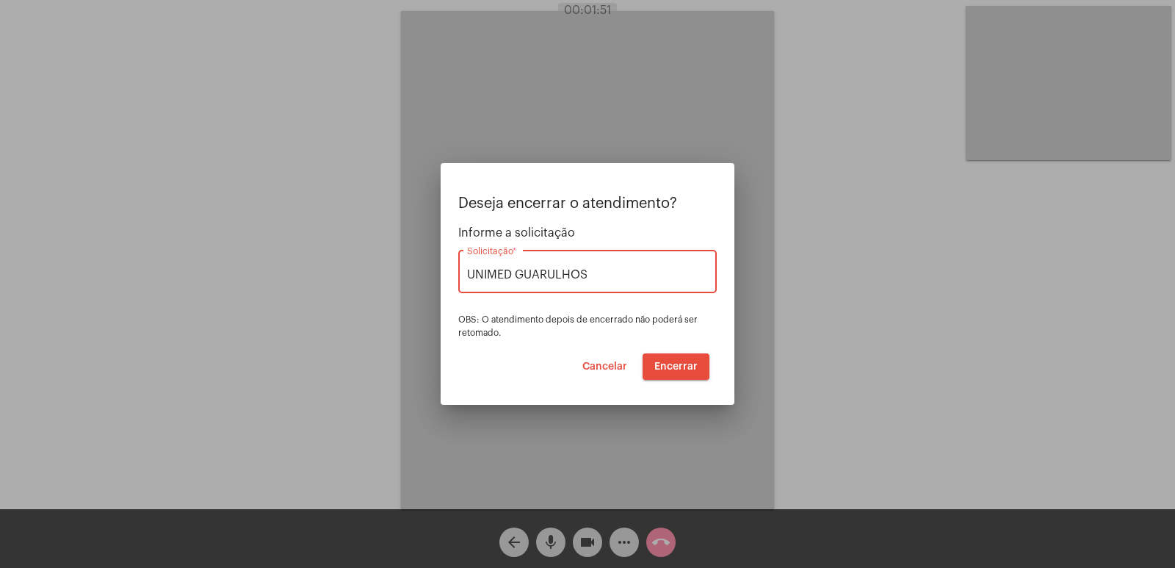
click at [700, 349] on div "Deseja encerrar o atendimento? Informe a solicitação UNIMED GUARULHOS Solicitaç…" at bounding box center [587, 287] width 258 height 184
click at [686, 372] on button "Encerrar" at bounding box center [675, 366] width 67 height 26
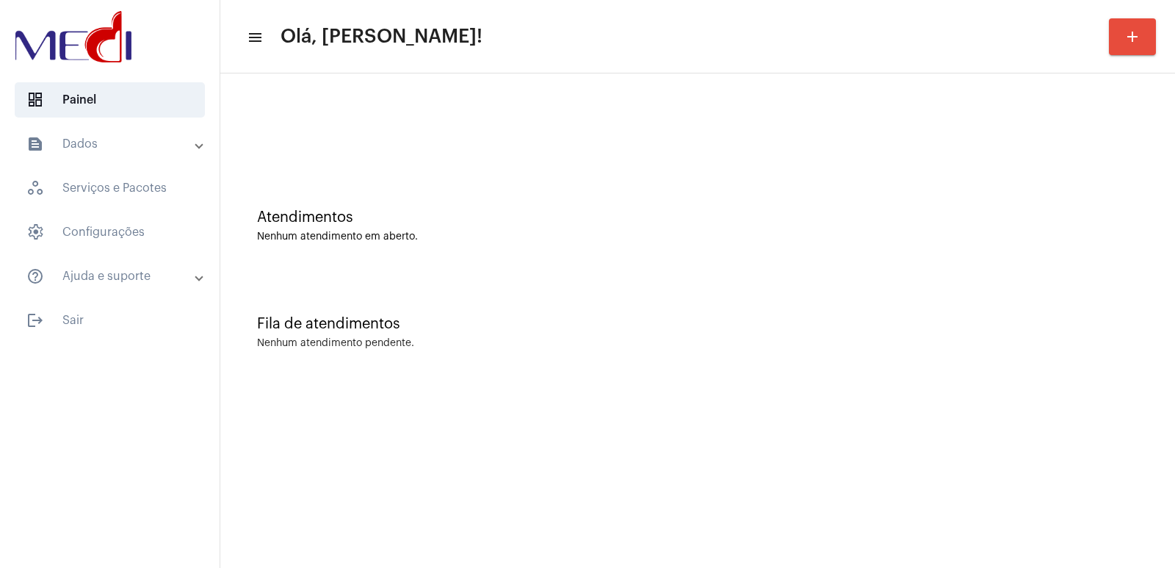
drag, startPoint x: 878, startPoint y: 465, endPoint x: 759, endPoint y: 408, distance: 132.0
click at [851, 455] on mat-sidenav-content "menu Olá, [PERSON_NAME]! add Atendimentos Nenhum atendimento em aberto. Fila de…" at bounding box center [697, 284] width 954 height 568
click at [315, 168] on div "Atendimentos Nenhum atendimento em aberto." at bounding box center [698, 218] width 940 height 106
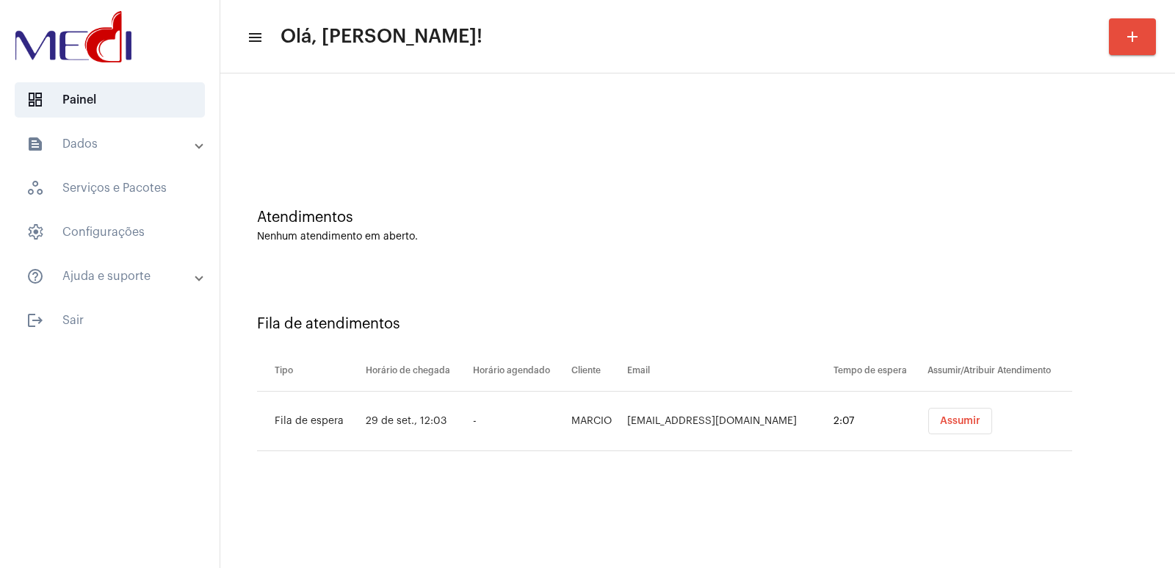
click at [686, 424] on td "[EMAIL_ADDRESS][DOMAIN_NAME]" at bounding box center [726, 420] width 206 height 59
copy td "[EMAIL_ADDRESS][DOMAIN_NAME]"
click at [945, 415] on button "Assumir" at bounding box center [960, 420] width 64 height 26
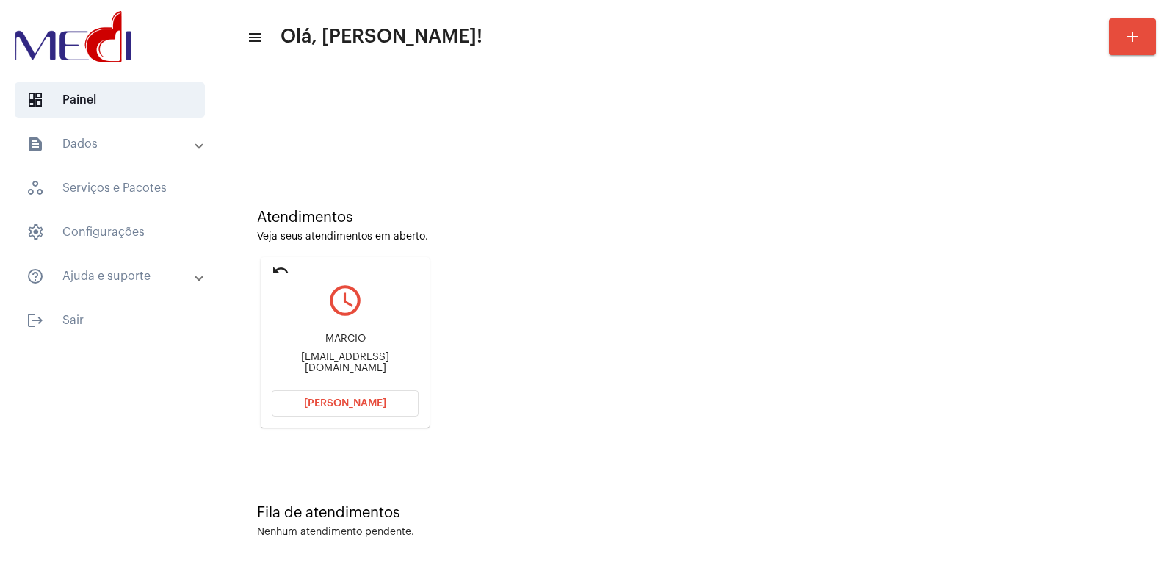
click at [340, 341] on div "MARCIO" at bounding box center [345, 338] width 147 height 11
copy div "MARCIO"
click at [377, 394] on button "[PERSON_NAME]" at bounding box center [345, 403] width 147 height 26
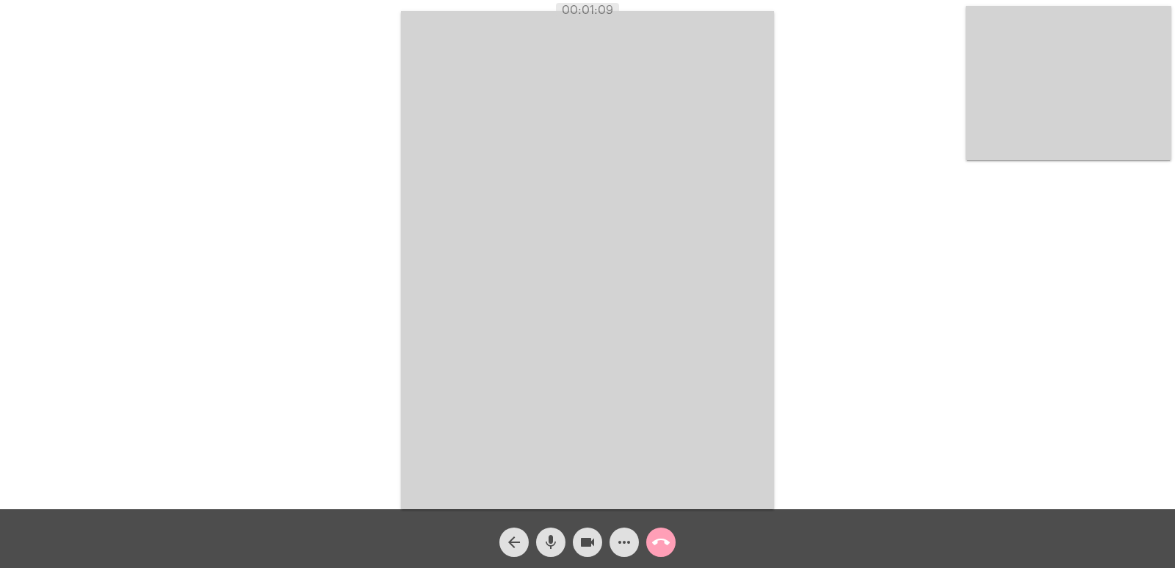
click at [652, 544] on mat-icon "call_end" at bounding box center [661, 542] width 18 height 18
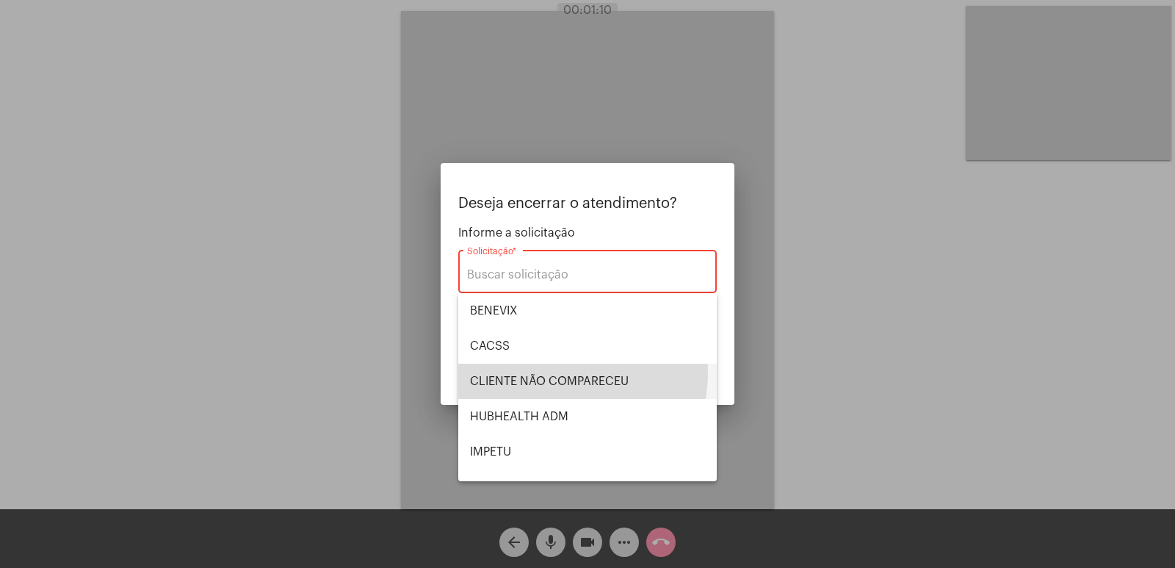
click at [551, 372] on span "CLIENTE NÃO COMPARECEU" at bounding box center [587, 380] width 235 height 35
type input "CLIENTE NÃO COMPARECEU"
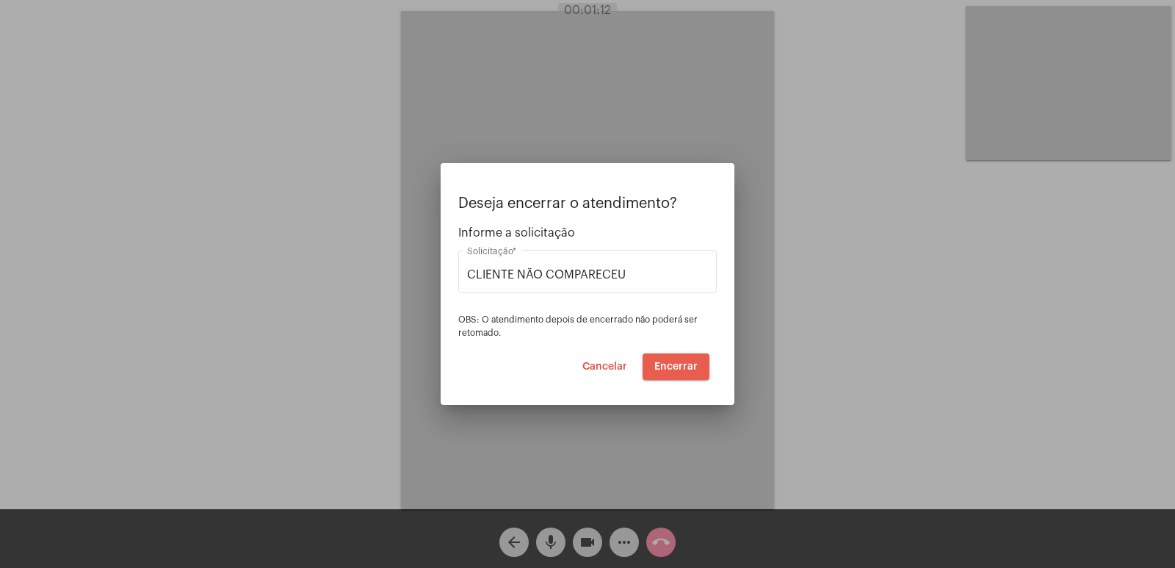
click at [669, 368] on span "Encerrar" at bounding box center [675, 366] width 43 height 10
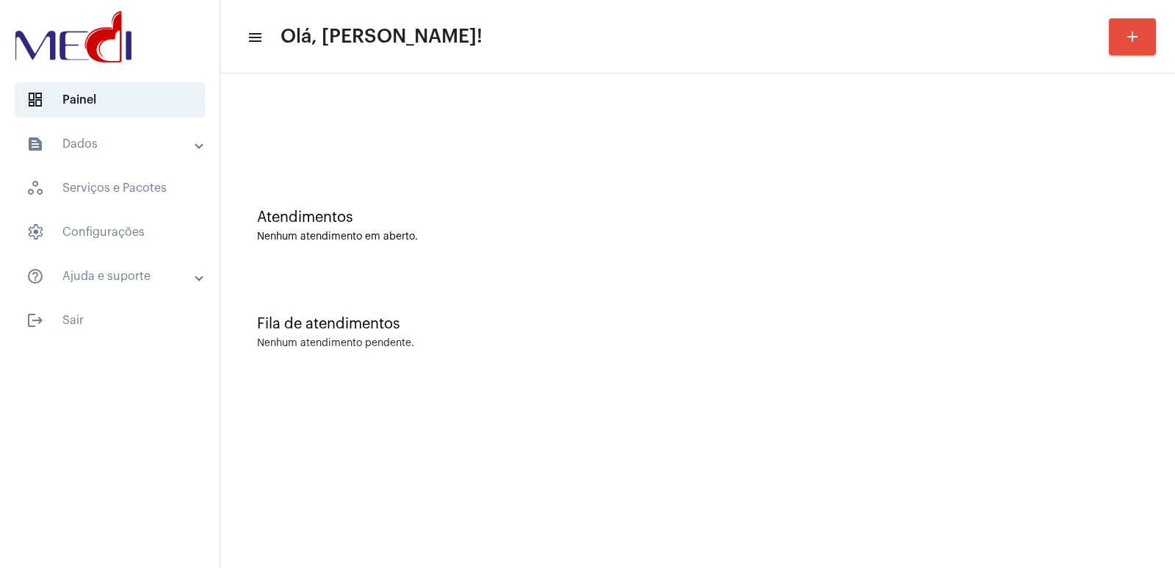
drag, startPoint x: 516, startPoint y: 272, endPoint x: 281, endPoint y: 44, distance: 327.6
click at [342, 59] on mat-toolbar "menu Olá, [PERSON_NAME]! add" at bounding box center [697, 36] width 954 height 73
click at [816, 384] on div "Atendimentos Nenhum atendimento em aberto. Fila de atendimentos Nenhum atendime…" at bounding box center [697, 229] width 954 height 312
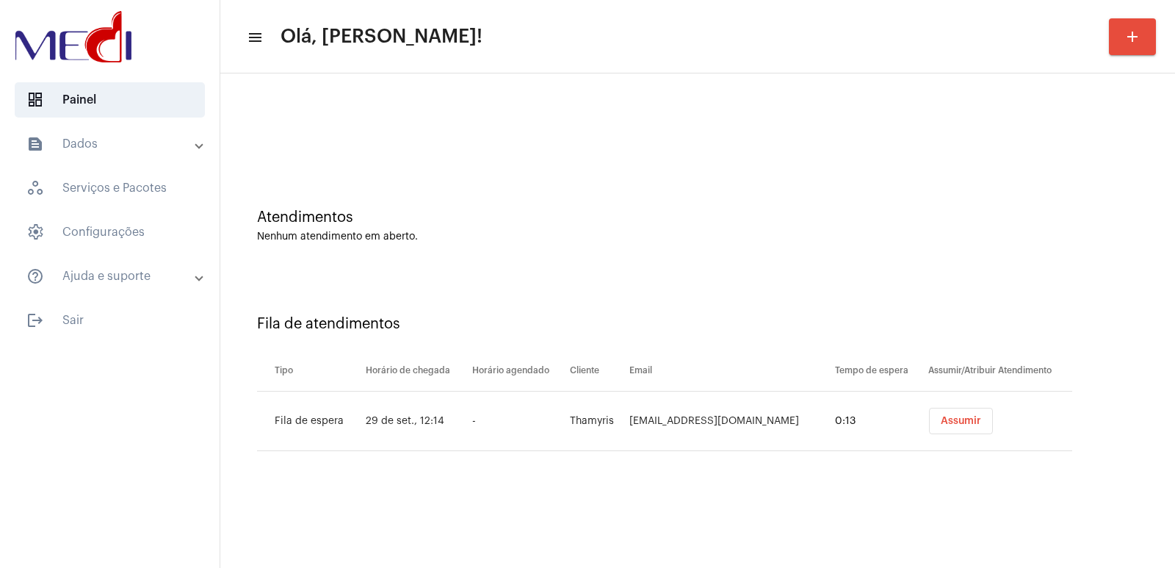
click at [930, 408] on button "Assumir" at bounding box center [961, 420] width 64 height 26
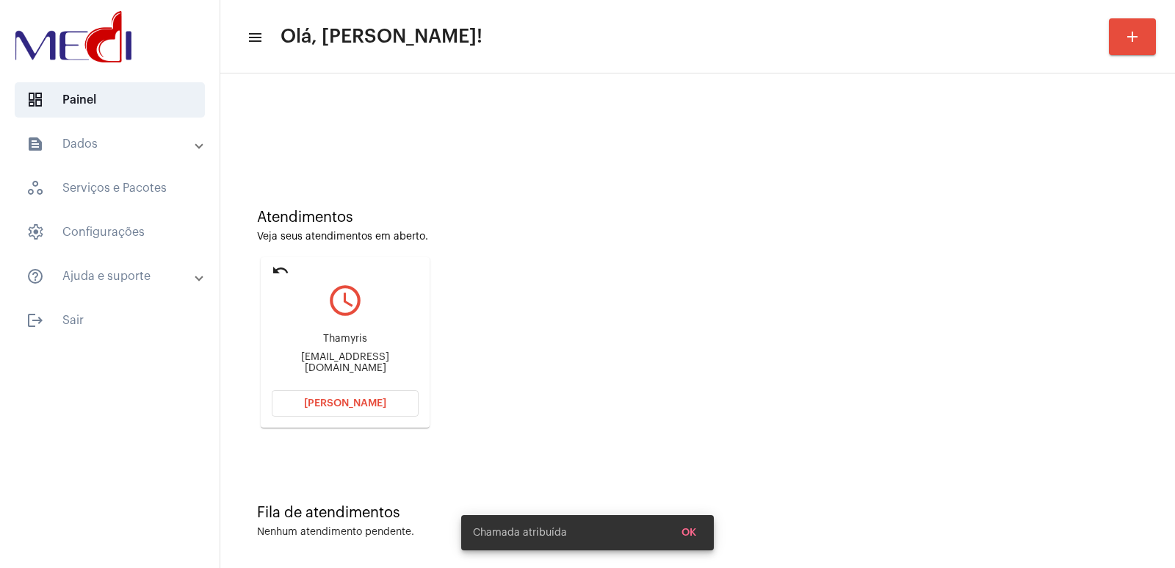
click at [338, 344] on div "Thamyris" at bounding box center [345, 338] width 147 height 11
copy div "Thamyris"
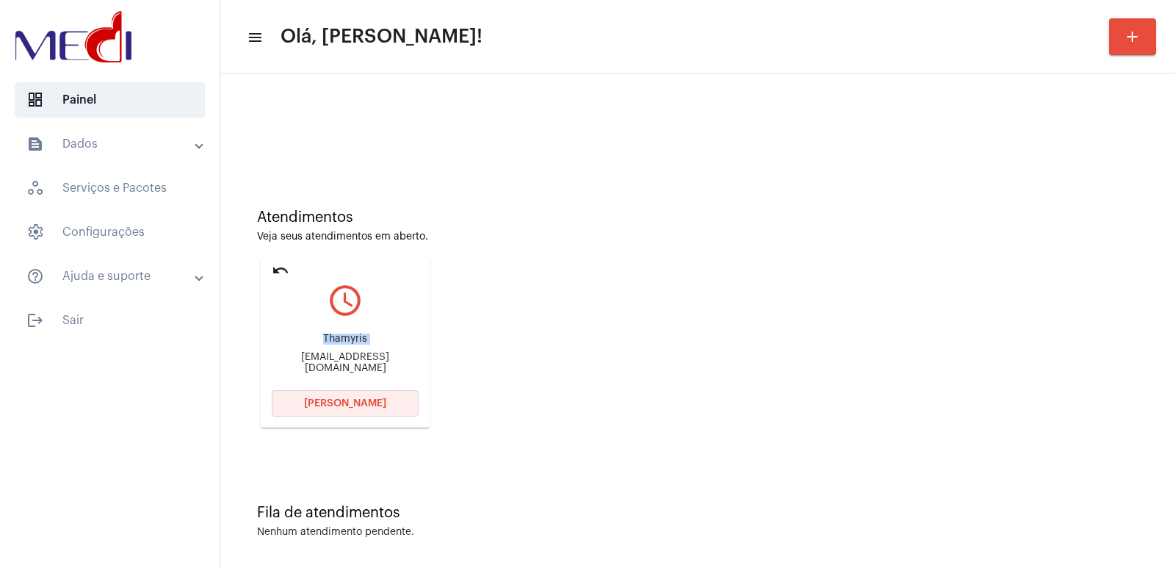
click at [294, 391] on button "[PERSON_NAME]" at bounding box center [345, 403] width 147 height 26
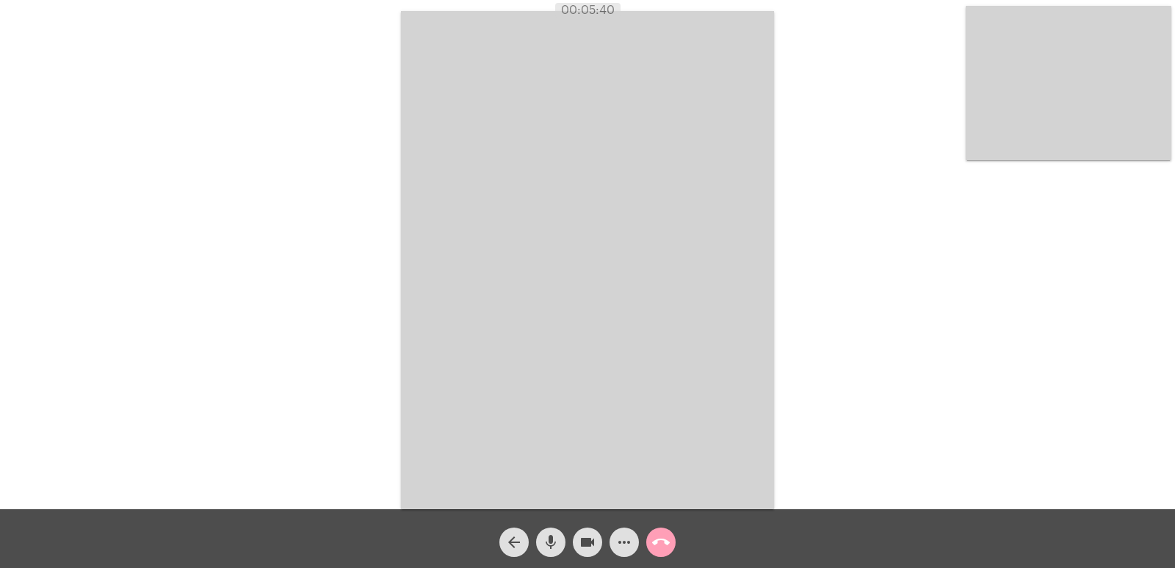
click at [653, 545] on mat-icon "call_end" at bounding box center [661, 542] width 18 height 18
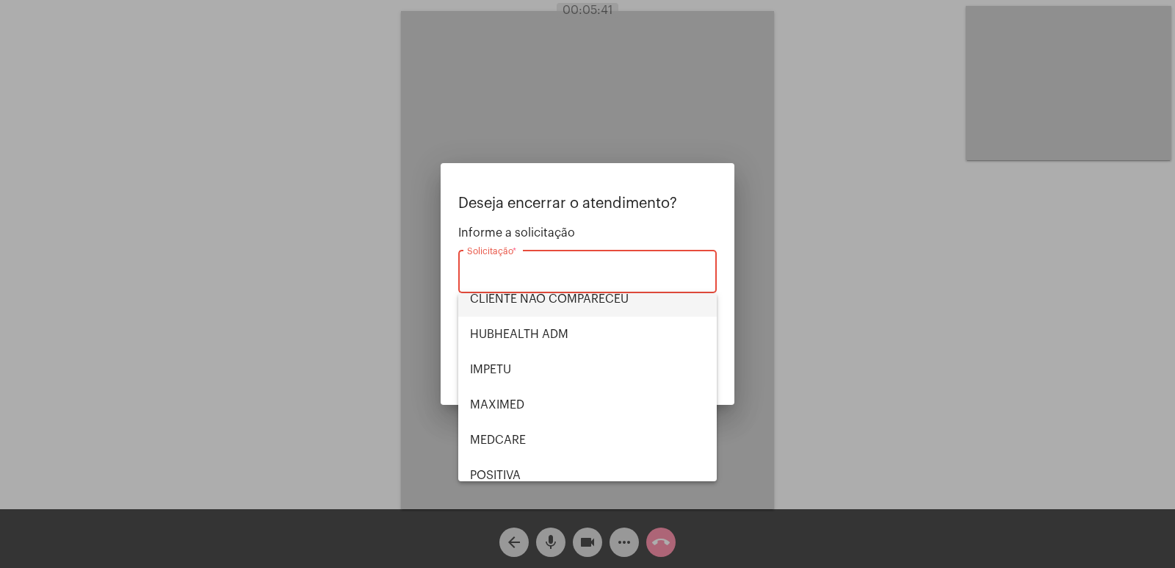
scroll to position [305, 0]
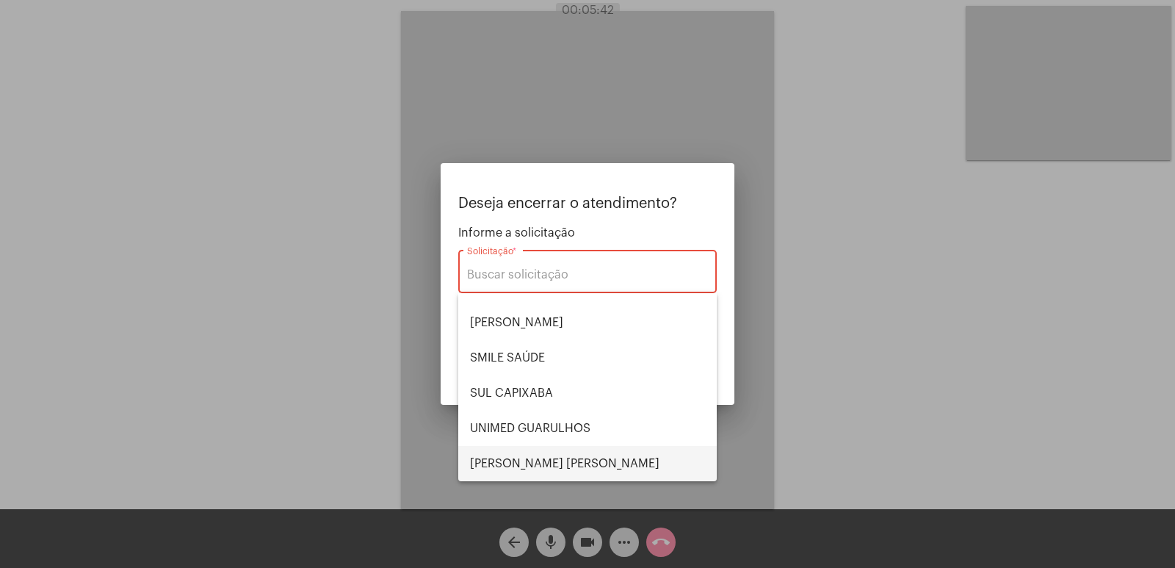
click at [556, 463] on span "[PERSON_NAME] [PERSON_NAME]" at bounding box center [587, 463] width 235 height 35
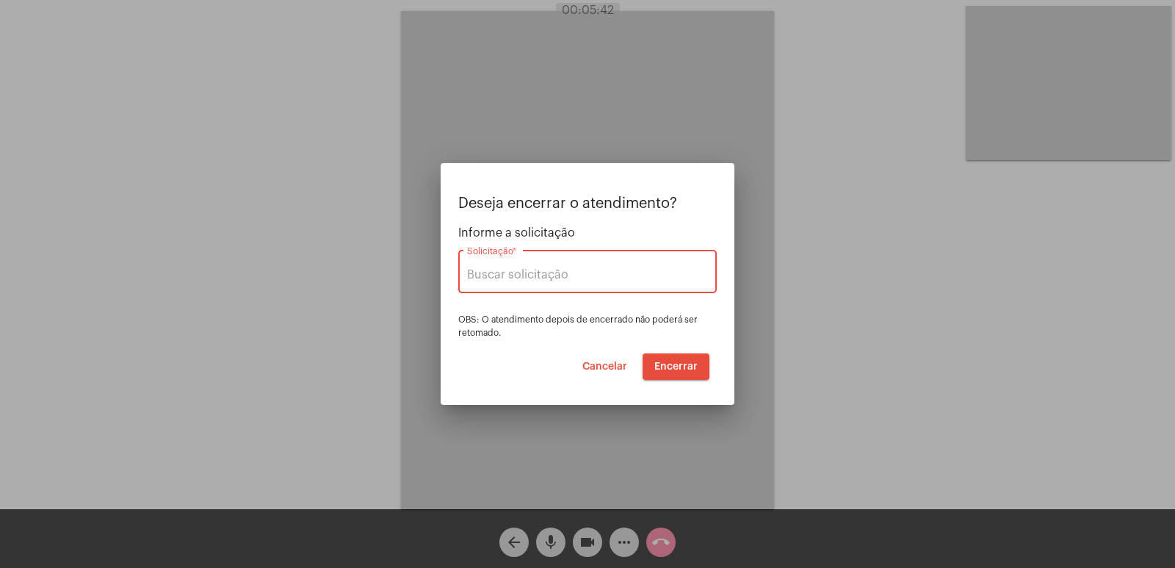
type input "[PERSON_NAME] [PERSON_NAME]"
click at [682, 369] on span "Encerrar" at bounding box center [675, 366] width 43 height 10
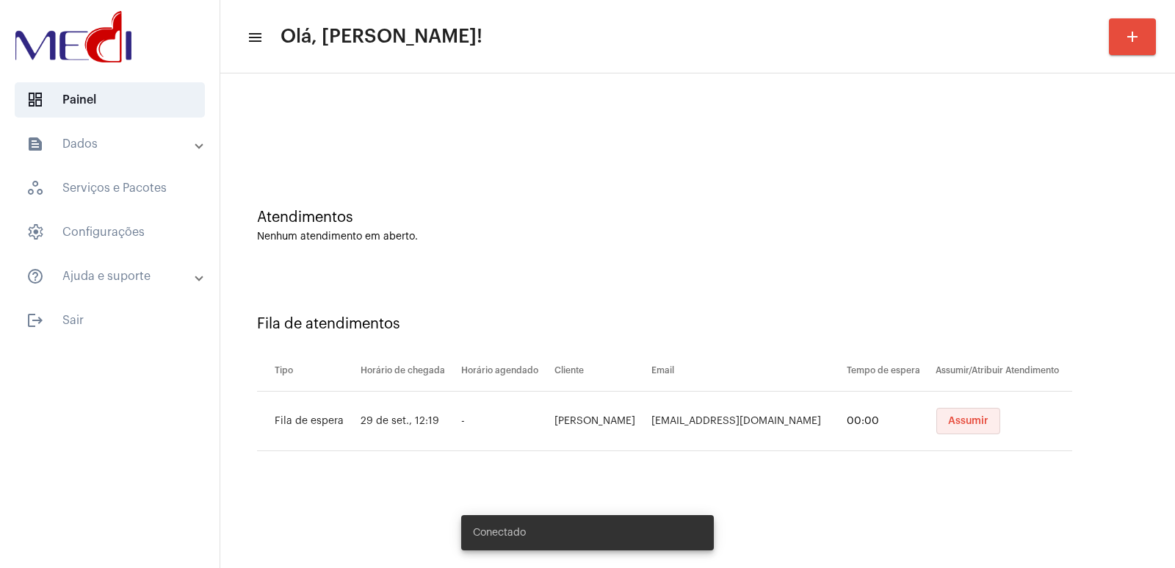
click at [950, 422] on span "Assumir" at bounding box center [968, 421] width 40 height 10
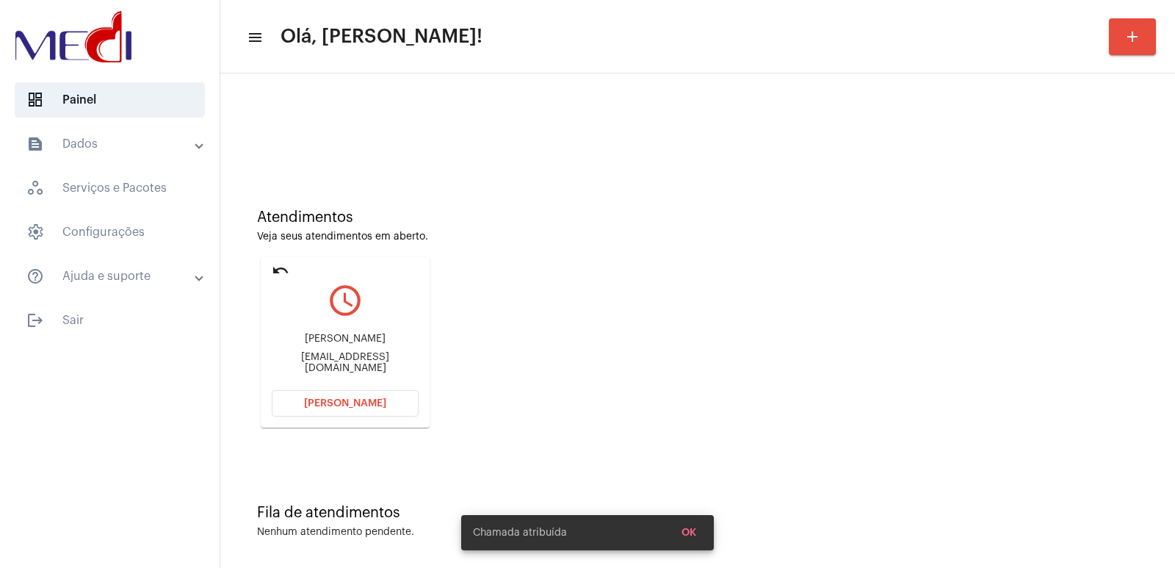
click at [325, 324] on div "[PERSON_NAME] [EMAIL_ADDRESS][DOMAIN_NAME]" at bounding box center [345, 353] width 147 height 66
click at [331, 344] on div "[PERSON_NAME]" at bounding box center [345, 338] width 147 height 11
copy div "[PERSON_NAME]"
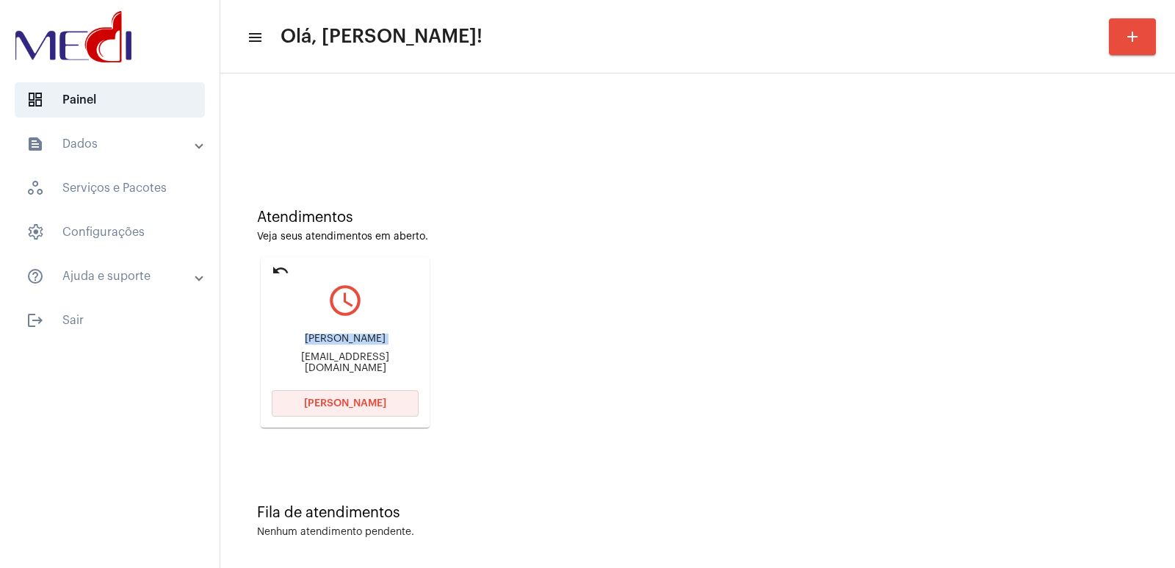
click at [360, 407] on span "[PERSON_NAME]" at bounding box center [345, 403] width 82 height 10
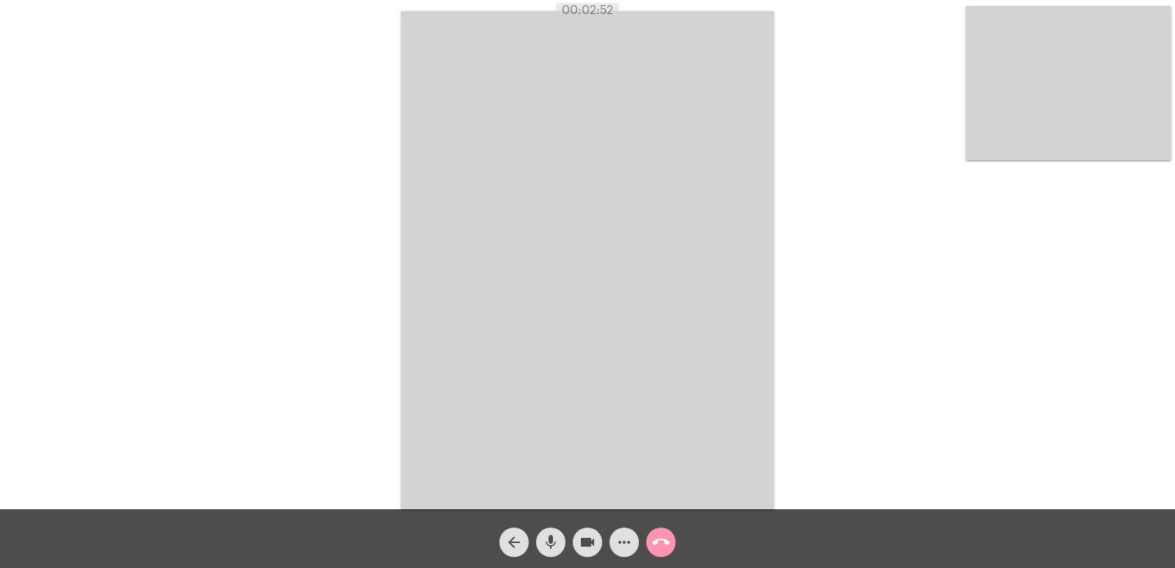
click at [650, 538] on button "call_end" at bounding box center [660, 541] width 29 height 29
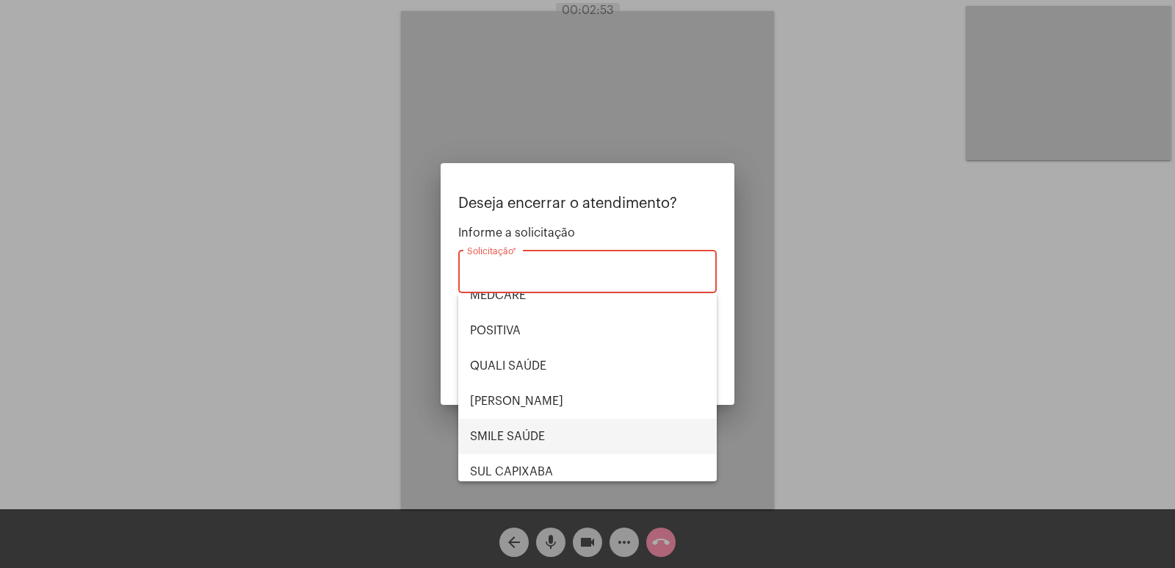
scroll to position [305, 0]
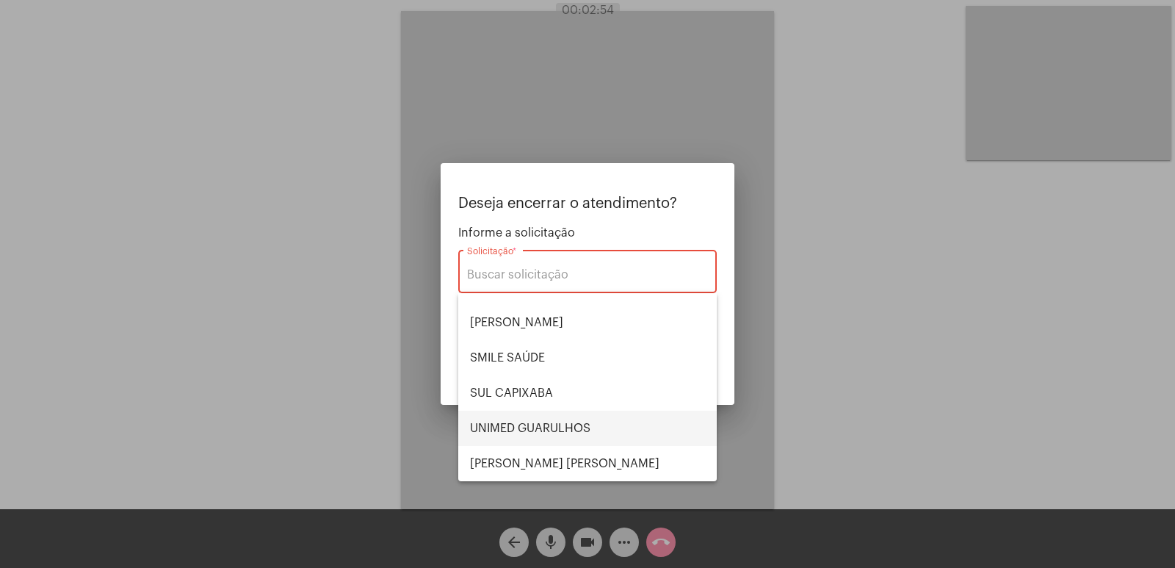
click at [556, 426] on span "UNIMED GUARULHOS" at bounding box center [587, 427] width 235 height 35
type input "UNIMED GUARULHOS"
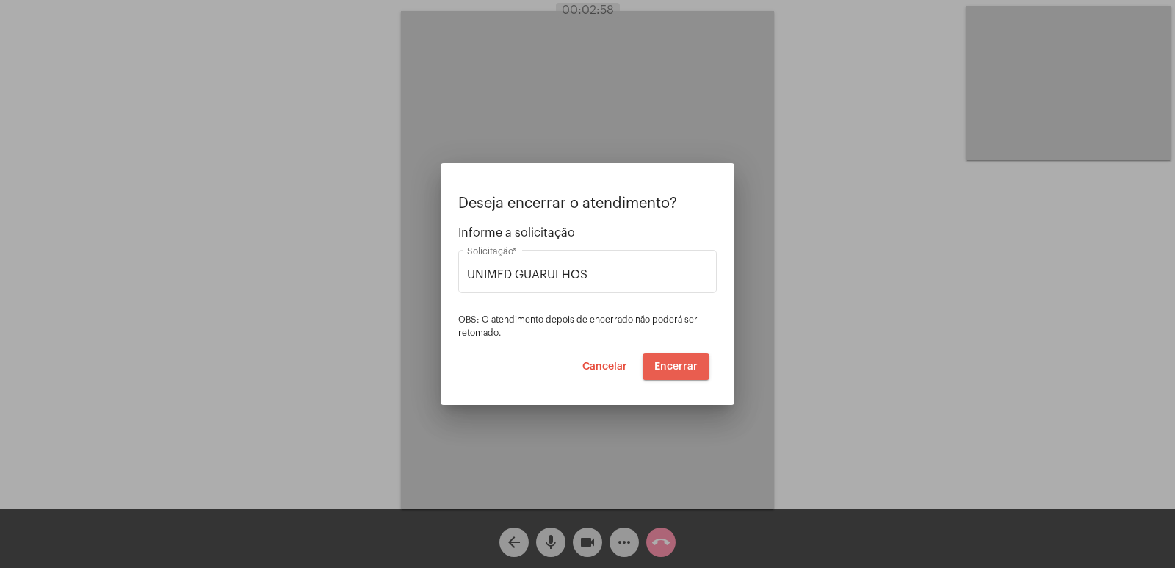
click at [684, 366] on span "Encerrar" at bounding box center [675, 366] width 43 height 10
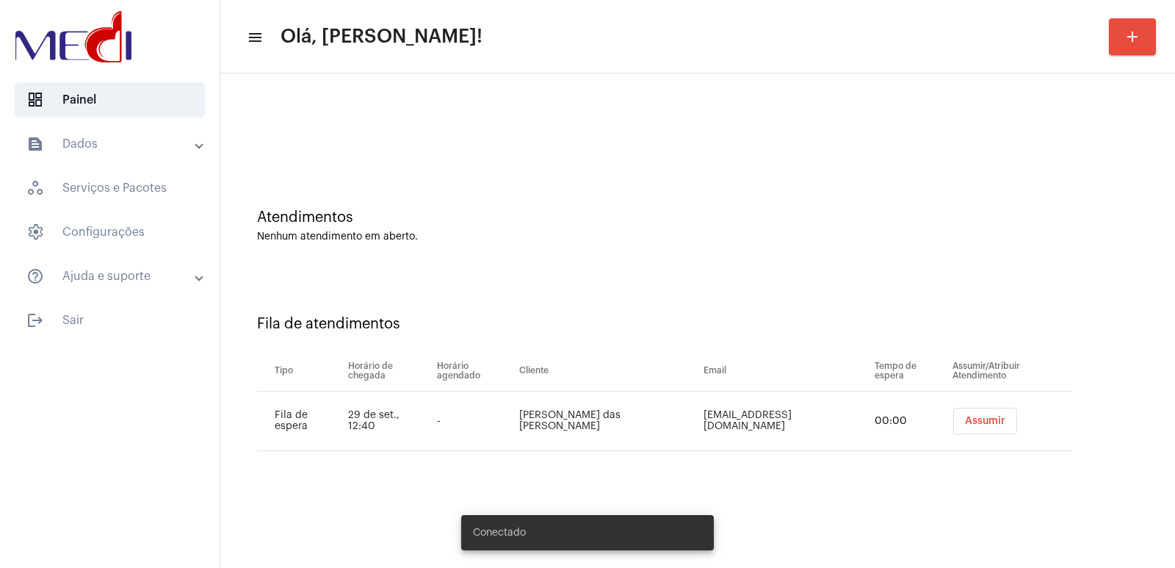
click at [953, 425] on button "Assumir" at bounding box center [985, 420] width 64 height 26
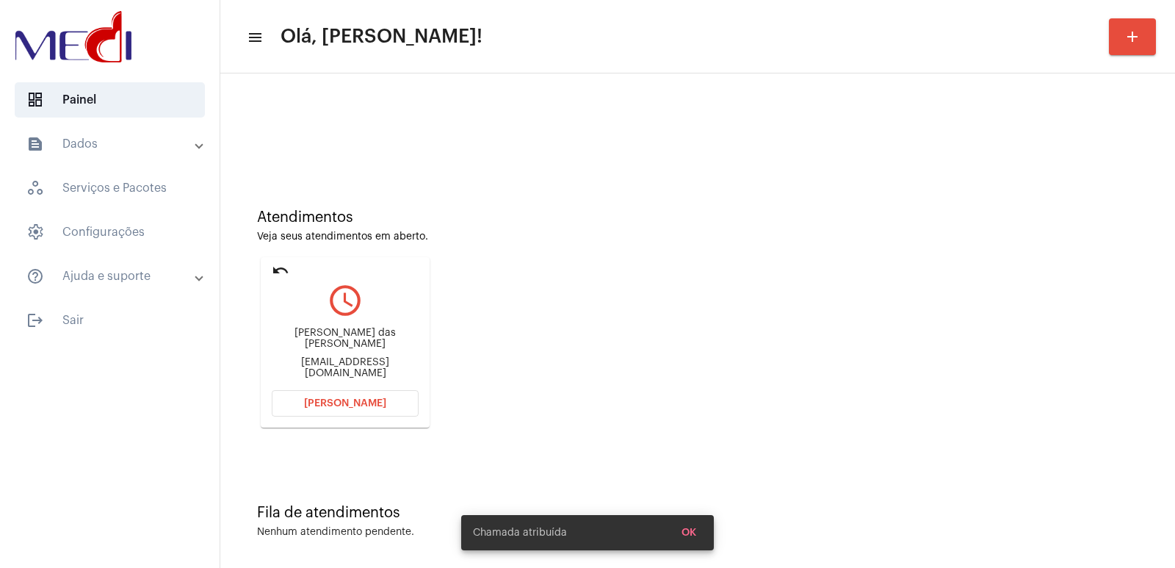
click at [327, 353] on div "[PERSON_NAME] das [PERSON_NAME] [EMAIL_ADDRESS][DOMAIN_NAME]" at bounding box center [345, 353] width 147 height 66
click at [331, 327] on div "[PERSON_NAME] das [PERSON_NAME] [EMAIL_ADDRESS][DOMAIN_NAME]" at bounding box center [345, 353] width 147 height 66
click at [320, 336] on div "[PERSON_NAME] das [PERSON_NAME] [EMAIL_ADDRESS][DOMAIN_NAME]" at bounding box center [345, 353] width 147 height 66
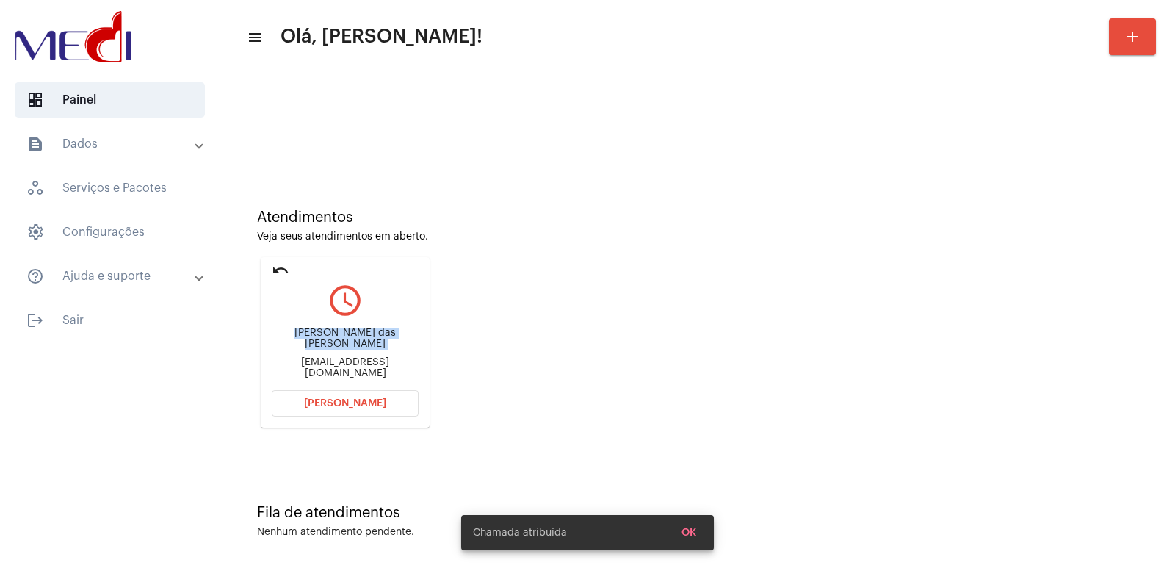
click at [320, 336] on div "[PERSON_NAME] das [PERSON_NAME] [EMAIL_ADDRESS][DOMAIN_NAME]" at bounding box center [345, 353] width 147 height 66
copy div "[PERSON_NAME] das [PERSON_NAME]"
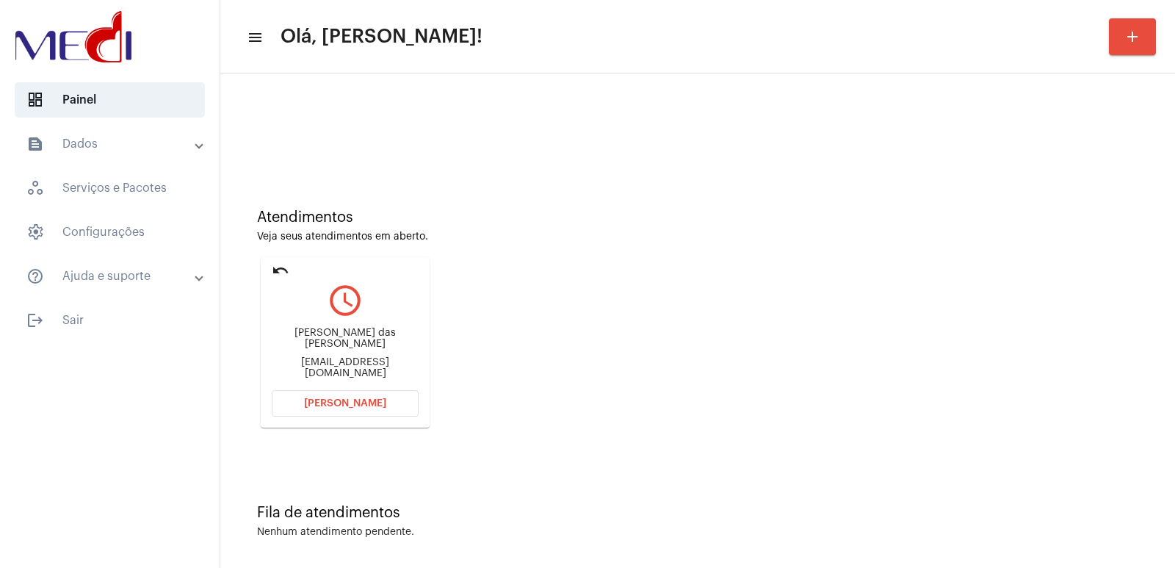
click at [341, 430] on div "undo query_builder [PERSON_NAME] das [PERSON_NAME] [EMAIL_ADDRESS][DOMAIN_NAME]…" at bounding box center [345, 342] width 176 height 178
click at [349, 402] on span "[PERSON_NAME]" at bounding box center [345, 403] width 82 height 10
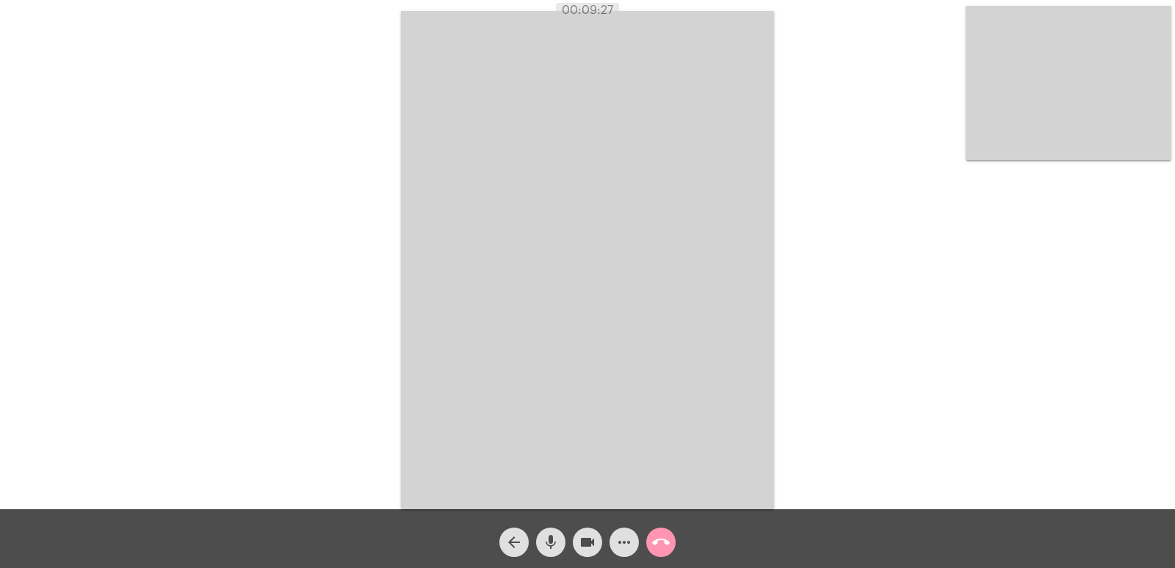
click at [670, 540] on button "call_end" at bounding box center [660, 541] width 29 height 29
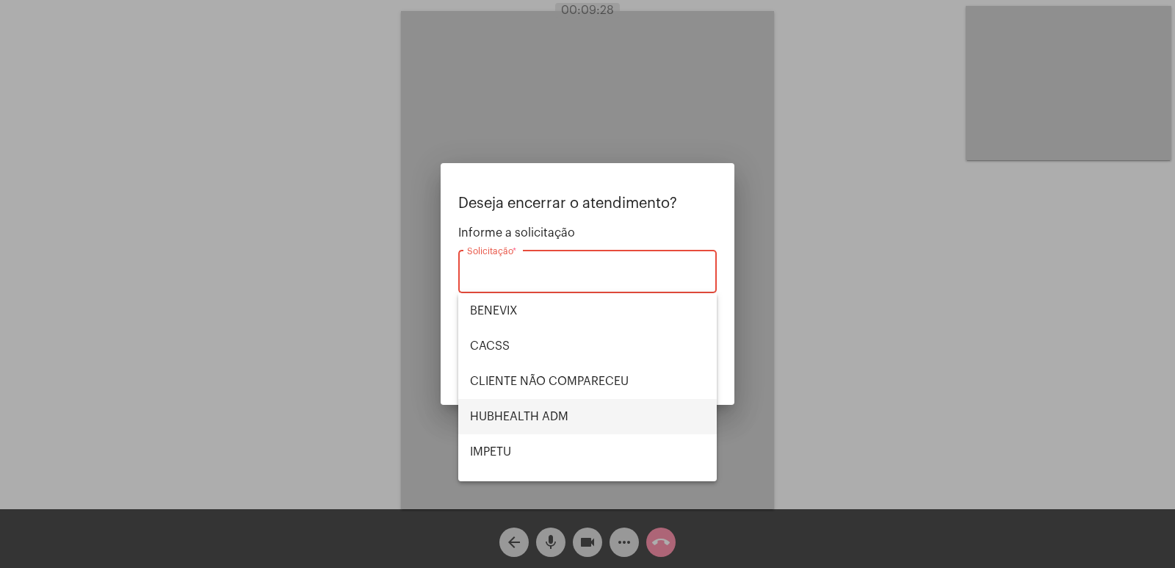
scroll to position [305, 0]
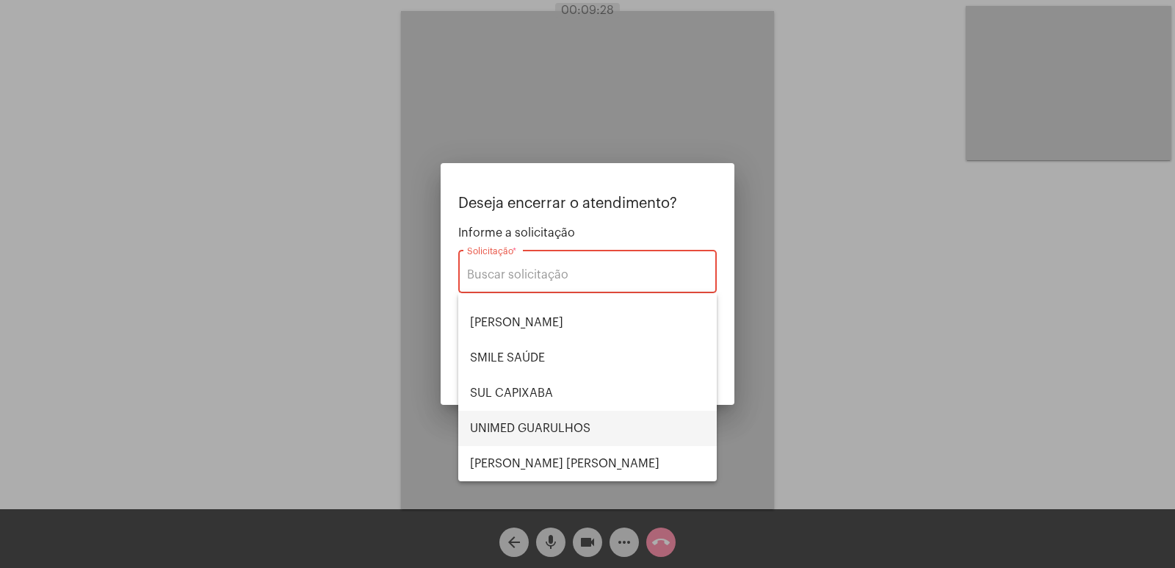
click at [551, 422] on span "UNIMED GUARULHOS" at bounding box center [587, 427] width 235 height 35
type input "UNIMED GUARULHOS"
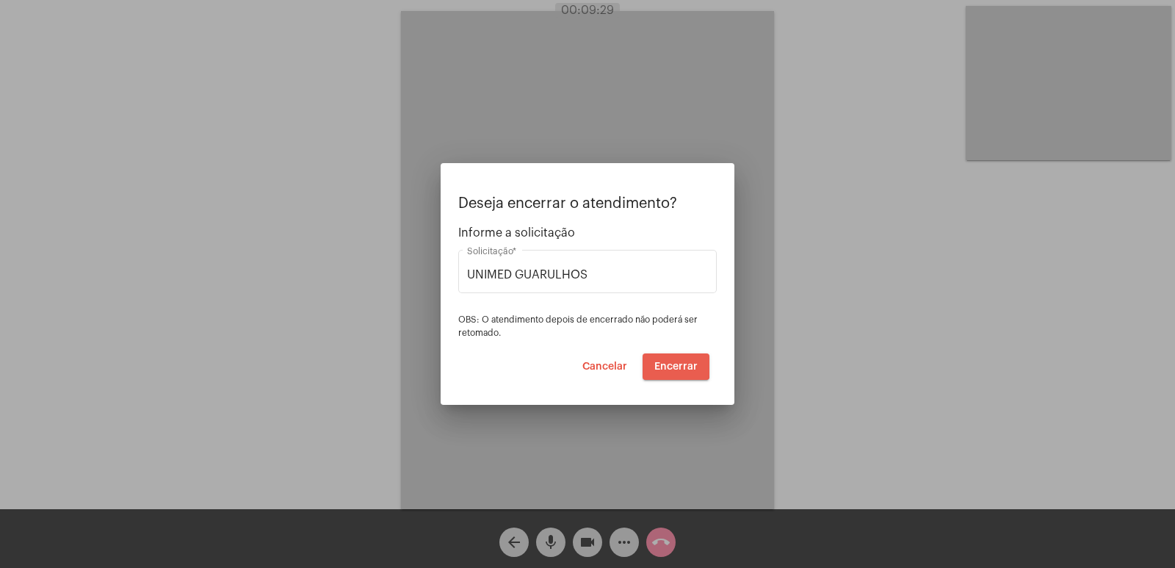
click at [670, 357] on button "Encerrar" at bounding box center [675, 366] width 67 height 26
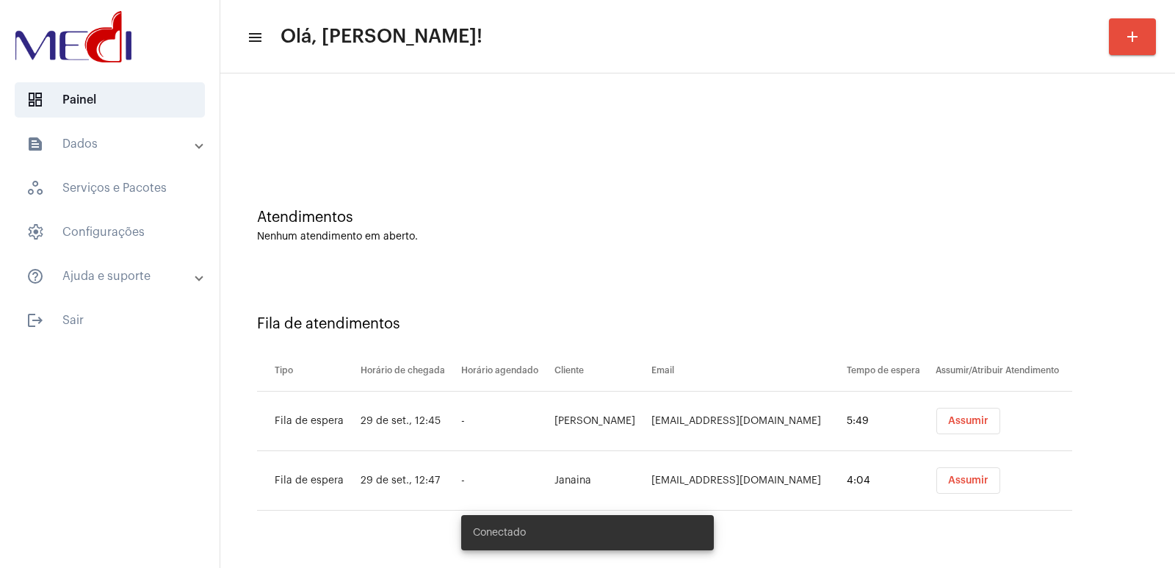
click at [950, 425] on span "Assumir" at bounding box center [968, 421] width 40 height 10
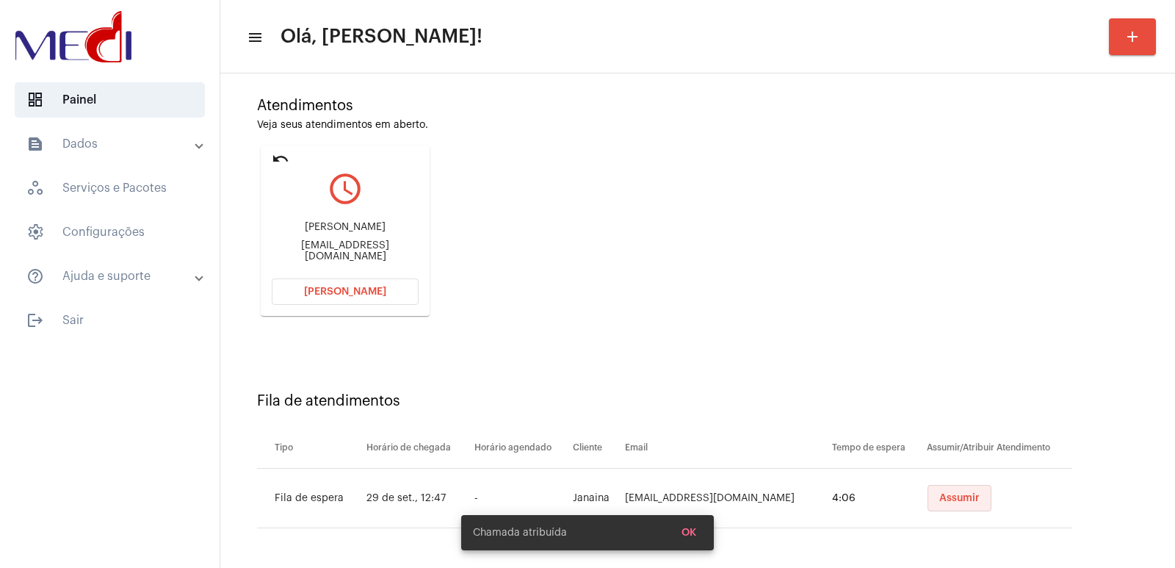
click at [949, 496] on span "Assumir" at bounding box center [959, 498] width 40 height 10
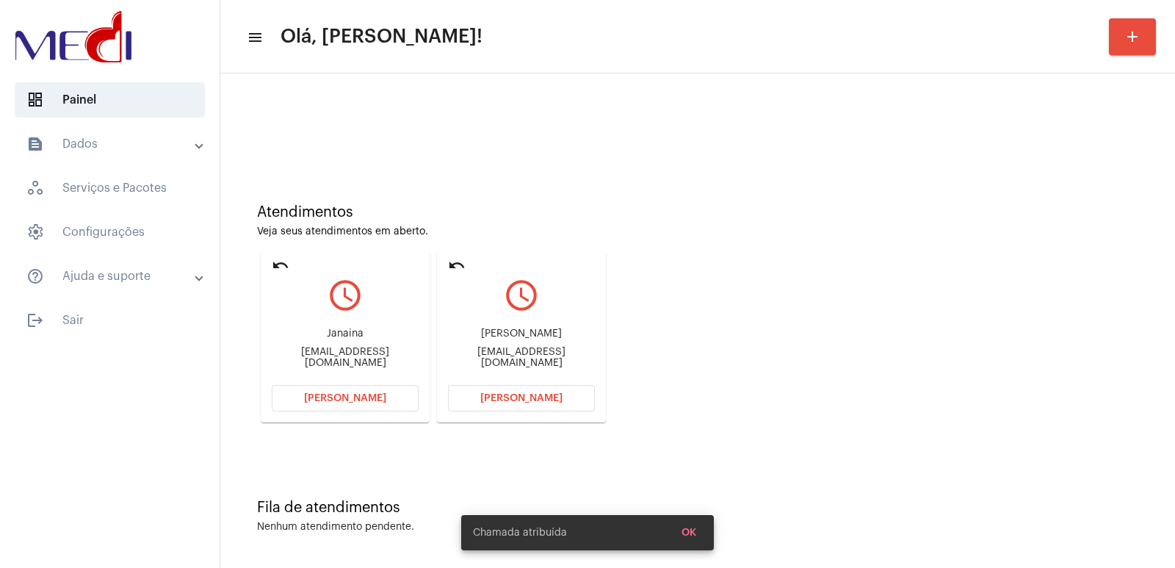
scroll to position [7, 0]
click at [493, 325] on div "Eunice Alves Campos alveseunice930@gmail.com" at bounding box center [521, 346] width 147 height 66
copy div "Eunice Alves Campos"
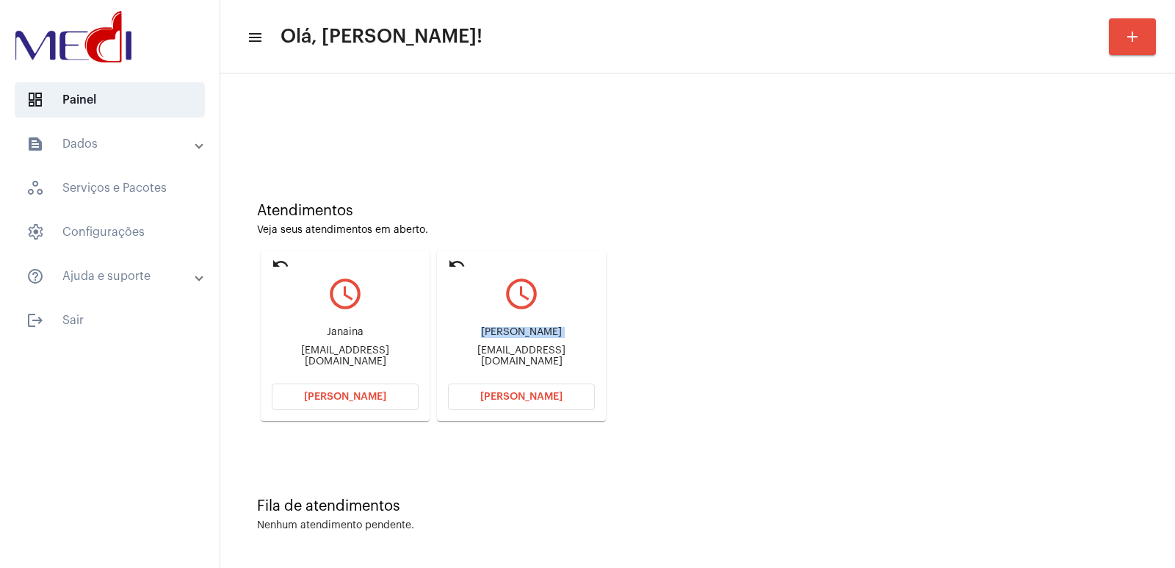
click at [525, 387] on button "[PERSON_NAME]" at bounding box center [521, 396] width 147 height 26
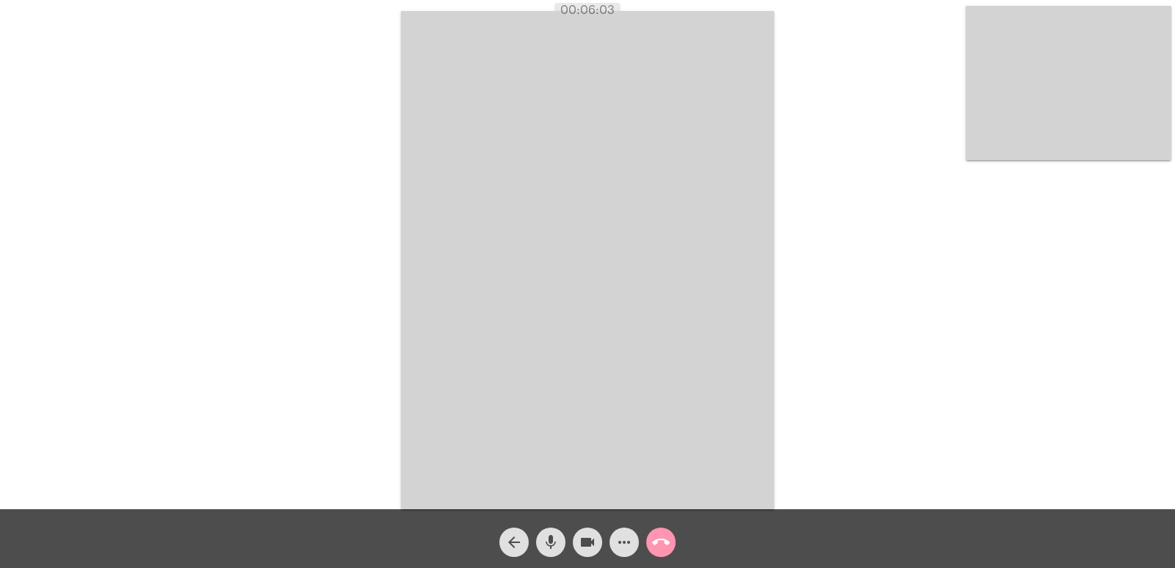
click at [659, 545] on mat-icon "call_end" at bounding box center [661, 542] width 18 height 18
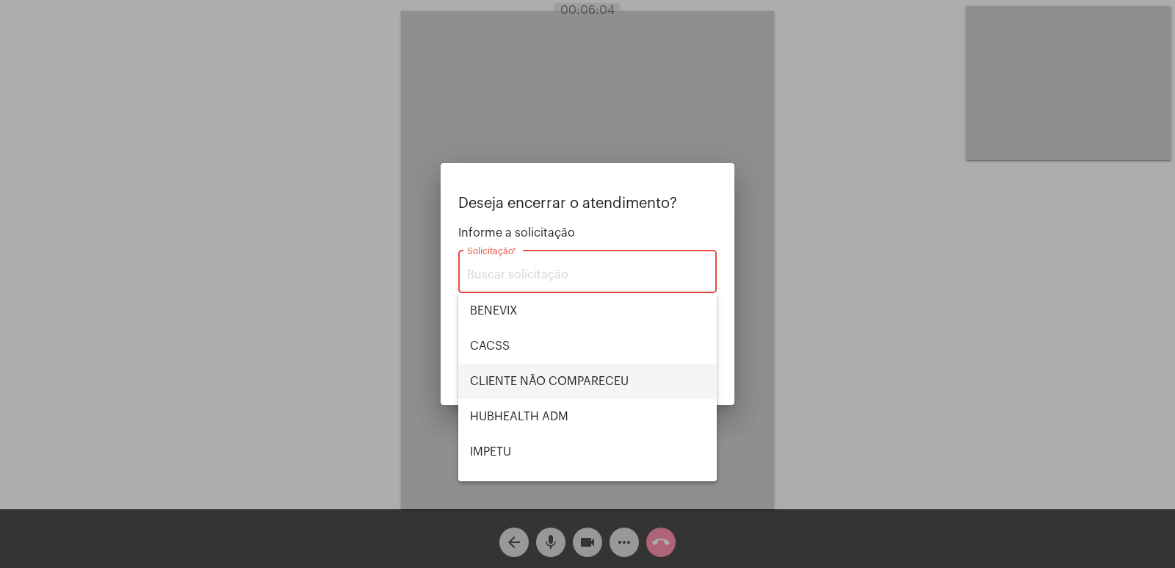
scroll to position [305, 0]
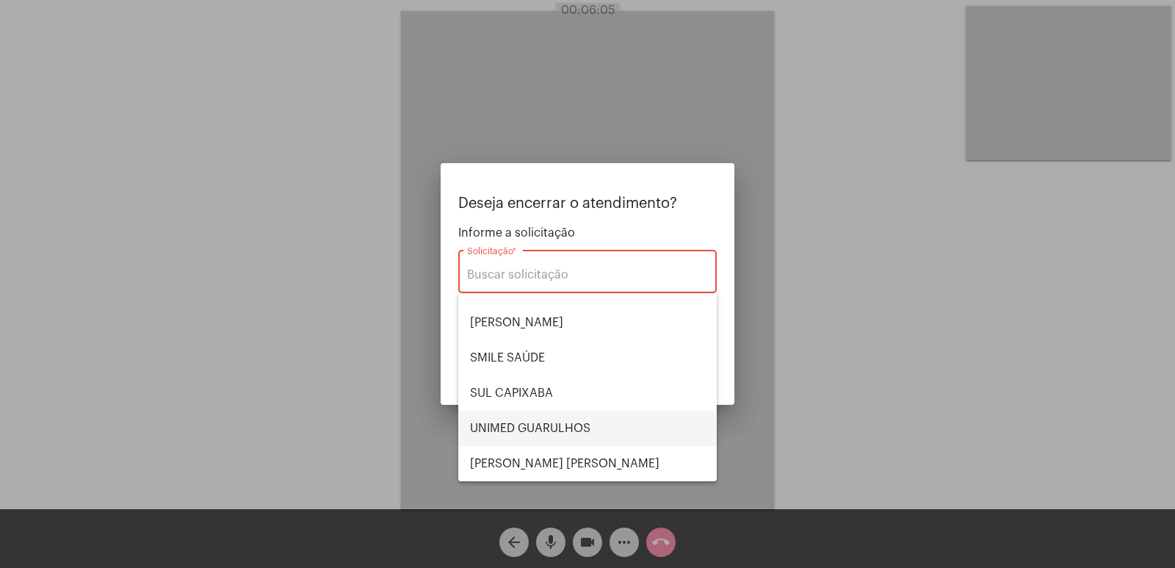
click at [542, 436] on span "UNIMED GUARULHOS" at bounding box center [587, 427] width 235 height 35
type input "UNIMED GUARULHOS"
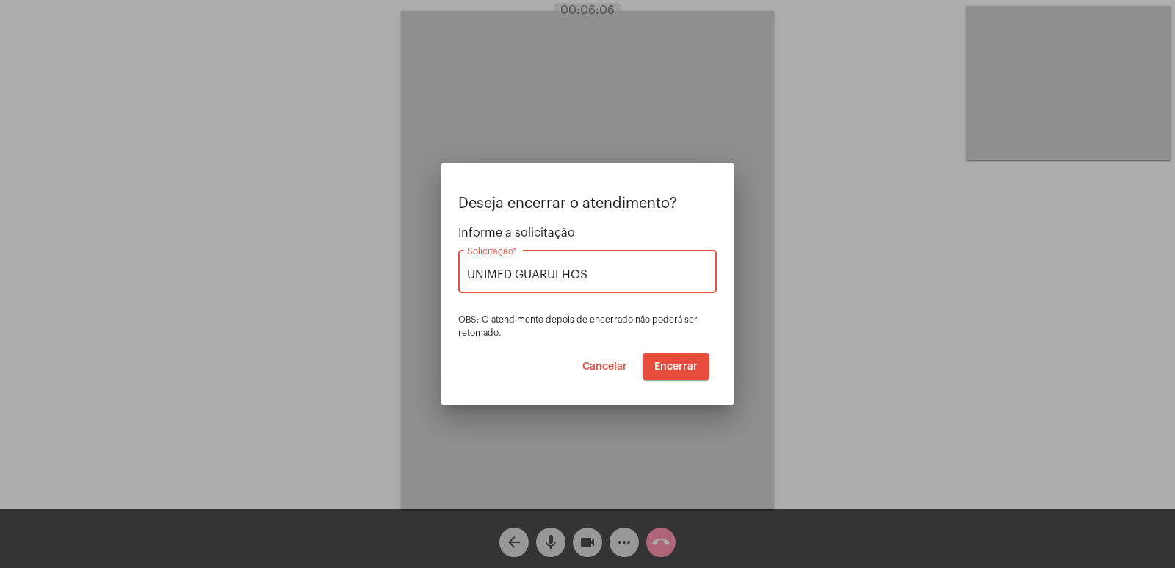
click at [794, 400] on div at bounding box center [587, 284] width 1175 height 568
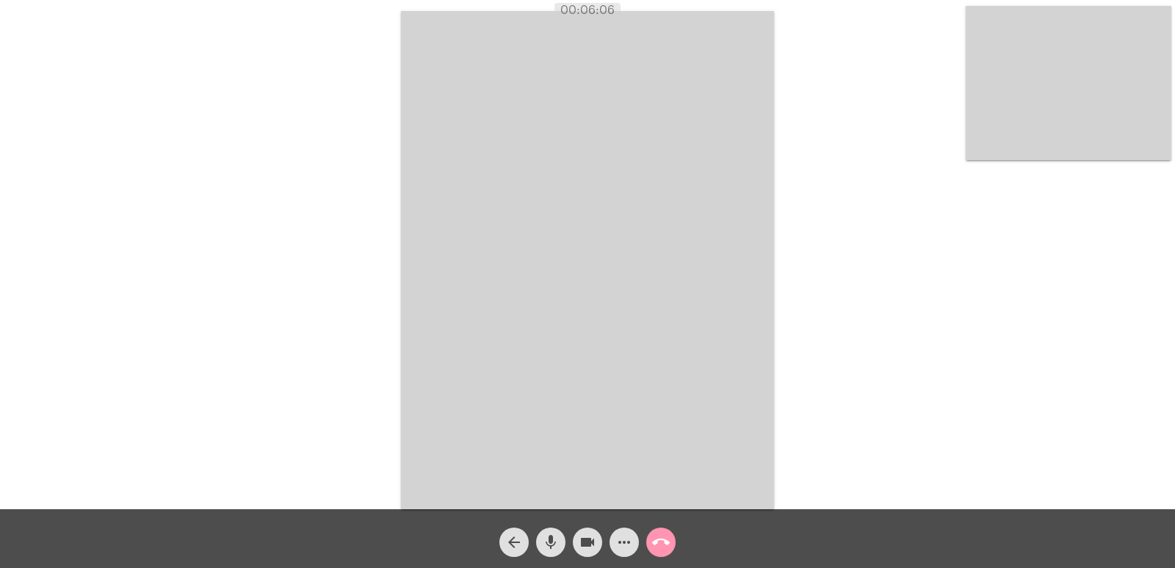
drag, startPoint x: 730, startPoint y: 413, endPoint x: 714, endPoint y: 413, distance: 15.4
click at [724, 413] on video at bounding box center [587, 260] width 373 height 498
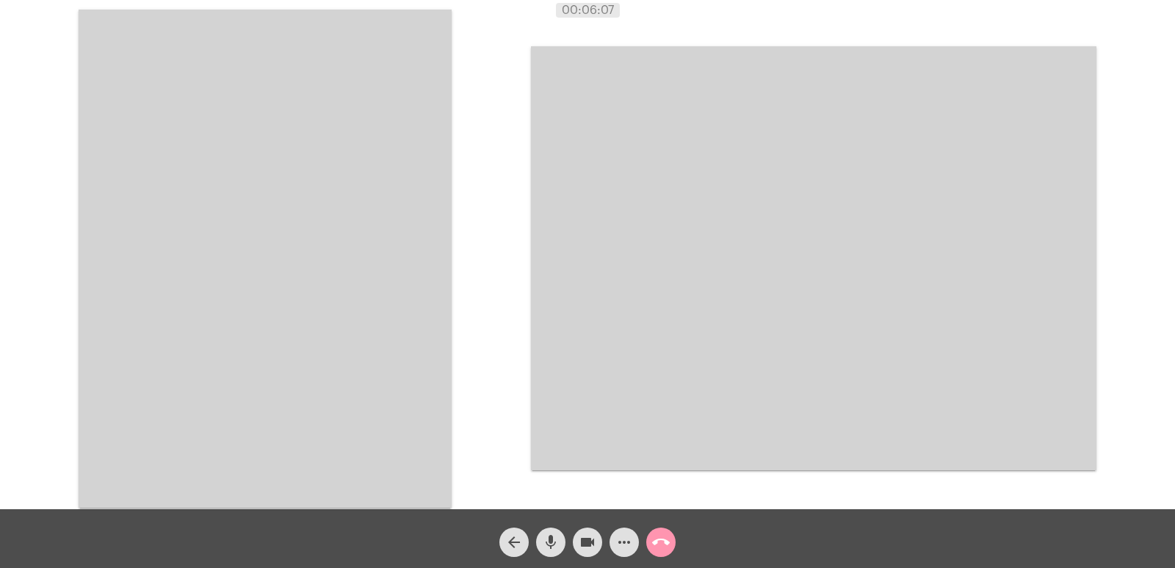
click at [667, 532] on span "call_end" at bounding box center [661, 541] width 18 height 29
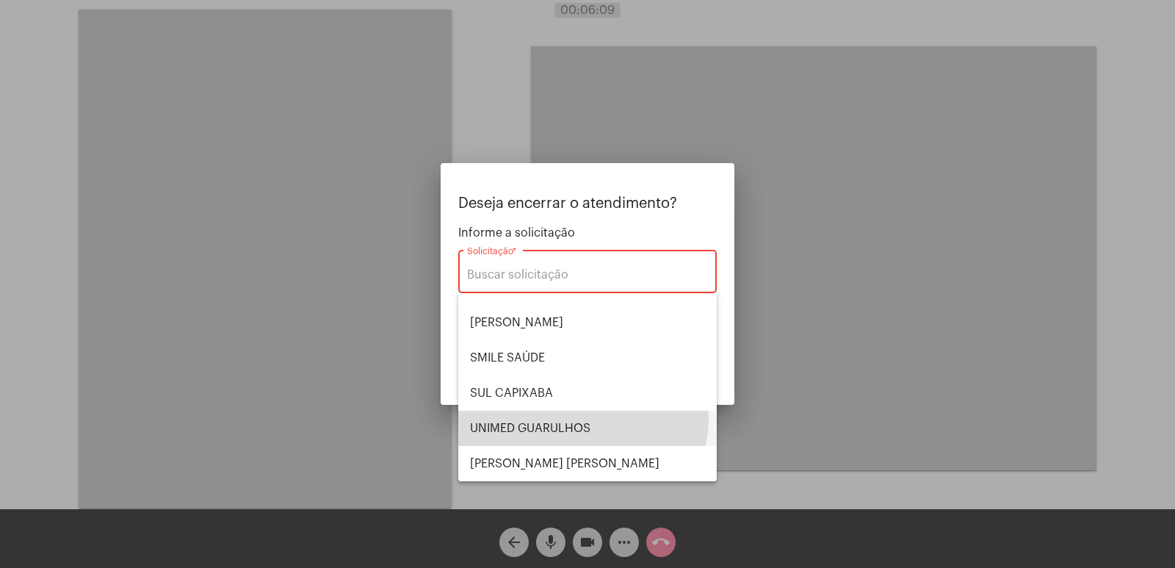
click at [572, 418] on span "UNIMED GUARULHOS" at bounding box center [587, 427] width 235 height 35
type input "UNIMED GUARULHOS"
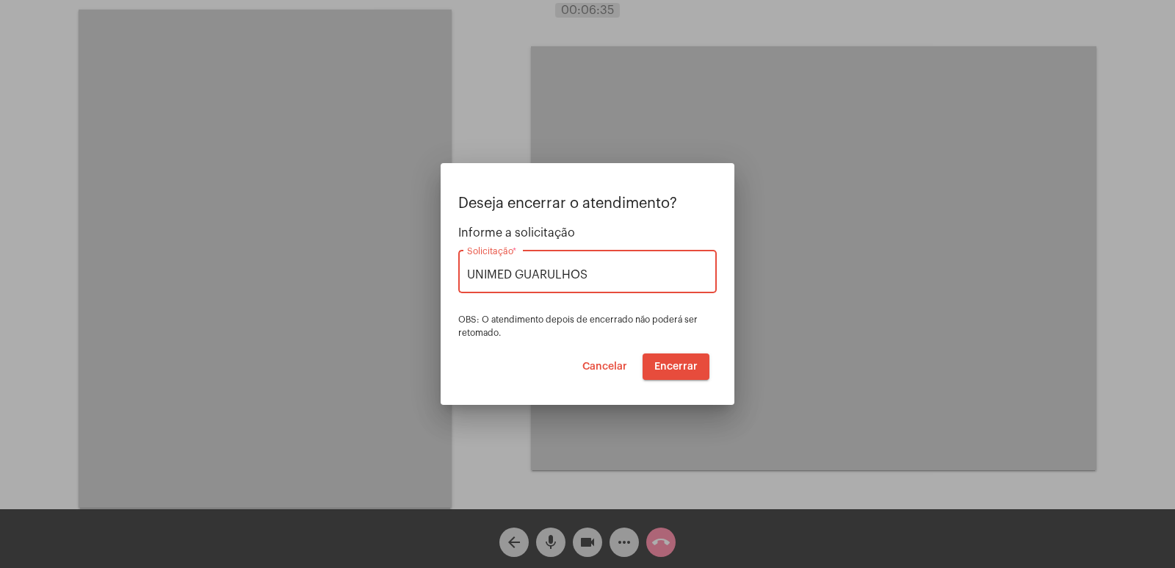
click at [669, 368] on span "Encerrar" at bounding box center [675, 366] width 43 height 10
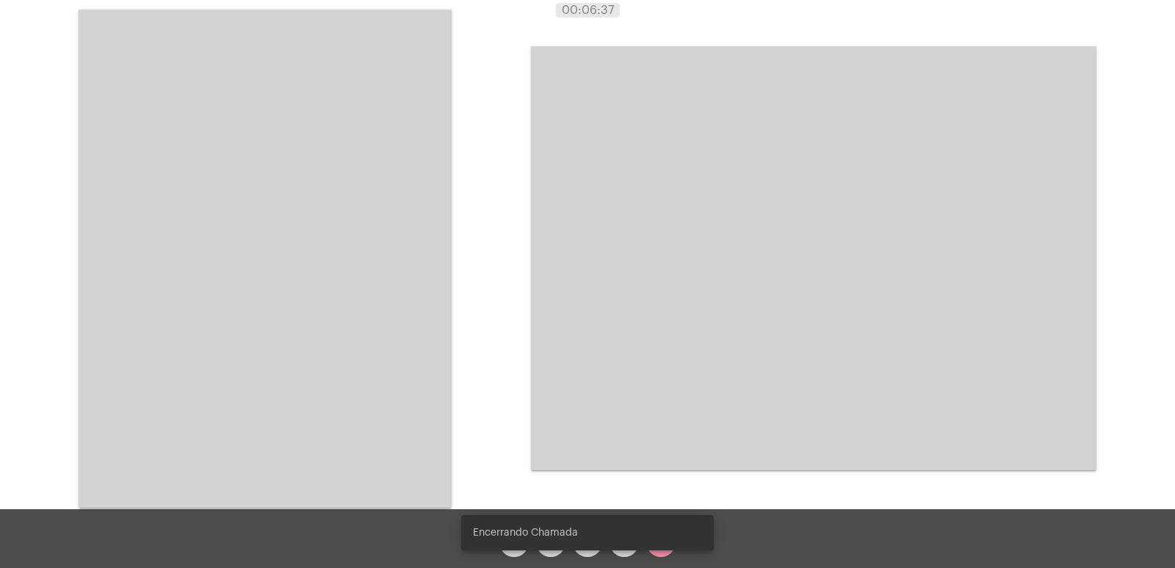
click at [669, 368] on video at bounding box center [813, 258] width 565 height 424
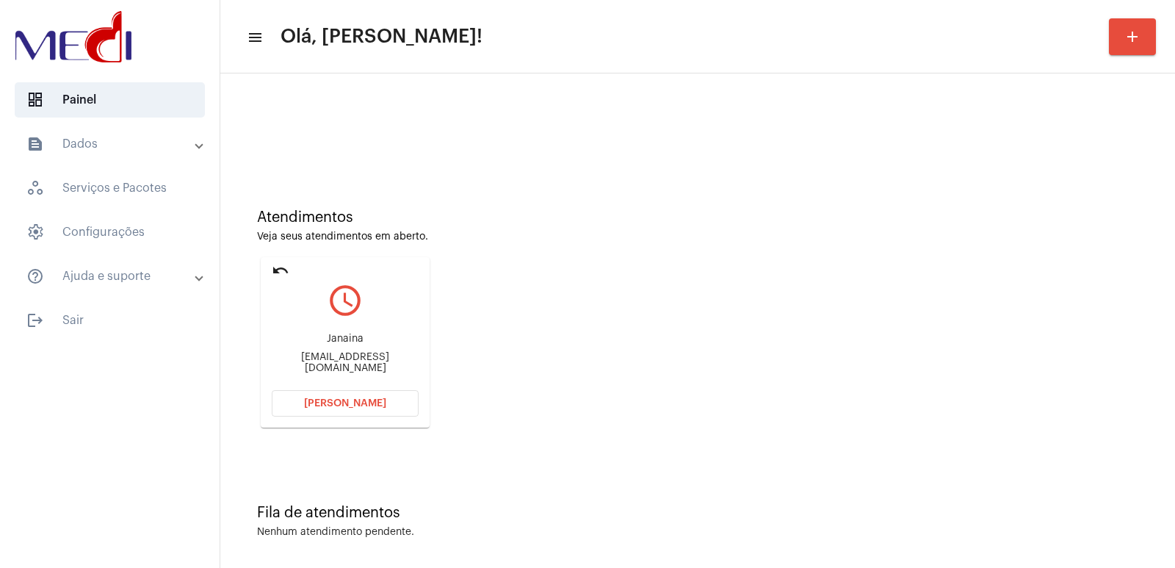
click at [327, 341] on div "Janaina" at bounding box center [345, 338] width 147 height 11
copy div "Janaina"
click at [312, 355] on div "Janaina Janainadias14@hotmail.com" at bounding box center [345, 353] width 147 height 66
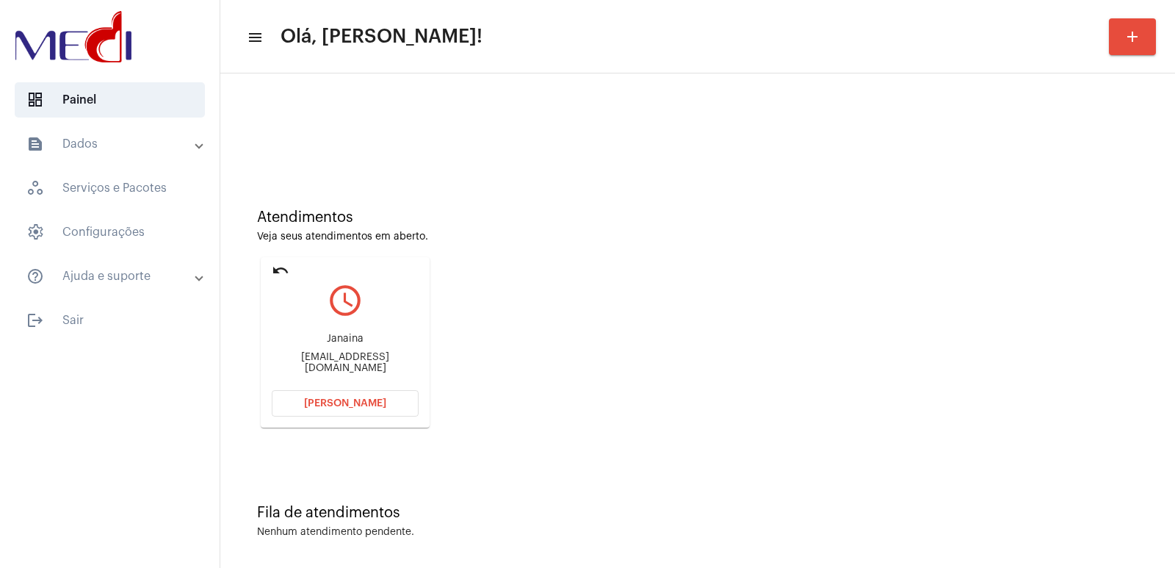
click at [312, 355] on div "Janaina Janainadias14@hotmail.com" at bounding box center [345, 353] width 147 height 66
click at [371, 394] on button "Abrir Chamada" at bounding box center [345, 403] width 147 height 26
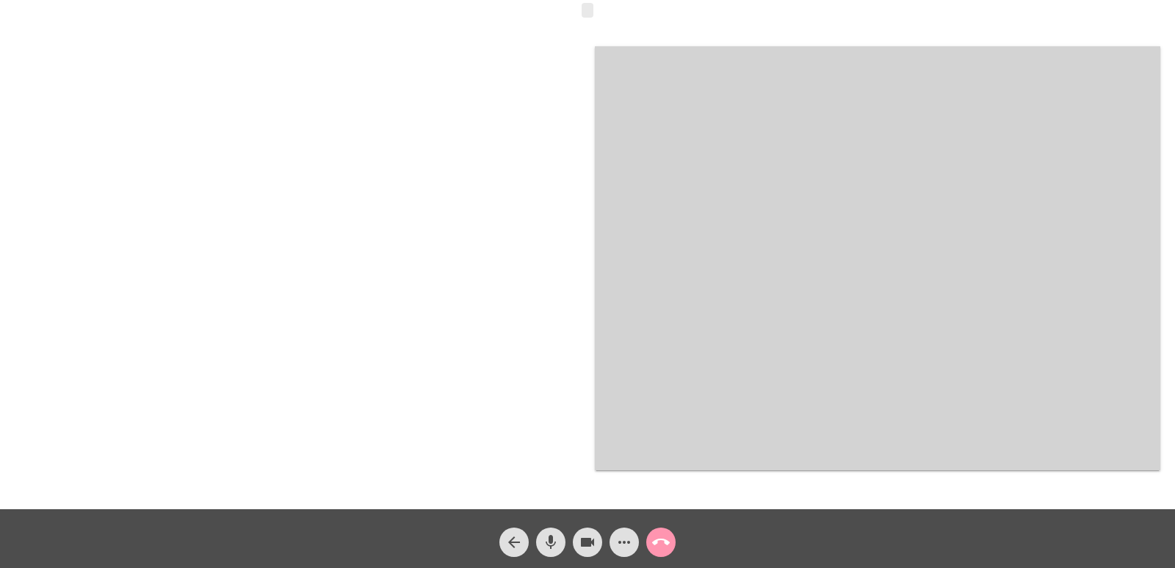
click at [564, 543] on button "mic" at bounding box center [550, 541] width 29 height 29
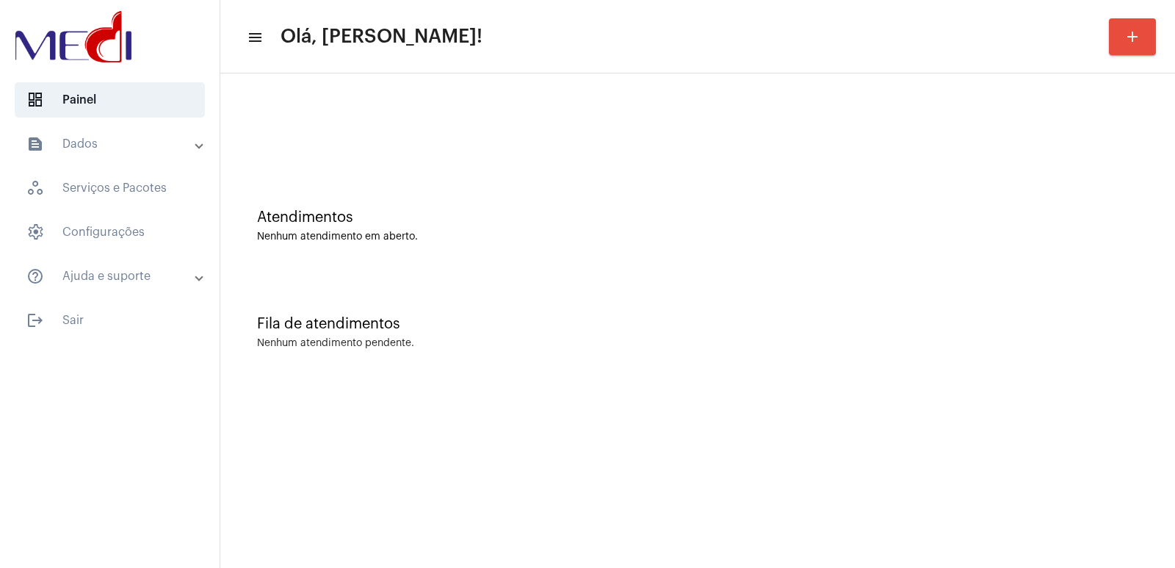
click at [808, 374] on div "Fila de atendimentos Nenhum atendimento pendente." at bounding box center [698, 325] width 940 height 106
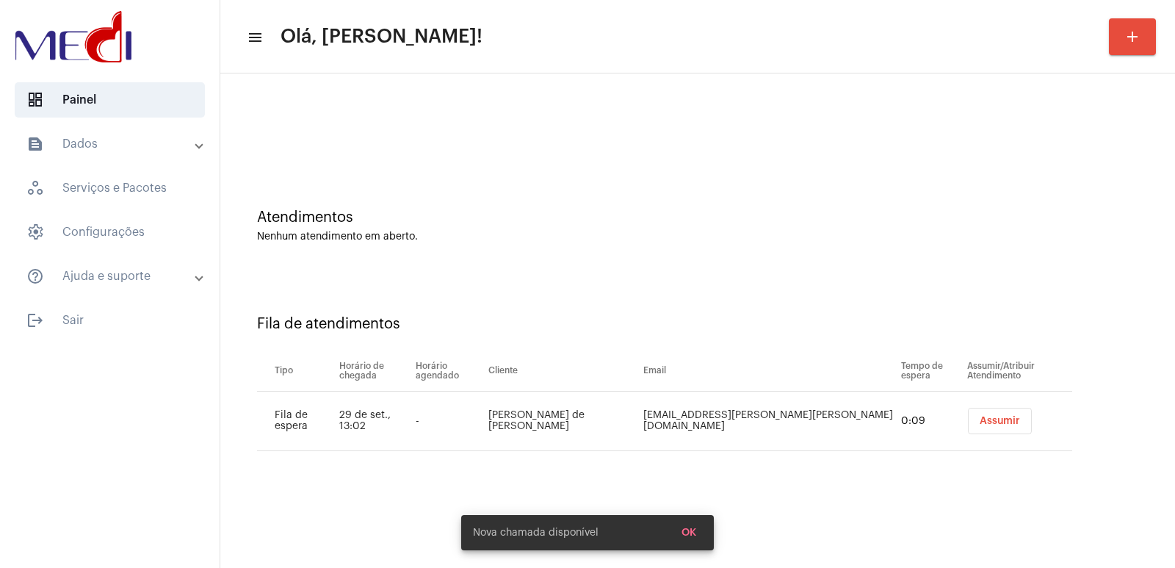
click at [979, 425] on span "Assumir" at bounding box center [999, 421] width 40 height 10
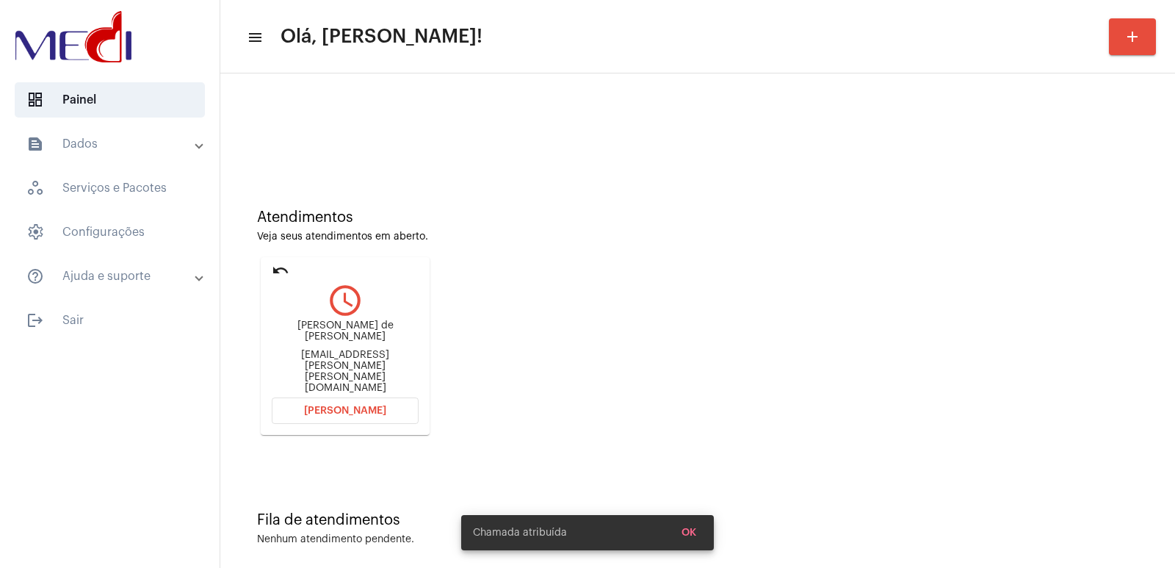
click at [316, 336] on div "João Guilherme de Oliveira Santos" at bounding box center [345, 331] width 147 height 22
copy div "João Guilherme de Oliveira Santos"
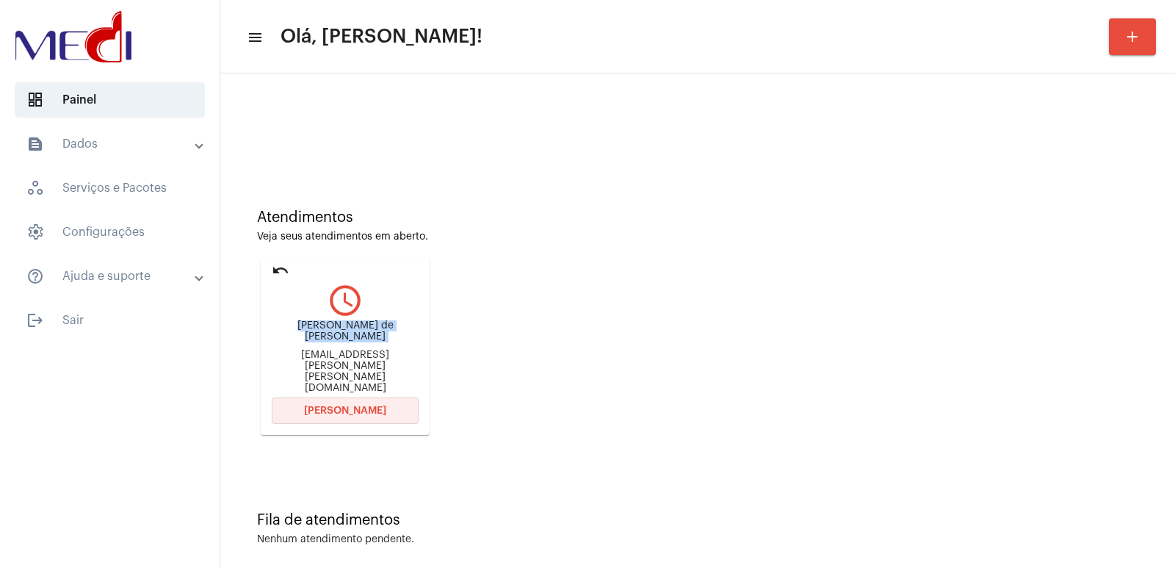
click at [358, 397] on button "[PERSON_NAME]" at bounding box center [345, 410] width 147 height 26
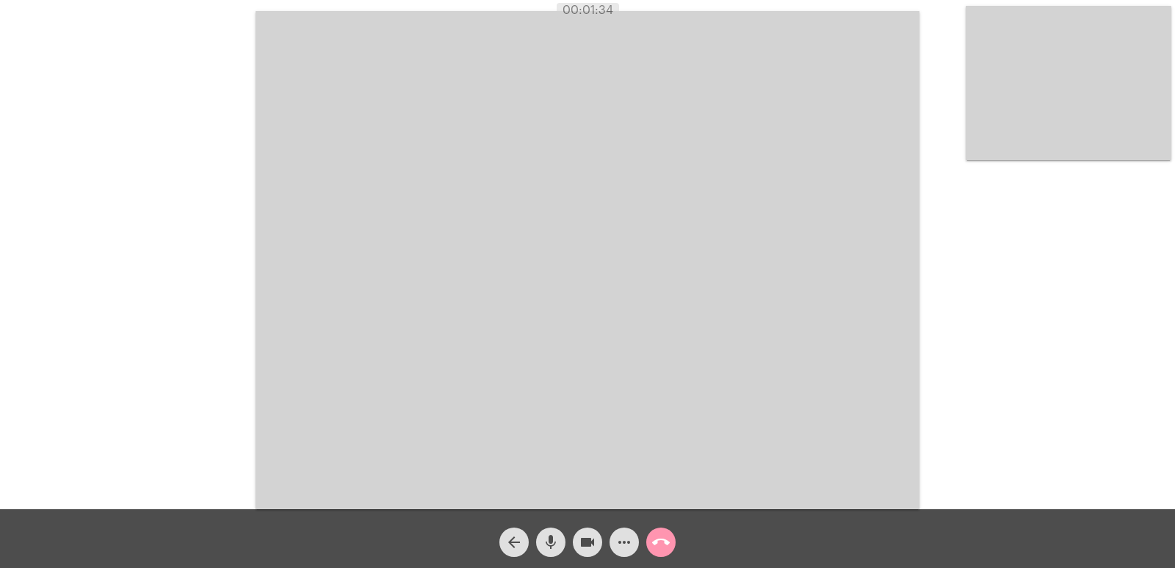
click at [628, 473] on video at bounding box center [587, 260] width 664 height 498
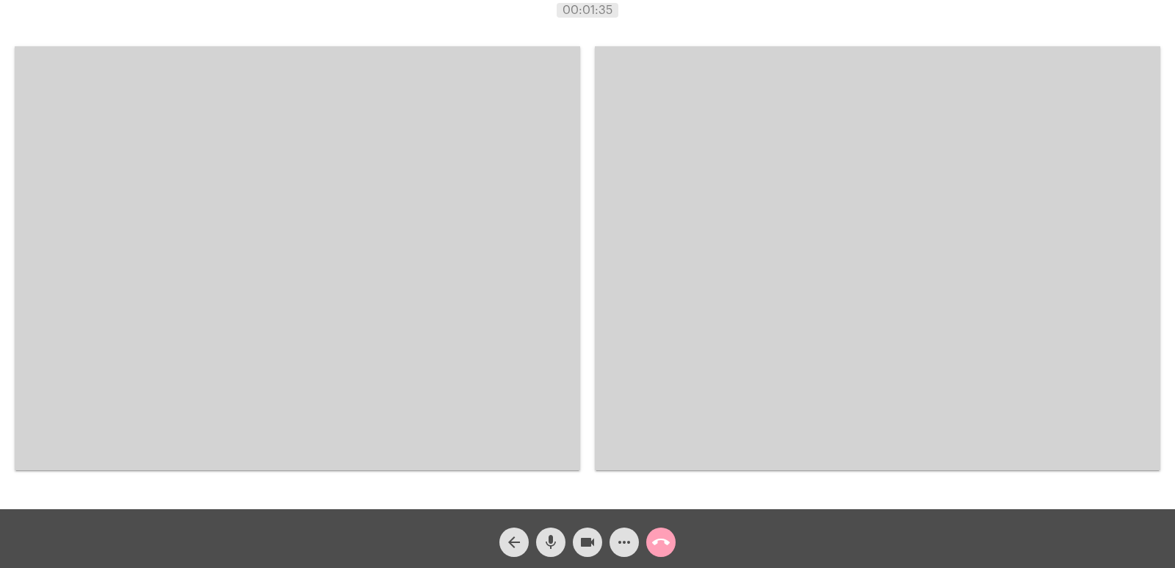
click at [651, 534] on button "call_end" at bounding box center [660, 541] width 29 height 29
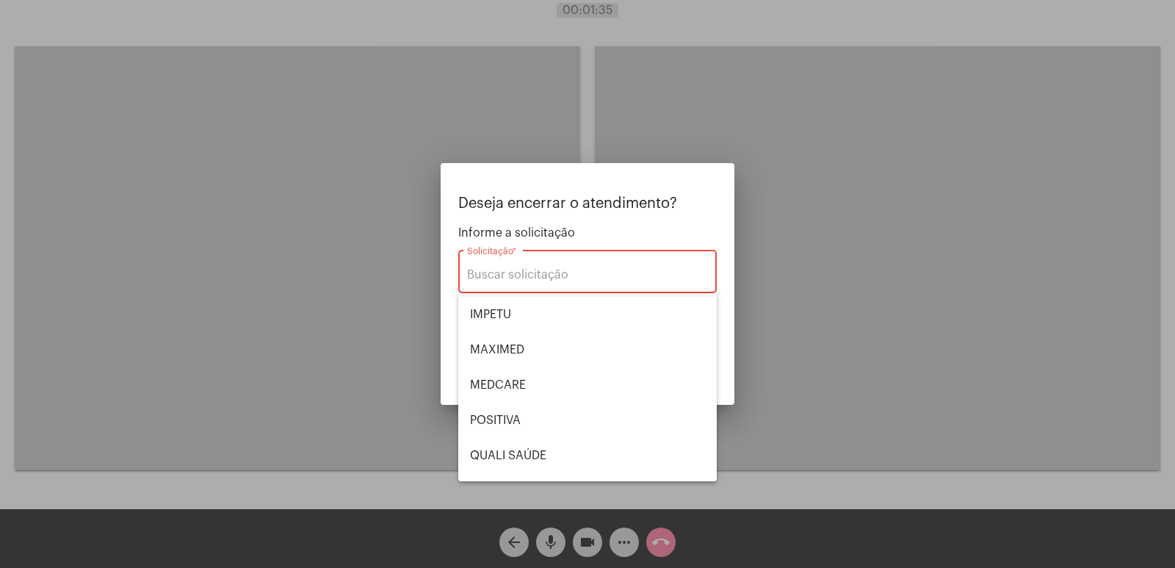
scroll to position [305, 0]
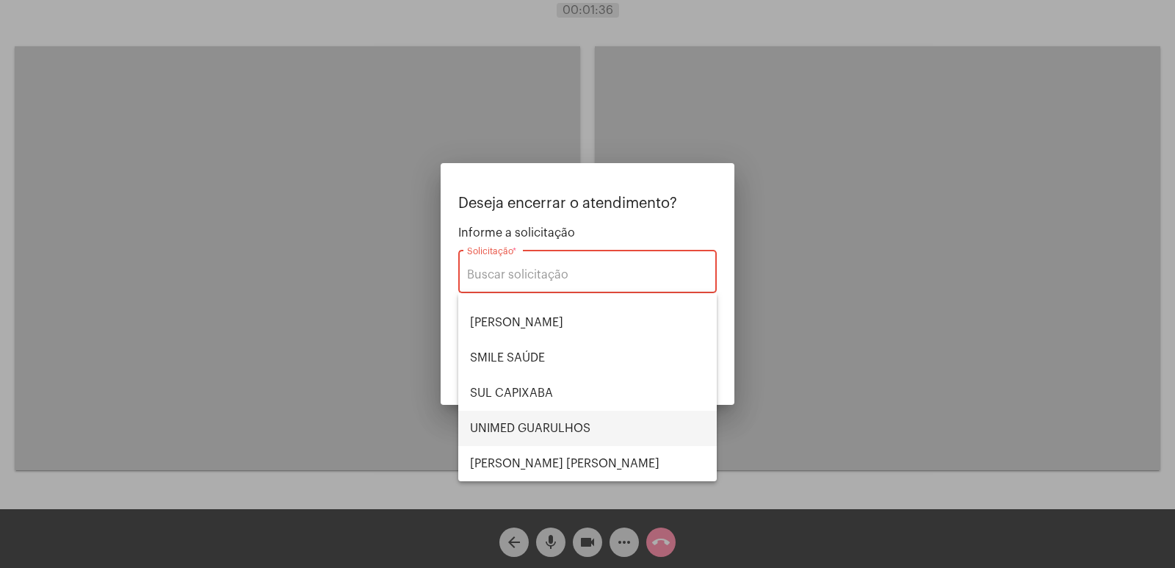
click at [580, 424] on span "UNIMED GUARULHOS" at bounding box center [587, 427] width 235 height 35
type input "UNIMED GUARULHOS"
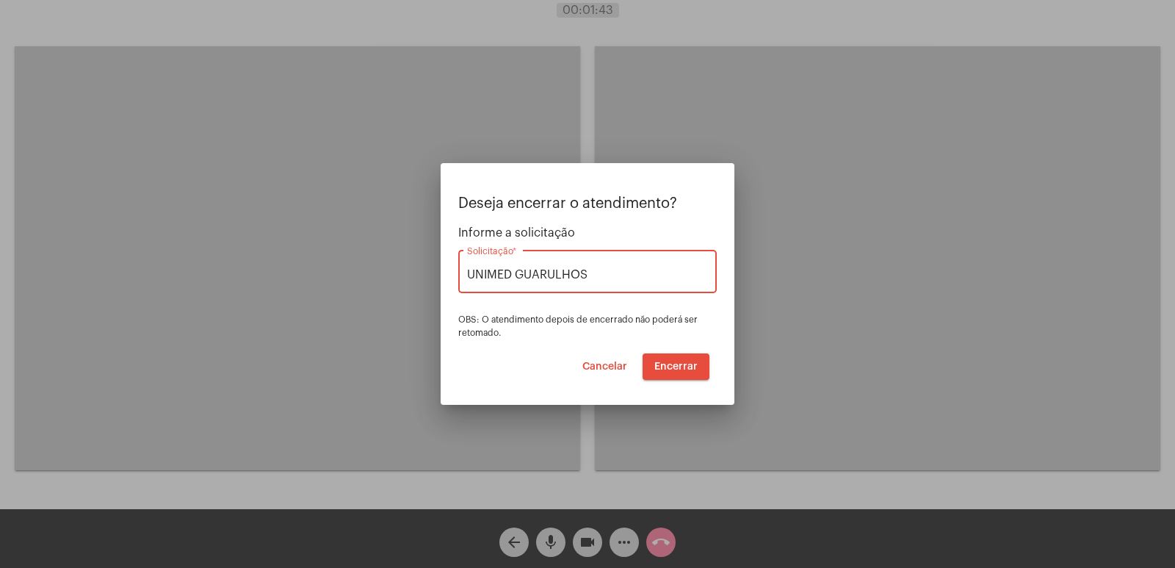
click at [686, 369] on span "Encerrar" at bounding box center [675, 366] width 43 height 10
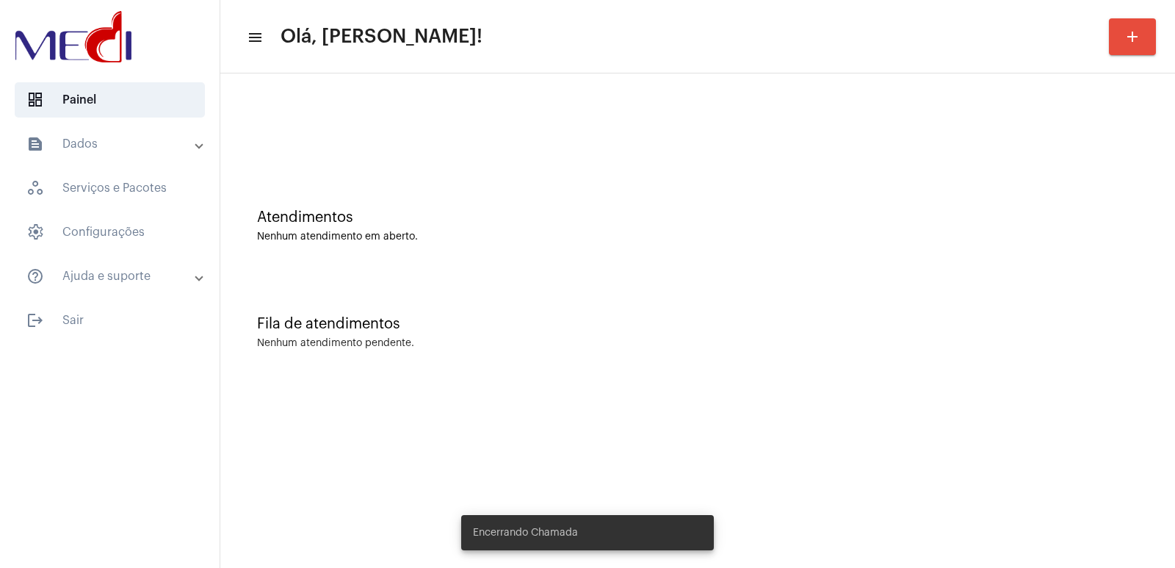
click at [79, 139] on mat-panel-title "text_snippet_outlined Dados" at bounding box center [111, 144] width 170 height 18
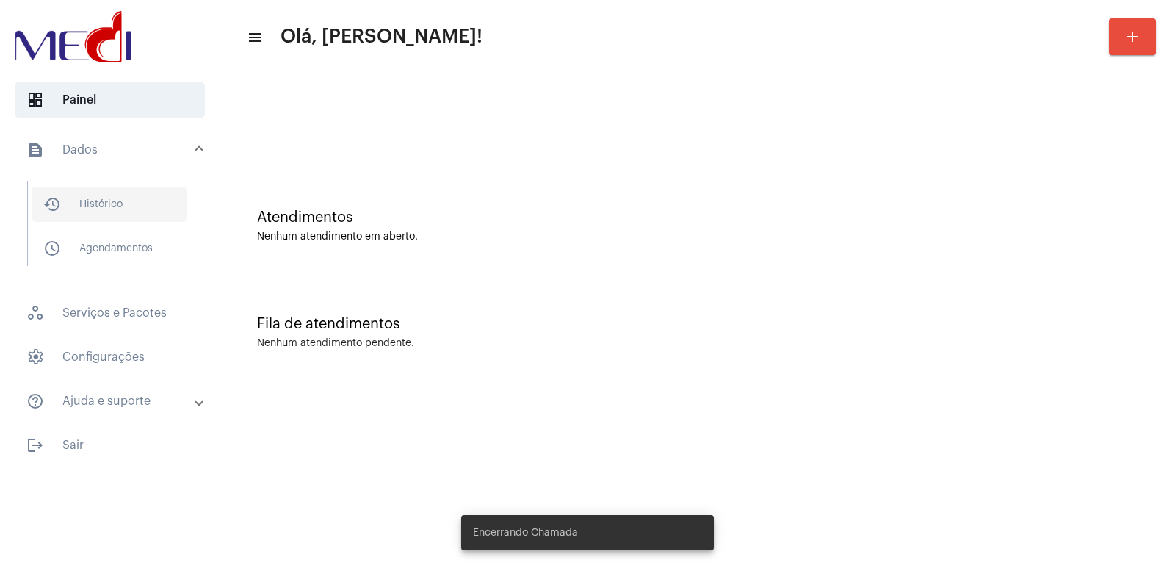
click at [95, 198] on span "history_outlined Histórico" at bounding box center [109, 203] width 155 height 35
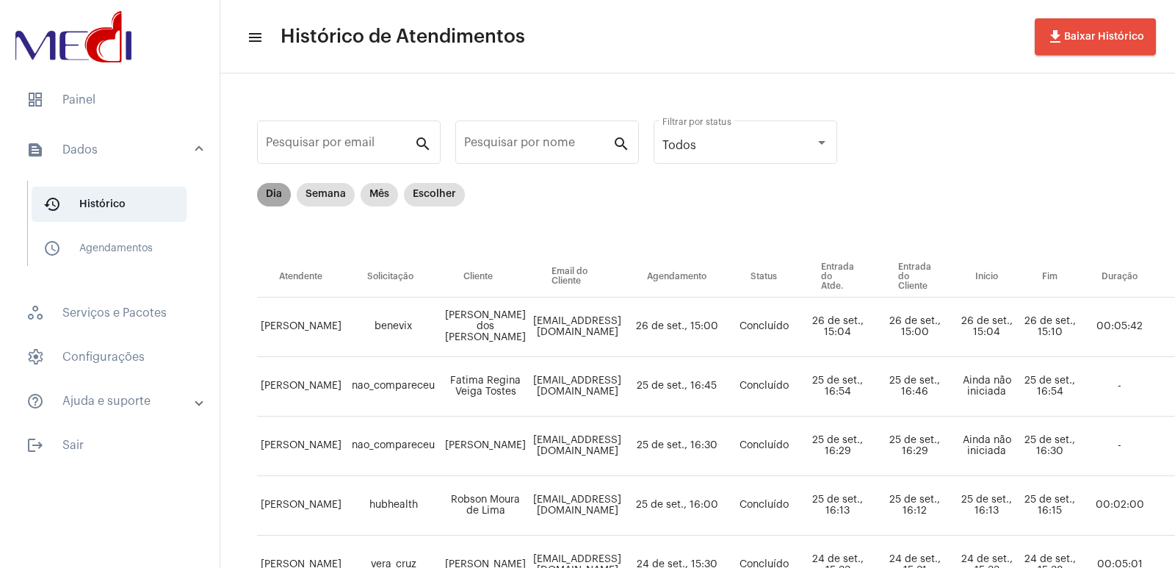
click at [275, 192] on mat-chip "Dia" at bounding box center [274, 194] width 34 height 23
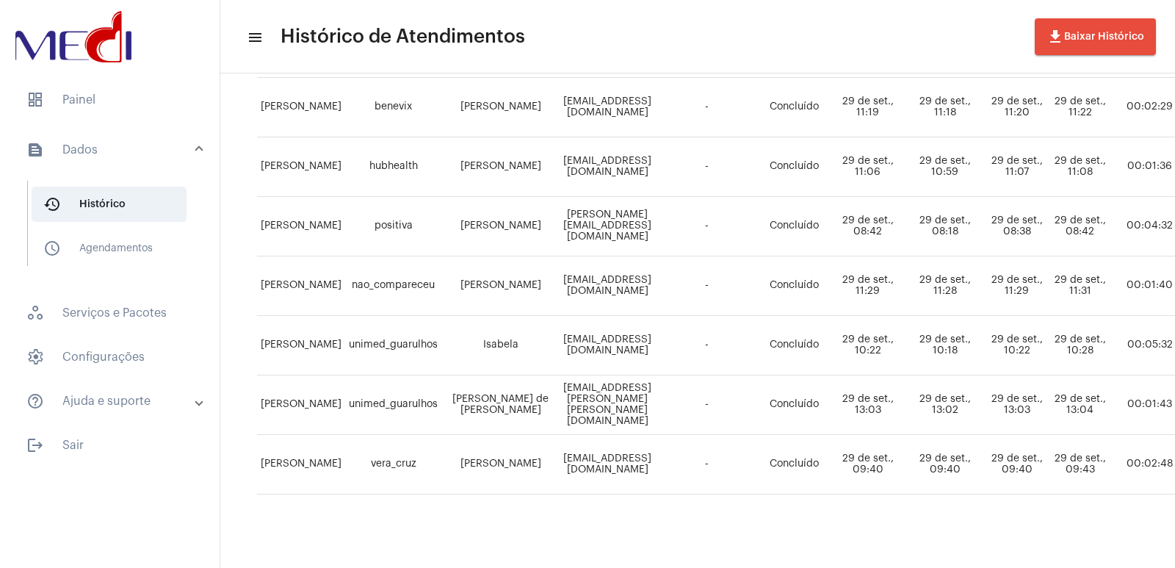
scroll to position [1008, 0]
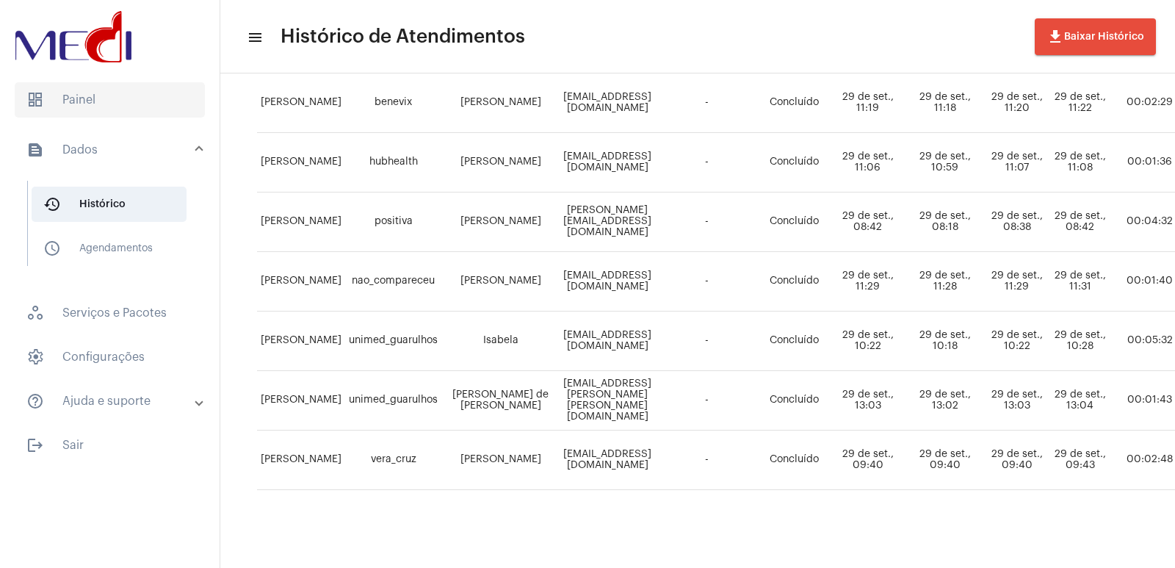
click at [46, 101] on span "dashboard Painel" at bounding box center [110, 99] width 190 height 35
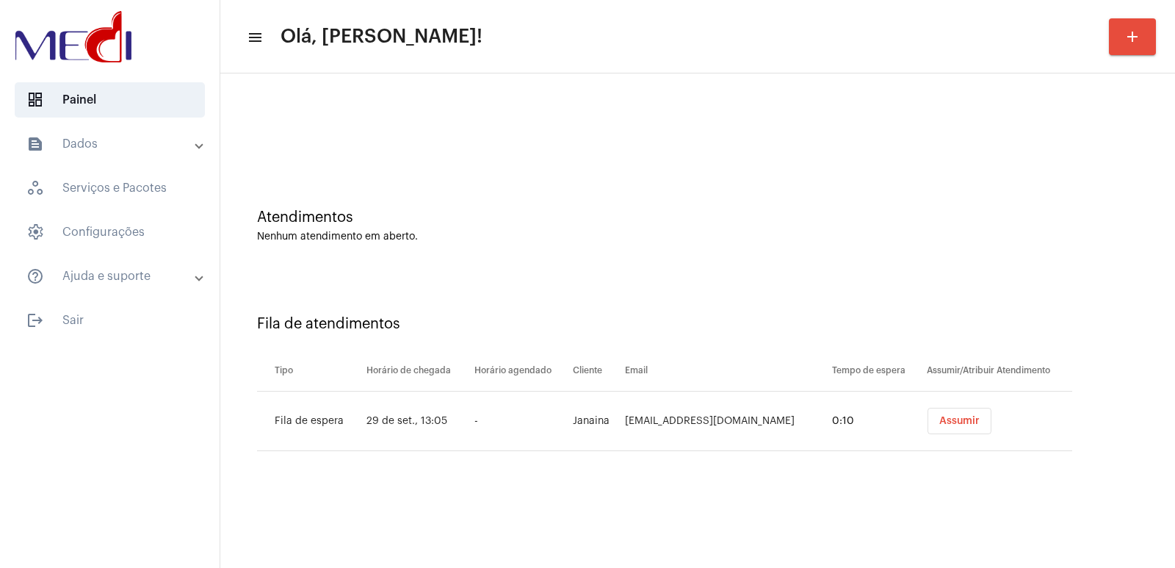
click at [947, 430] on button "Assumir" at bounding box center [959, 420] width 64 height 26
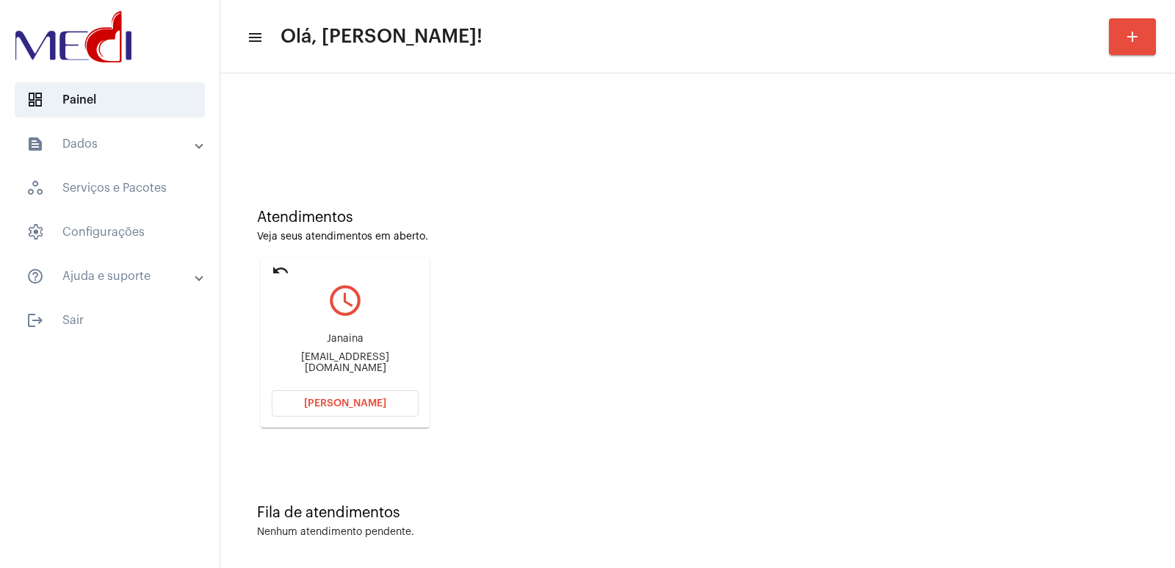
click at [351, 359] on div "[EMAIL_ADDRESS][DOMAIN_NAME]" at bounding box center [345, 363] width 147 height 22
copy mat-card-content "[EMAIL_ADDRESS][DOMAIN_NAME] [PERSON_NAME]"
click at [339, 413] on button "[PERSON_NAME]" at bounding box center [345, 403] width 147 height 26
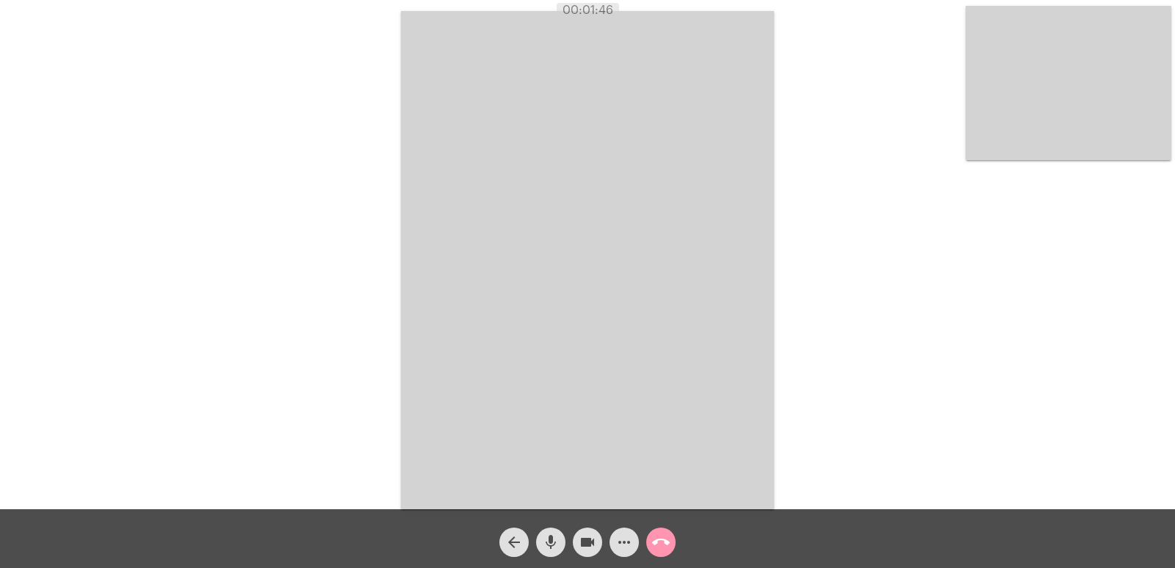
click at [659, 543] on mat-icon "call_end" at bounding box center [661, 542] width 18 height 18
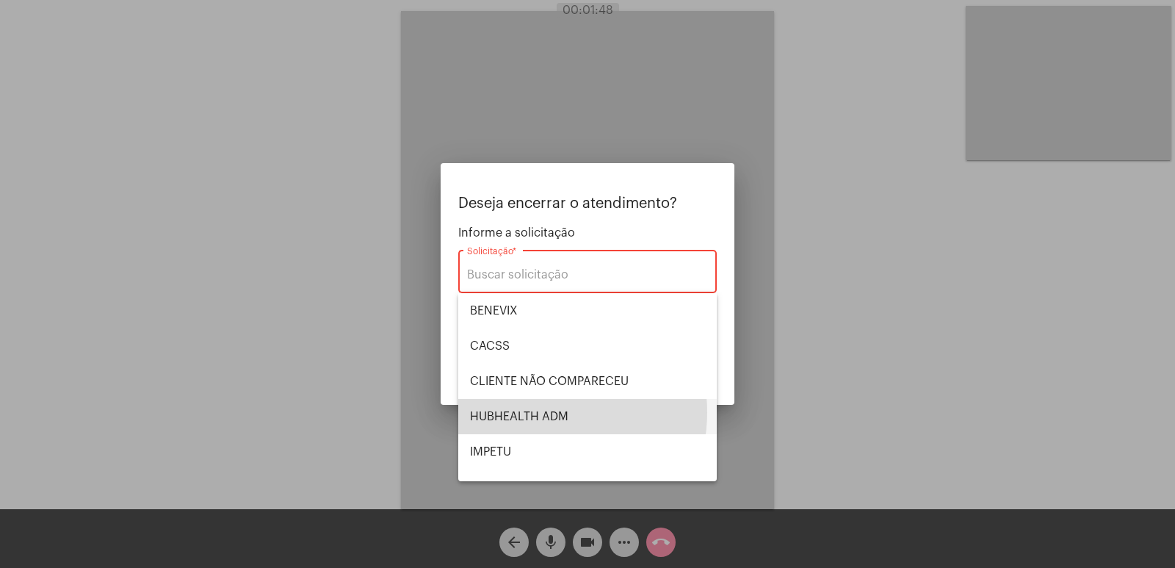
click at [536, 412] on span "HUBHEALTH ADM" at bounding box center [587, 416] width 235 height 35
type input "HUBHEALTH ADM"
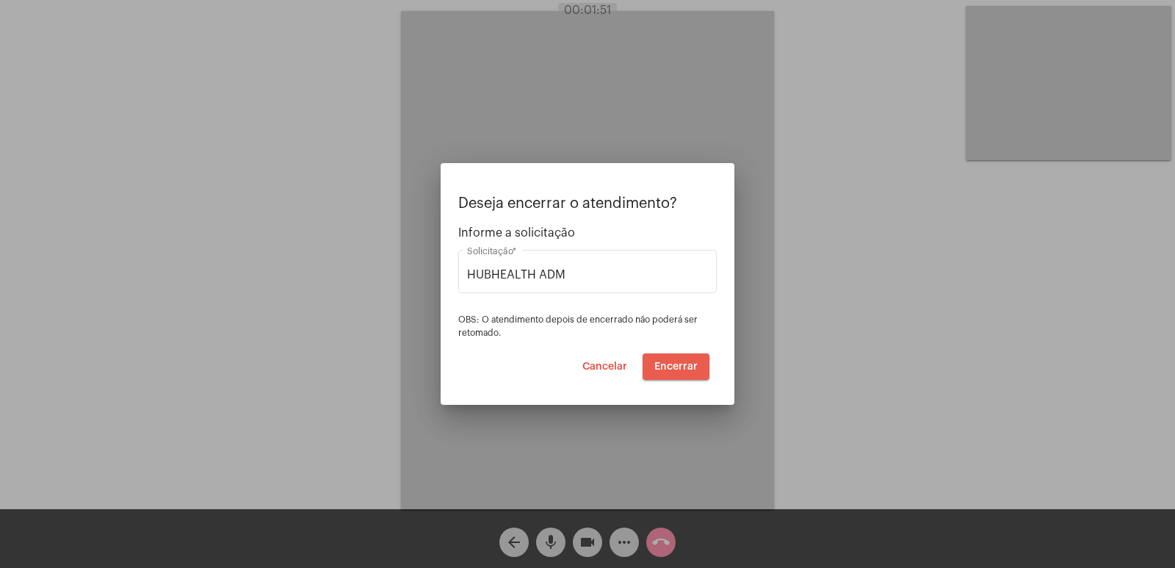
click at [680, 359] on button "Encerrar" at bounding box center [675, 366] width 67 height 26
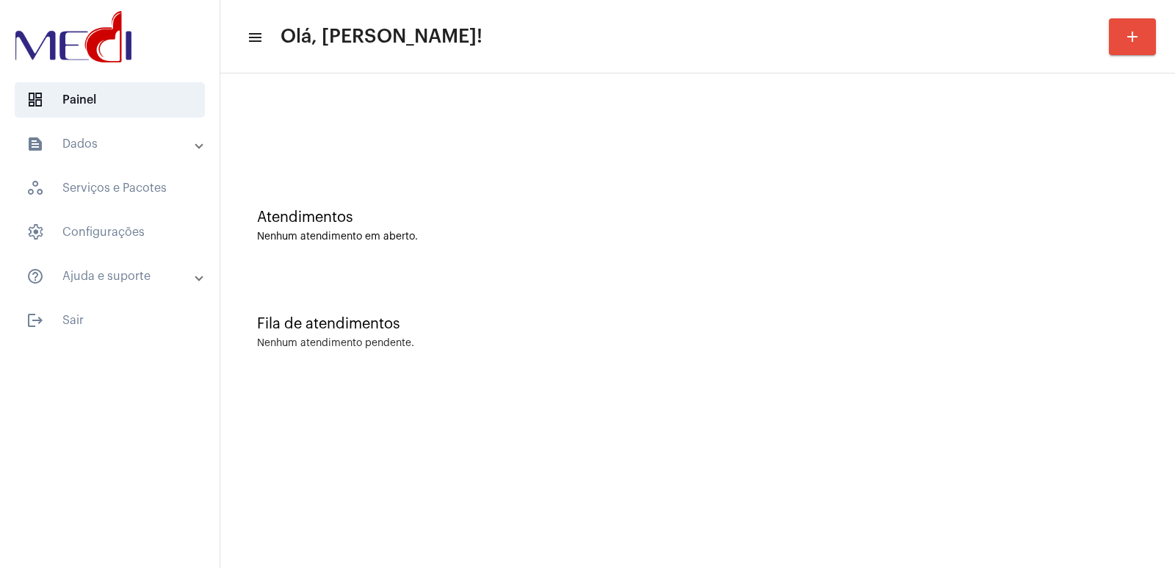
click at [400, 204] on div "Atendimentos Nenhum atendimento em aberto." at bounding box center [698, 218] width 940 height 106
click at [399, 242] on div "Nenhum atendimento em aberto." at bounding box center [697, 236] width 881 height 11
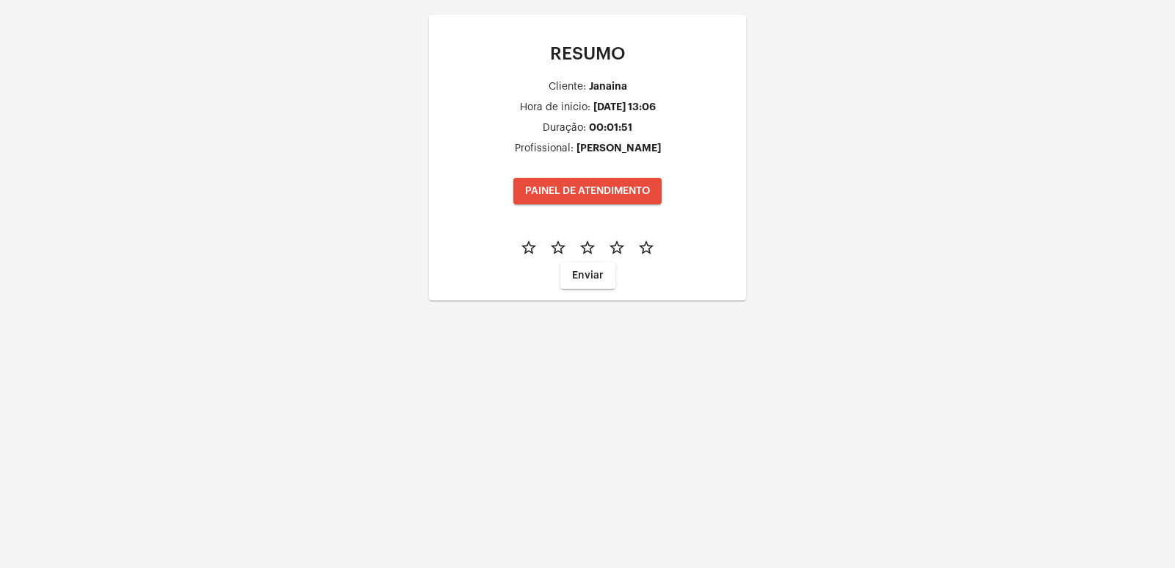
click at [399, 242] on div "RESUMO Cliente: Janaina Hora de inicio: 29 de set., 13:06 Duração: 00:01:51 Pro…" at bounding box center [587, 284] width 1175 height 568
click at [576, 184] on button "PAINEL DE ATENDIMENTO" at bounding box center [587, 191] width 148 height 26
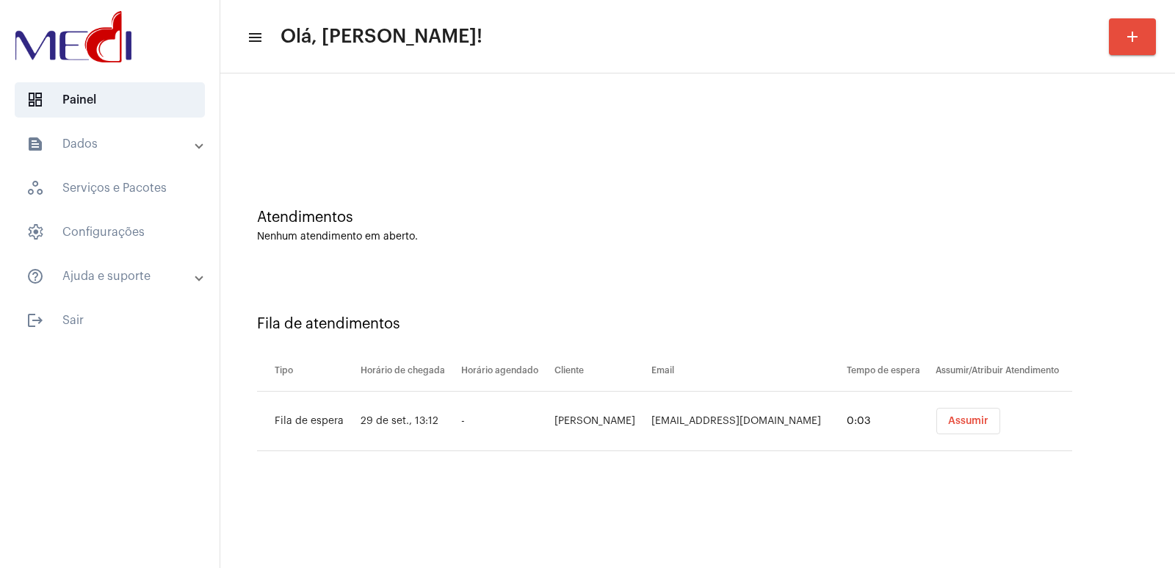
click at [575, 184] on div "Atendimentos Nenhum atendimento em aberto." at bounding box center [698, 218] width 940 height 106
click at [955, 415] on button "Assumir" at bounding box center [968, 420] width 64 height 26
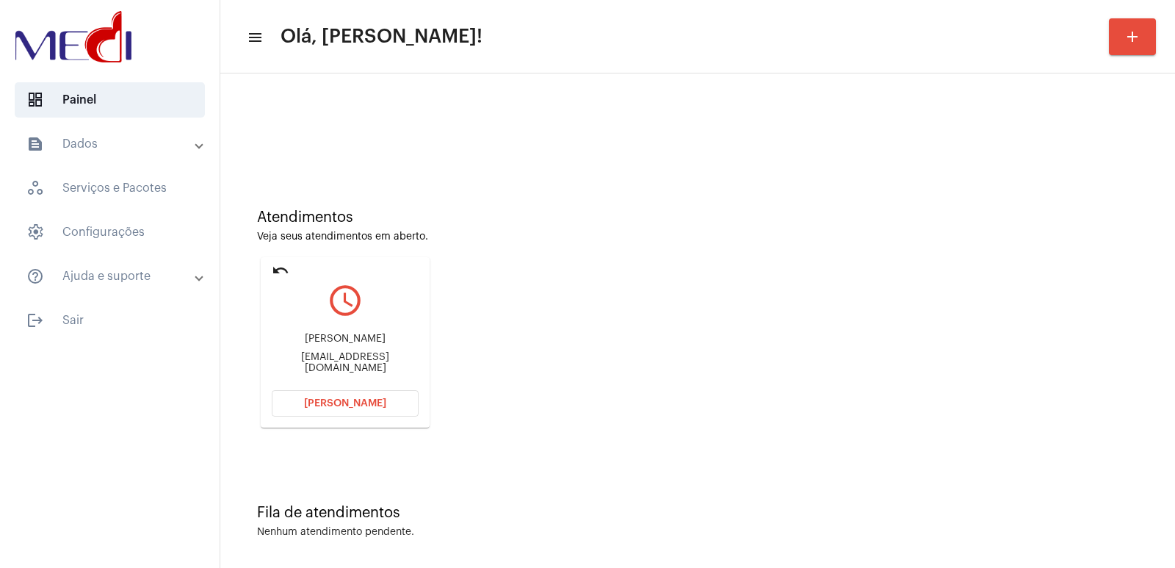
drag, startPoint x: 1037, startPoint y: 405, endPoint x: 1054, endPoint y: 403, distance: 17.7
drag, startPoint x: 1054, startPoint y: 403, endPoint x: 319, endPoint y: 336, distance: 737.9
click at [319, 336] on div "Rodrigo dos Santos mcsamora@yahoo.com.br" at bounding box center [345, 353] width 147 height 66
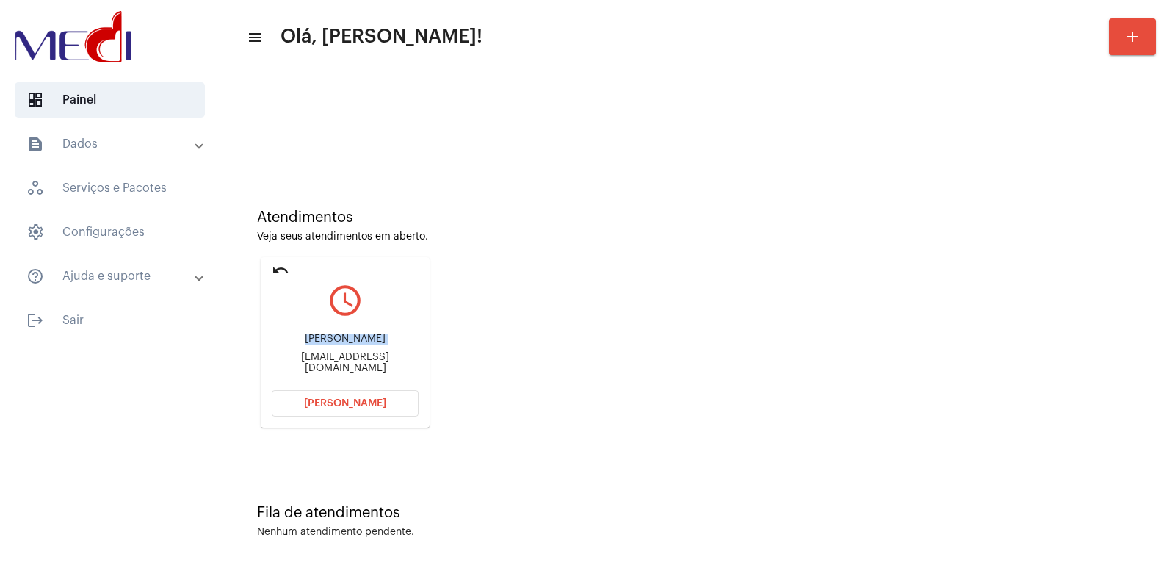
copy div "Rodrigo dos Santos"
click at [367, 396] on button "[PERSON_NAME]" at bounding box center [345, 403] width 147 height 26
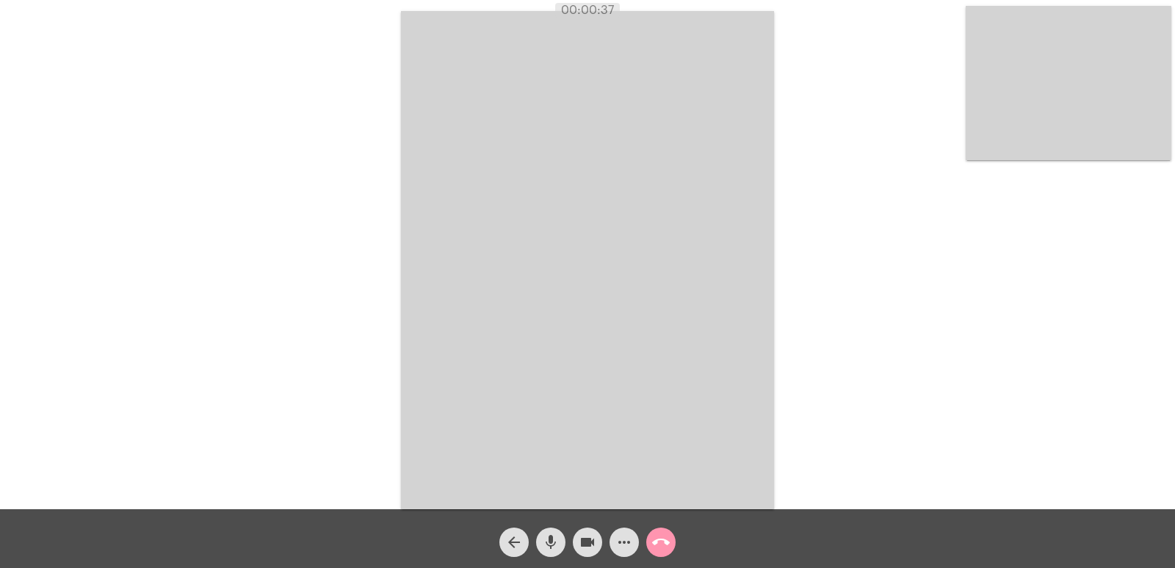
click at [659, 550] on mat-icon "call_end" at bounding box center [661, 542] width 18 height 18
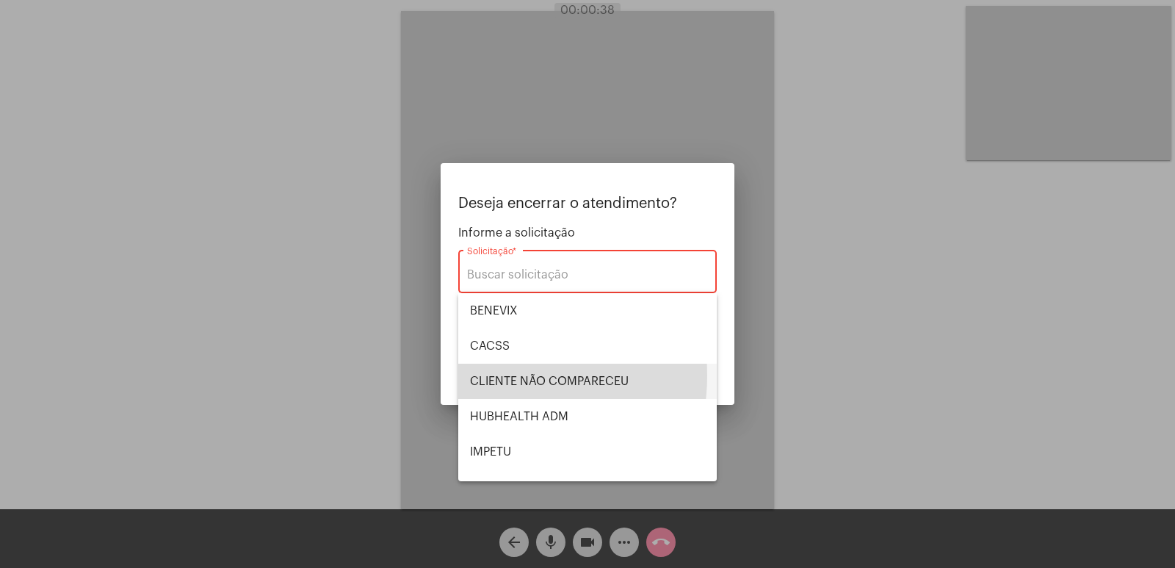
click at [490, 375] on span "CLIENTE NÃO COMPARECEU" at bounding box center [587, 380] width 235 height 35
type input "CLIENTE NÃO COMPARECEU"
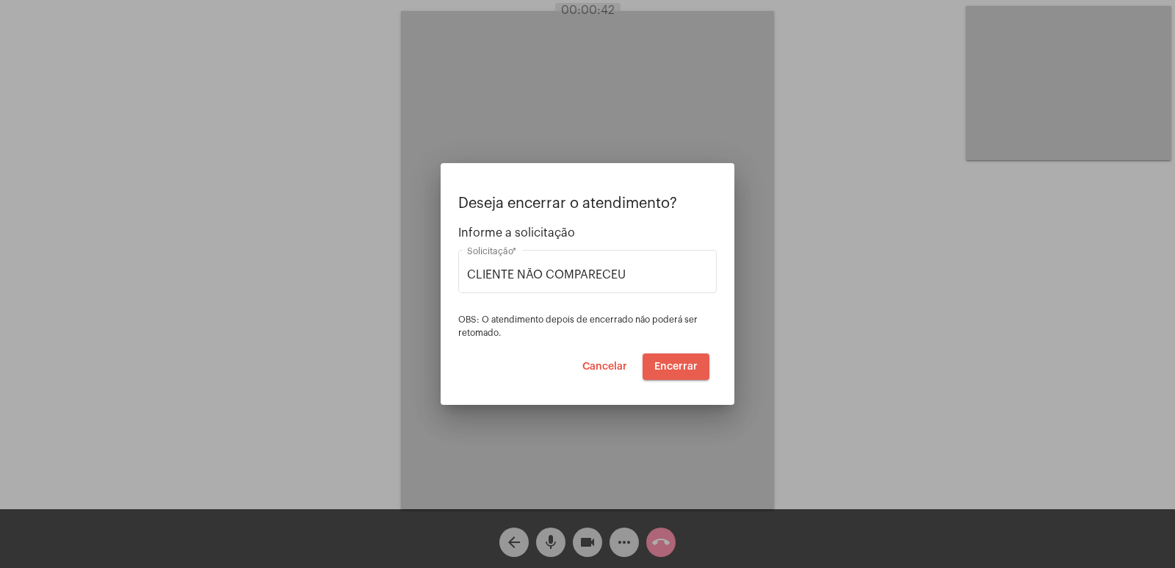
click at [687, 369] on span "Encerrar" at bounding box center [675, 366] width 43 height 10
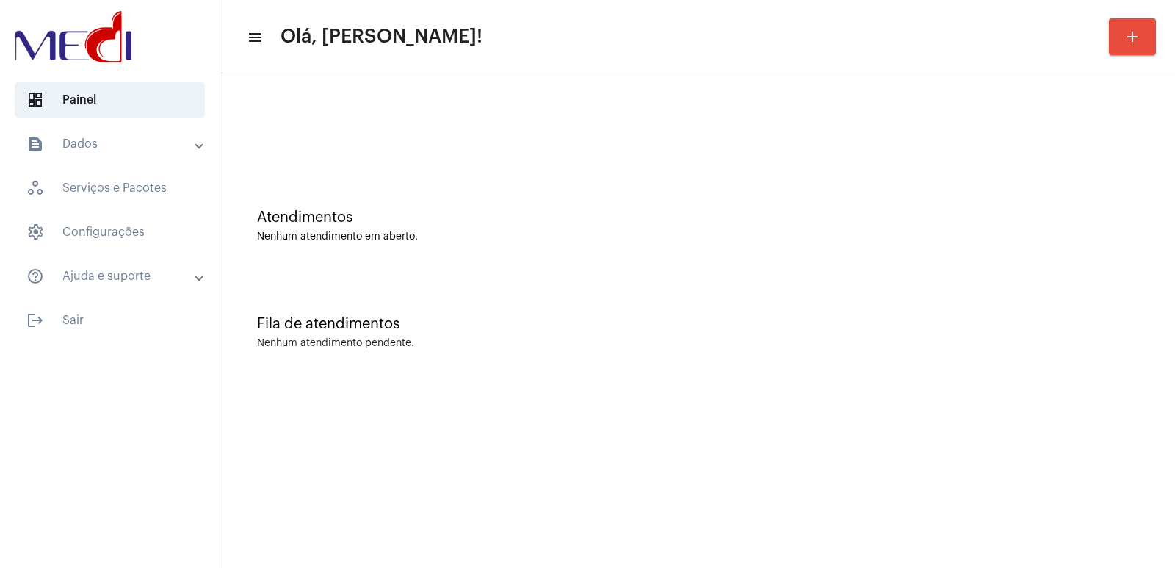
drag, startPoint x: 894, startPoint y: 337, endPoint x: 859, endPoint y: 348, distance: 36.9
click at [880, 344] on div "Fila de atendimentos Nenhum atendimento pendente." at bounding box center [698, 325] width 940 height 106
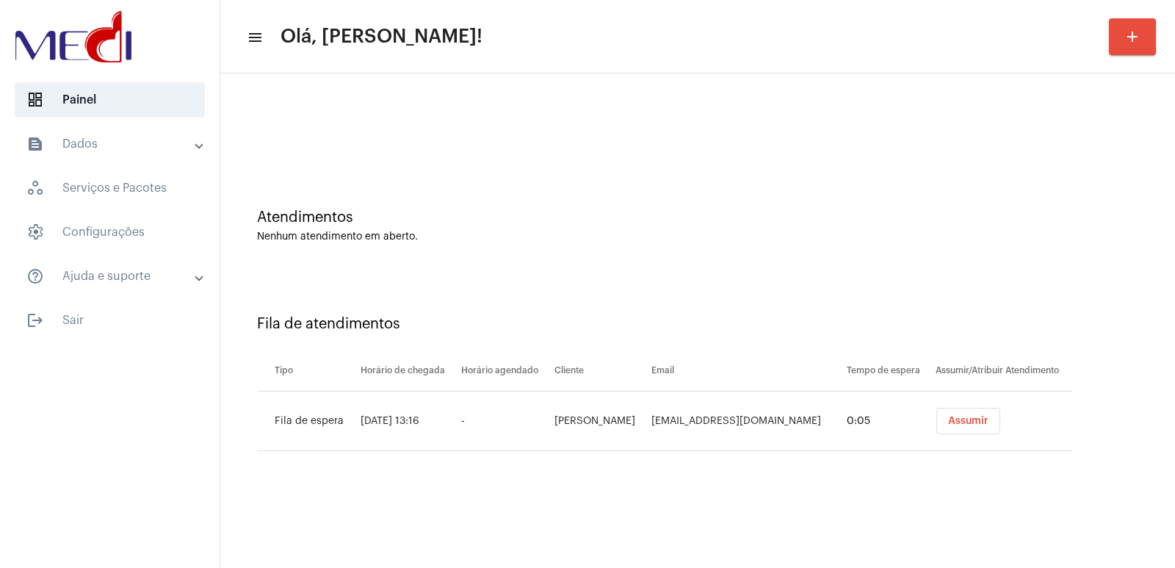
click at [984, 429] on button "Assumir" at bounding box center [968, 420] width 64 height 26
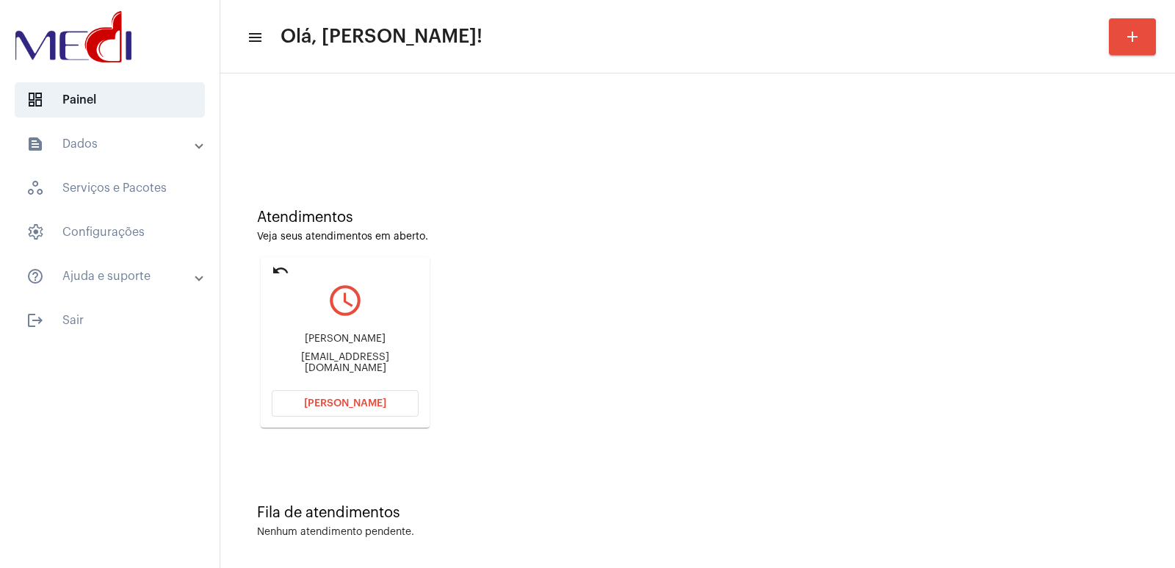
click at [327, 330] on div "Marcos Vinícius margem Morozini Marcosmorozini@hotmail.com" at bounding box center [345, 353] width 147 height 66
copy div "Marcos Vinícius margem Morozini"
drag, startPoint x: 304, startPoint y: 377, endPoint x: 321, endPoint y: 369, distance: 18.7
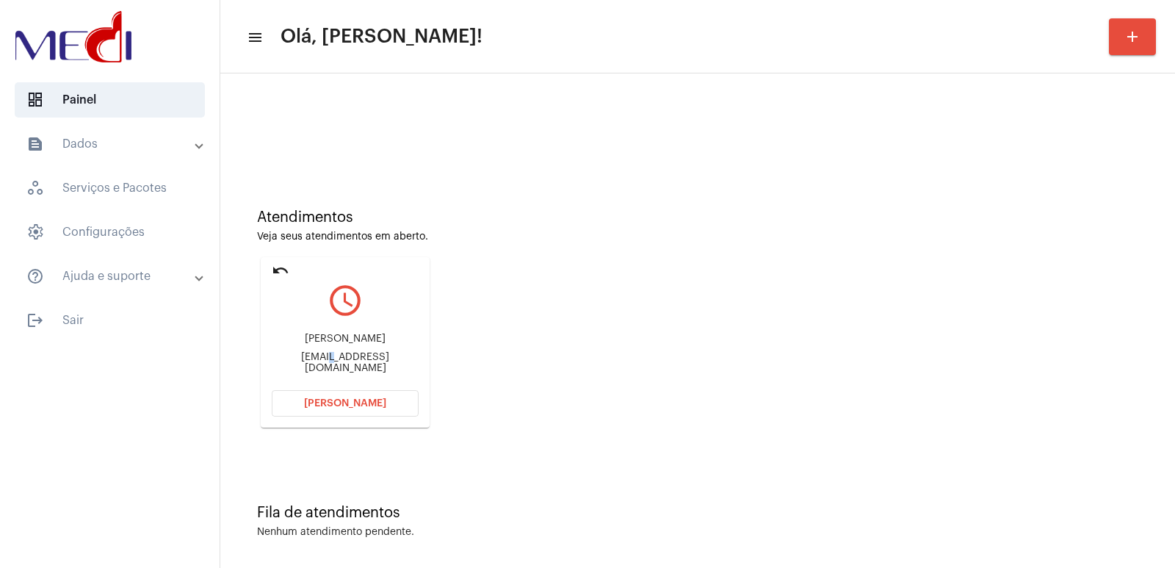
click at [307, 374] on div "Marcos Vinícius margem Morozini Marcosmorozini@hotmail.com" at bounding box center [345, 353] width 147 height 66
click at [325, 366] on div "Marcosmorozini@hotmail.com" at bounding box center [345, 363] width 147 height 22
copy mat-card-content "Marcosmorozini@hotmail.com Abrir Chamada"
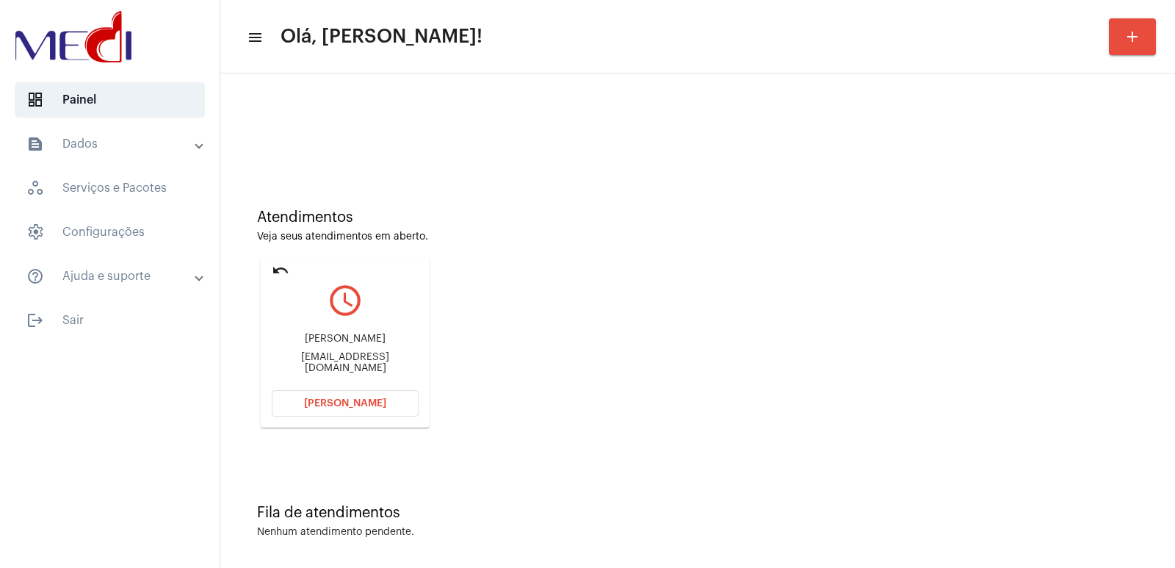
click at [326, 333] on div "Marcos Vinícius margem Morozini" at bounding box center [345, 338] width 147 height 11
copy div "Marcos Vinícius margem Morozini"
click at [336, 382] on div "Marcos Vinícius margem Morozini Marcosmorozini@hotmail.com" at bounding box center [345, 353] width 147 height 66
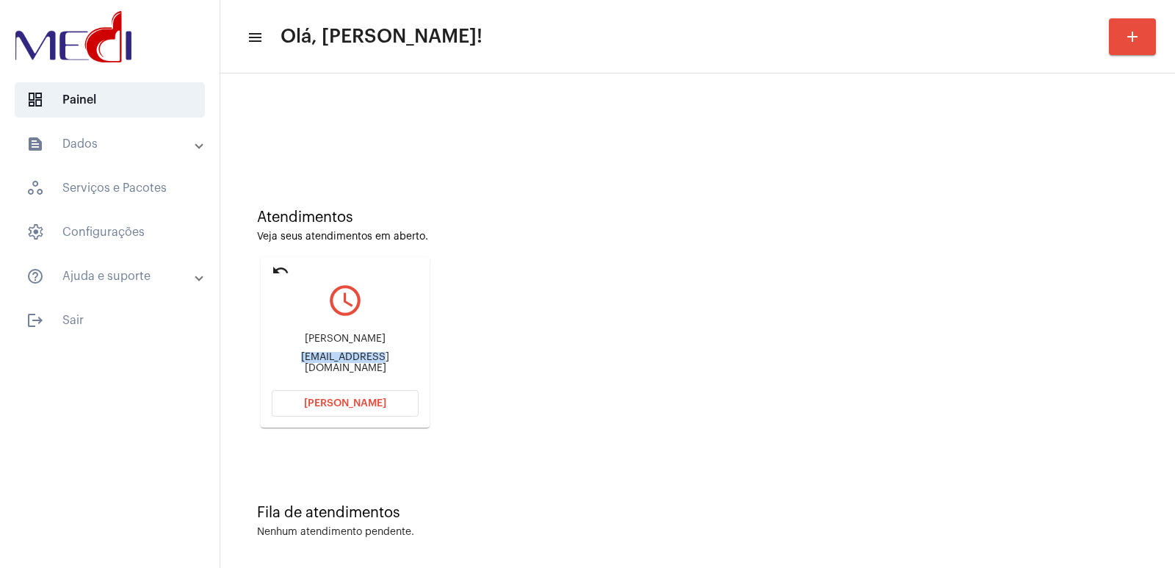
click at [335, 382] on div "Marcos Vinícius margem Morozini Marcosmorozini@hotmail.com" at bounding box center [345, 353] width 147 height 66
click at [335, 388] on mat-card "undo query_builder Marcos Vinícius margem Morozini Marcosmorozini@hotmail.com A…" at bounding box center [345, 342] width 169 height 170
click at [335, 394] on button "Abrir Chamada" at bounding box center [345, 403] width 147 height 26
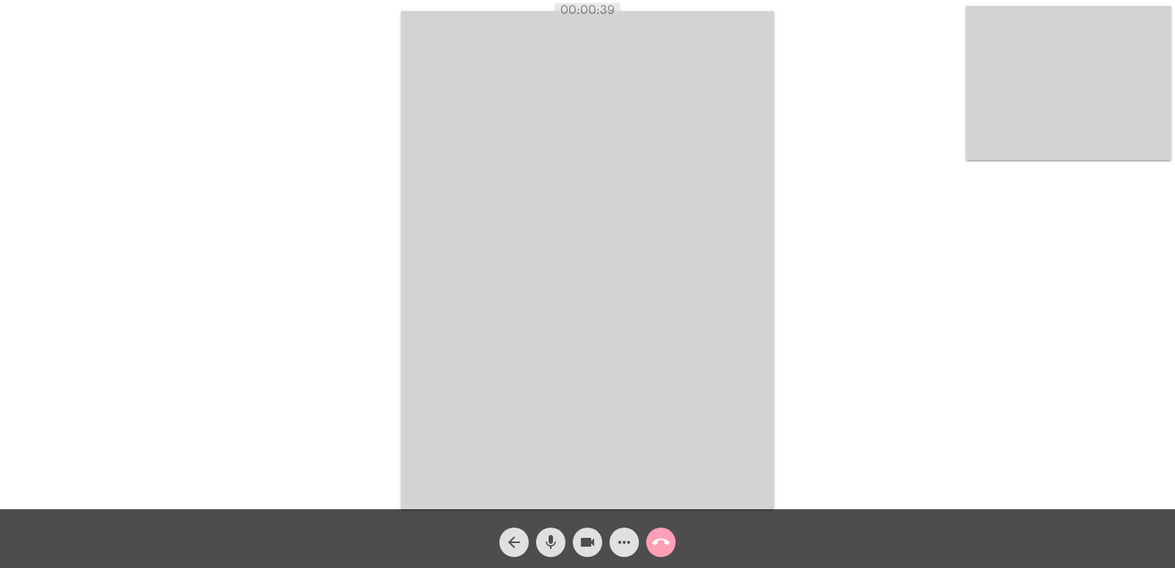
click at [664, 544] on mat-icon "call_end" at bounding box center [661, 542] width 18 height 18
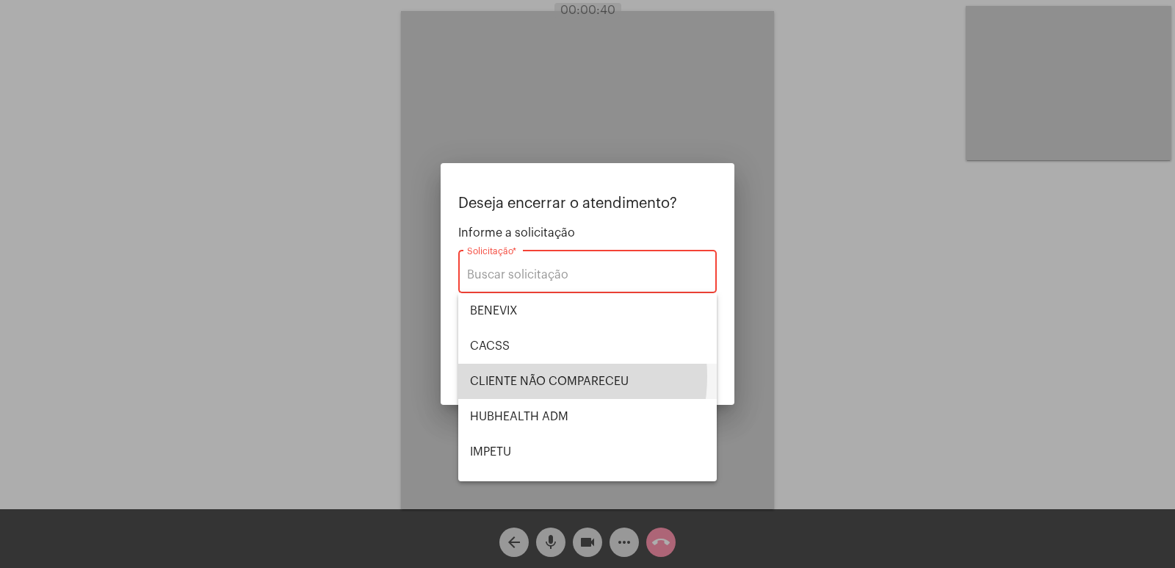
click at [522, 376] on span "CLIENTE NÃO COMPARECEU" at bounding box center [587, 380] width 235 height 35
type input "CLIENTE NÃO COMPARECEU"
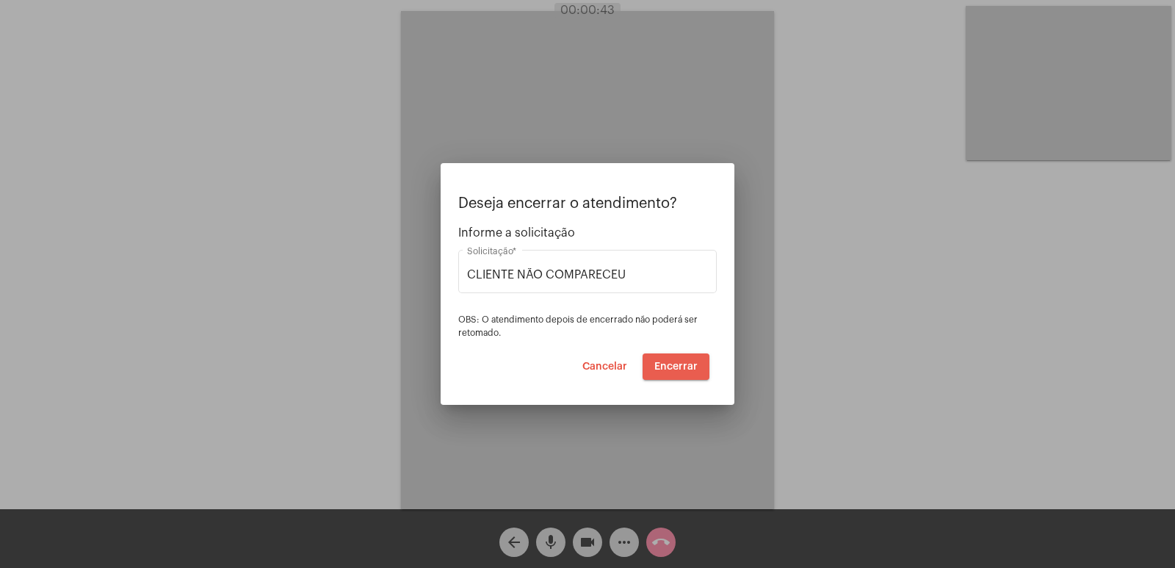
click at [694, 367] on span "Encerrar" at bounding box center [675, 366] width 43 height 10
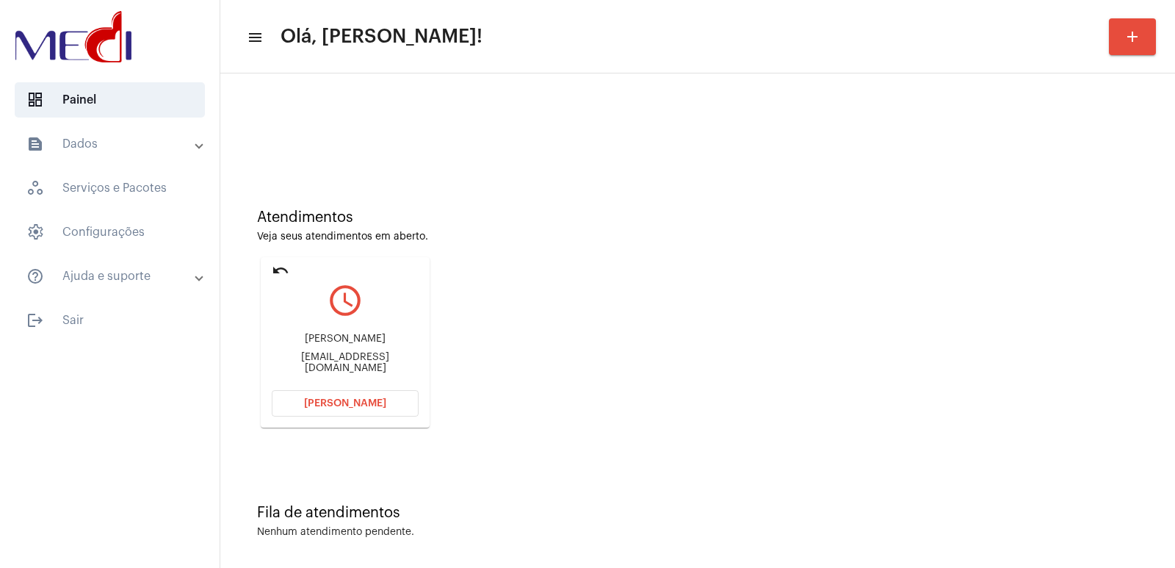
click at [320, 336] on div "Daniela [EMAIL_ADDRESS][DOMAIN_NAME]" at bounding box center [345, 353] width 147 height 66
click at [319, 336] on div "Daniela [EMAIL_ADDRESS][DOMAIN_NAME]" at bounding box center [345, 353] width 147 height 66
copy div "Daniela"
click at [381, 401] on span "[PERSON_NAME]" at bounding box center [345, 403] width 82 height 10
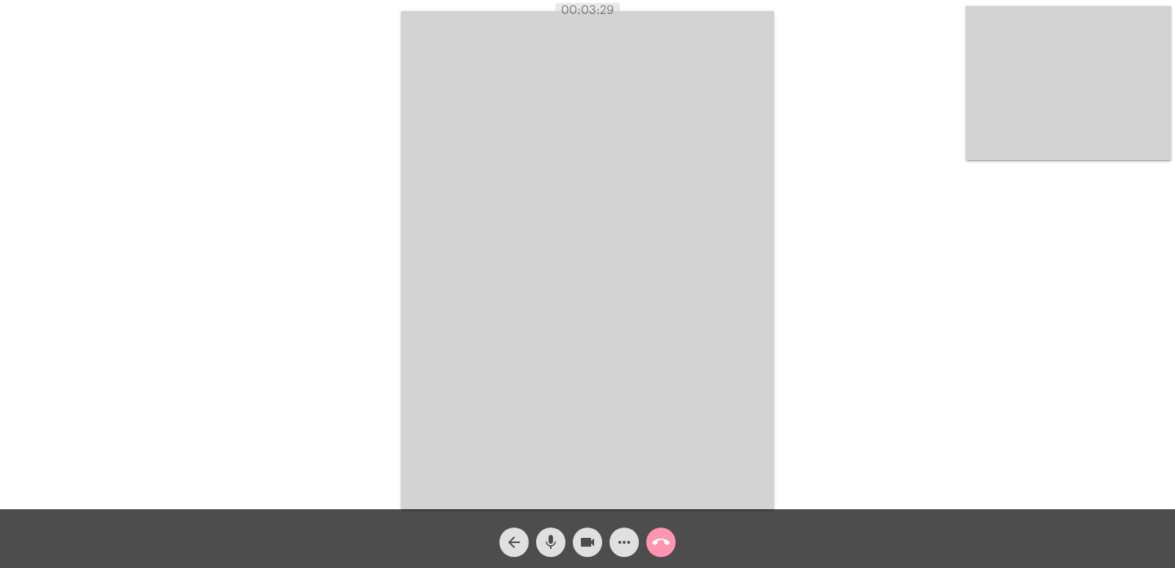
click at [664, 543] on mat-icon "call_end" at bounding box center [661, 542] width 18 height 18
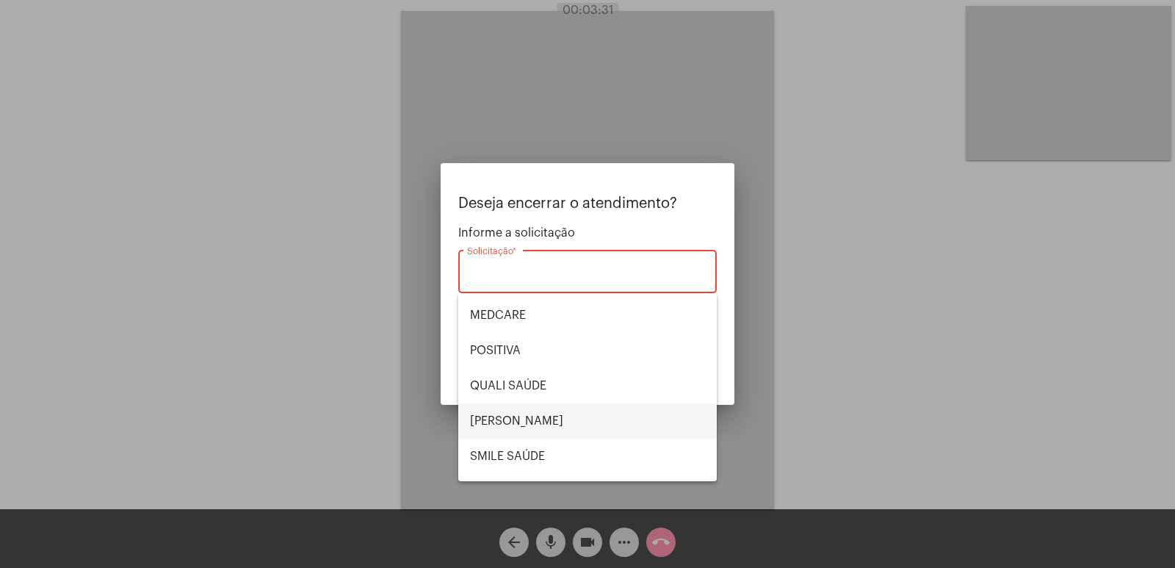
scroll to position [220, 0]
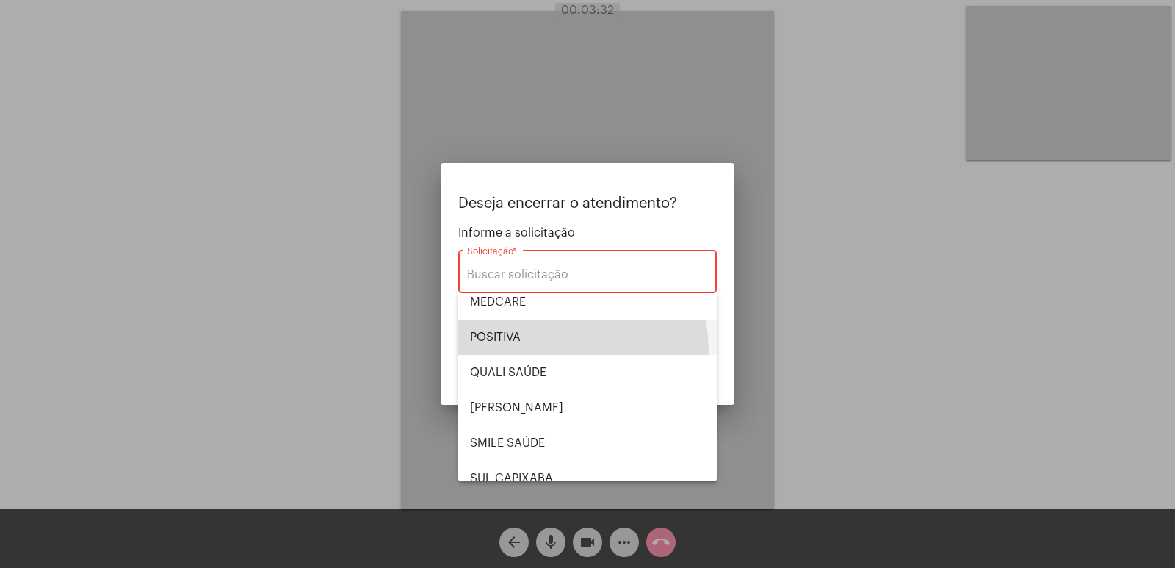
drag, startPoint x: 509, startPoint y: 353, endPoint x: 606, endPoint y: 361, distance: 97.2
click at [512, 353] on span "POSITIVA" at bounding box center [587, 336] width 235 height 35
type input "POSITIVA"
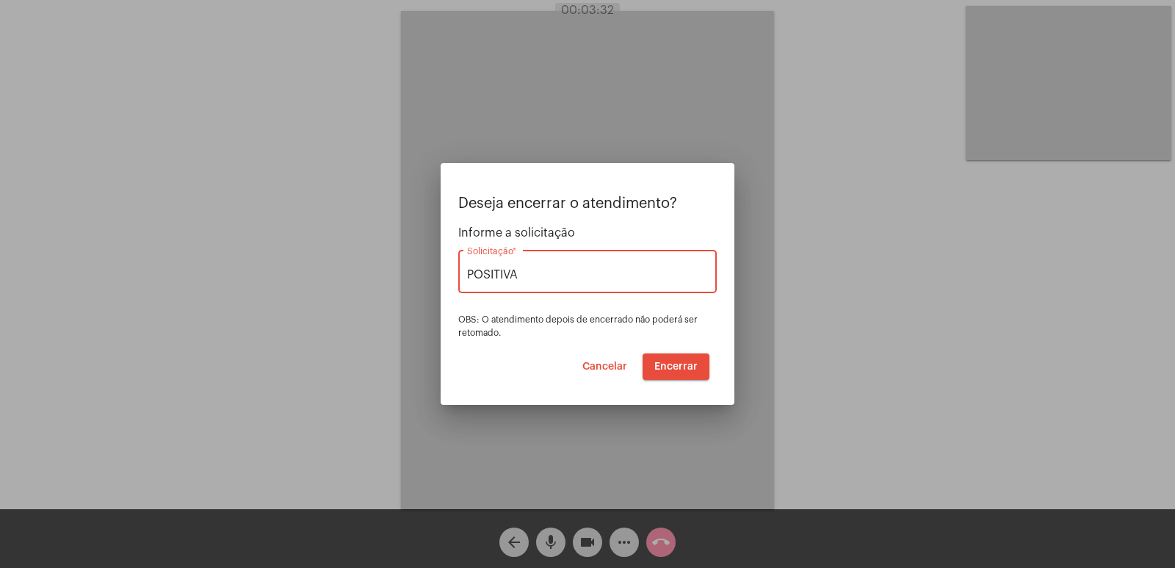
click at [650, 374] on button "Encerrar" at bounding box center [675, 366] width 67 height 26
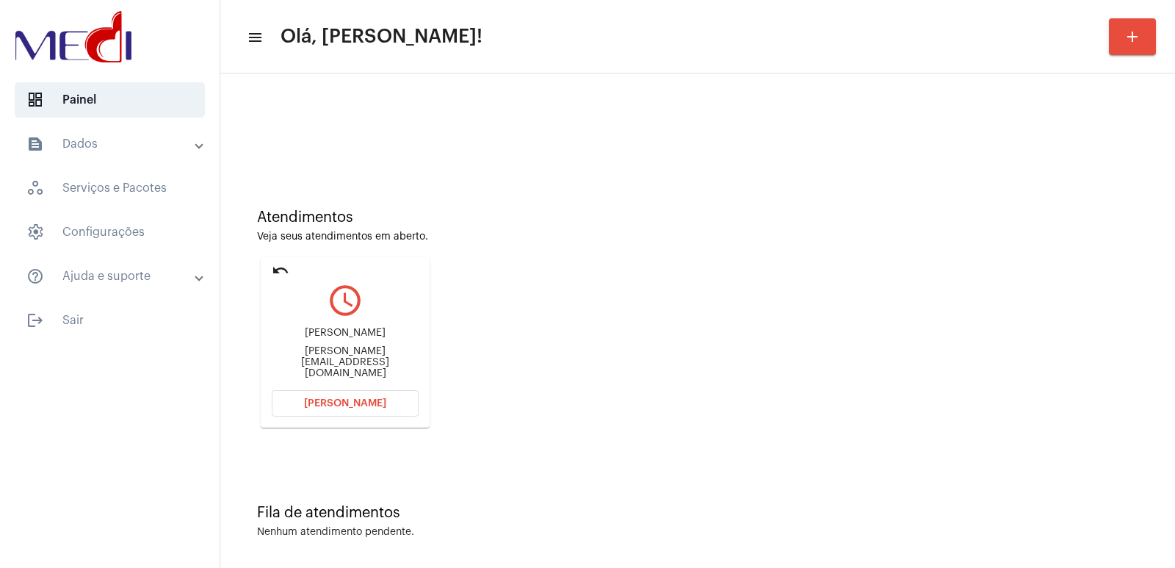
click at [308, 354] on div "[PERSON_NAME] [PERSON_NAME][EMAIL_ADDRESS][DOMAIN_NAME]" at bounding box center [345, 353] width 147 height 66
copy mat-card-content "[PERSON_NAME][EMAIL_ADDRESS][DOMAIN_NAME] [PERSON_NAME]"
click at [371, 391] on button "[PERSON_NAME]" at bounding box center [345, 403] width 147 height 26
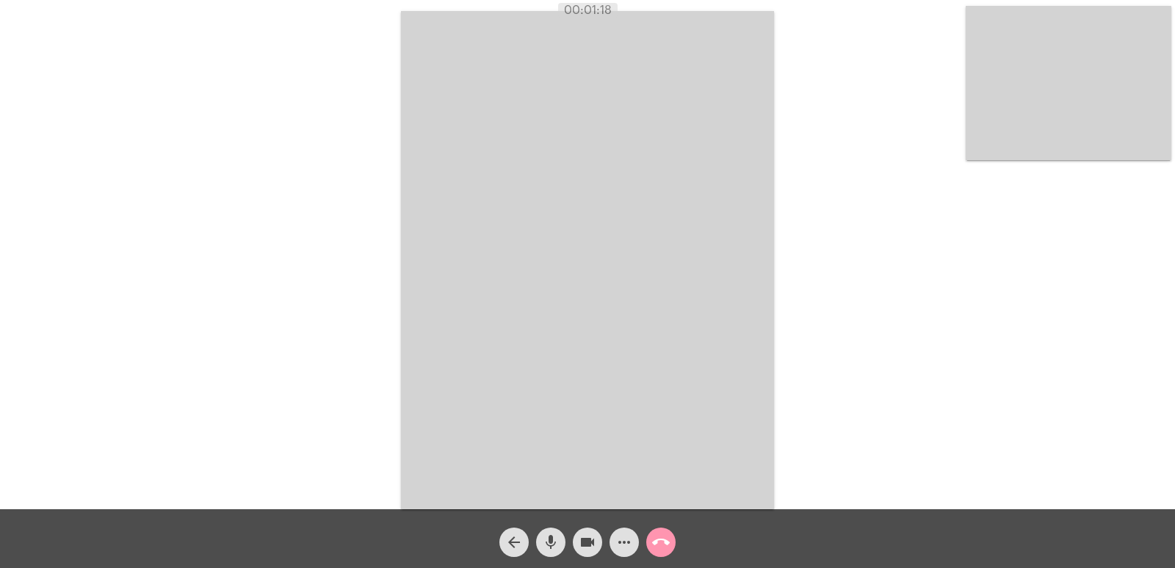
click at [667, 546] on mat-icon "call_end" at bounding box center [661, 542] width 18 height 18
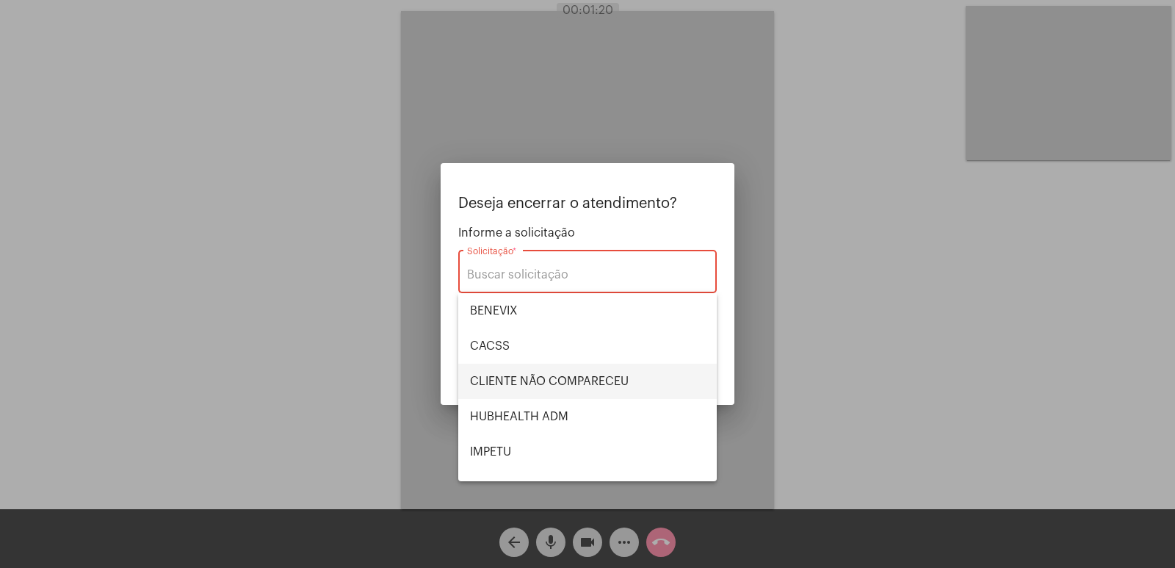
click at [479, 368] on span "CLIENTE NÃO COMPARECEU" at bounding box center [587, 380] width 235 height 35
type input "CLIENTE NÃO COMPARECEU"
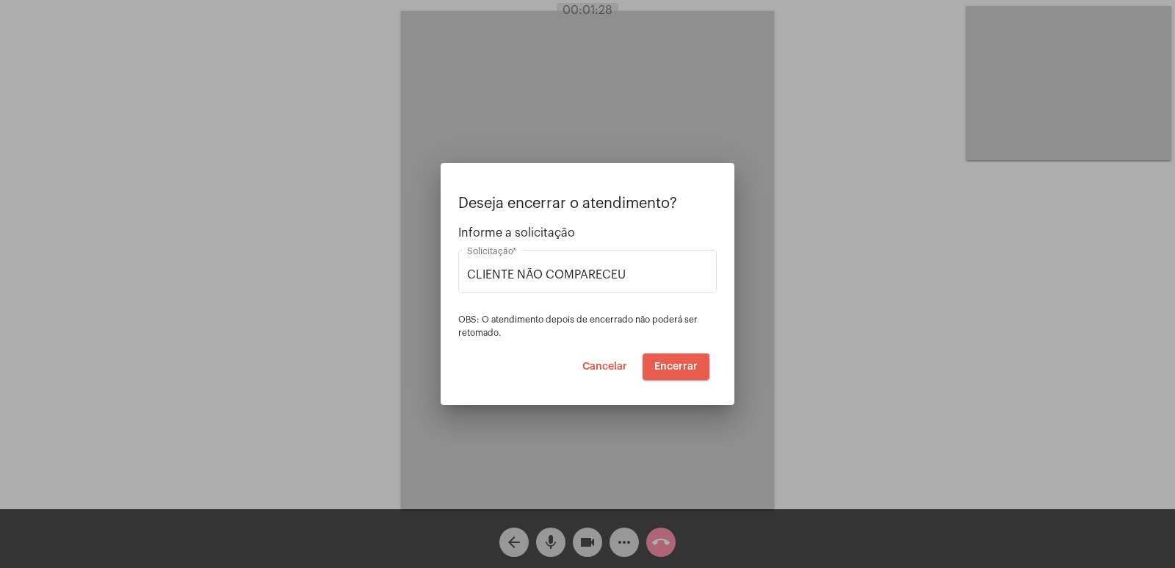
click at [673, 369] on span "Encerrar" at bounding box center [675, 366] width 43 height 10
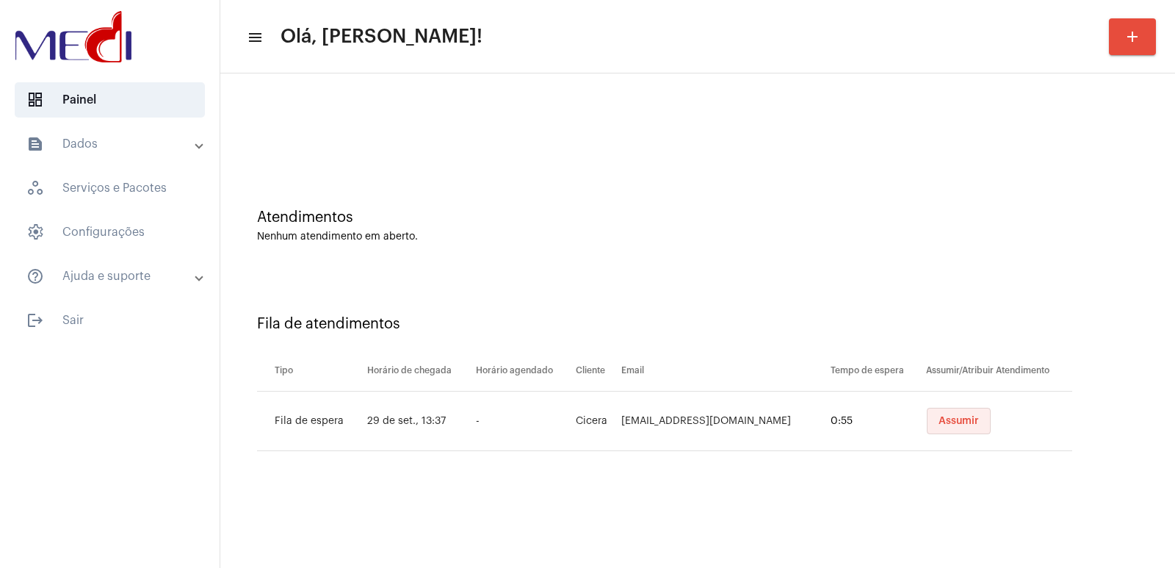
click at [927, 422] on button "Assumir" at bounding box center [959, 420] width 64 height 26
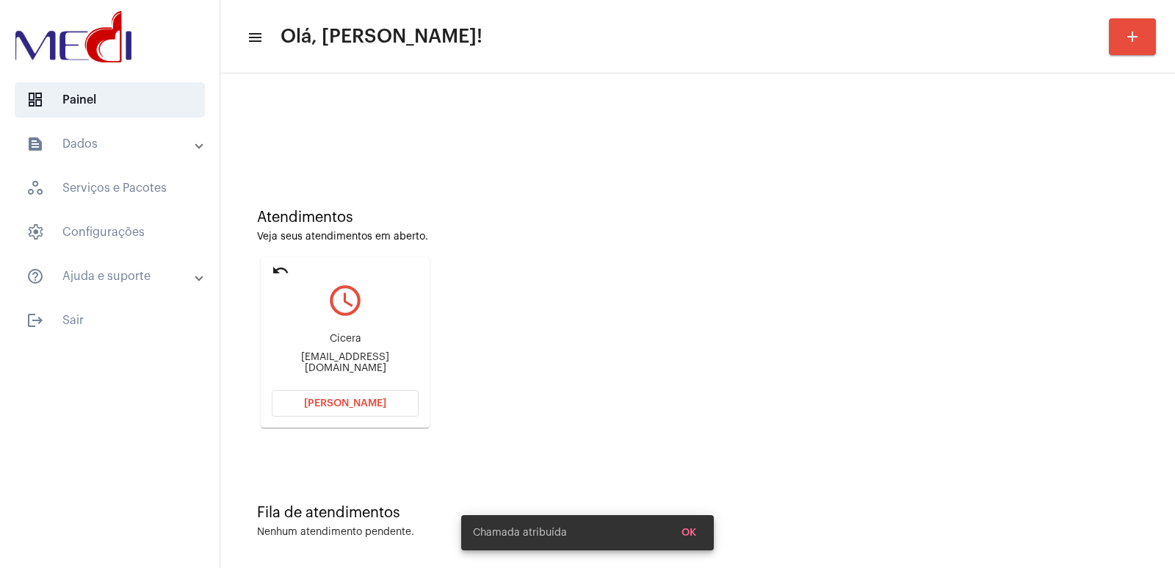
click at [352, 353] on div "Cicera [EMAIL_ADDRESS][DOMAIN_NAME]" at bounding box center [345, 353] width 147 height 66
copy mat-card-content "[EMAIL_ADDRESS][DOMAIN_NAME] [PERSON_NAME]"
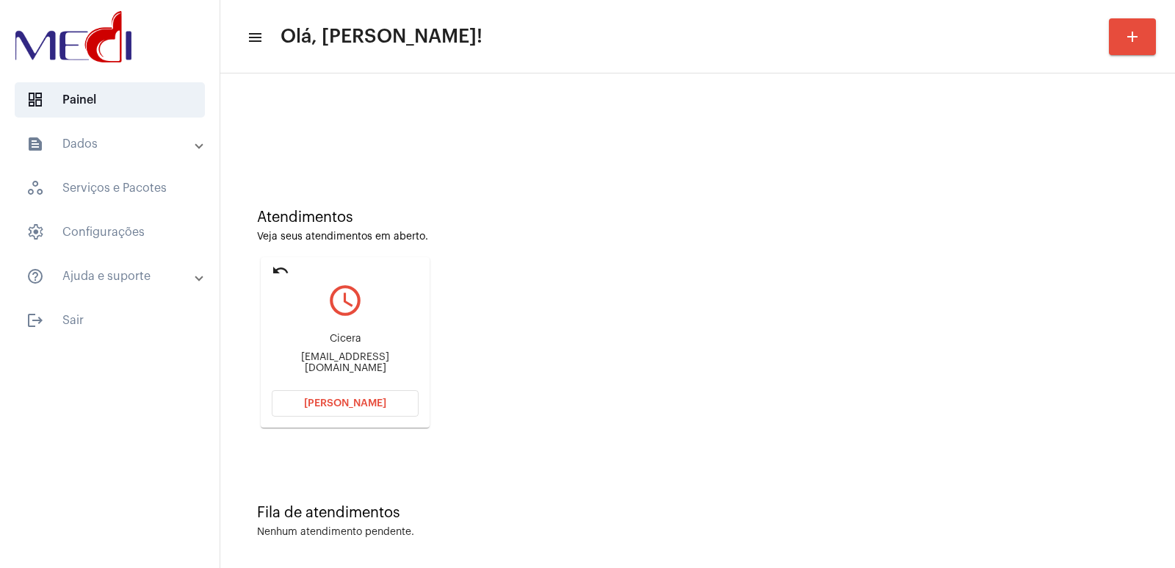
click at [327, 333] on div "Cicera [EMAIL_ADDRESS][DOMAIN_NAME]" at bounding box center [345, 353] width 147 height 66
copy div "Cicera"
click at [397, 396] on button "[PERSON_NAME]" at bounding box center [345, 403] width 147 height 26
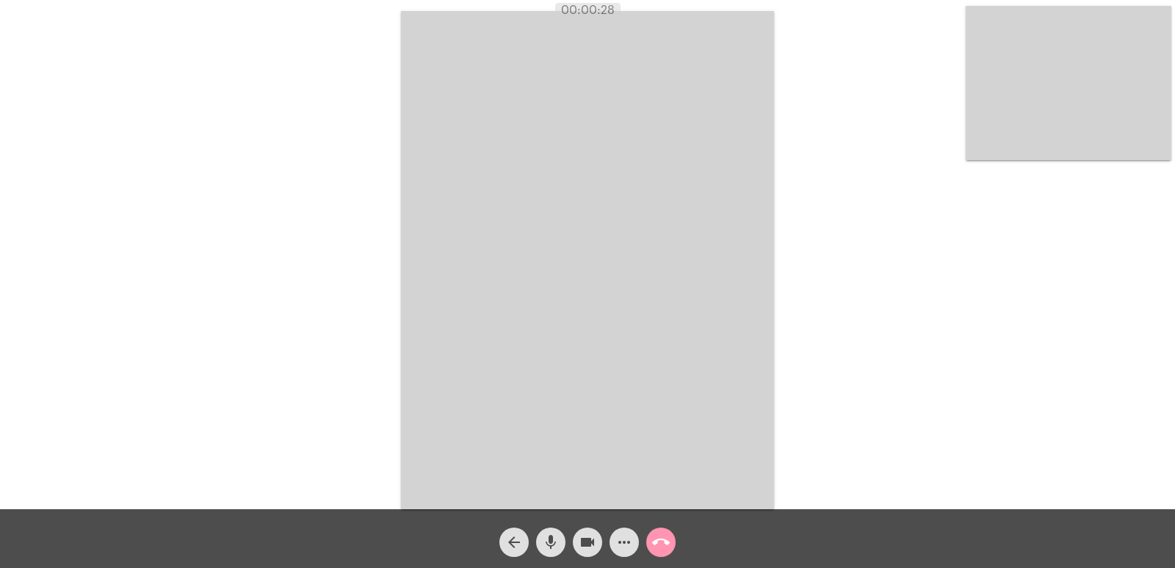
click at [551, 545] on mat-icon "mic" at bounding box center [551, 542] width 18 height 18
click at [585, 543] on mat-icon "videocam" at bounding box center [588, 542] width 18 height 18
click at [548, 540] on mat-icon "mic_off" at bounding box center [551, 542] width 18 height 18
click at [576, 540] on button "videocam_off" at bounding box center [587, 541] width 29 height 29
click at [667, 549] on mat-icon "call_end" at bounding box center [661, 542] width 18 height 18
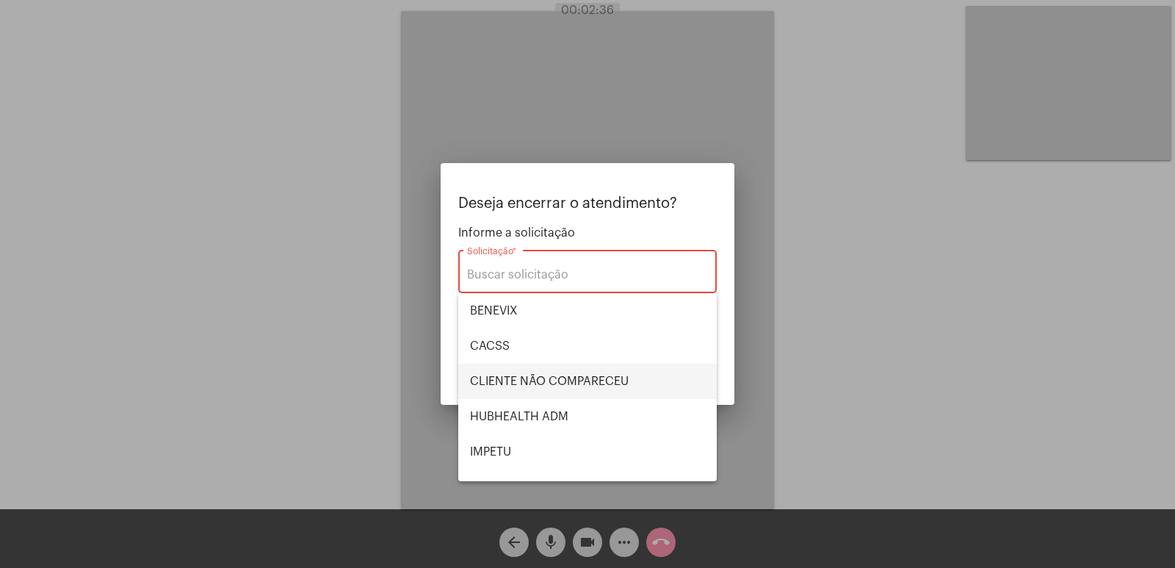
click at [567, 391] on span "CLIENTE NÃO COMPARECEU" at bounding box center [587, 380] width 235 height 35
type input "CLIENTE NÃO COMPARECEU"
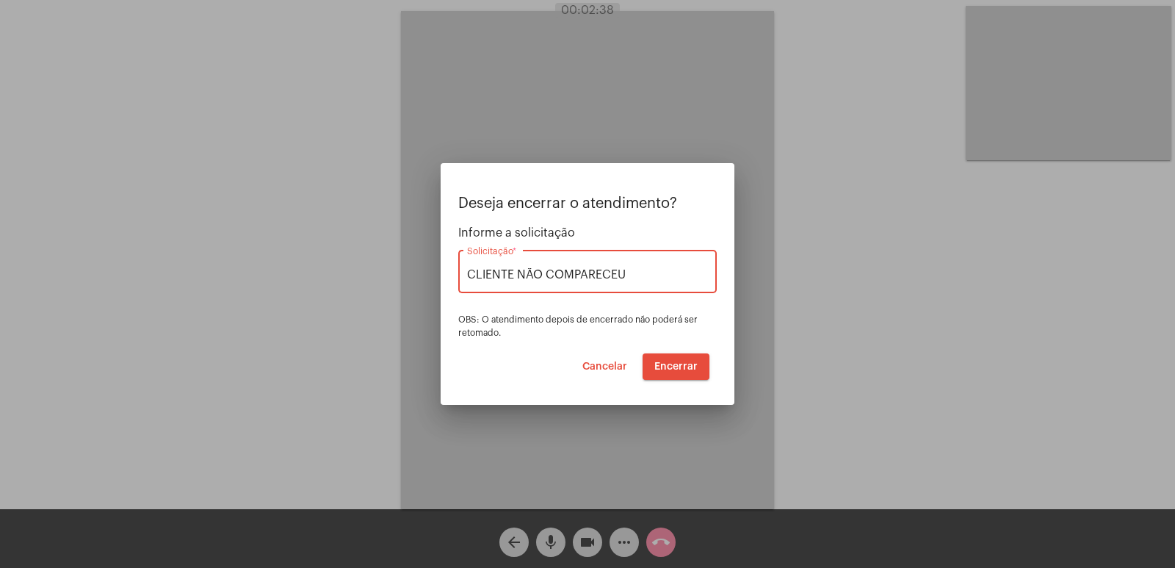
click at [684, 369] on span "Encerrar" at bounding box center [675, 366] width 43 height 10
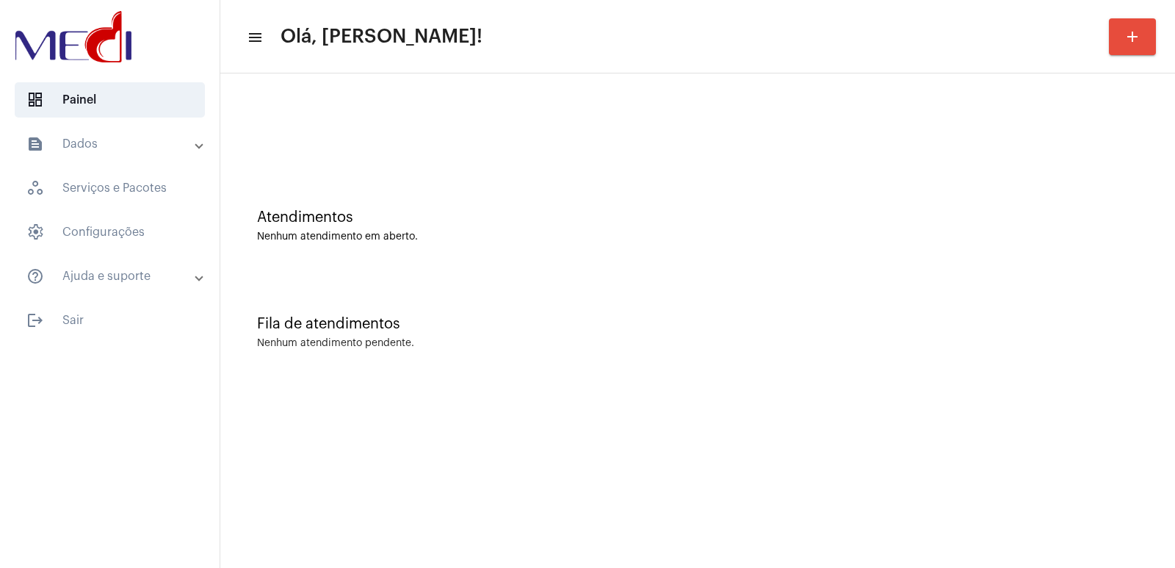
click at [822, 326] on div "Fila de atendimentos" at bounding box center [697, 324] width 881 height 16
click at [775, 530] on mat-sidenav-content "menu Olá, [PERSON_NAME]! add Atendimentos Nenhum atendimento em aberto. Fila de…" at bounding box center [697, 284] width 954 height 568
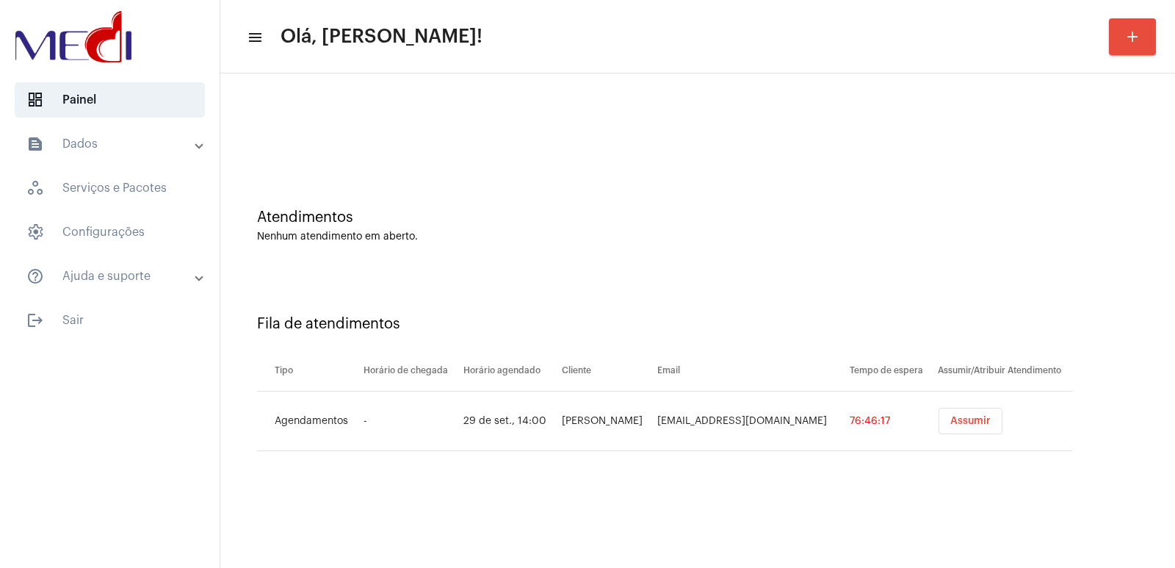
click at [973, 422] on span "Assumir" at bounding box center [970, 421] width 40 height 10
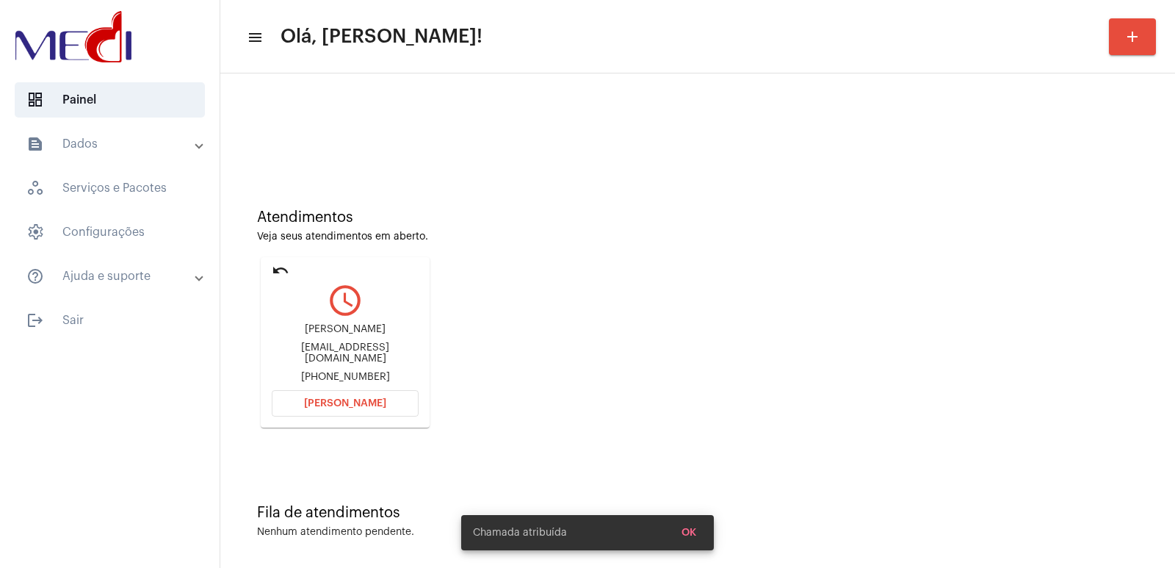
click at [331, 335] on div "Marcelo Pereira da Silva" at bounding box center [345, 329] width 147 height 11
copy div "Marcelo Pereira da Silva"
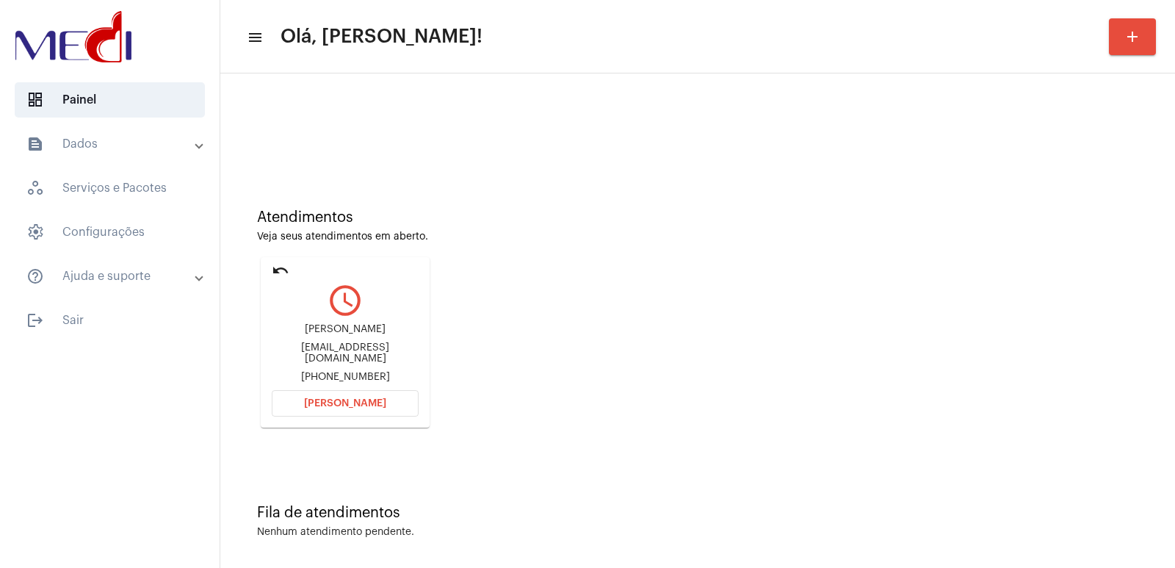
click at [1145, 166] on div "Atendimentos Veja seus atendimentos em aberto. undo query_builder Marcelo Perei…" at bounding box center [698, 312] width 940 height 295
click at [346, 322] on div "Marcelo Pereira da Silva marcelopereiragv02@hotmail.com +5533991229802" at bounding box center [345, 353] width 147 height 66
copy div "Marcelo Pereira da Silva"
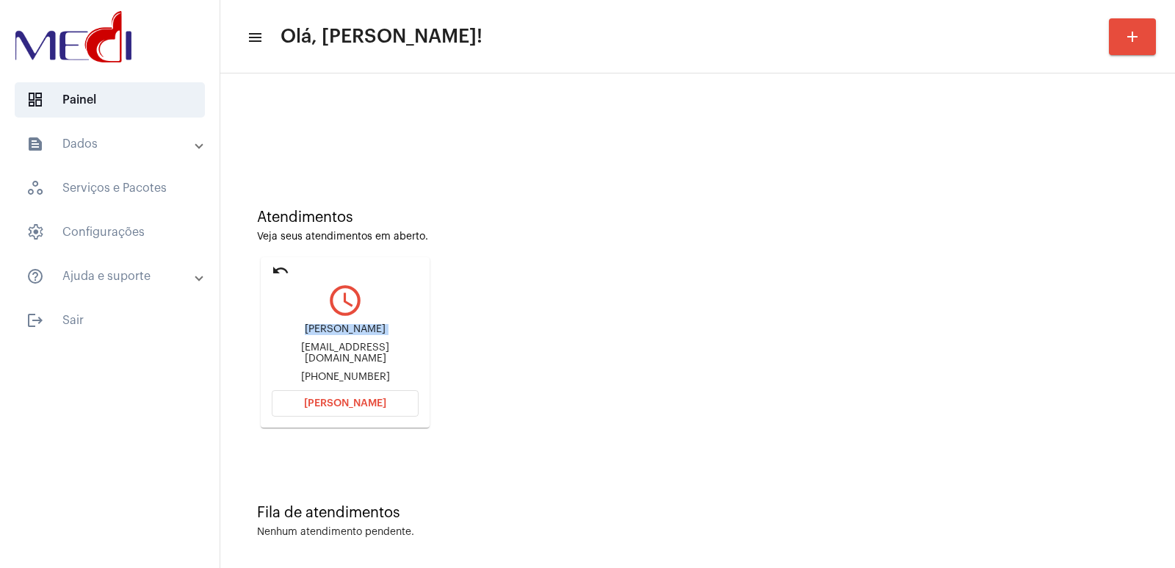
click at [308, 409] on button "Abrir Chamada" at bounding box center [345, 403] width 147 height 26
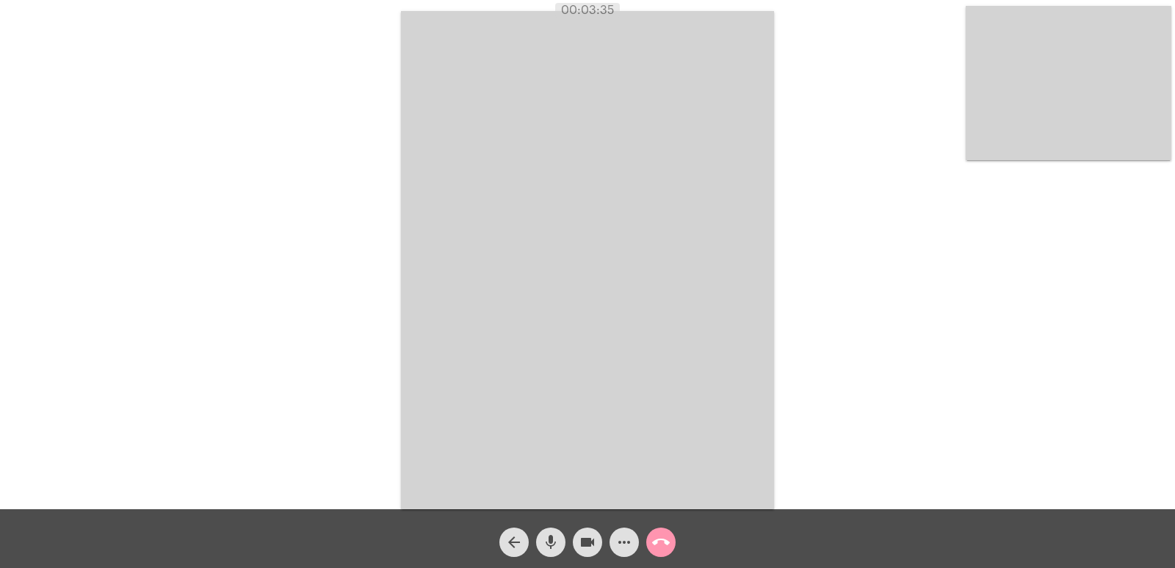
click at [473, 380] on video at bounding box center [587, 260] width 373 height 498
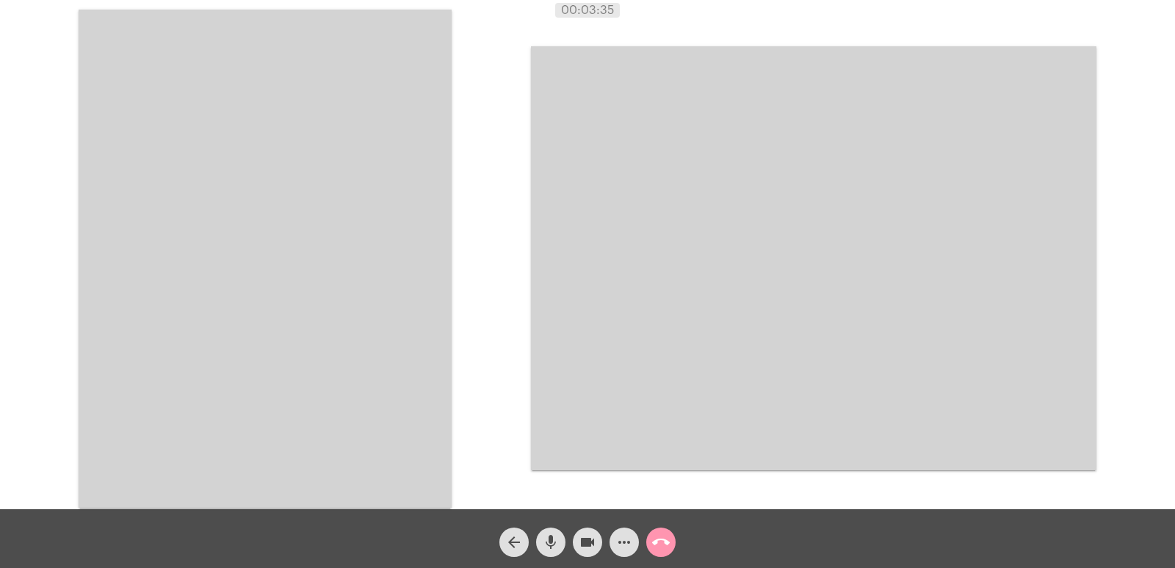
click at [319, 316] on video at bounding box center [265, 259] width 373 height 498
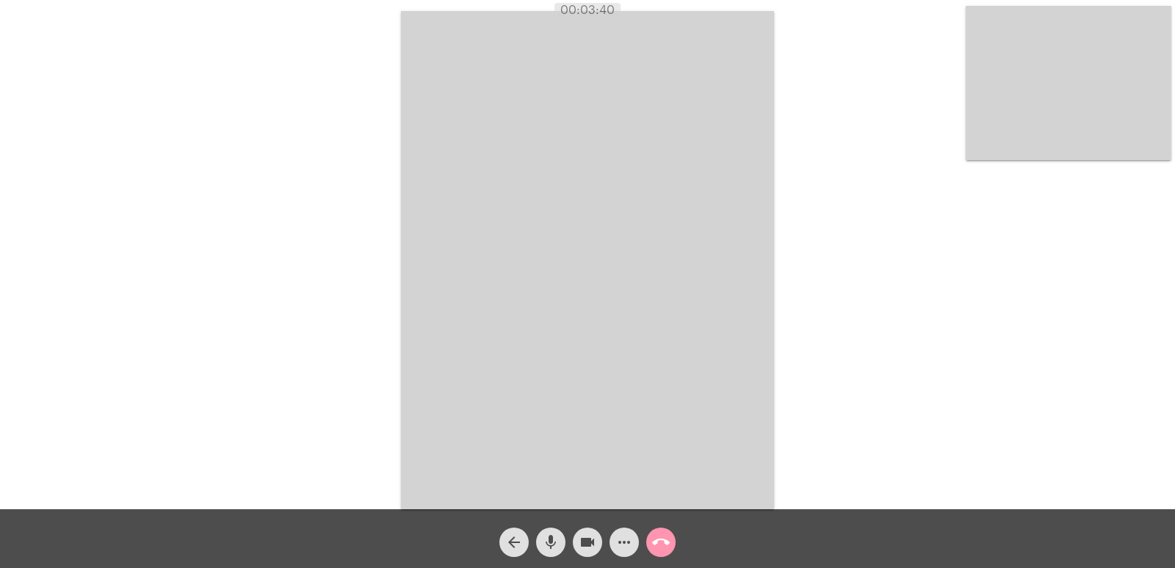
click at [698, 322] on video at bounding box center [587, 260] width 373 height 498
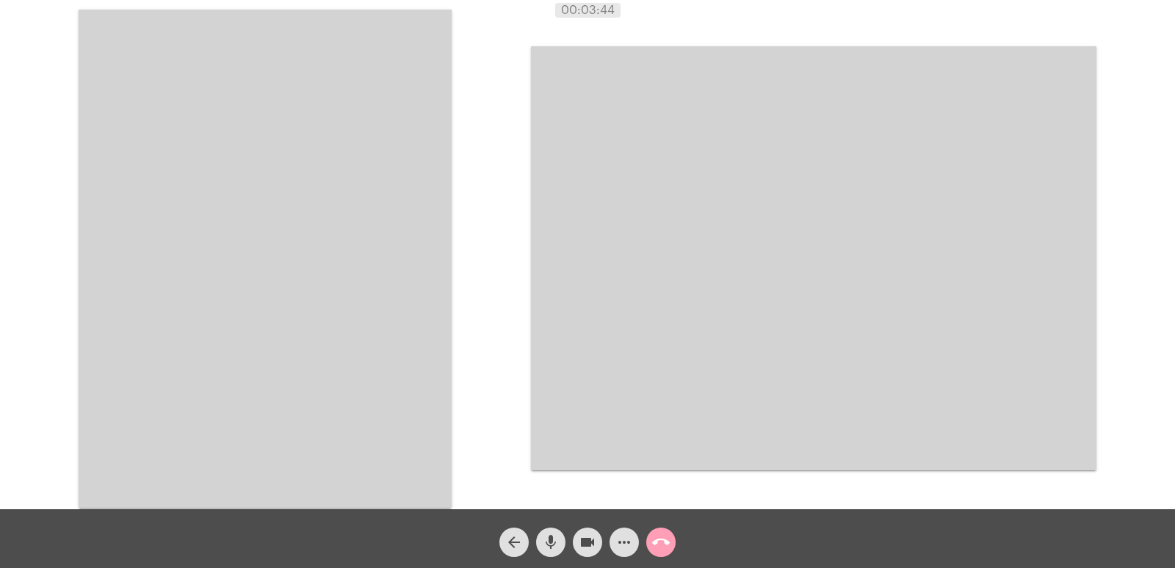
click at [660, 534] on mat-icon "call_end" at bounding box center [661, 542] width 18 height 18
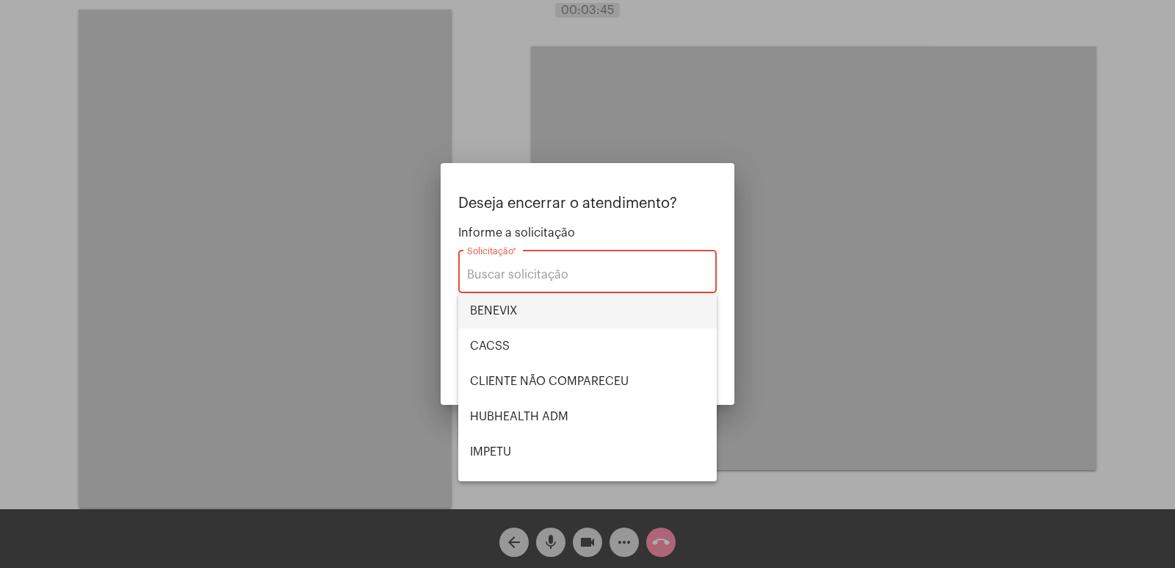
click at [487, 300] on span "BENEVIX" at bounding box center [587, 310] width 235 height 35
type input "BENEVIX"
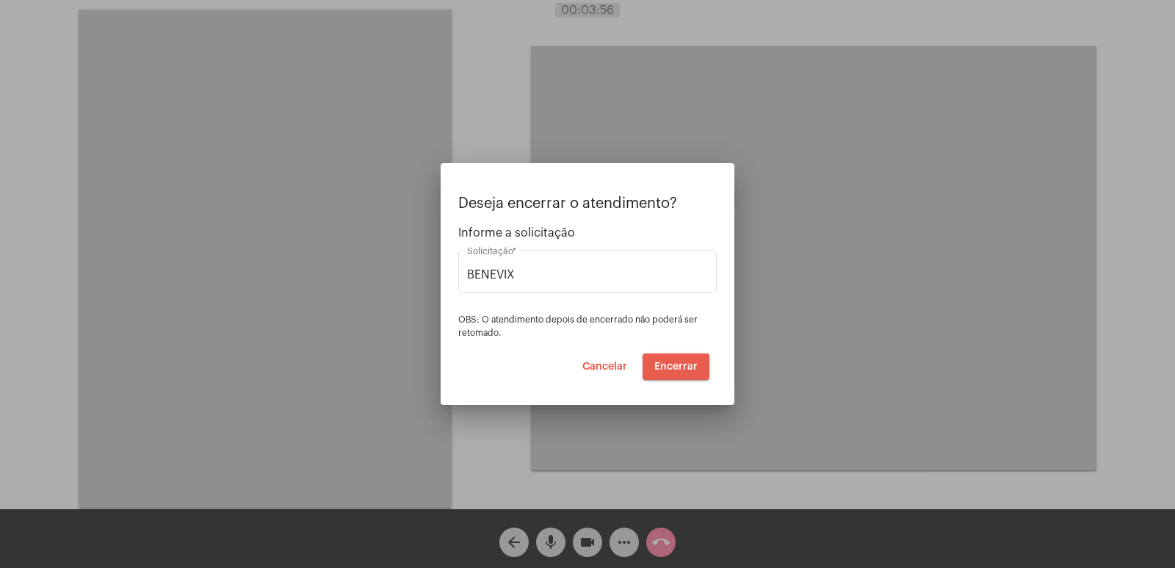
click at [668, 378] on button "Encerrar" at bounding box center [675, 366] width 67 height 26
click at [667, 363] on span "Encerrar" at bounding box center [675, 366] width 43 height 10
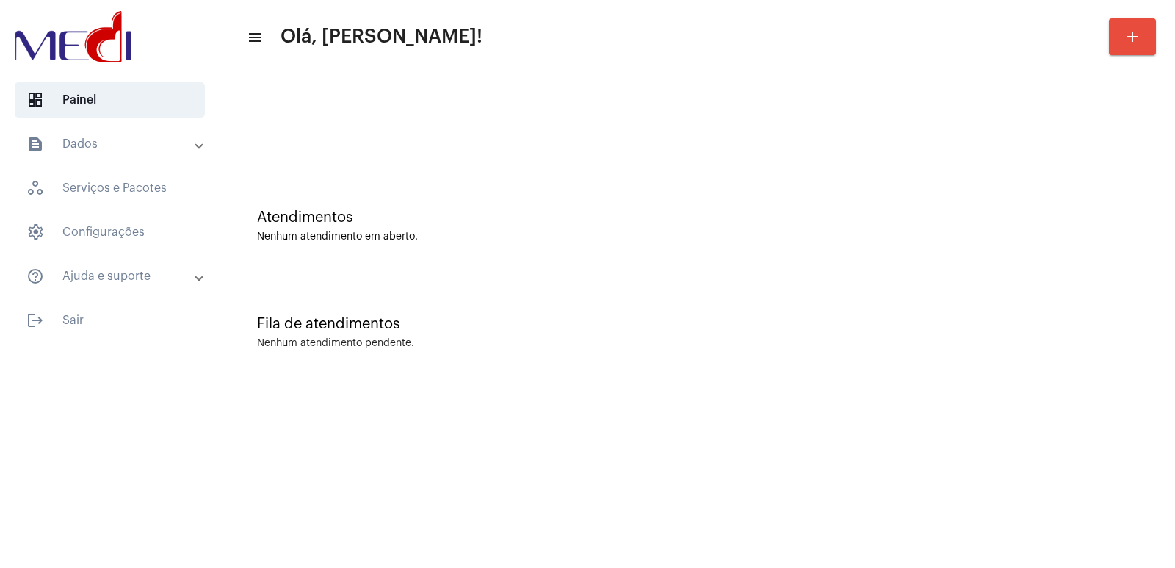
click at [380, 255] on div "Atendimentos Nenhum atendimento em aberto." at bounding box center [698, 218] width 940 height 106
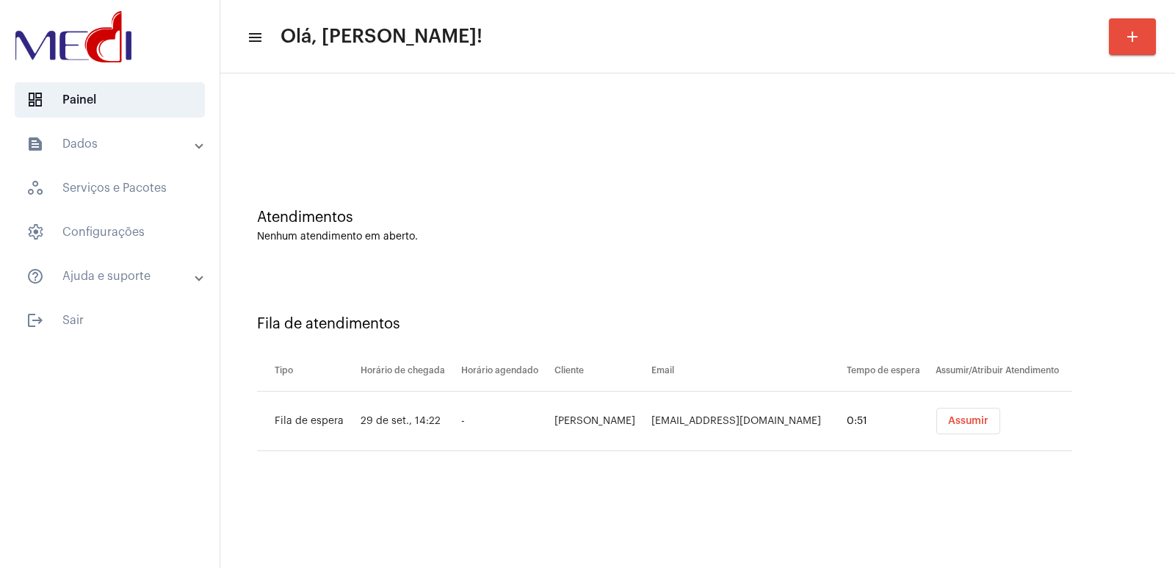
drag, startPoint x: 494, startPoint y: 202, endPoint x: 506, endPoint y: 202, distance: 11.7
click at [496, 202] on div "Atendimentos Nenhum atendimento em aberto." at bounding box center [698, 218] width 940 height 106
click at [990, 423] on button "Assumir" at bounding box center [968, 420] width 64 height 26
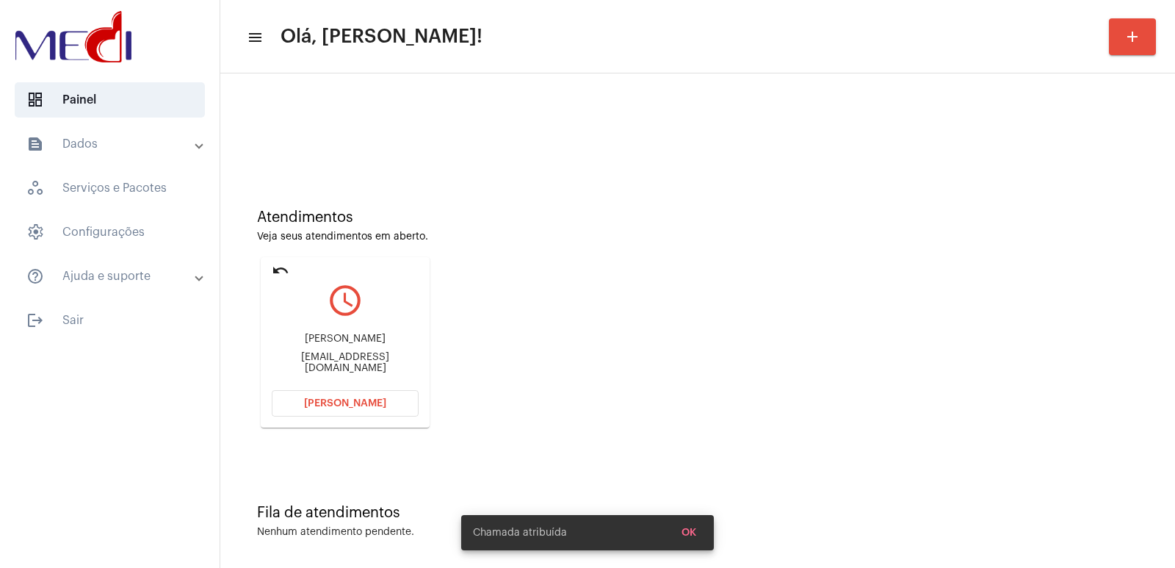
click at [322, 344] on div "[PERSON_NAME]" at bounding box center [345, 338] width 147 height 11
click at [322, 344] on div "Ana Clara Galbiati Tomaseto" at bounding box center [345, 338] width 147 height 11
copy div "Ana Clara Galbiati Tomaseto"
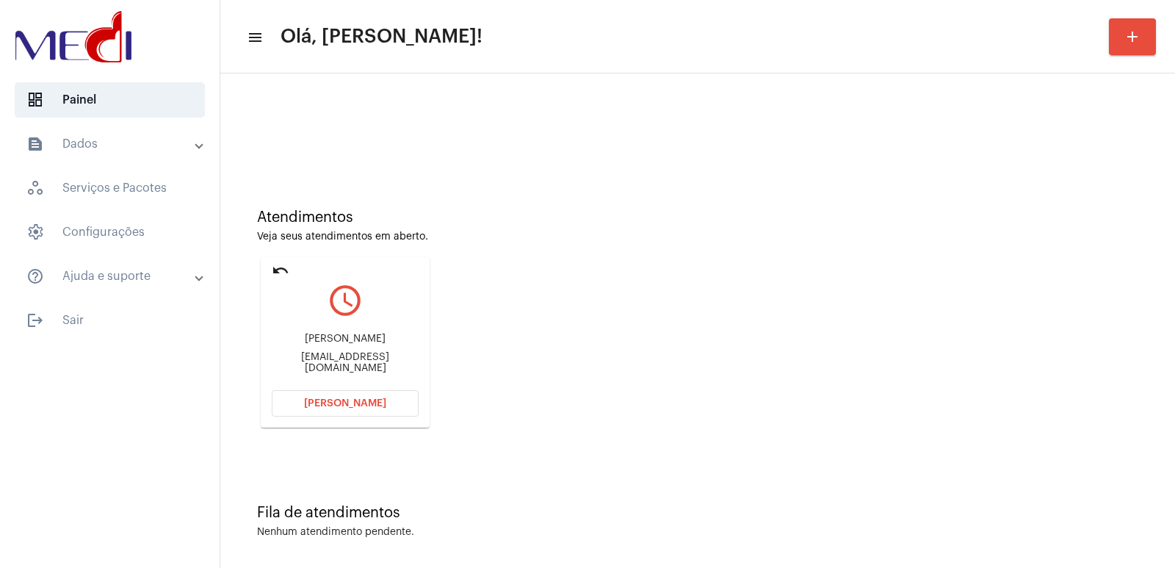
click at [315, 386] on mat-card "undo query_builder Ana Clara Galbiati Tomaseto anacgt13@yahoo.com.br Abrir Cham…" at bounding box center [345, 342] width 169 height 170
click at [327, 397] on button "Abrir Chamada" at bounding box center [345, 403] width 147 height 26
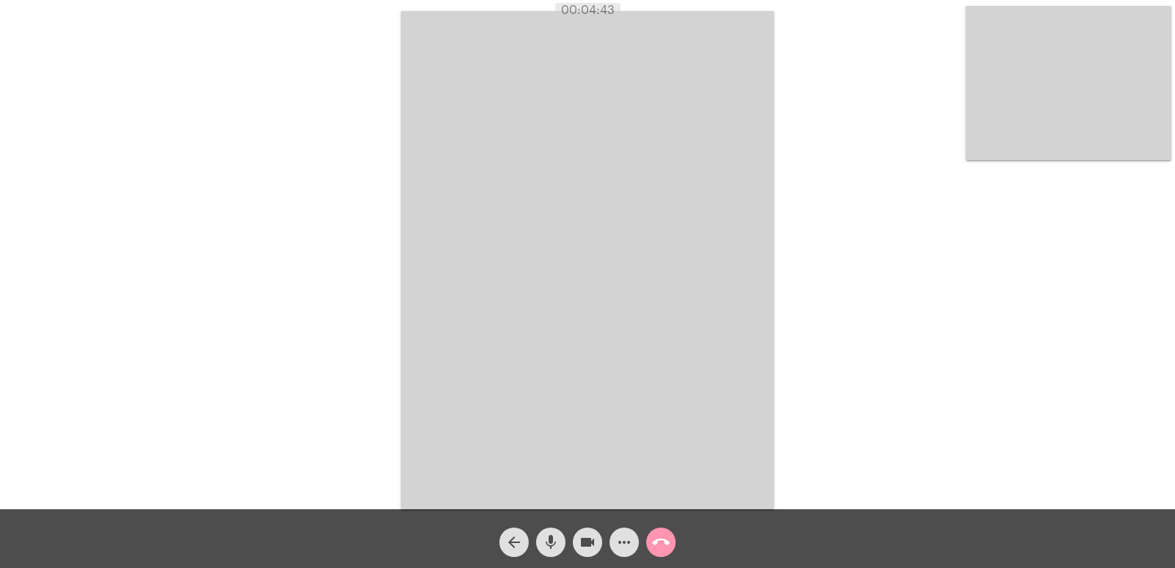
click at [657, 532] on span "call_end" at bounding box center [661, 541] width 18 height 29
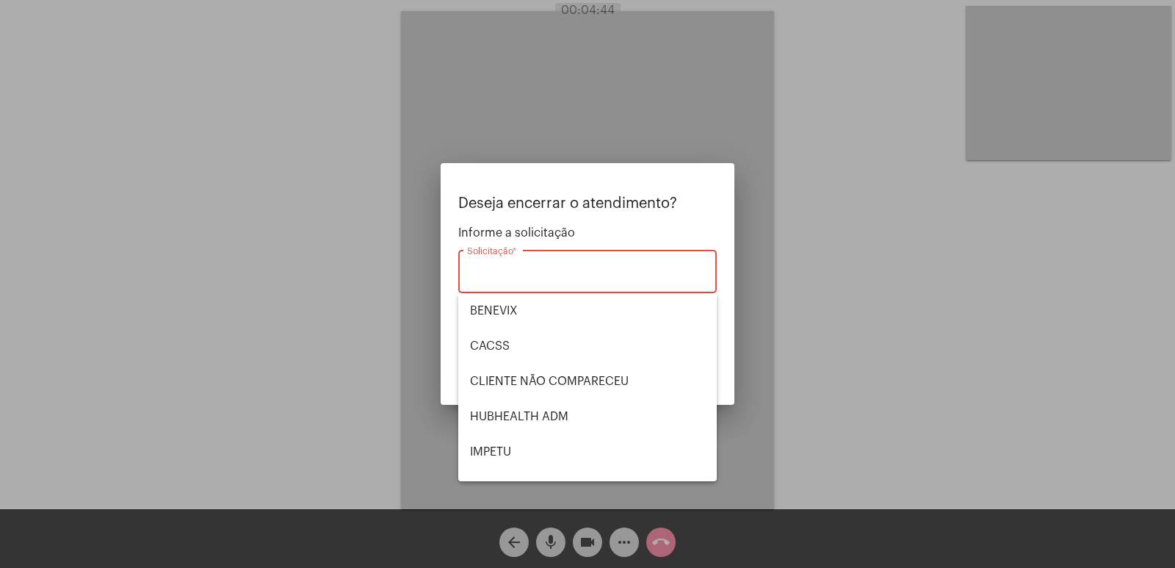
scroll to position [305, 0]
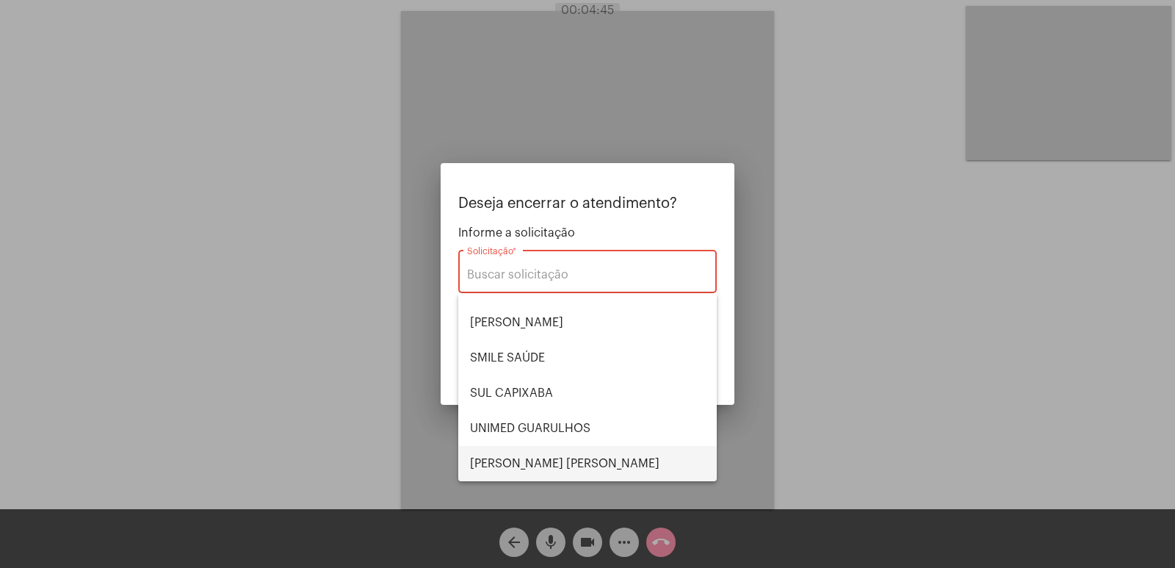
click at [576, 454] on span "VERA CRUZ" at bounding box center [587, 463] width 235 height 35
type input "VERA CRUZ"
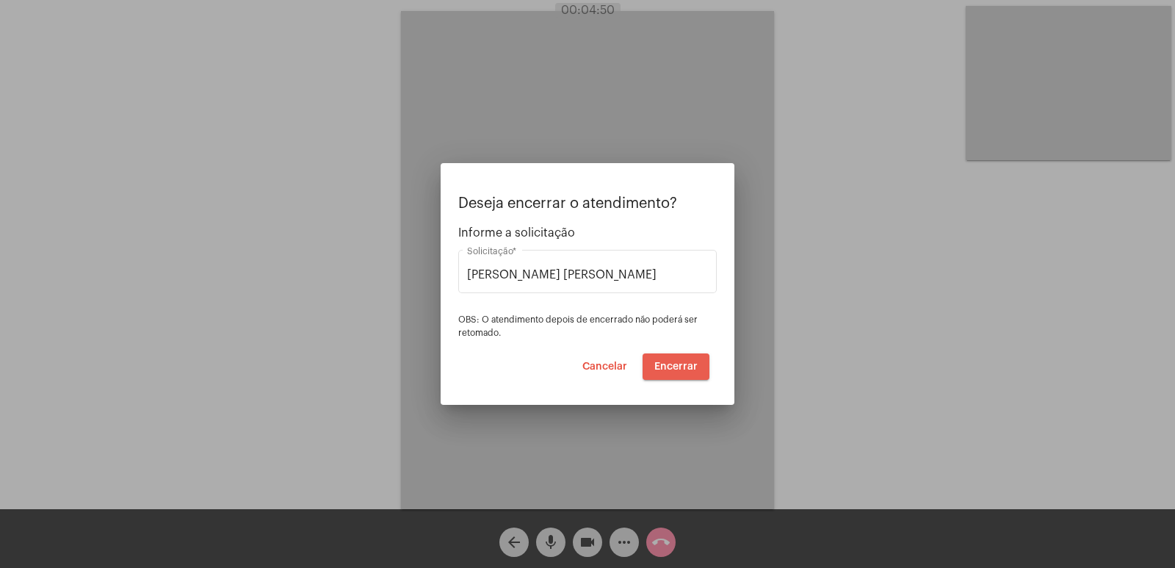
click at [684, 365] on span "Encerrar" at bounding box center [675, 366] width 43 height 10
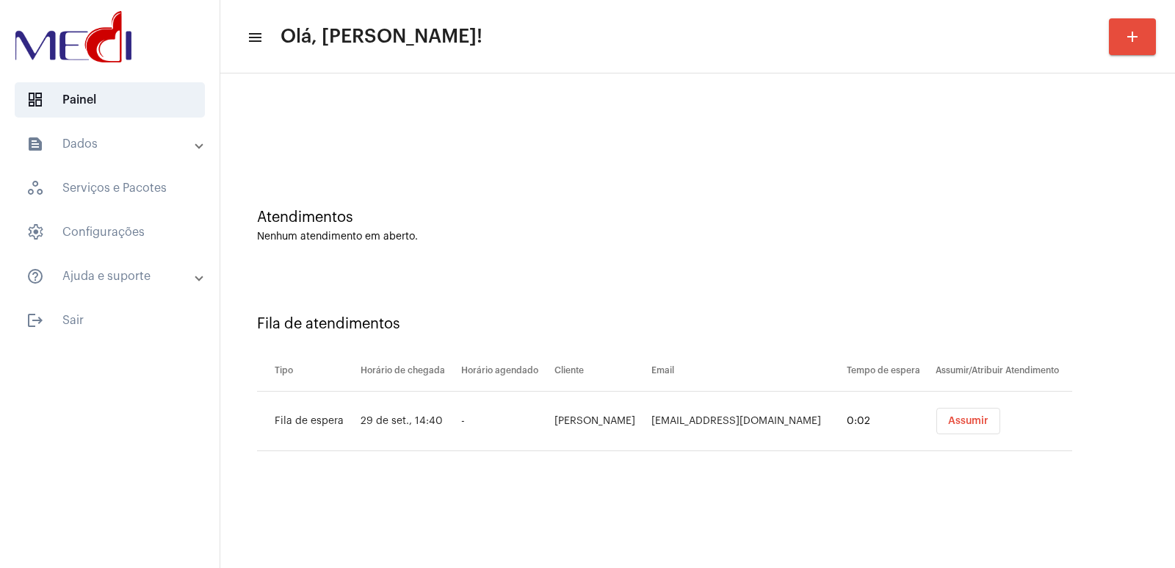
click at [370, 480] on div "Fila de atendimentos Tipo Horário de chegada Horário agendado Cliente Email Tem…" at bounding box center [698, 377] width 940 height 211
click at [433, 363] on th "Horário de chegada" at bounding box center [407, 370] width 101 height 41
click at [969, 418] on span "Assumir" at bounding box center [968, 421] width 40 height 10
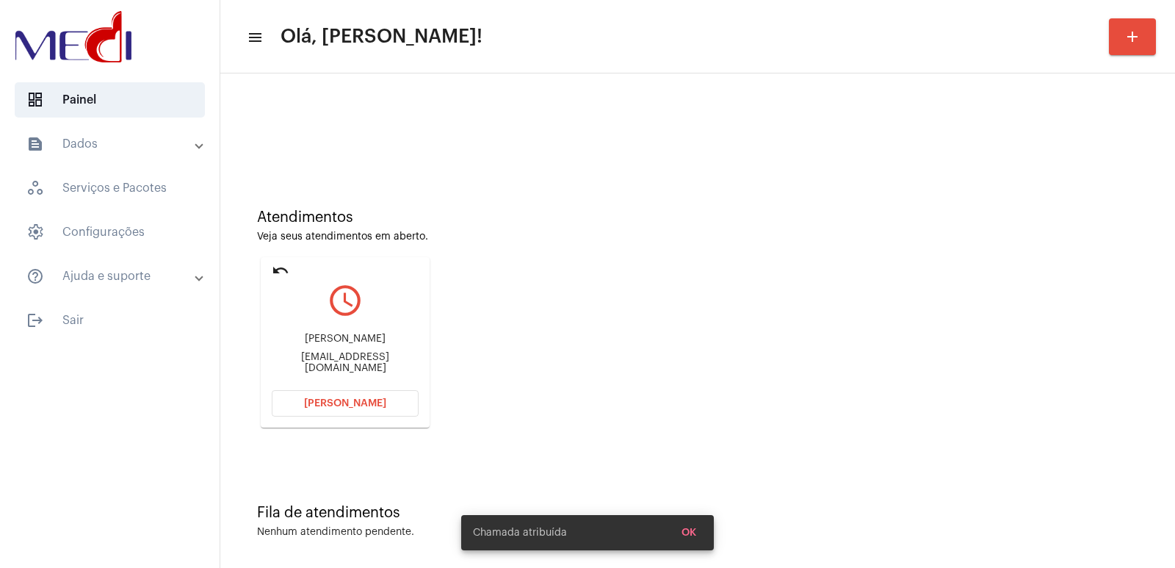
click at [303, 327] on div "Tayana Cristie Ferreira de Oliveira Tayana.oliveira@cereale.com.br" at bounding box center [345, 353] width 147 height 66
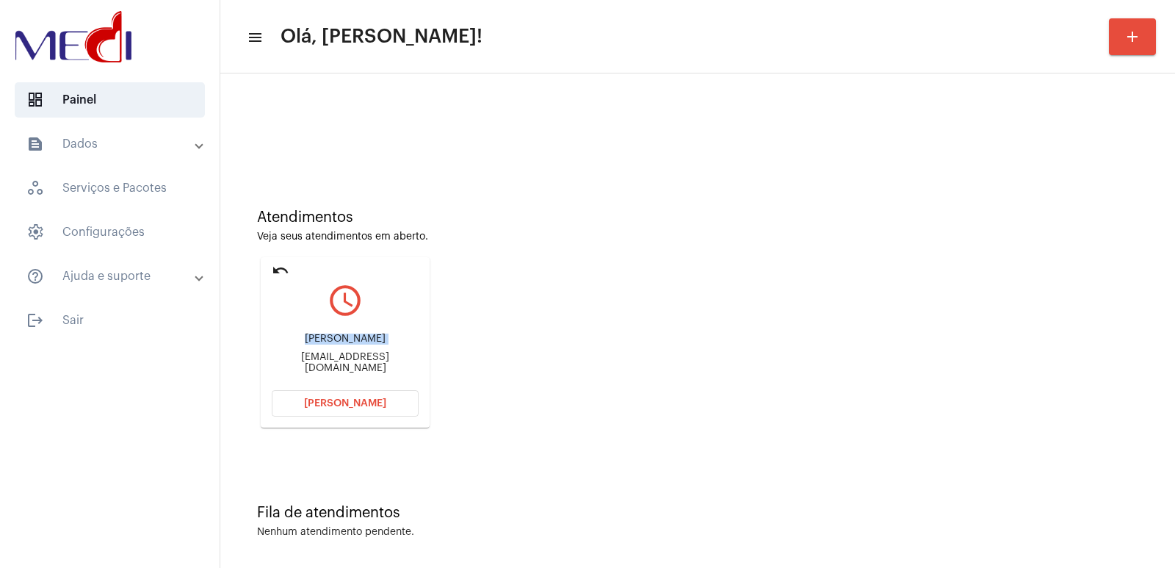
copy div "[PERSON_NAME]"
click at [345, 407] on span "[PERSON_NAME]" at bounding box center [345, 403] width 82 height 10
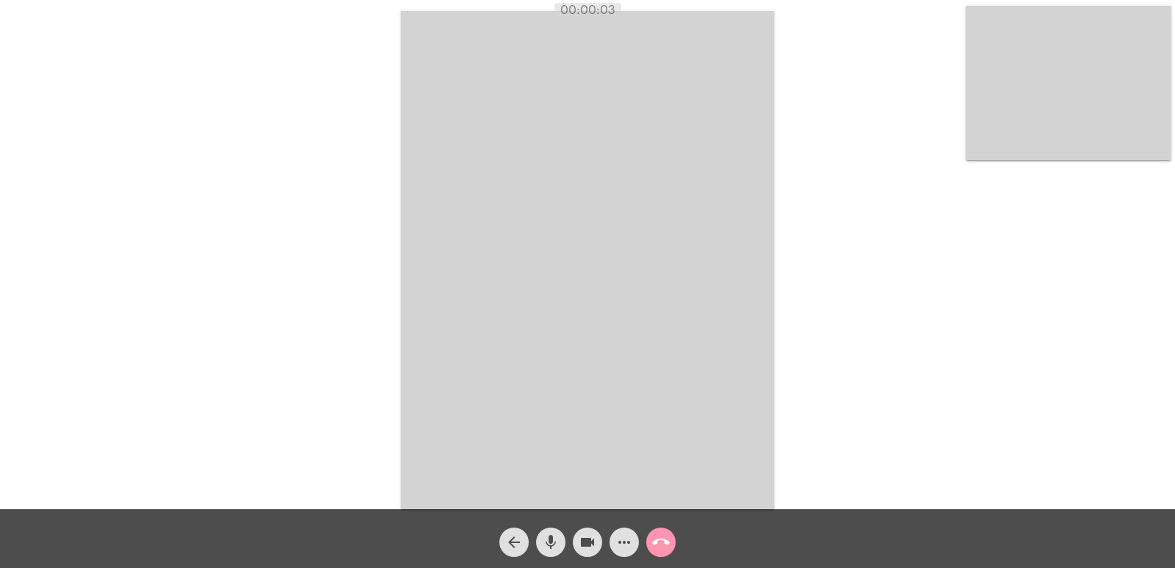
click at [557, 391] on video at bounding box center [587, 260] width 373 height 498
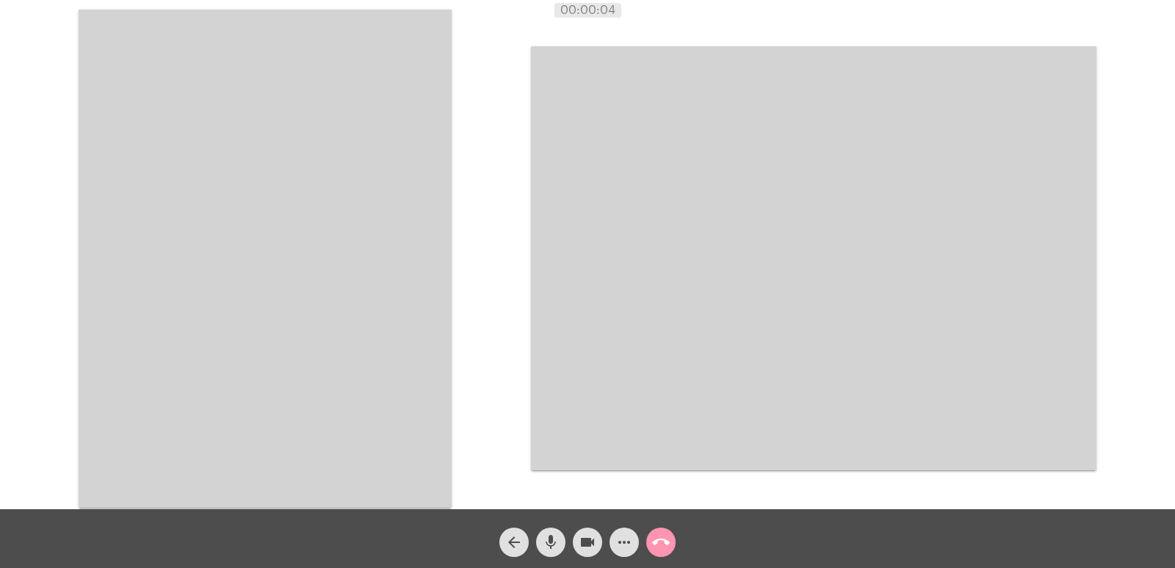
click at [416, 393] on video at bounding box center [265, 259] width 373 height 498
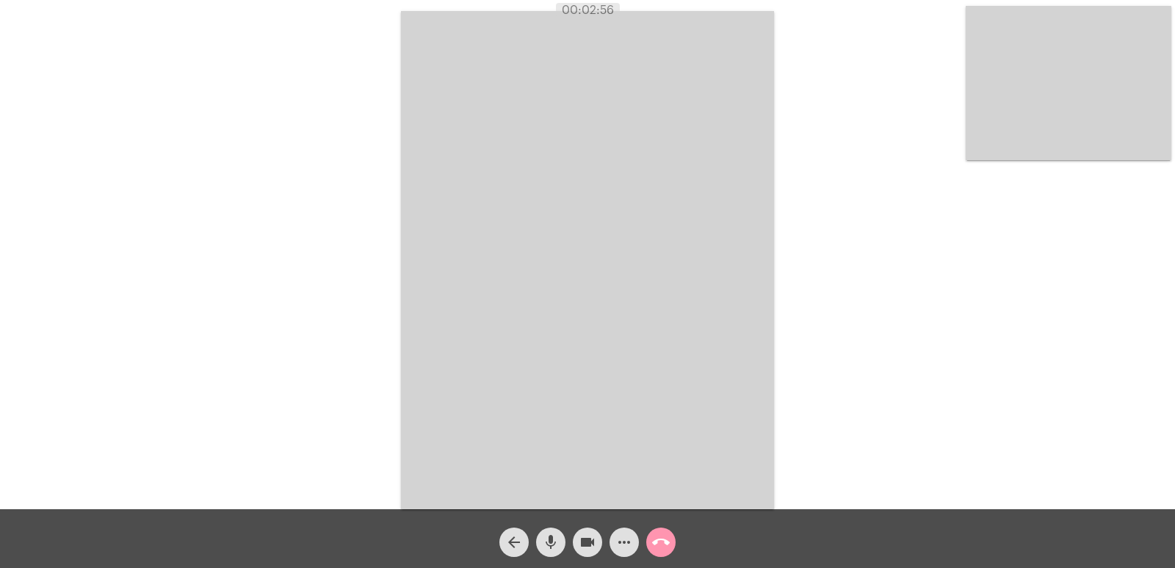
click at [454, 294] on video at bounding box center [587, 260] width 373 height 498
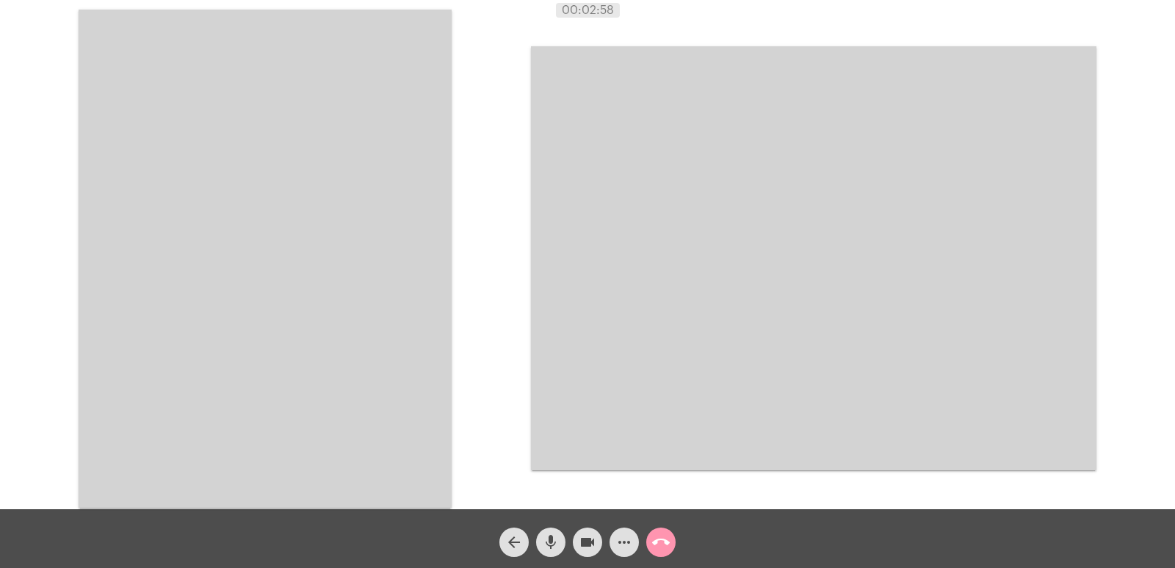
click at [291, 233] on video at bounding box center [265, 259] width 373 height 498
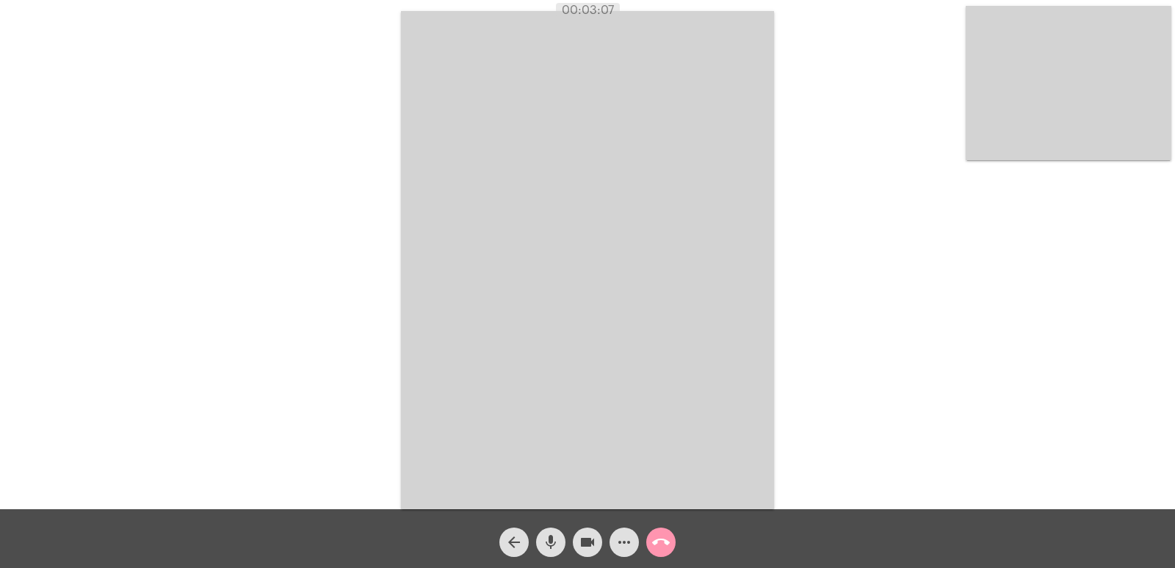
click at [650, 374] on video at bounding box center [587, 260] width 373 height 498
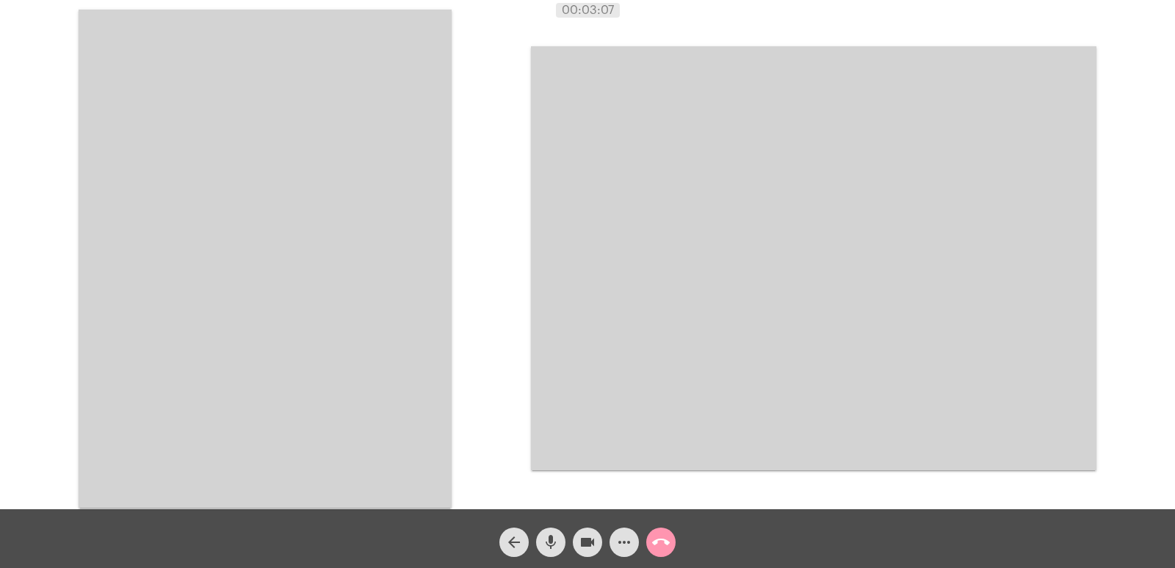
click at [142, 225] on video at bounding box center [265, 259] width 373 height 498
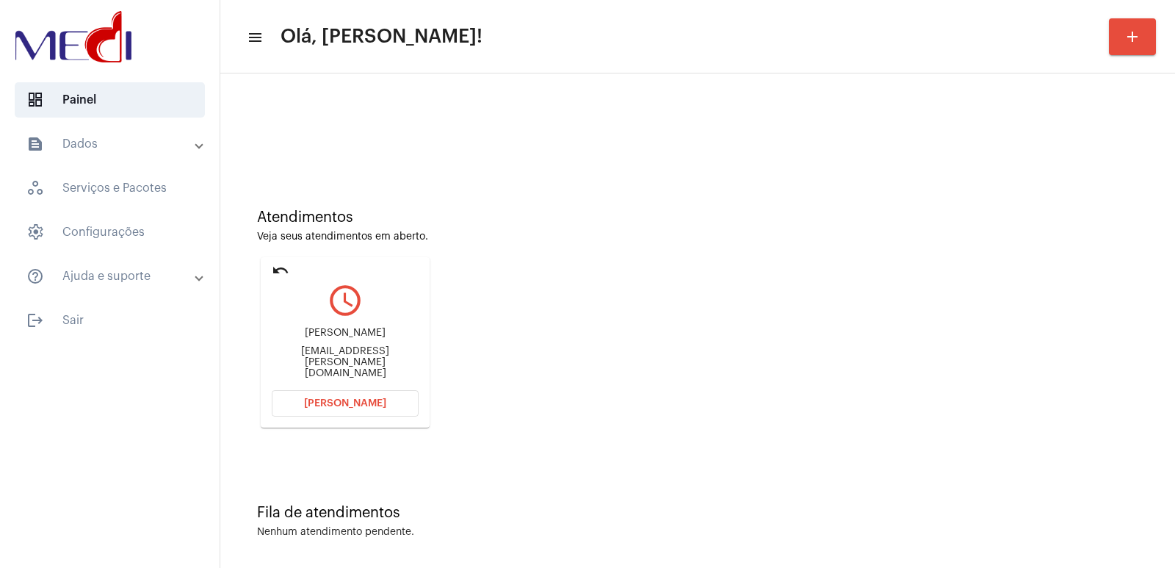
click at [330, 388] on mat-card "undo query_builder Tayana [PERSON_NAME] de Oliveira [EMAIL_ADDRESS][PERSON_NAME…" at bounding box center [345, 342] width 169 height 170
click at [309, 407] on span "[PERSON_NAME]" at bounding box center [345, 403] width 82 height 10
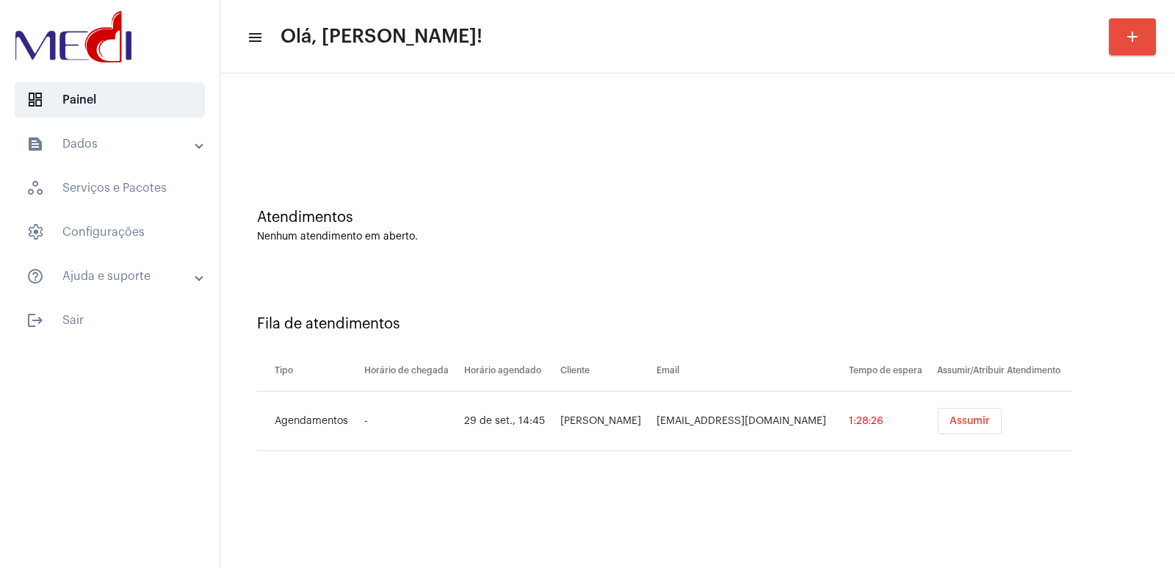
click at [570, 407] on td "[PERSON_NAME]" at bounding box center [605, 420] width 96 height 59
copy td "[PERSON_NAME]"
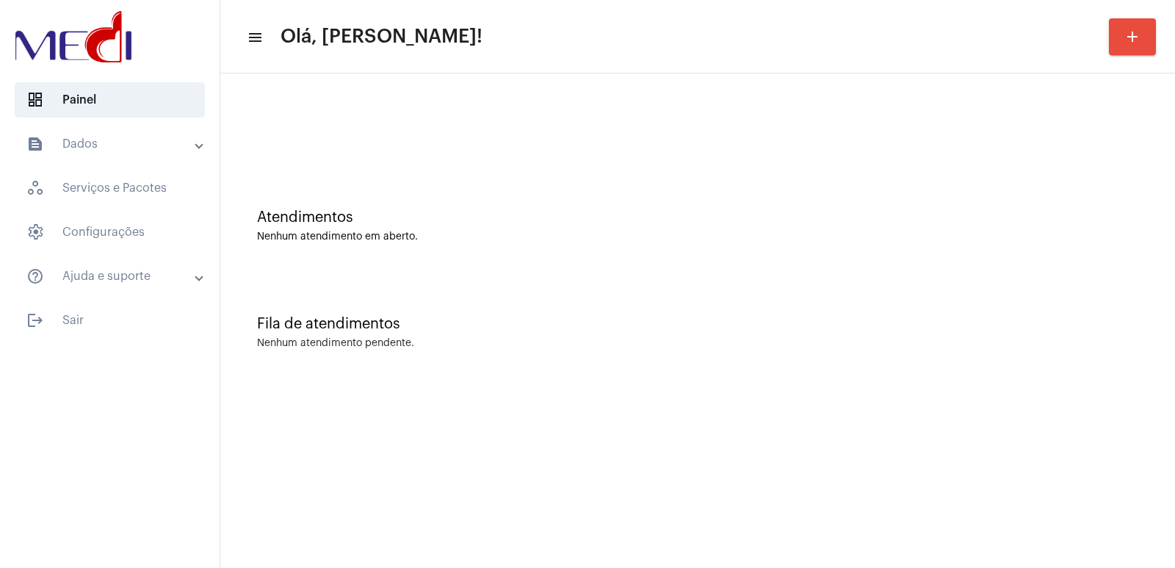
click at [850, 278] on div "Fila de atendimentos Nenhum atendimento pendente." at bounding box center [698, 325] width 940 height 106
